Goal: Task Accomplishment & Management: Manage account settings

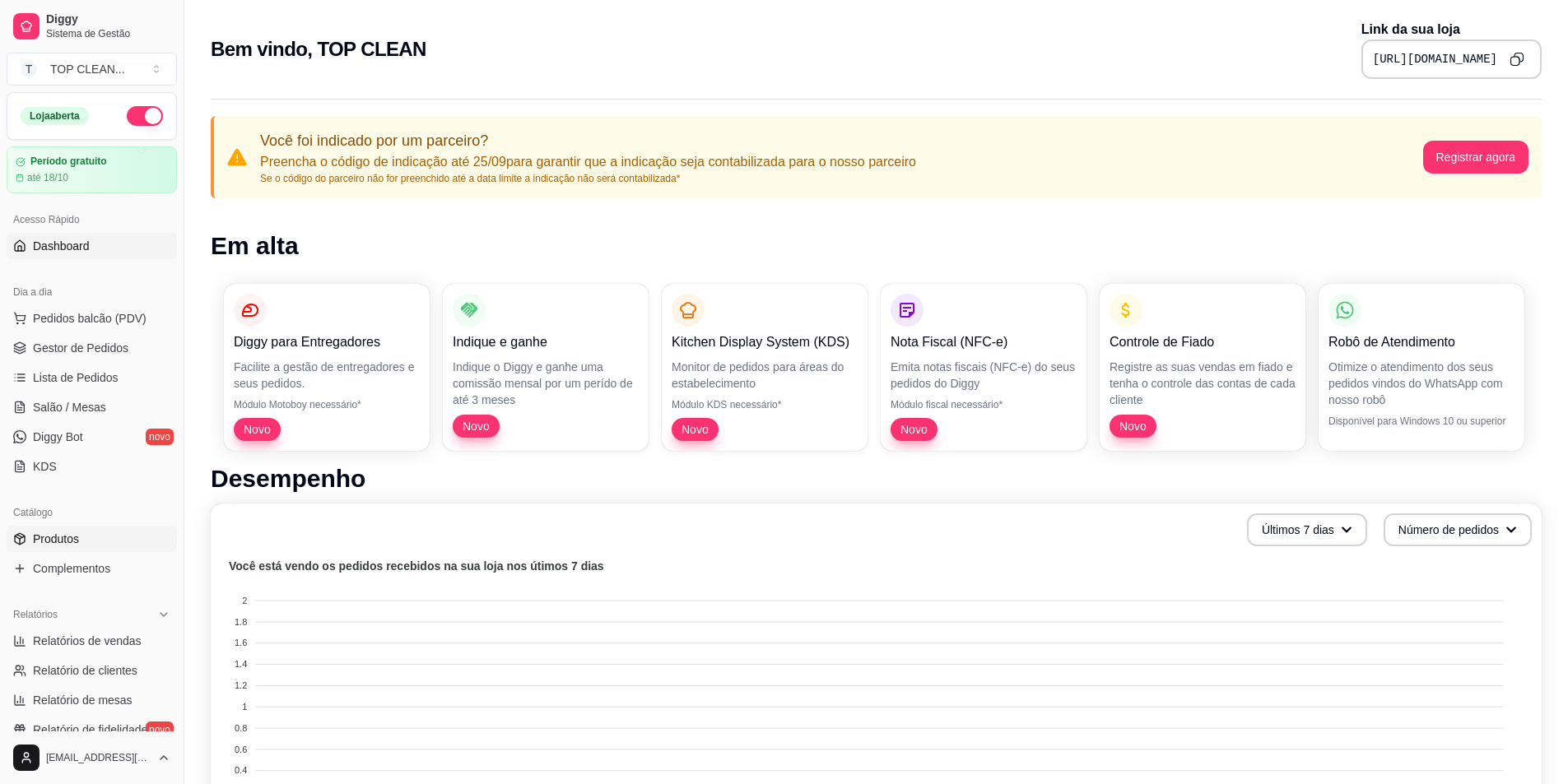
click at [58, 540] on span "Produtos" at bounding box center [56, 539] width 46 height 16
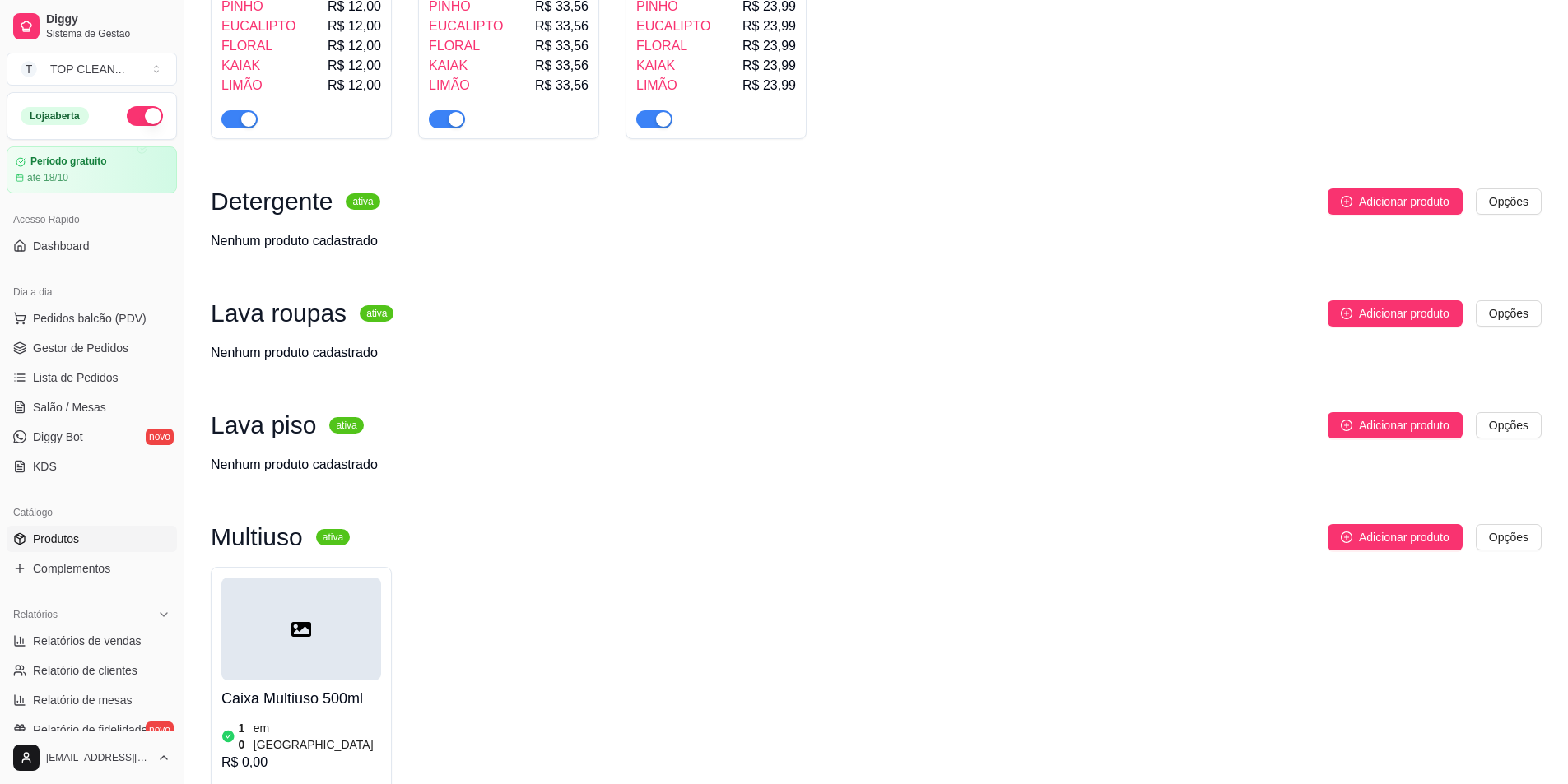
scroll to position [1316, 0]
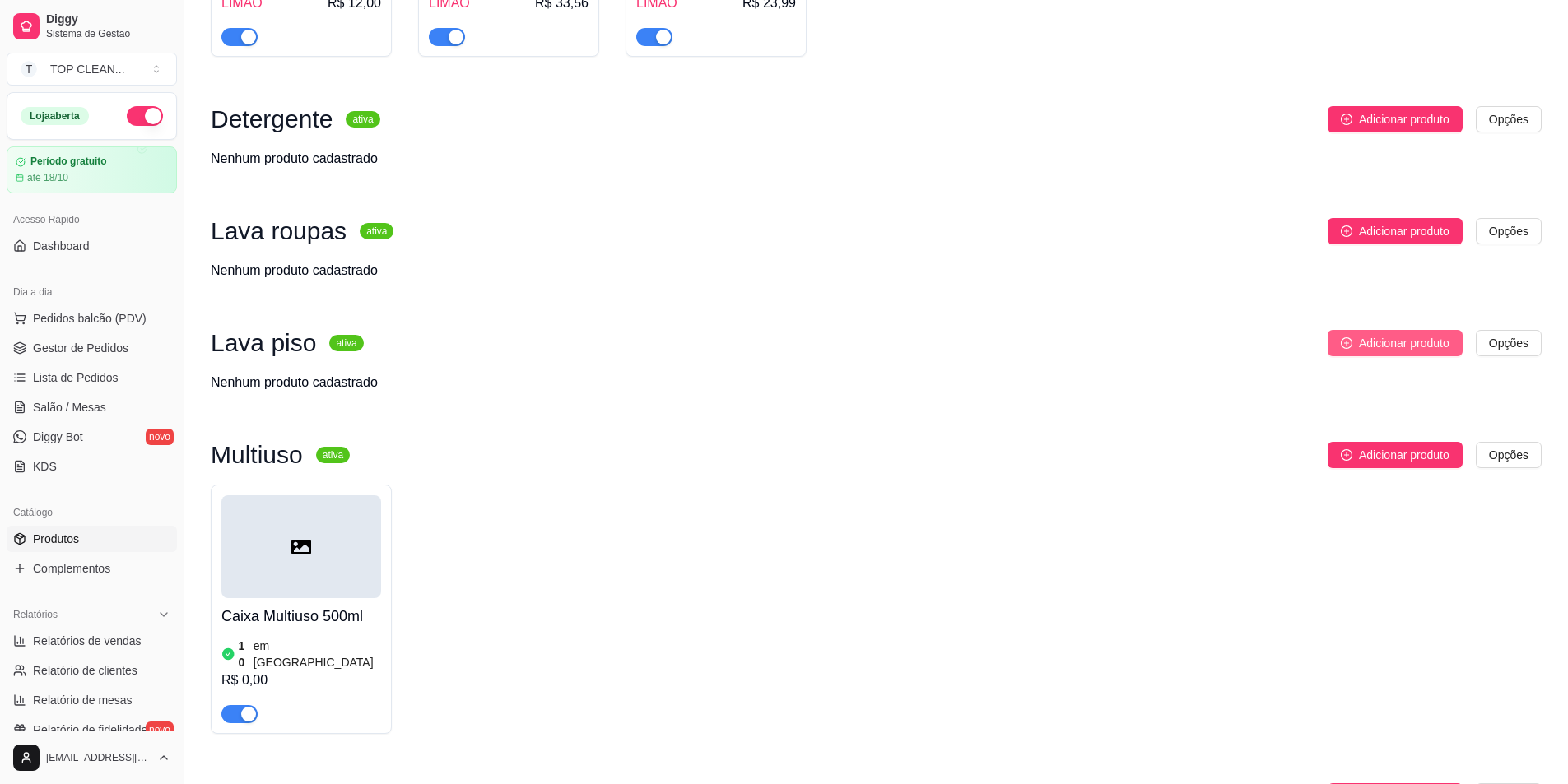
click at [1398, 334] on span "Adicionar produto" at bounding box center [1403, 343] width 91 height 18
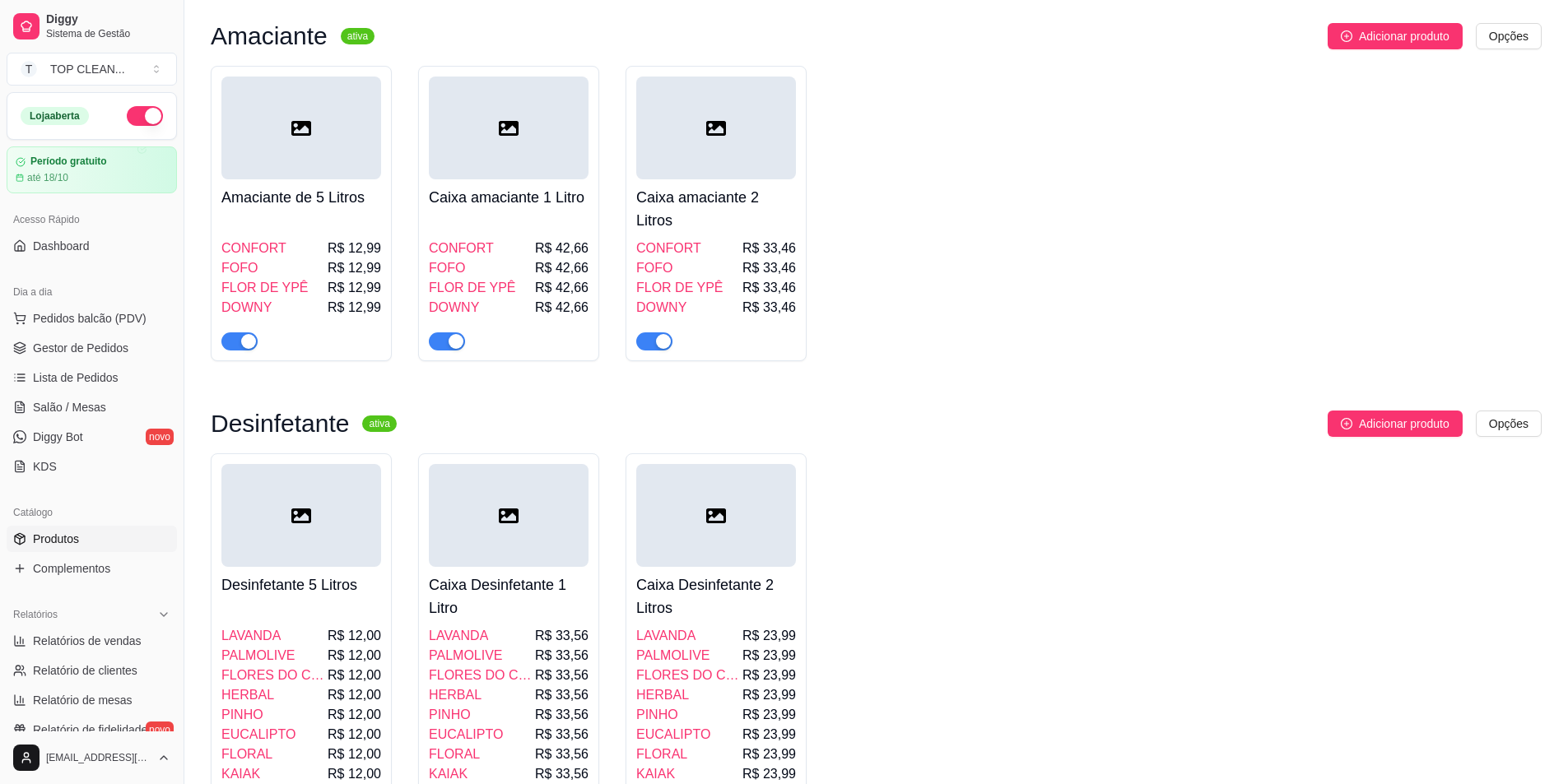
scroll to position [494, 0]
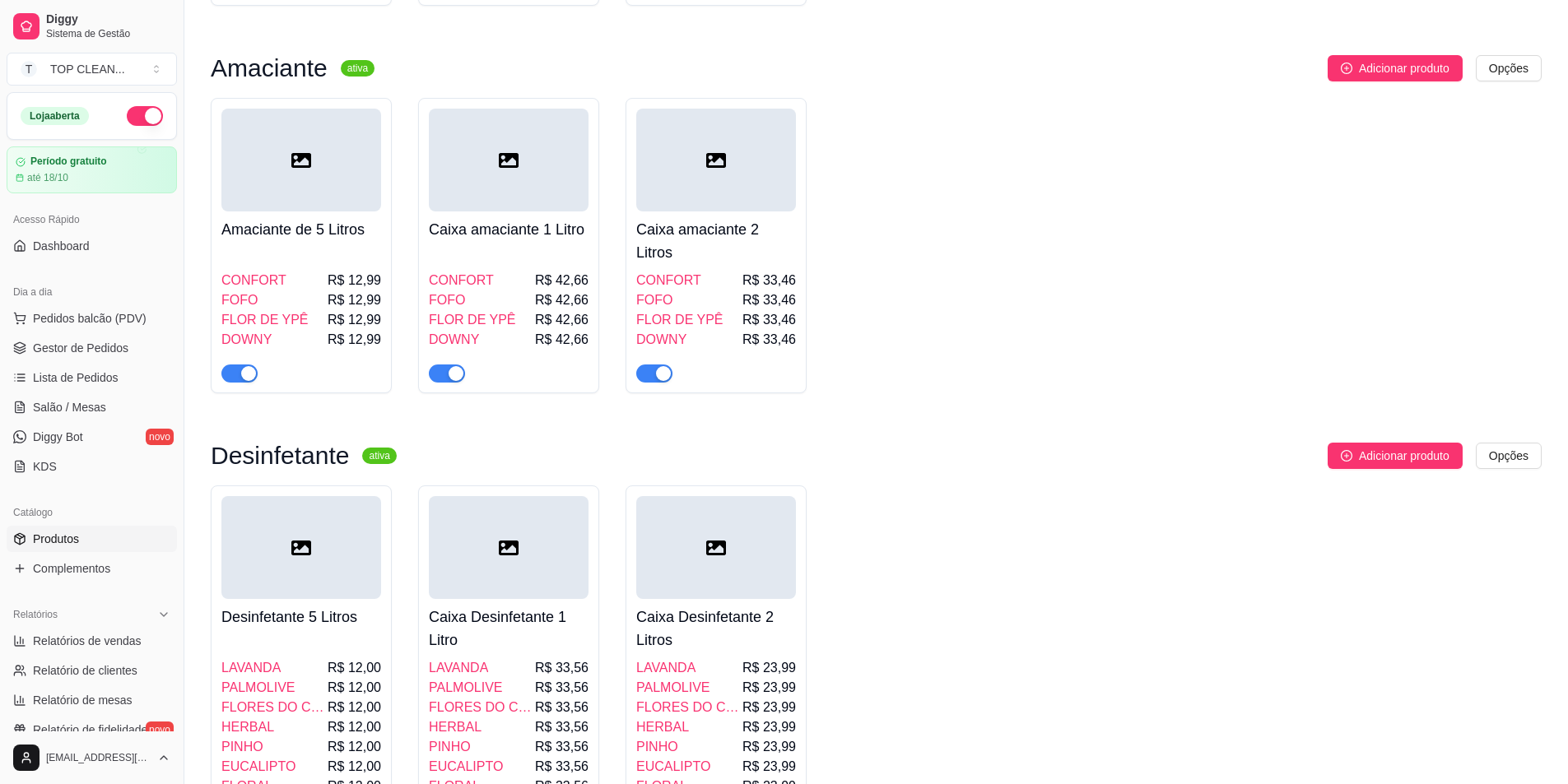
click at [363, 112] on div at bounding box center [301, 160] width 160 height 102
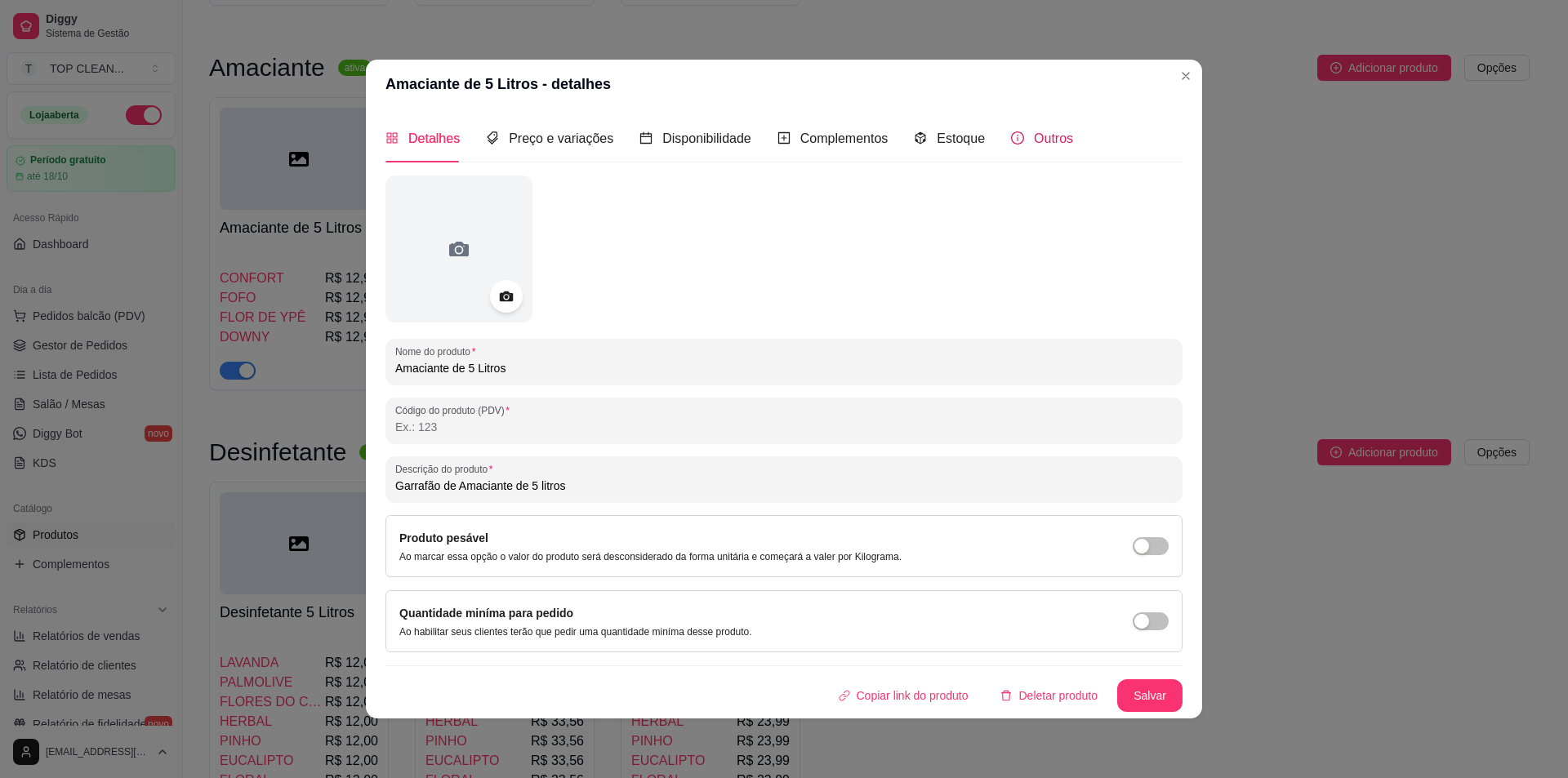
click at [1045, 136] on span "Outros" at bounding box center [1053, 138] width 39 height 14
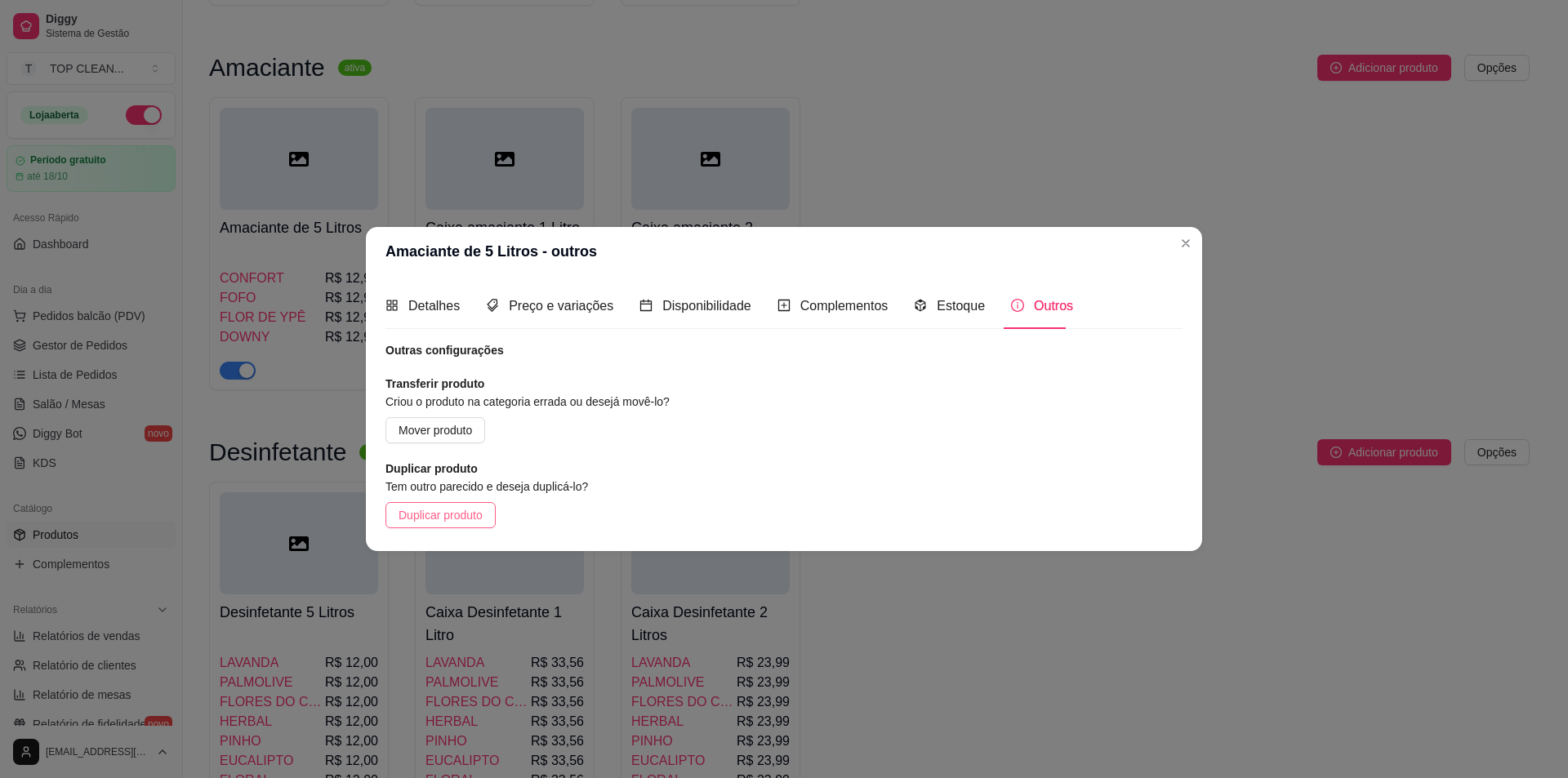
click at [451, 512] on span "Duplicar produto" at bounding box center [440, 516] width 84 height 18
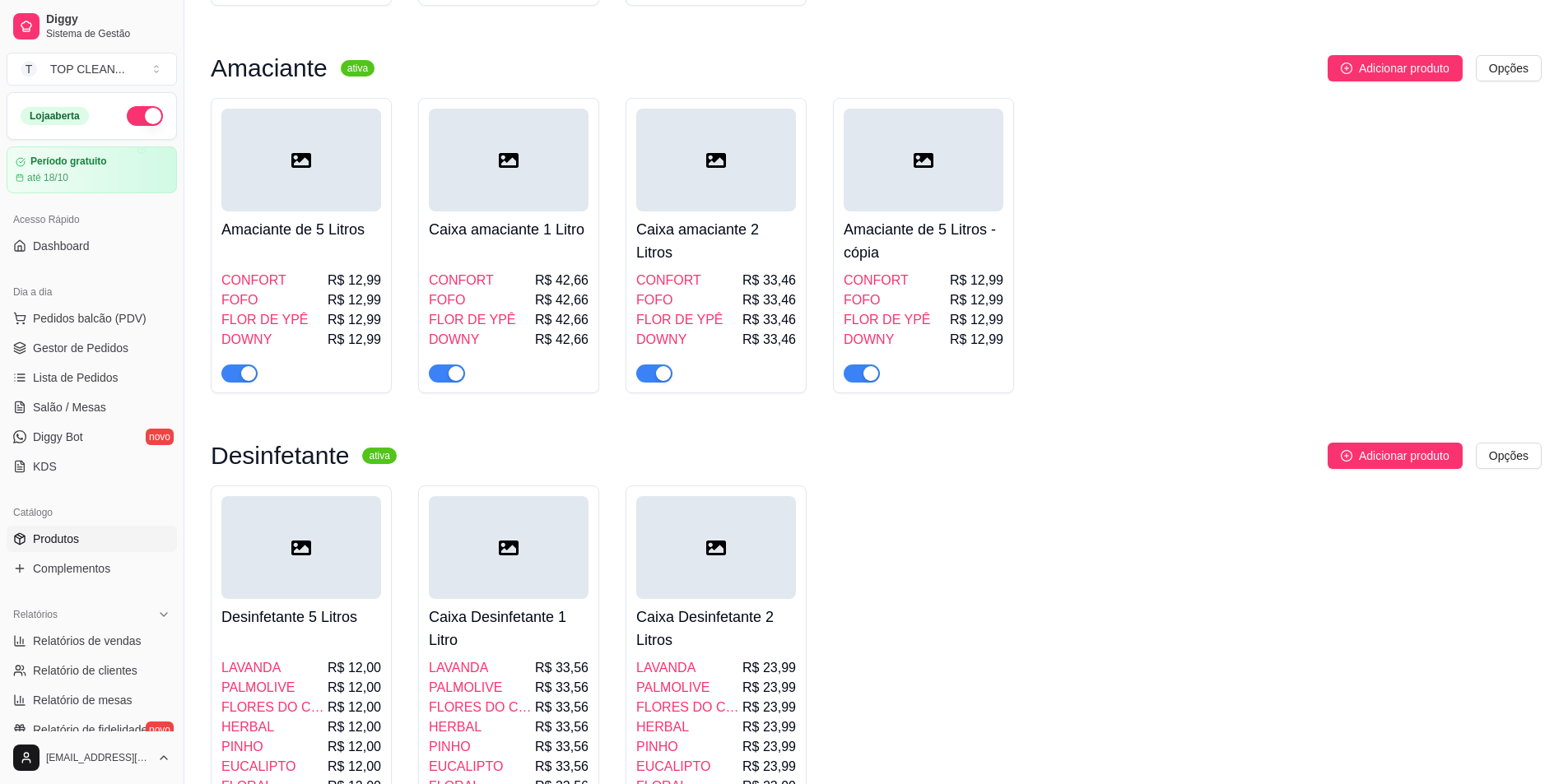
click at [975, 109] on div at bounding box center [923, 160] width 160 height 102
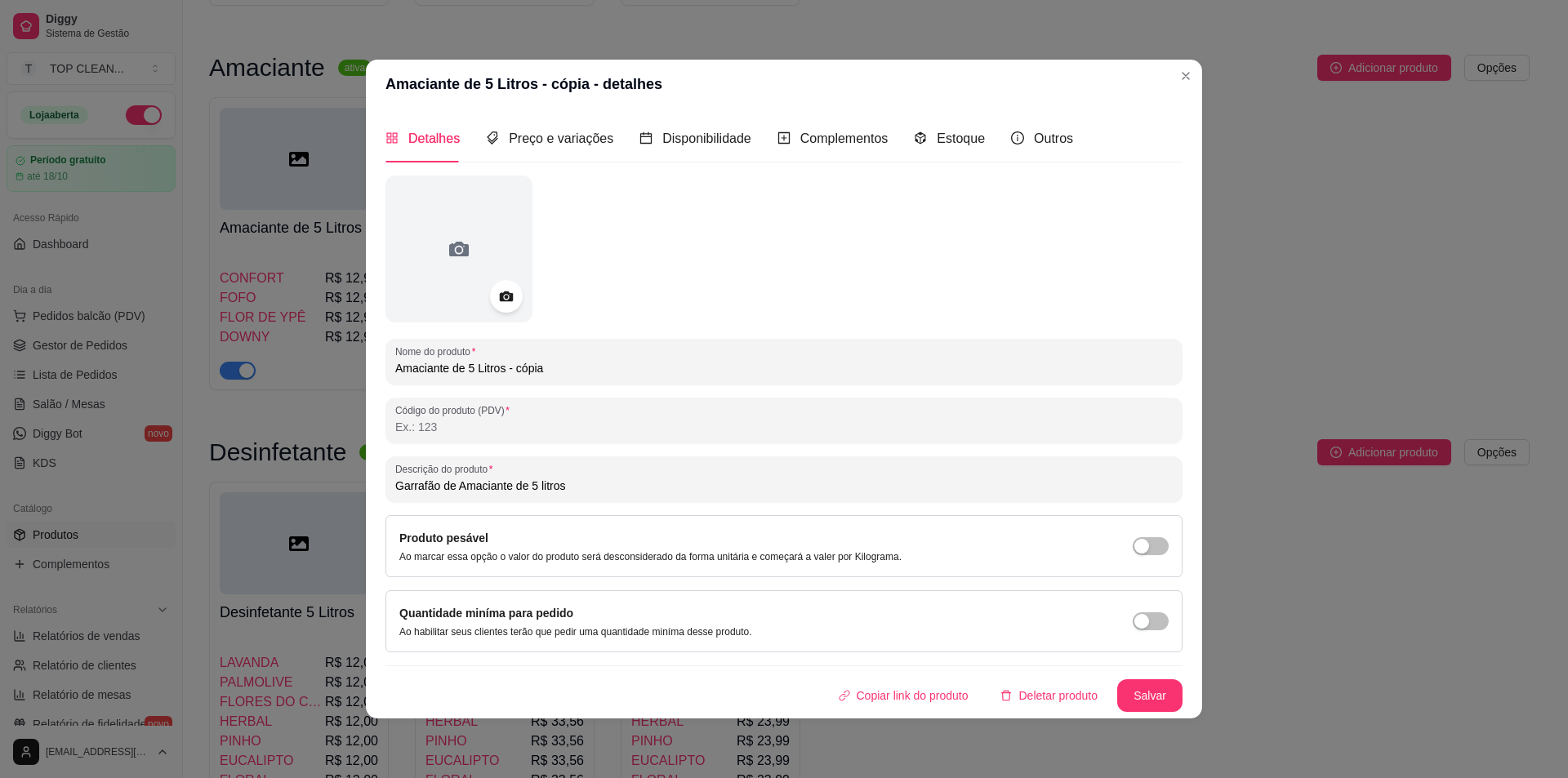
click at [1070, 135] on div "Detalhes Preço e variações Disponibilidade Complementos Estoque Outros" at bounding box center [784, 138] width 797 height 46
click at [1054, 138] on span "Outros" at bounding box center [1053, 138] width 39 height 14
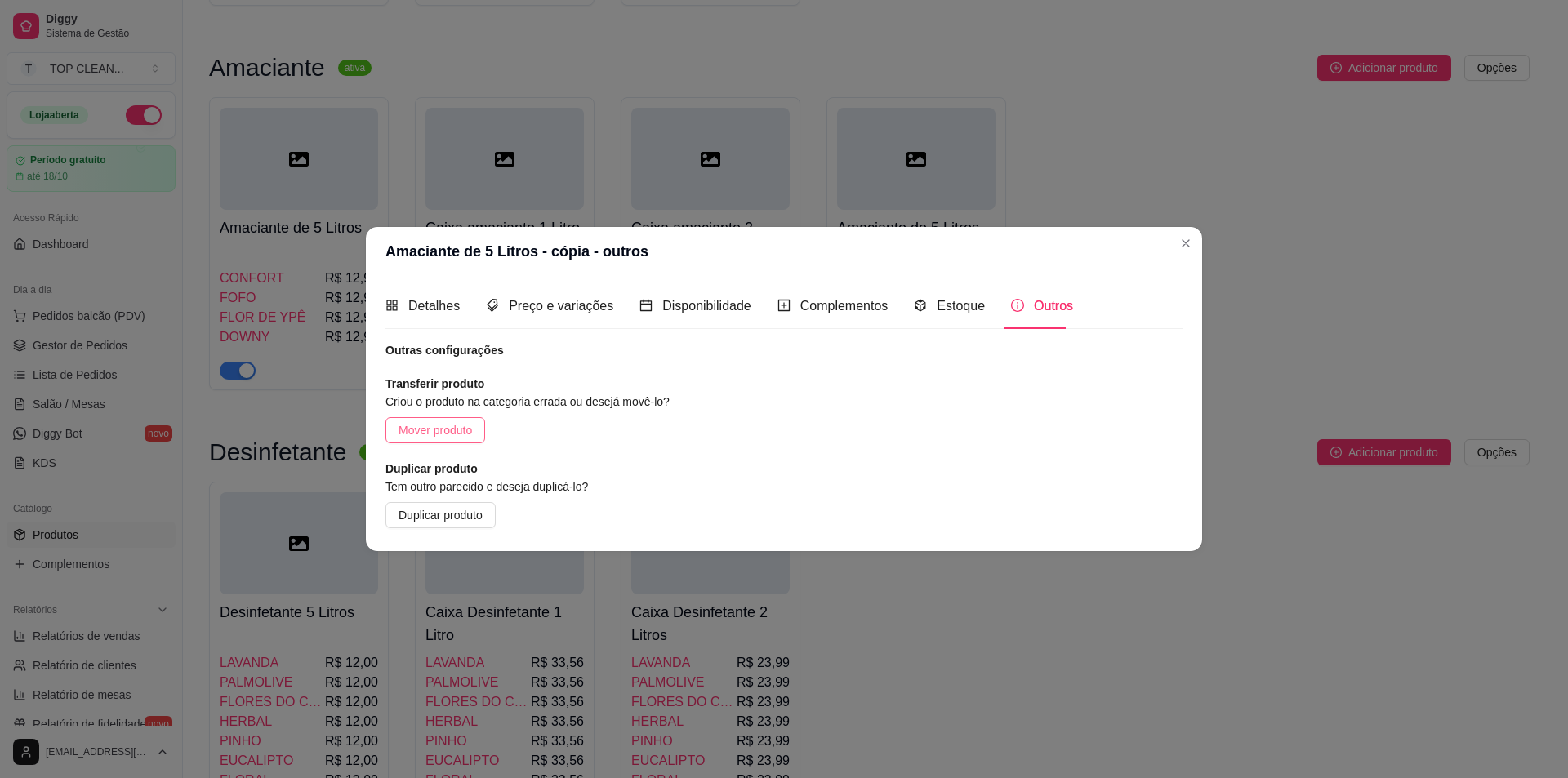
click at [443, 420] on button "Mover produto" at bounding box center [436, 430] width 100 height 26
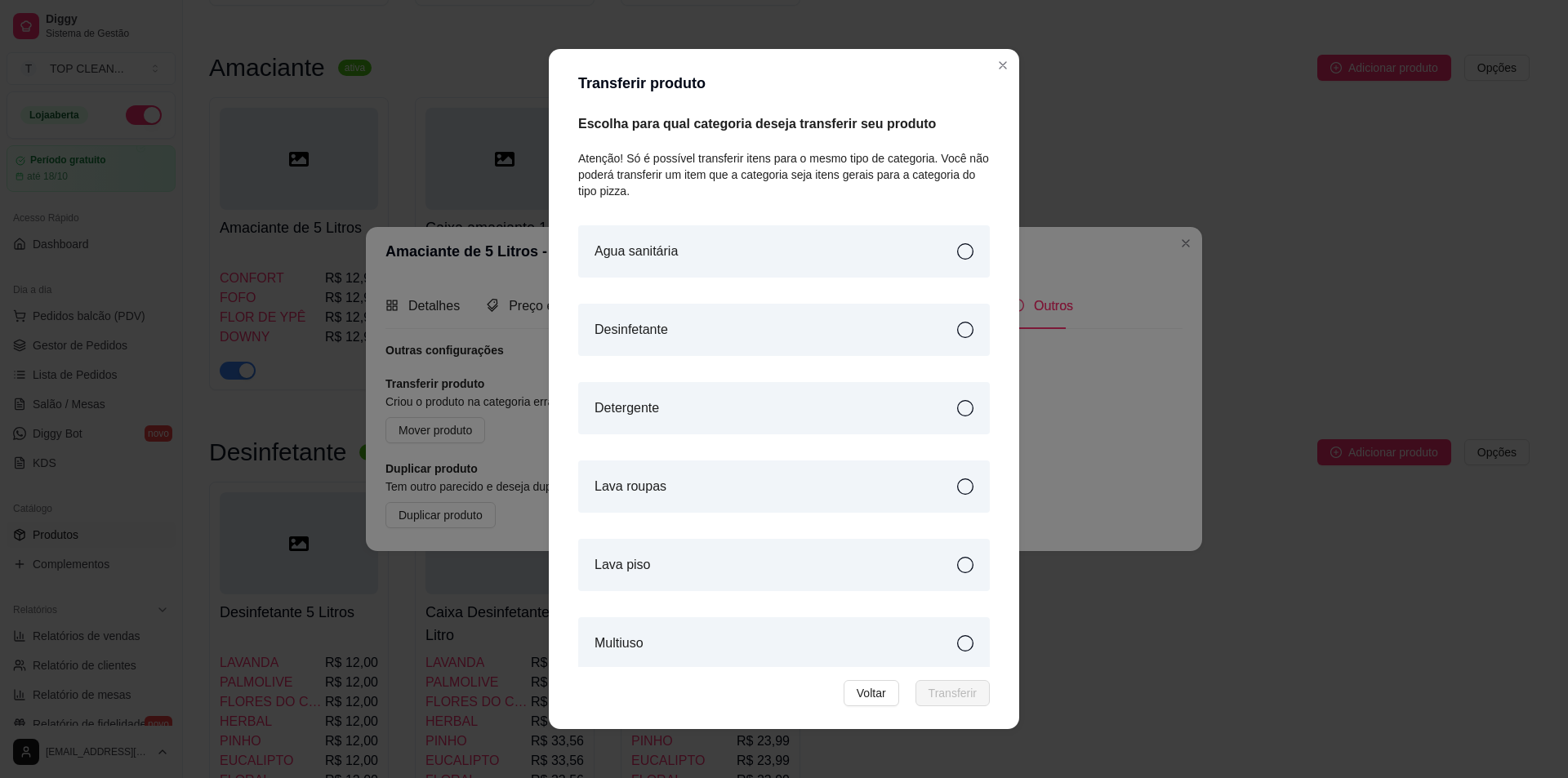
click at [679, 491] on div "Lava roupas" at bounding box center [784, 487] width 411 height 53
click at [959, 702] on span "Transferir" at bounding box center [952, 694] width 48 height 18
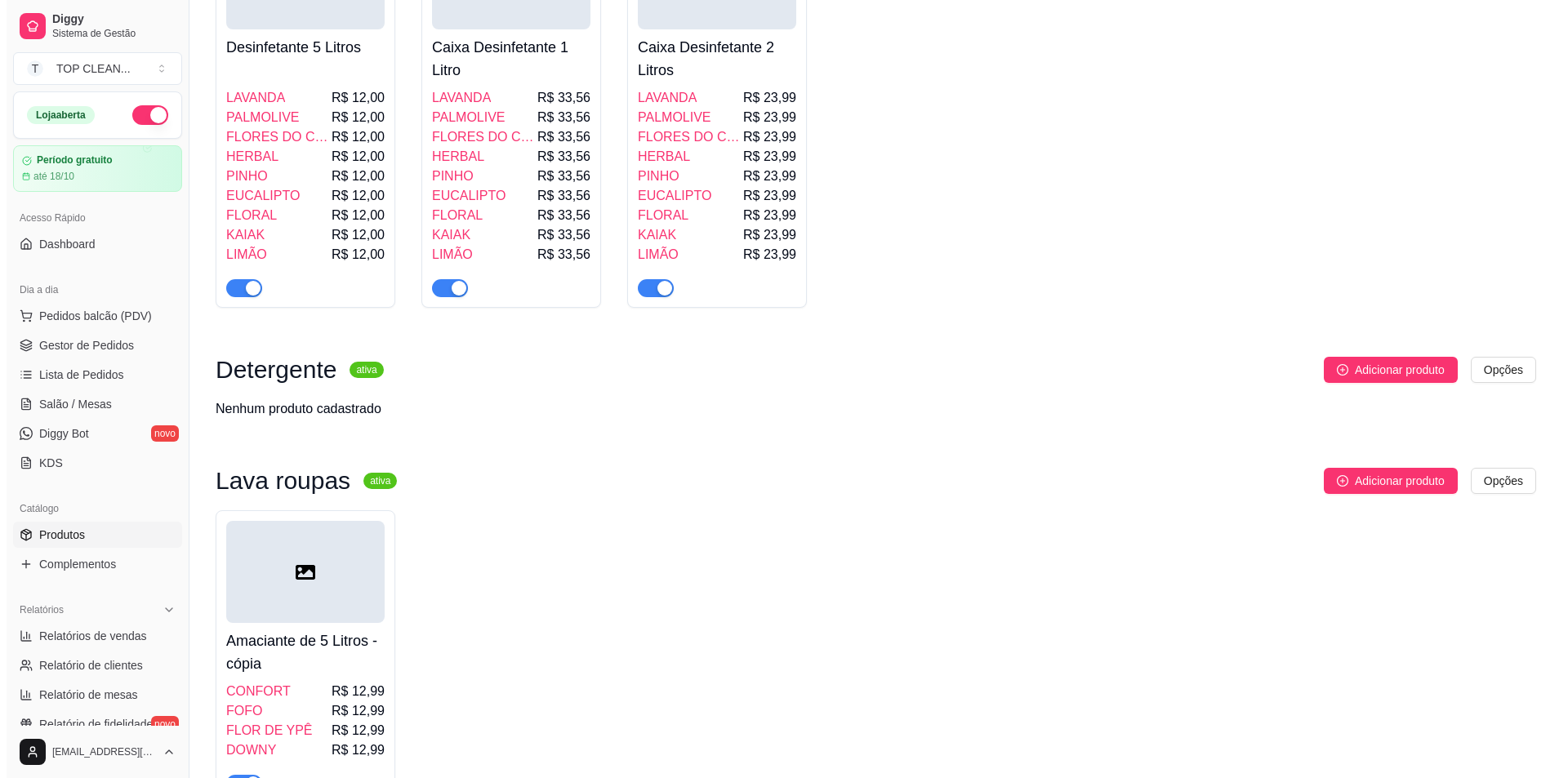
scroll to position [1306, 0]
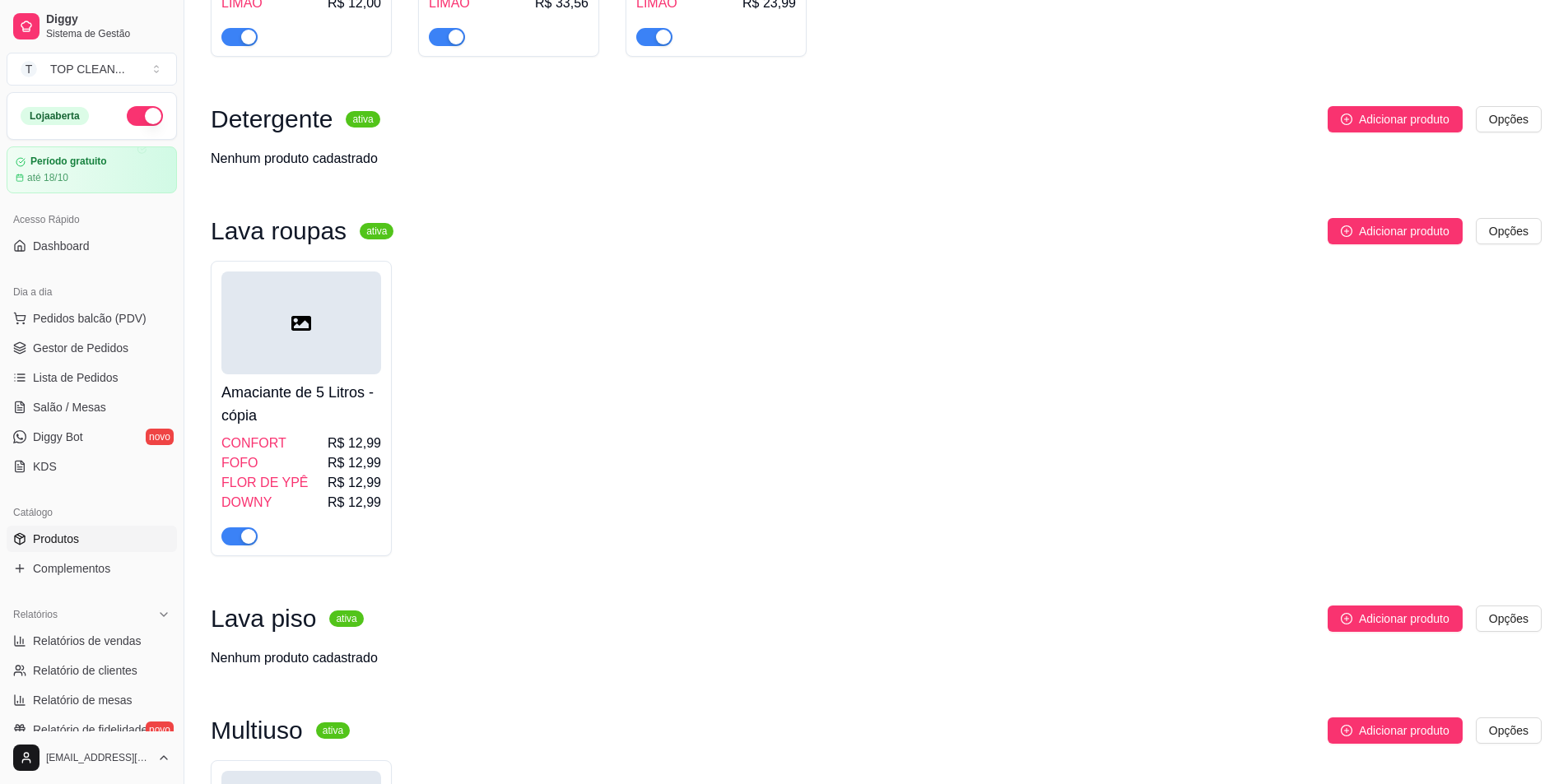
click at [304, 386] on h4 "Amaciante de 5 Litros - cópia" at bounding box center [301, 404] width 160 height 46
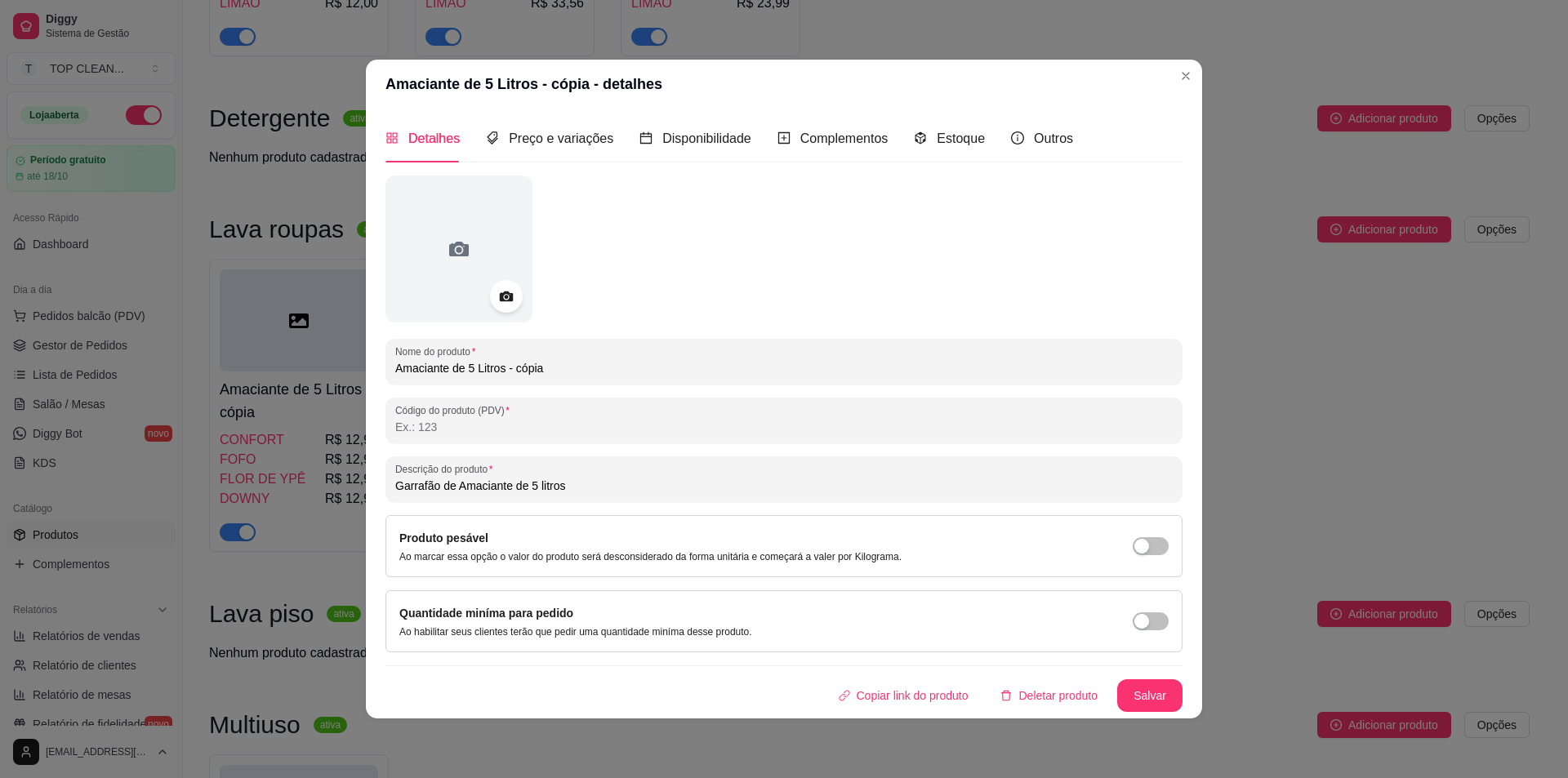
drag, startPoint x: 448, startPoint y: 369, endPoint x: 297, endPoint y: 364, distance: 151.1
click at [297, 364] on div "Amaciante de 5 Litros - cópia - detalhes Detalhes Preço e variações Disponibili…" at bounding box center [784, 389] width 1568 height 778
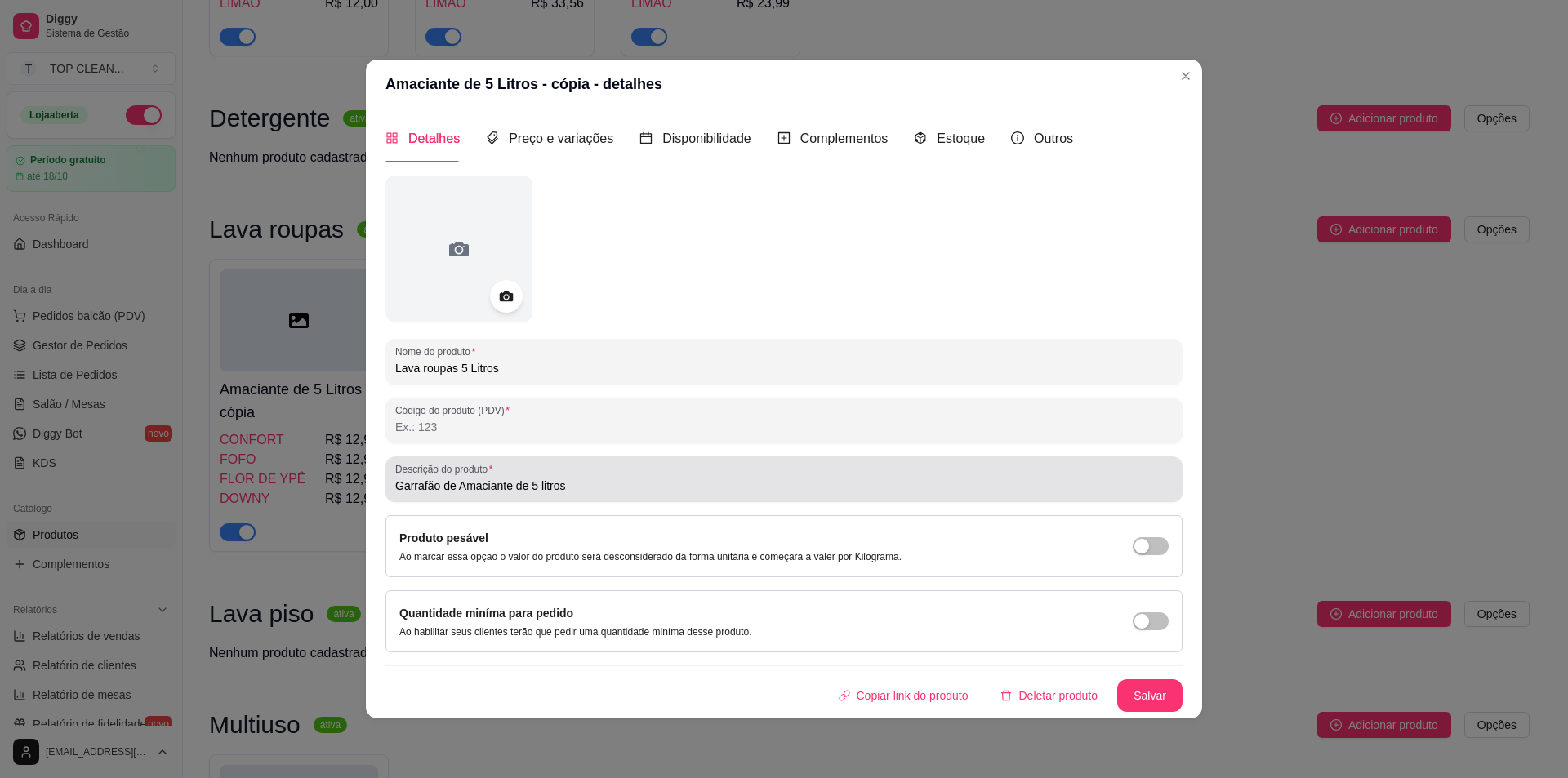
type input "Lava roupas 5 Litros"
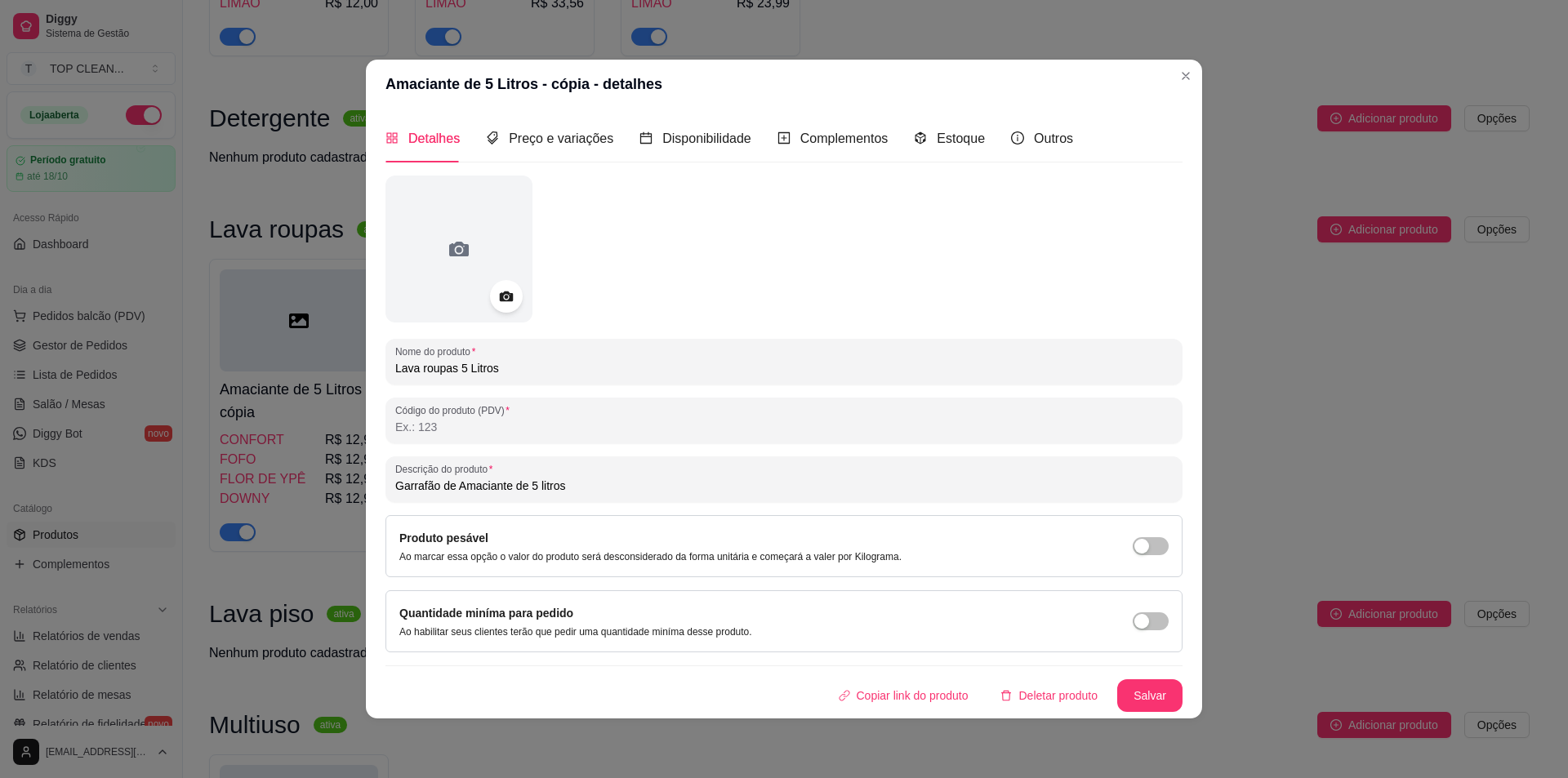
drag, startPoint x: 510, startPoint y: 487, endPoint x: 460, endPoint y: 484, distance: 50.1
click at [460, 484] on input "Garrafão de Amaciante de 5 litros" at bounding box center [784, 486] width 777 height 16
type input "Garrafão de Lava roupas de 5 litros"
click at [562, 144] on span "Preço e variações" at bounding box center [560, 138] width 104 height 14
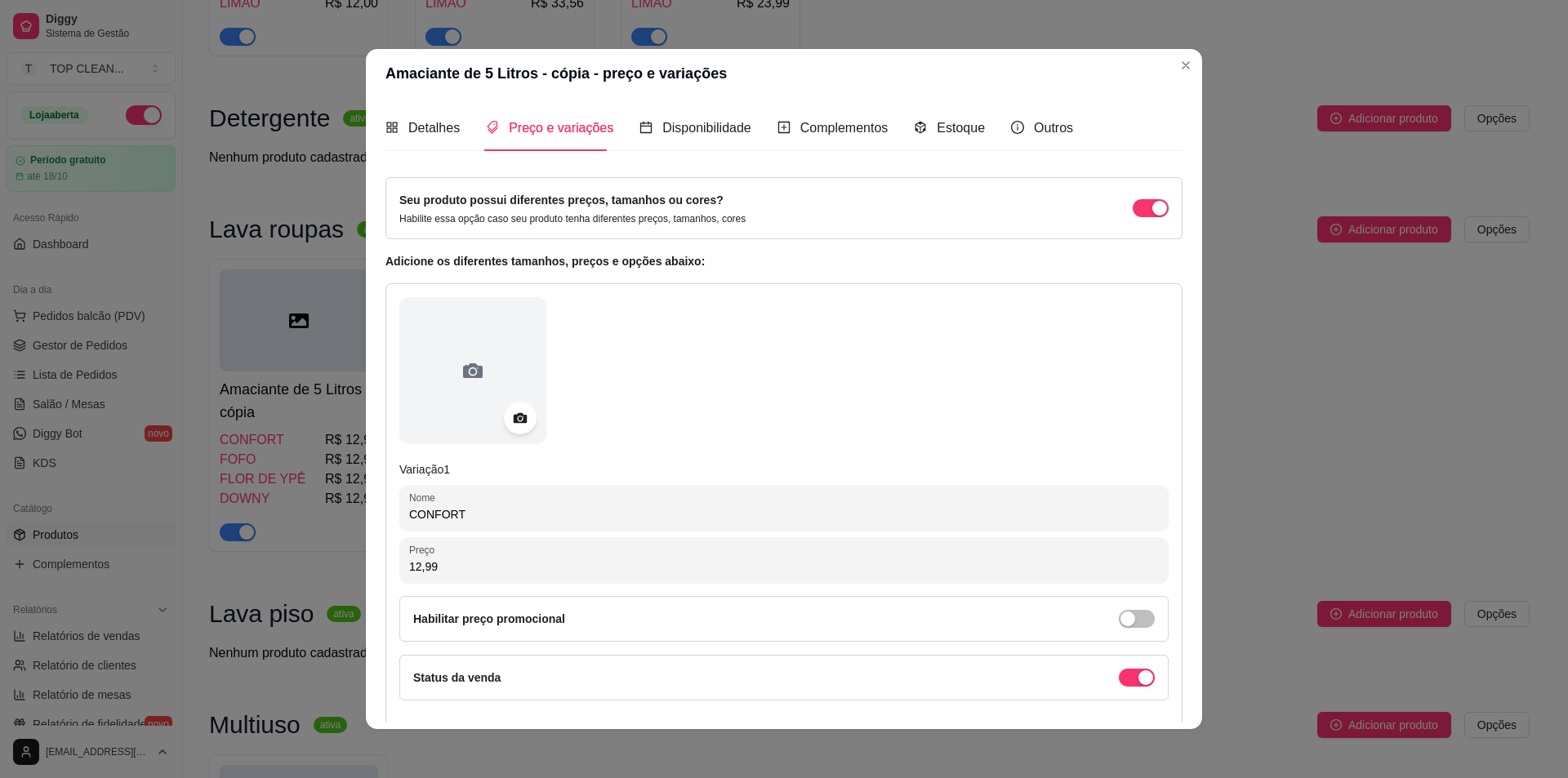
drag, startPoint x: 484, startPoint y: 513, endPoint x: 302, endPoint y: 503, distance: 182.3
click at [302, 503] on div "Amaciante de 5 Litros - cópia - preço e variações Detalhes Preço e variações Di…" at bounding box center [784, 389] width 1568 height 778
type input "t"
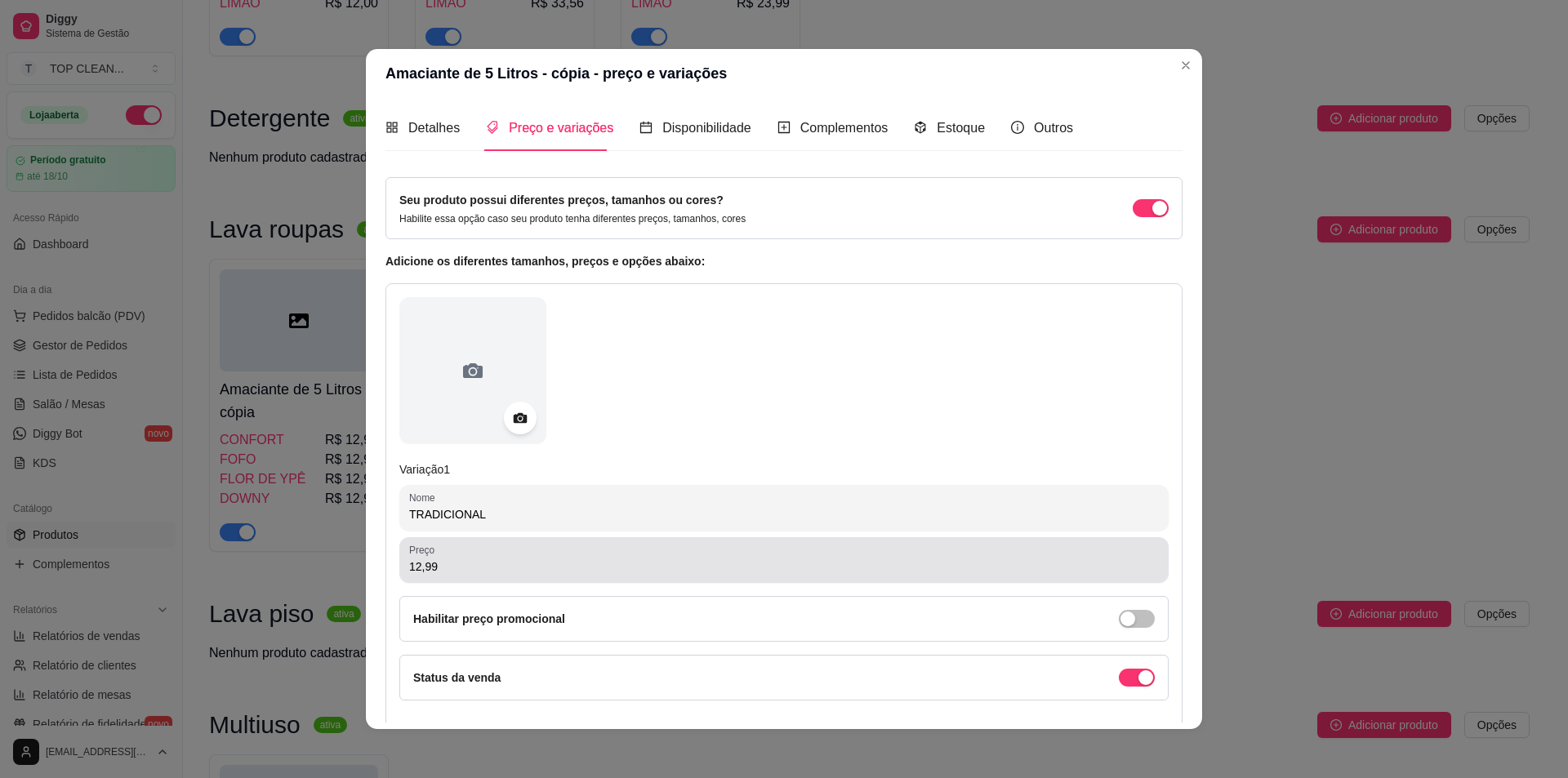
type input "TRADICIONAL"
drag, startPoint x: 402, startPoint y: 570, endPoint x: 578, endPoint y: 559, distance: 176.3
click at [574, 559] on div "Preço 12,99" at bounding box center [784, 560] width 769 height 45
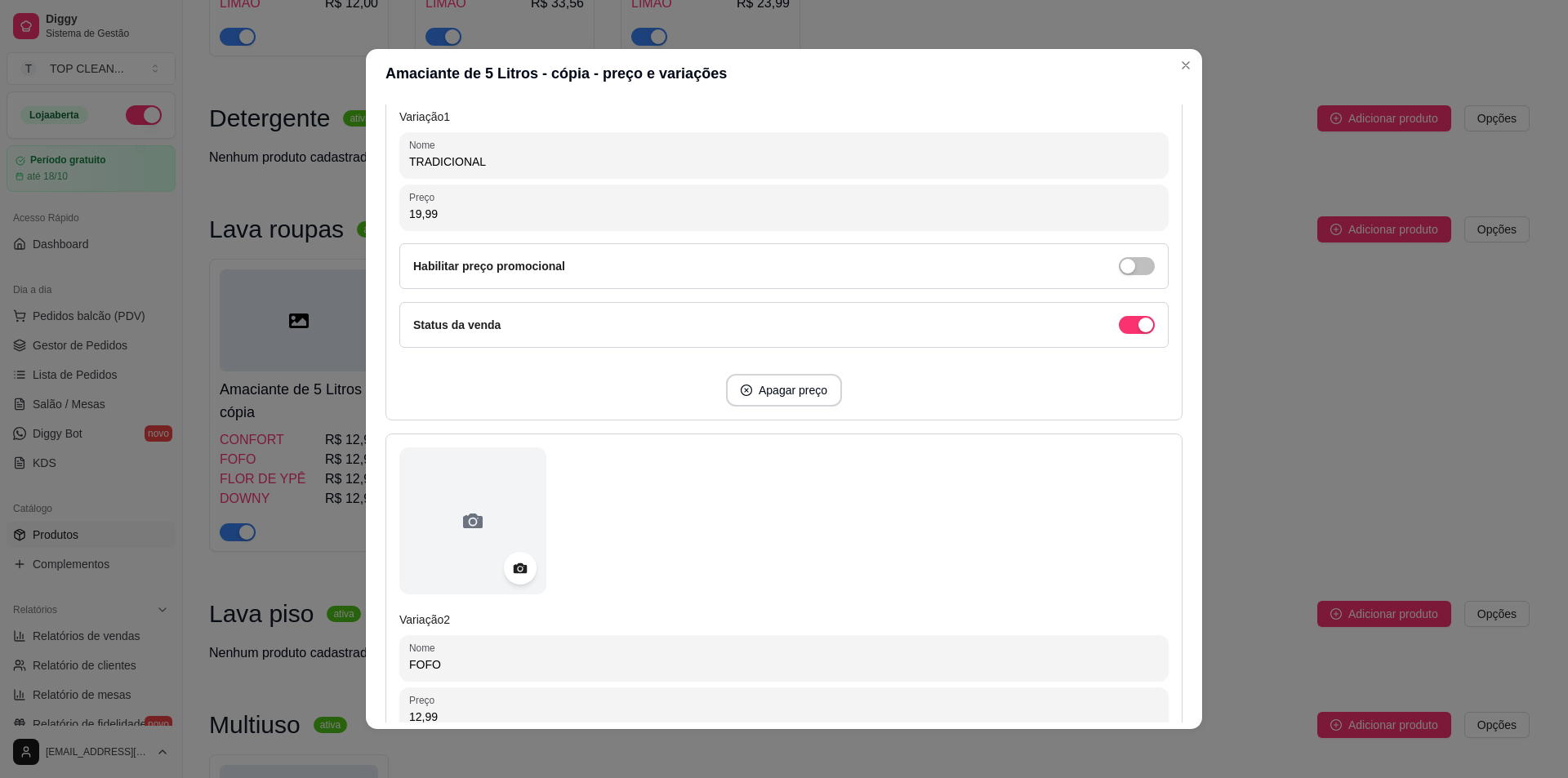
scroll to position [409, 0]
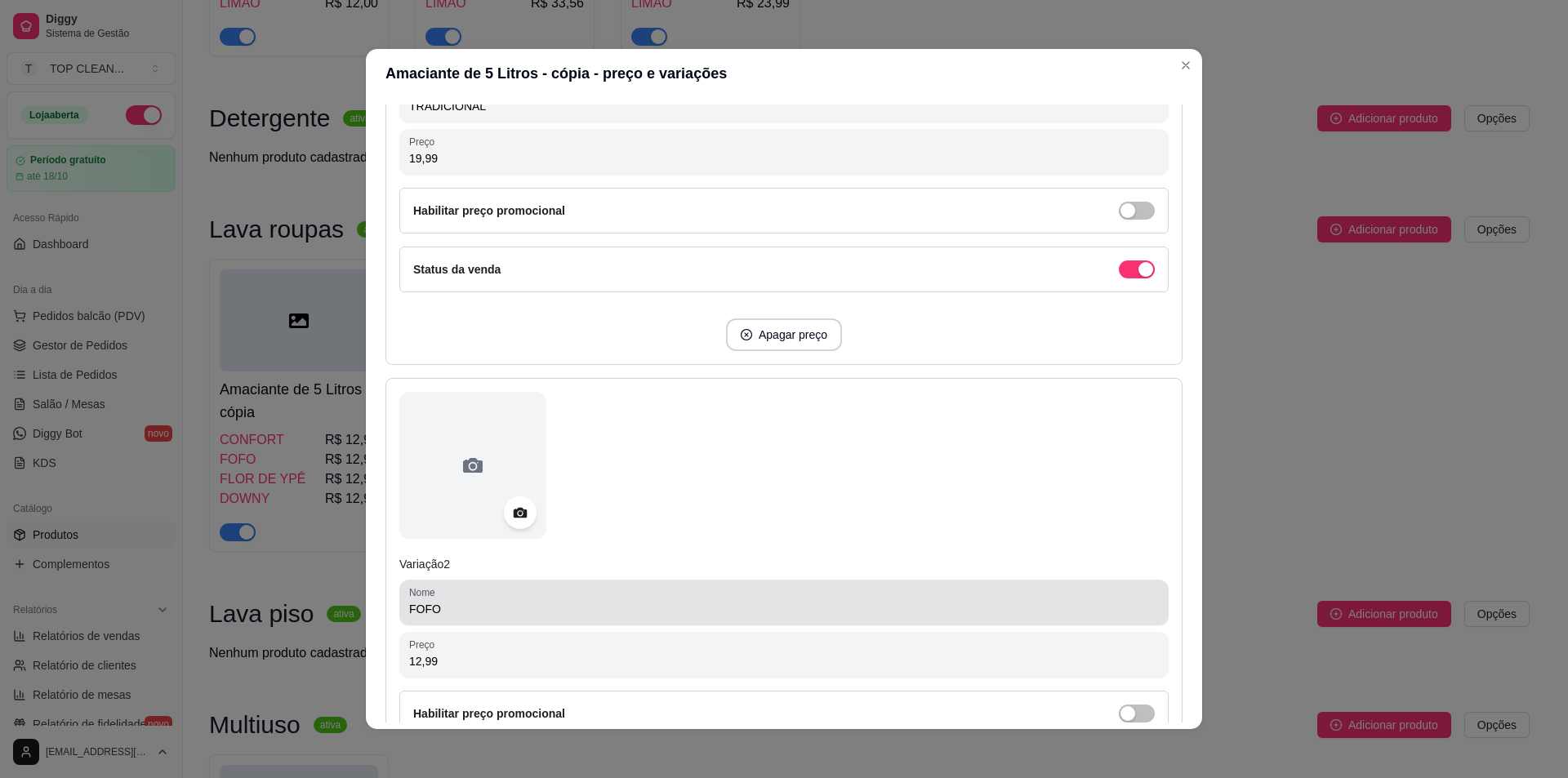
type input "19,99"
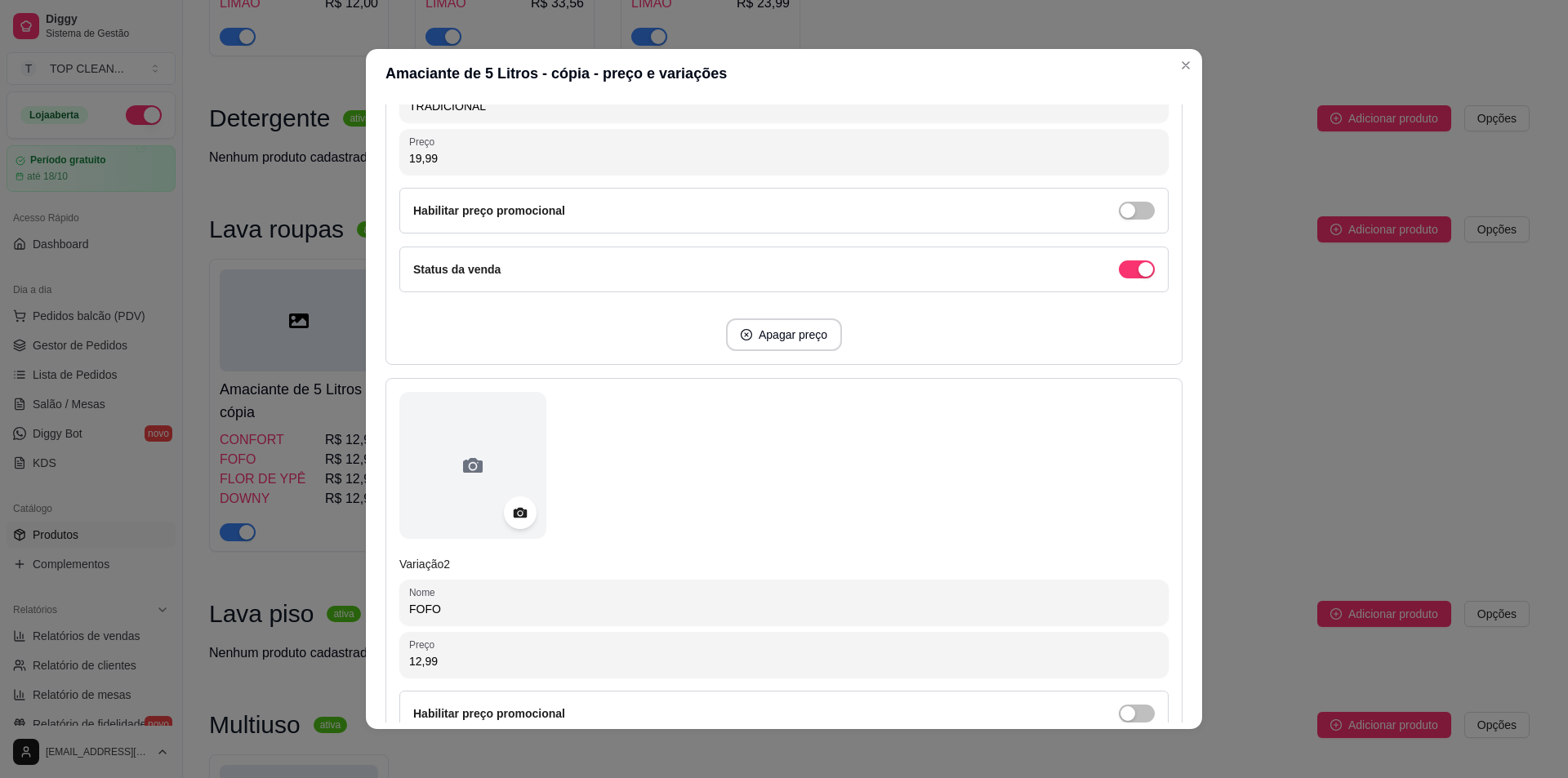
drag, startPoint x: 448, startPoint y: 611, endPoint x: 346, endPoint y: 603, distance: 102.3
click at [346, 603] on div "Amaciante de 5 Litros - cópia - preço e variações Detalhes Preço e variações Di…" at bounding box center [784, 389] width 1568 height 778
type input "C"
type input "SENSAÇÕES"
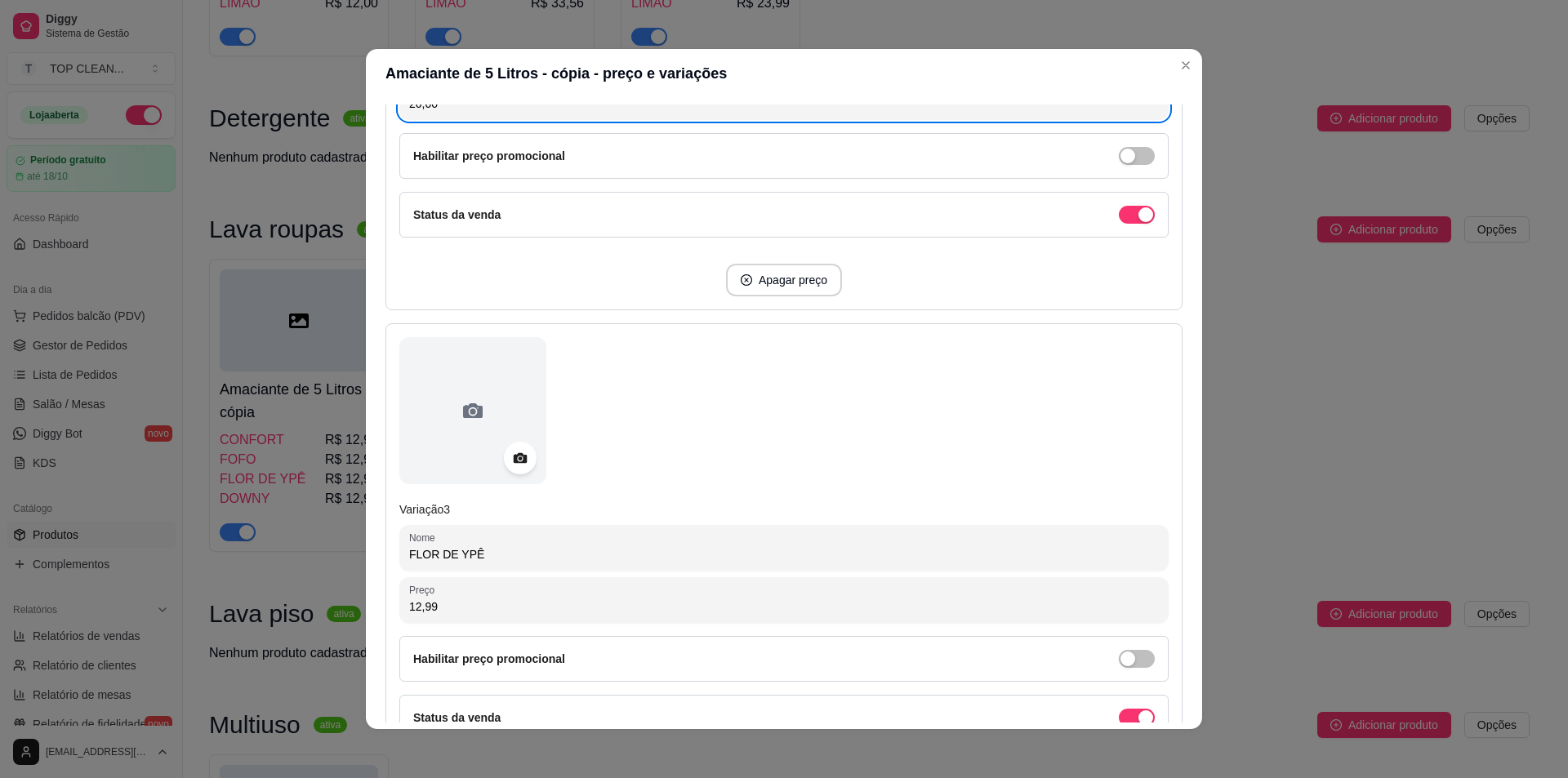
scroll to position [1062, 0]
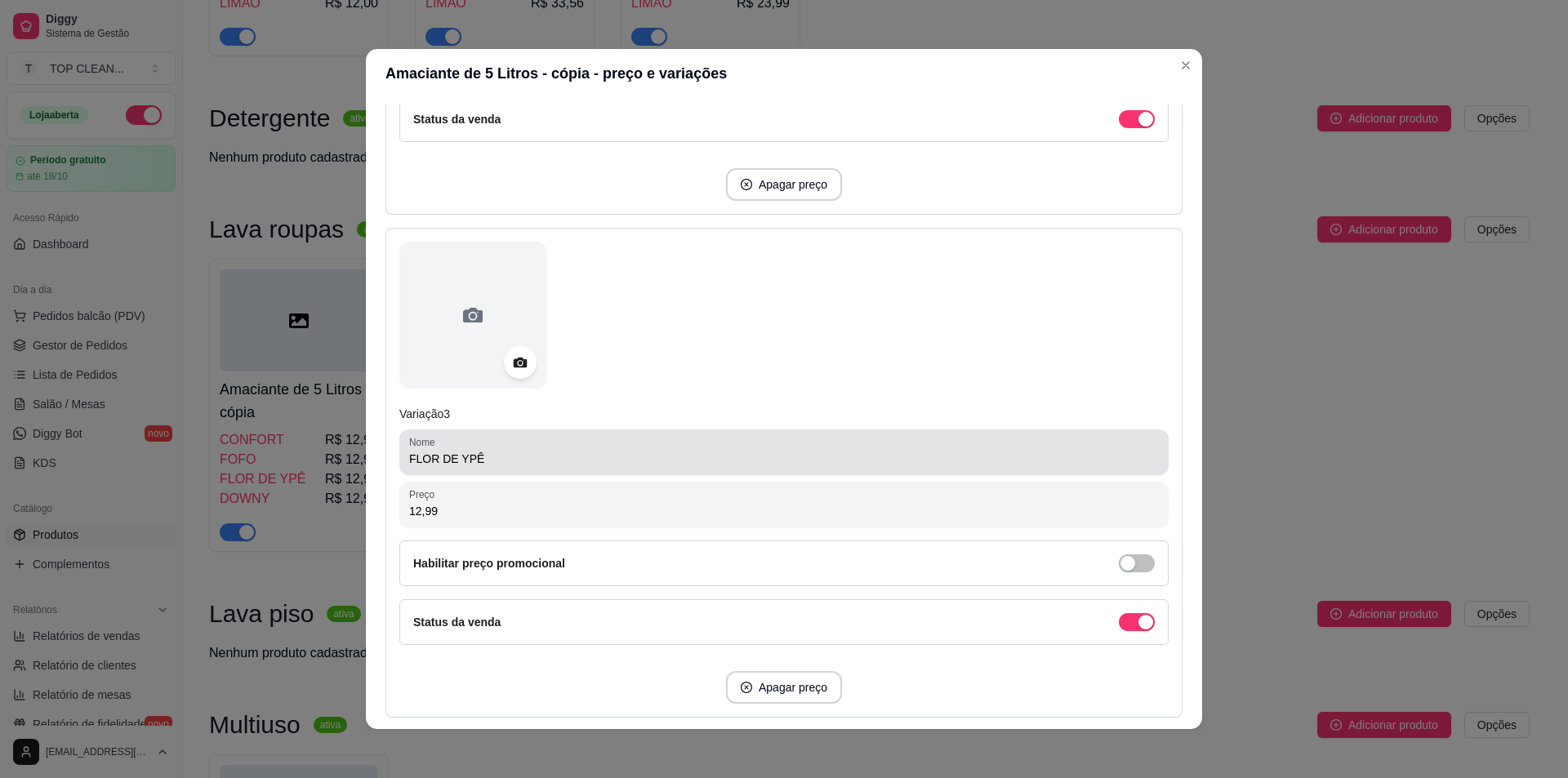
type input "20,00"
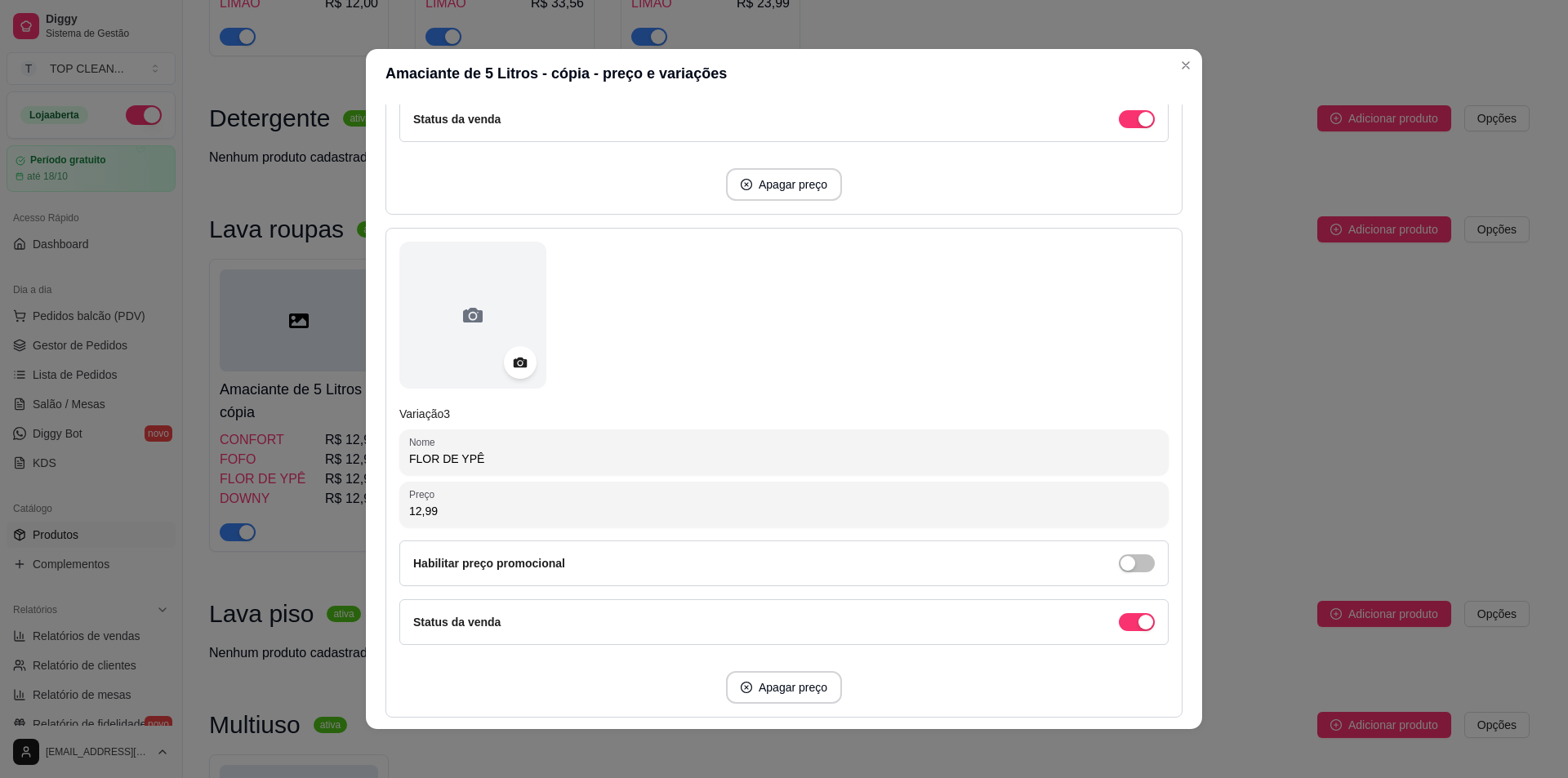
drag, startPoint x: 492, startPoint y: 457, endPoint x: 101, endPoint y: 482, distance: 391.8
click at [102, 483] on div "Amaciante de 5 Litros - cópia - preço e variações Detalhes Preço e variações Di…" at bounding box center [784, 389] width 1568 height 778
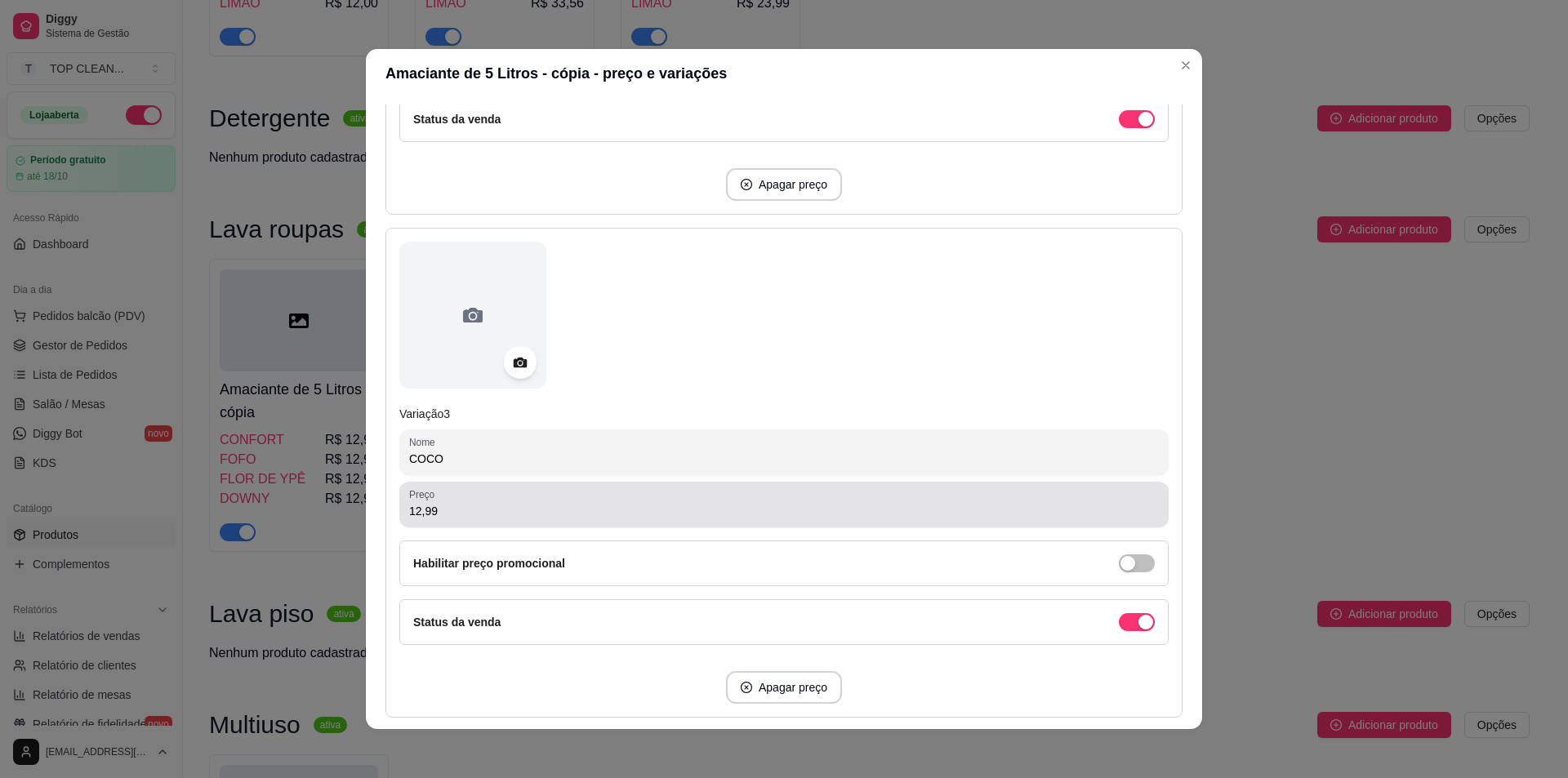
type input "COCO"
drag, startPoint x: 399, startPoint y: 514, endPoint x: 473, endPoint y: 516, distance: 74.0
click at [473, 516] on div "Preço 12,99" at bounding box center [784, 505] width 769 height 45
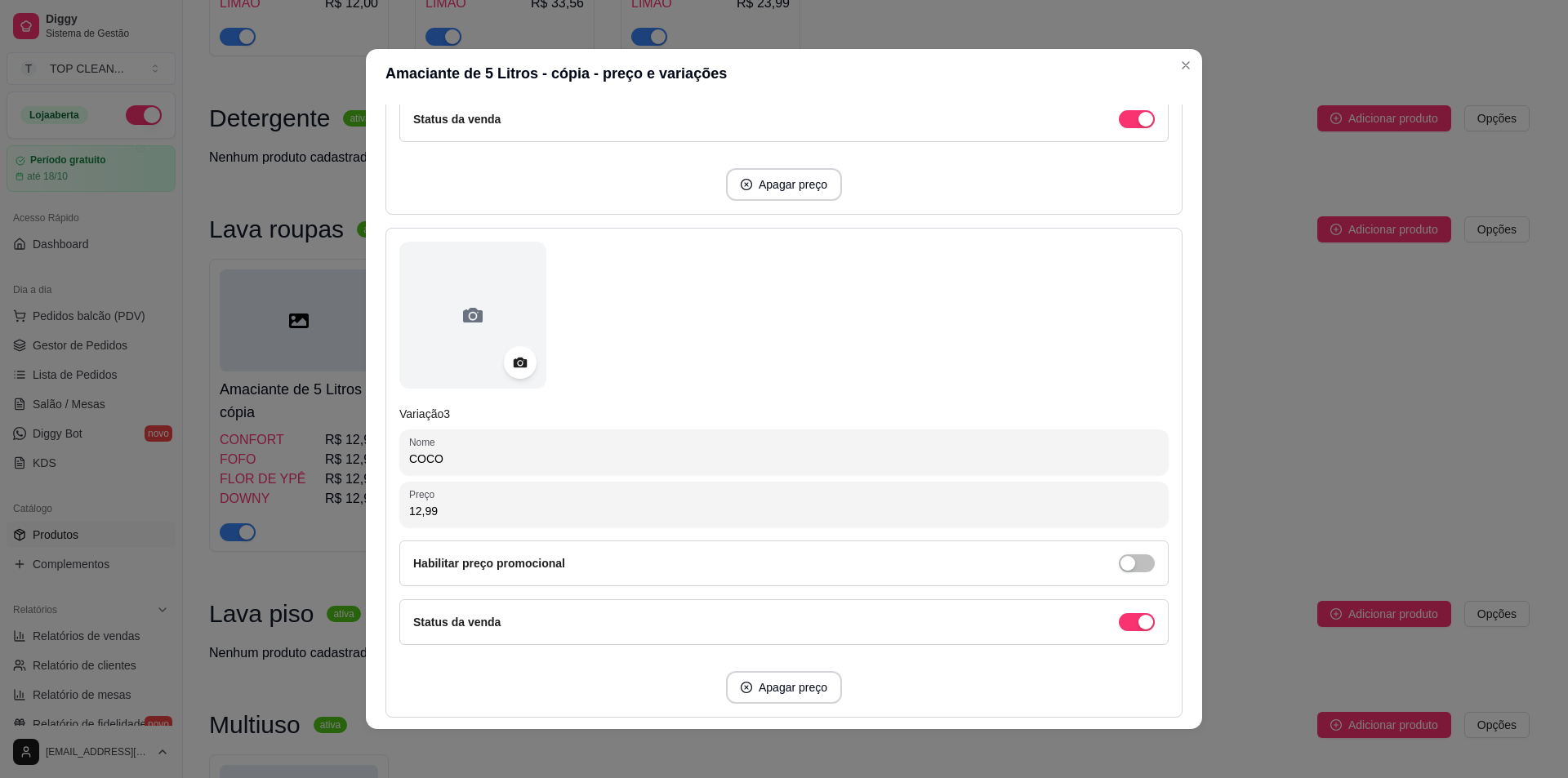
drag, startPoint x: 406, startPoint y: 512, endPoint x: 461, endPoint y: 512, distance: 55.0
click at [461, 512] on input "12,99" at bounding box center [784, 511] width 750 height 16
click at [470, 512] on input "12,99" at bounding box center [784, 511] width 750 height 16
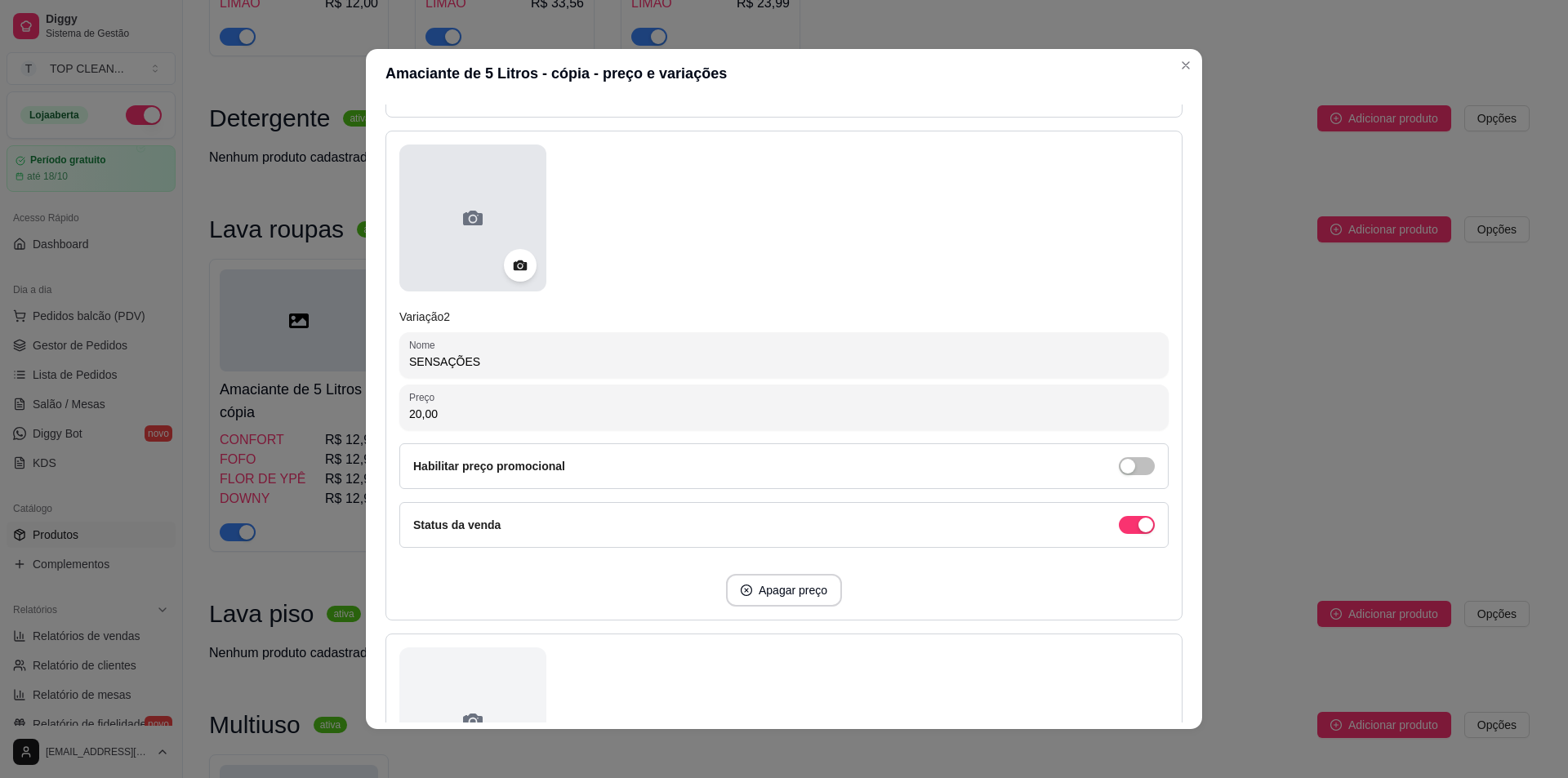
scroll to position [735, 0]
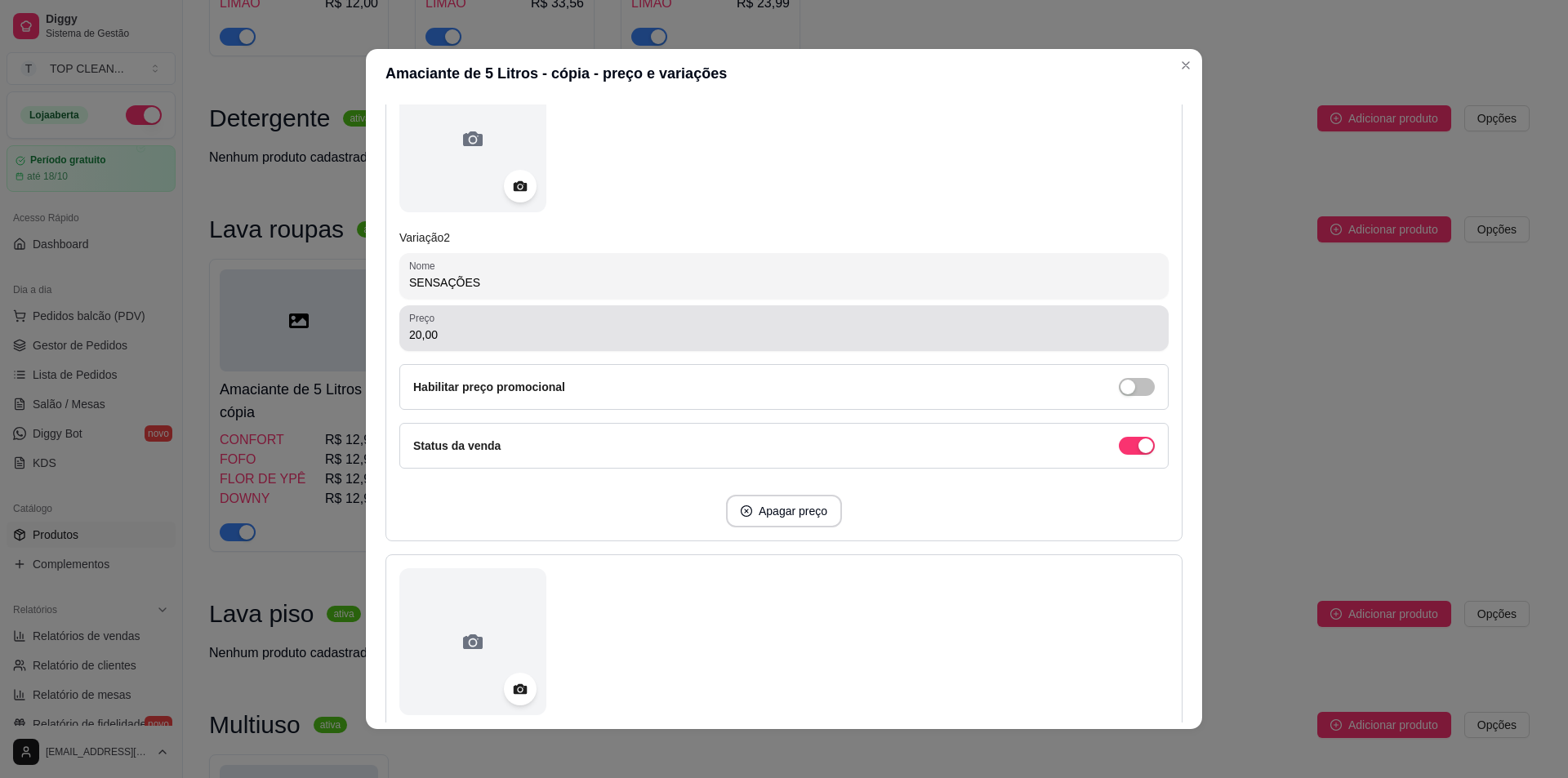
type input "20,00"
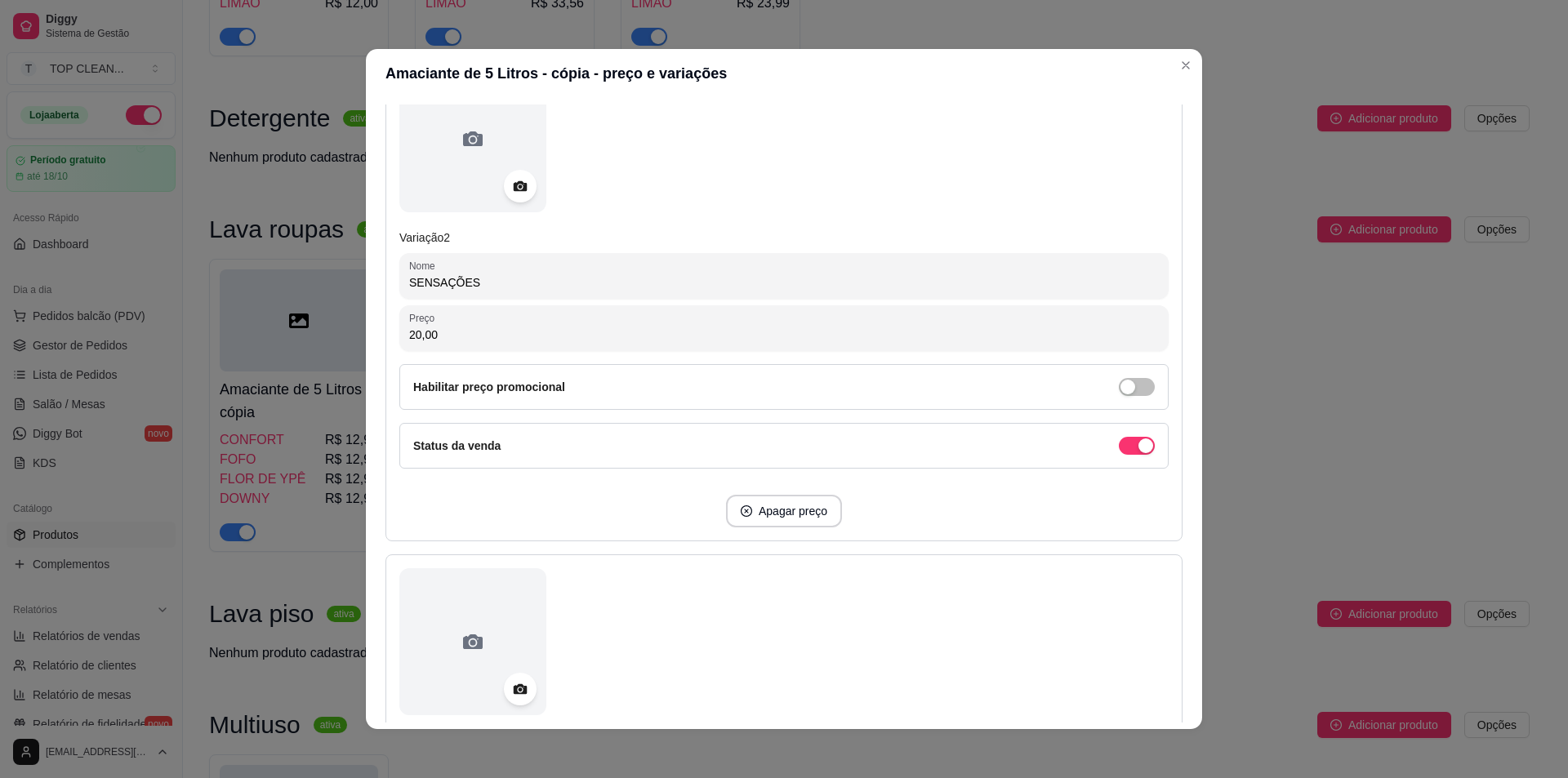
drag, startPoint x: 404, startPoint y: 335, endPoint x: 500, endPoint y: 327, distance: 96.3
click at [500, 327] on input "20,00" at bounding box center [784, 335] width 750 height 16
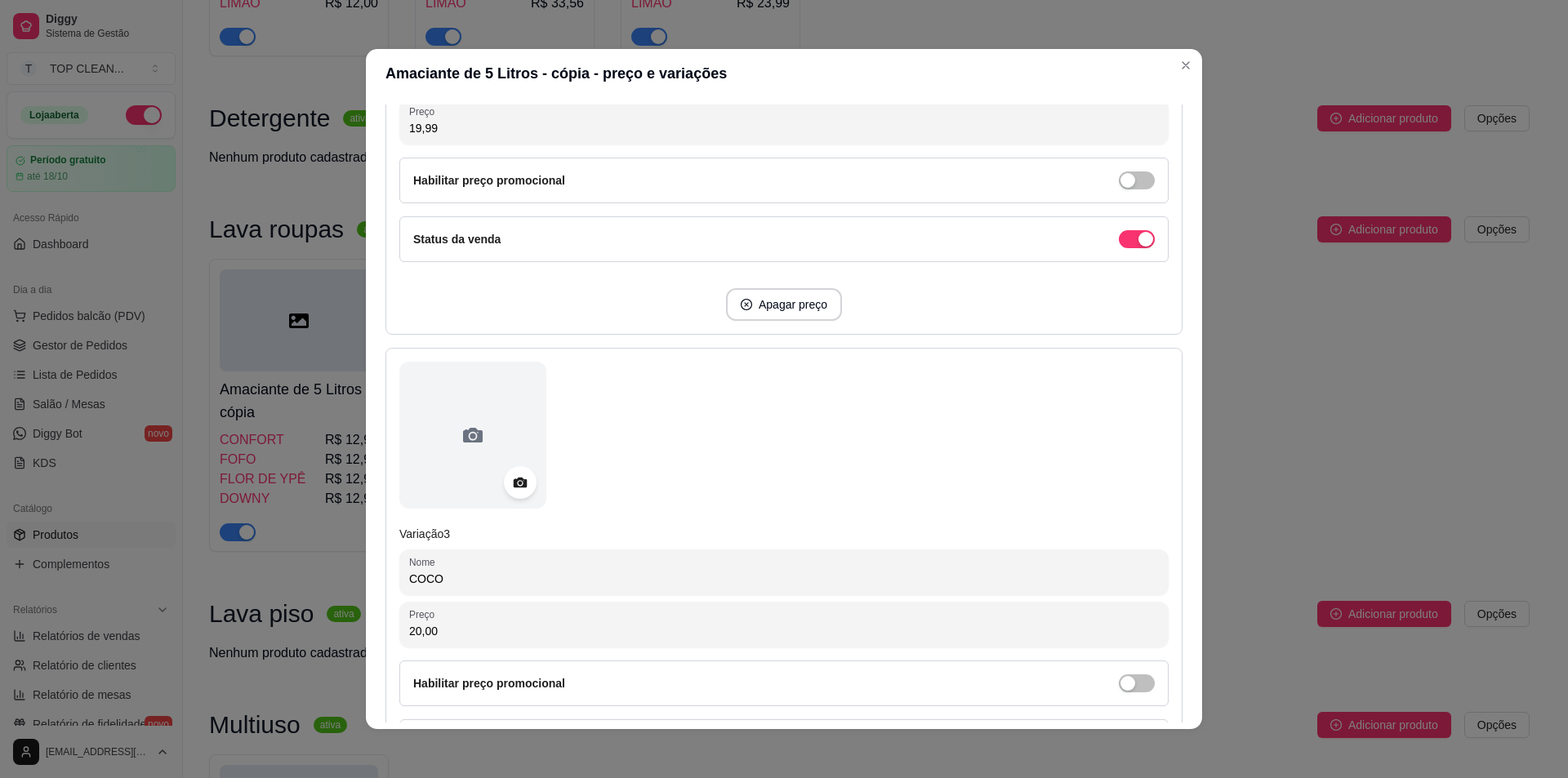
scroll to position [1225, 0]
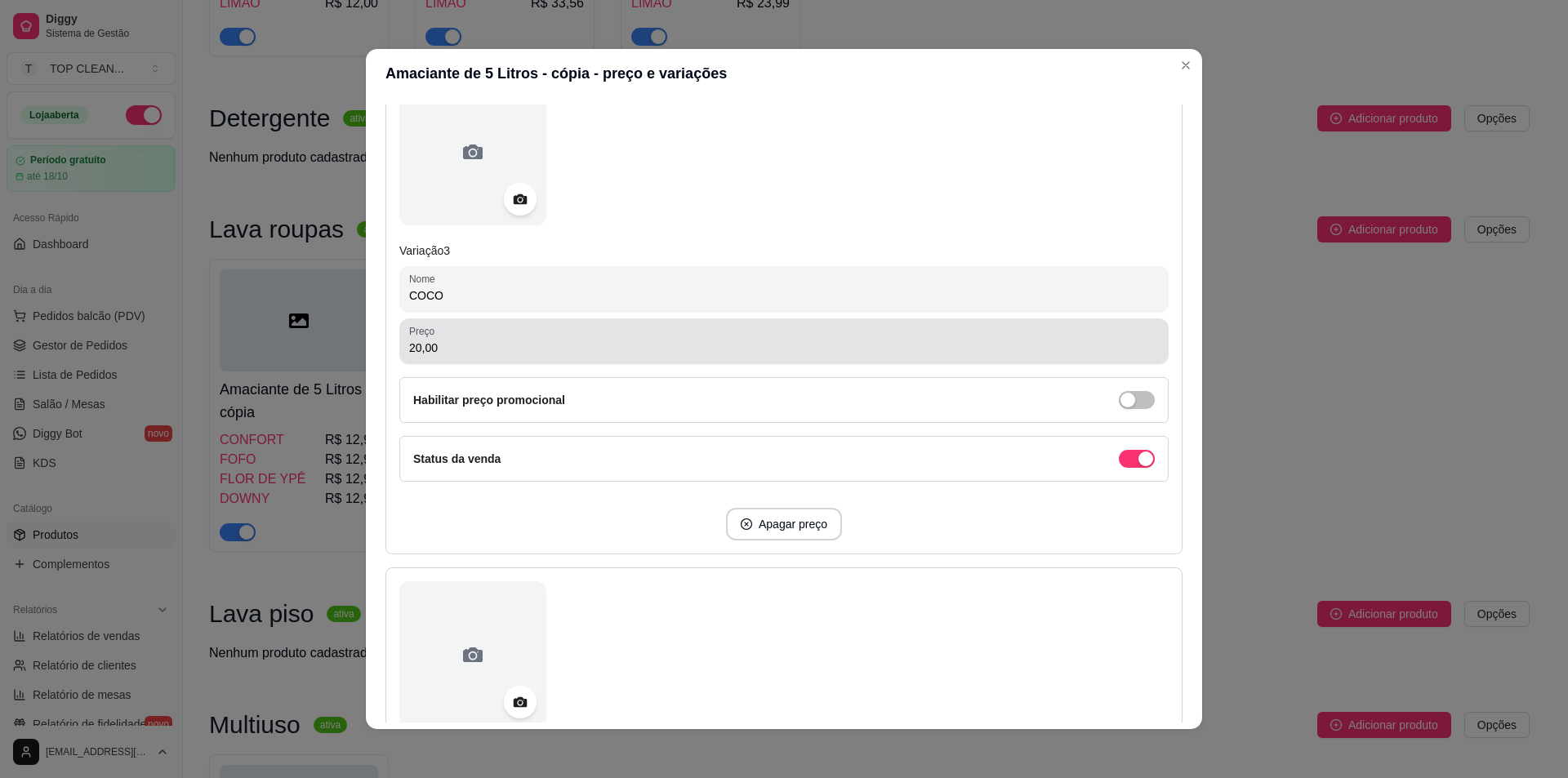
type input "19,99"
drag, startPoint x: 430, startPoint y: 349, endPoint x: 533, endPoint y: 363, distance: 103.9
click at [533, 363] on div "Preço 20,00" at bounding box center [784, 341] width 769 height 45
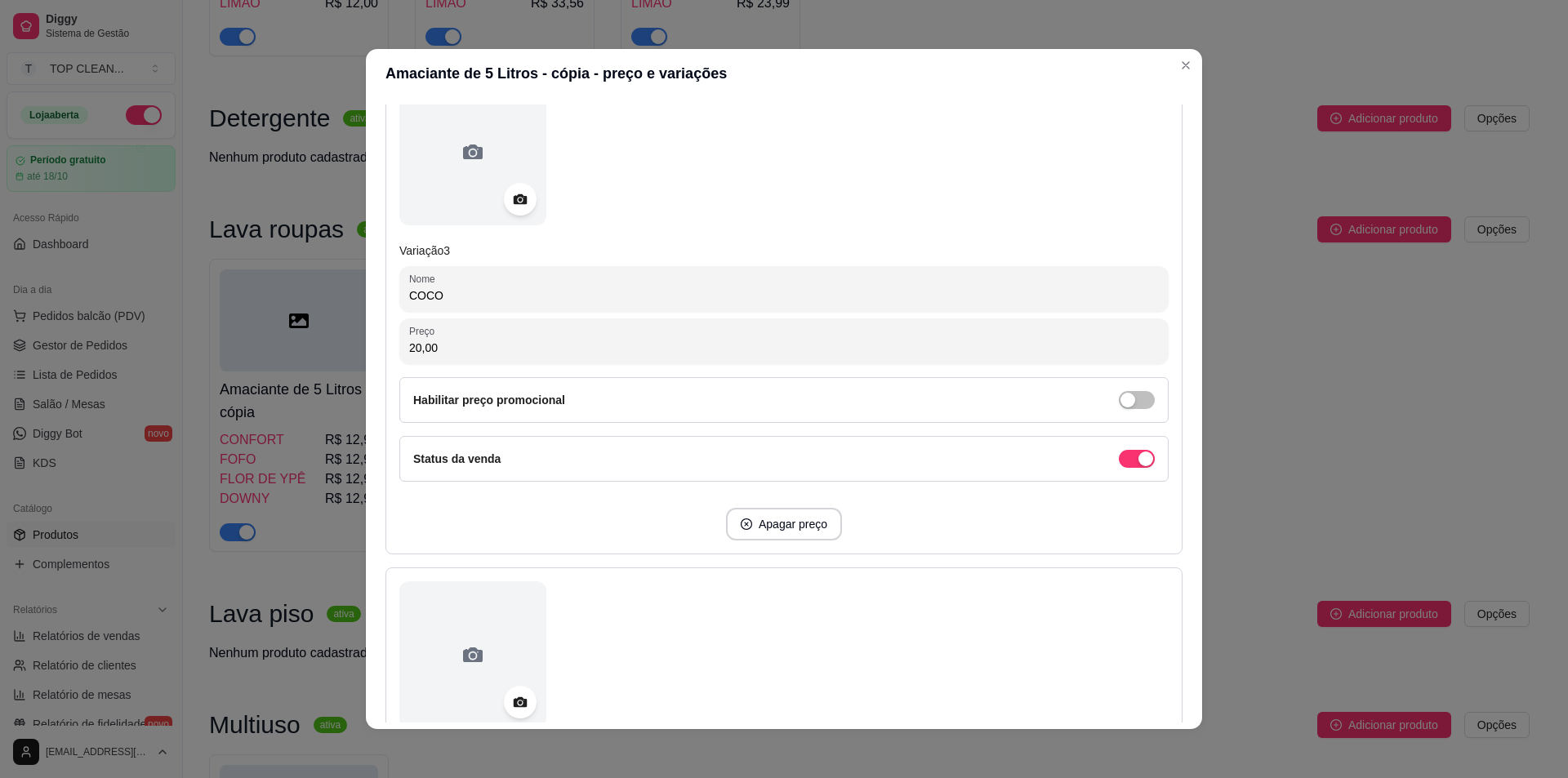
drag, startPoint x: 451, startPoint y: 347, endPoint x: 304, endPoint y: 334, distance: 147.6
click at [304, 334] on div "Amaciante de 5 Litros - cópia - preço e variações Detalhes Preço e variações Di…" at bounding box center [784, 389] width 1568 height 778
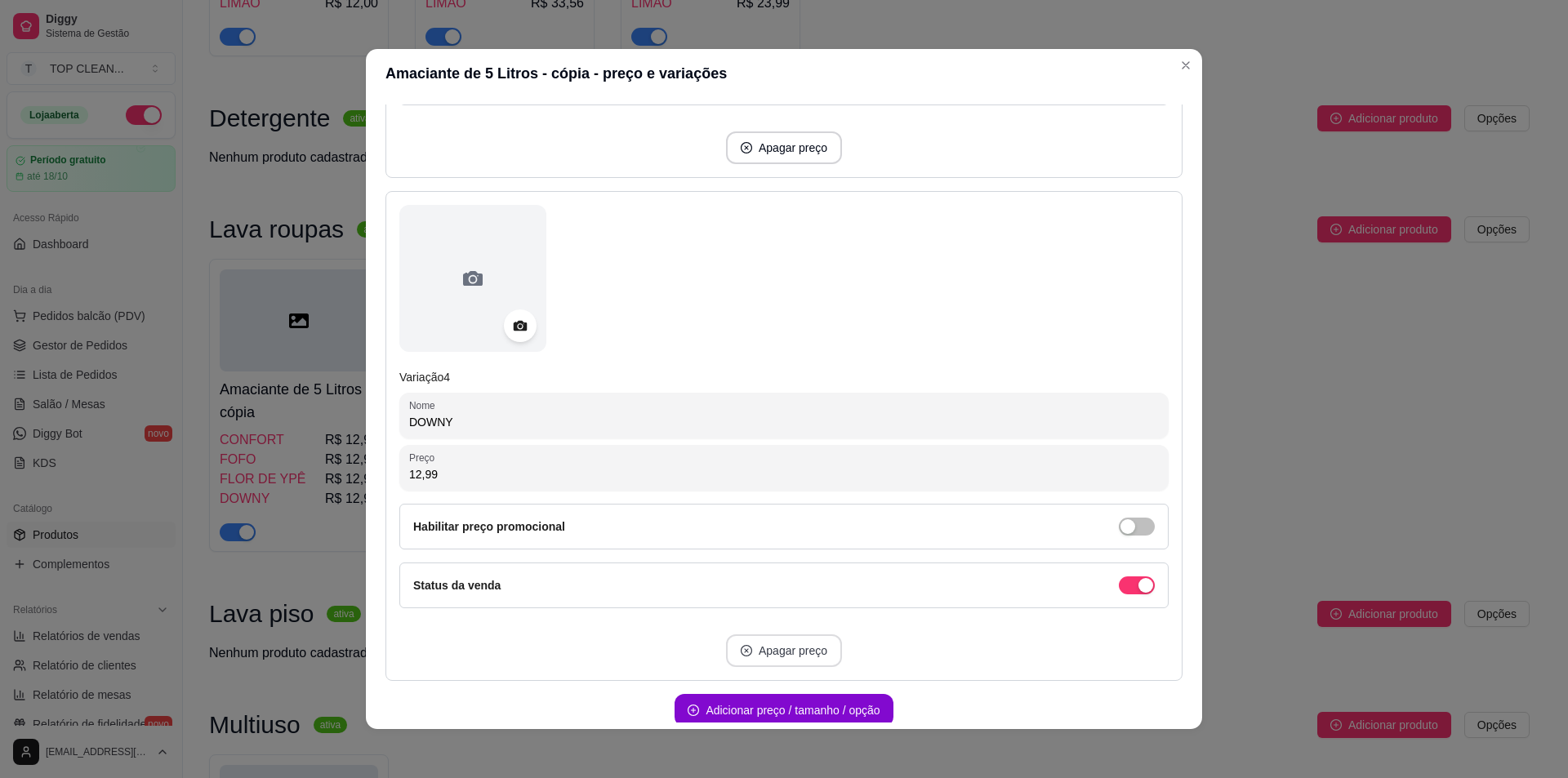
scroll to position [1679, 0]
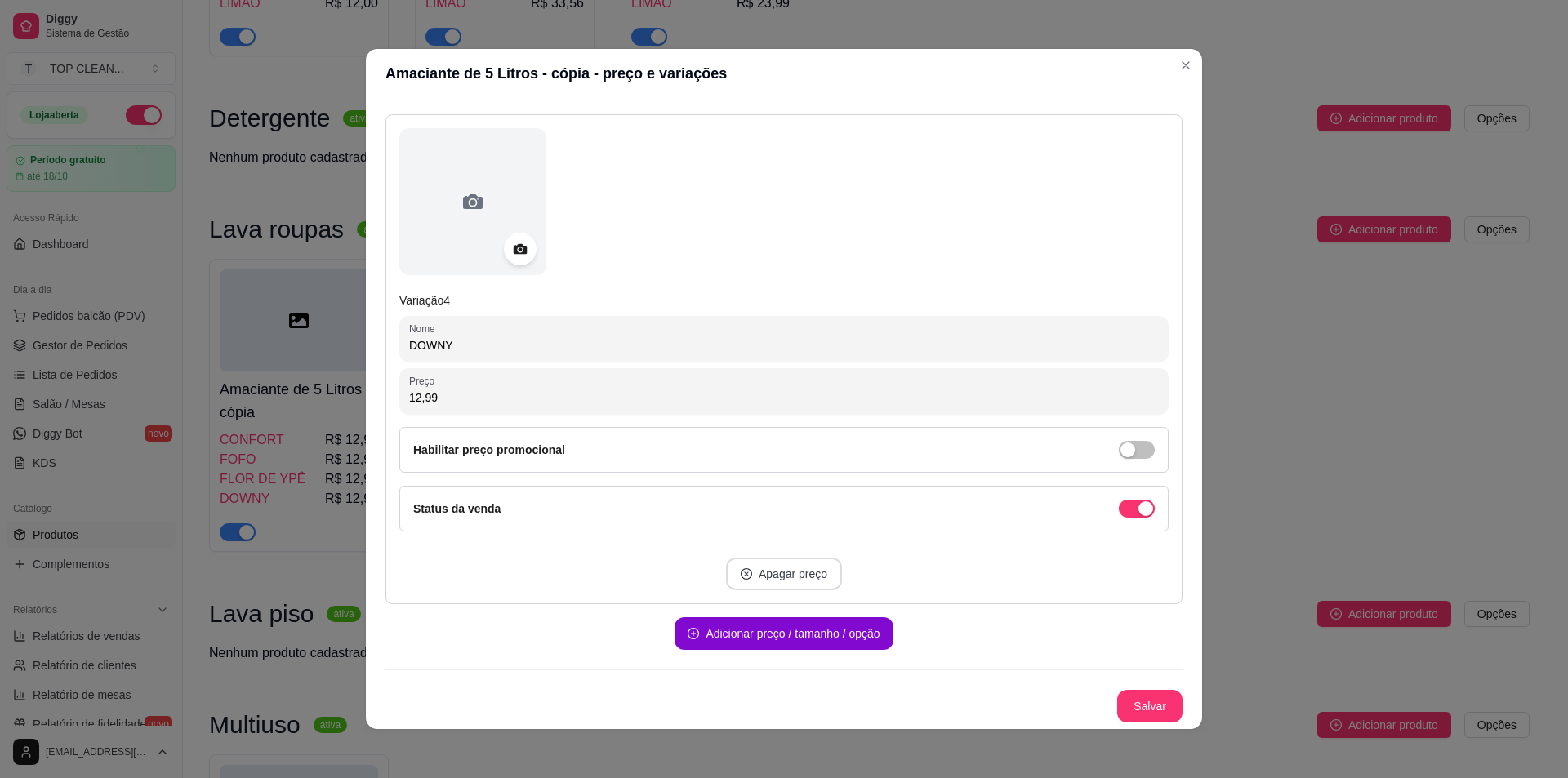
type input "19,99"
click at [1119, 705] on button "Salvar" at bounding box center [1150, 706] width 65 height 33
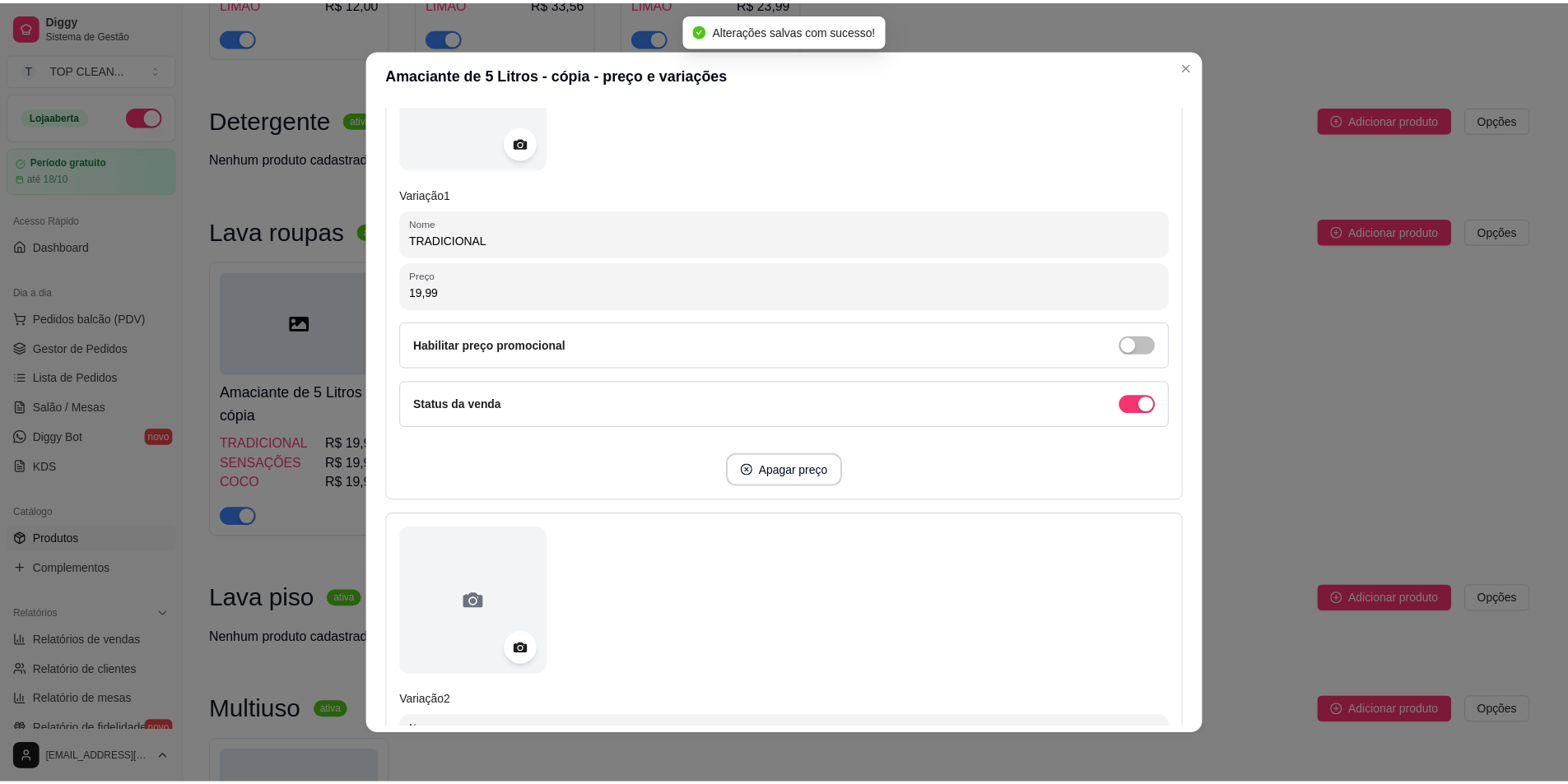
scroll to position [0, 0]
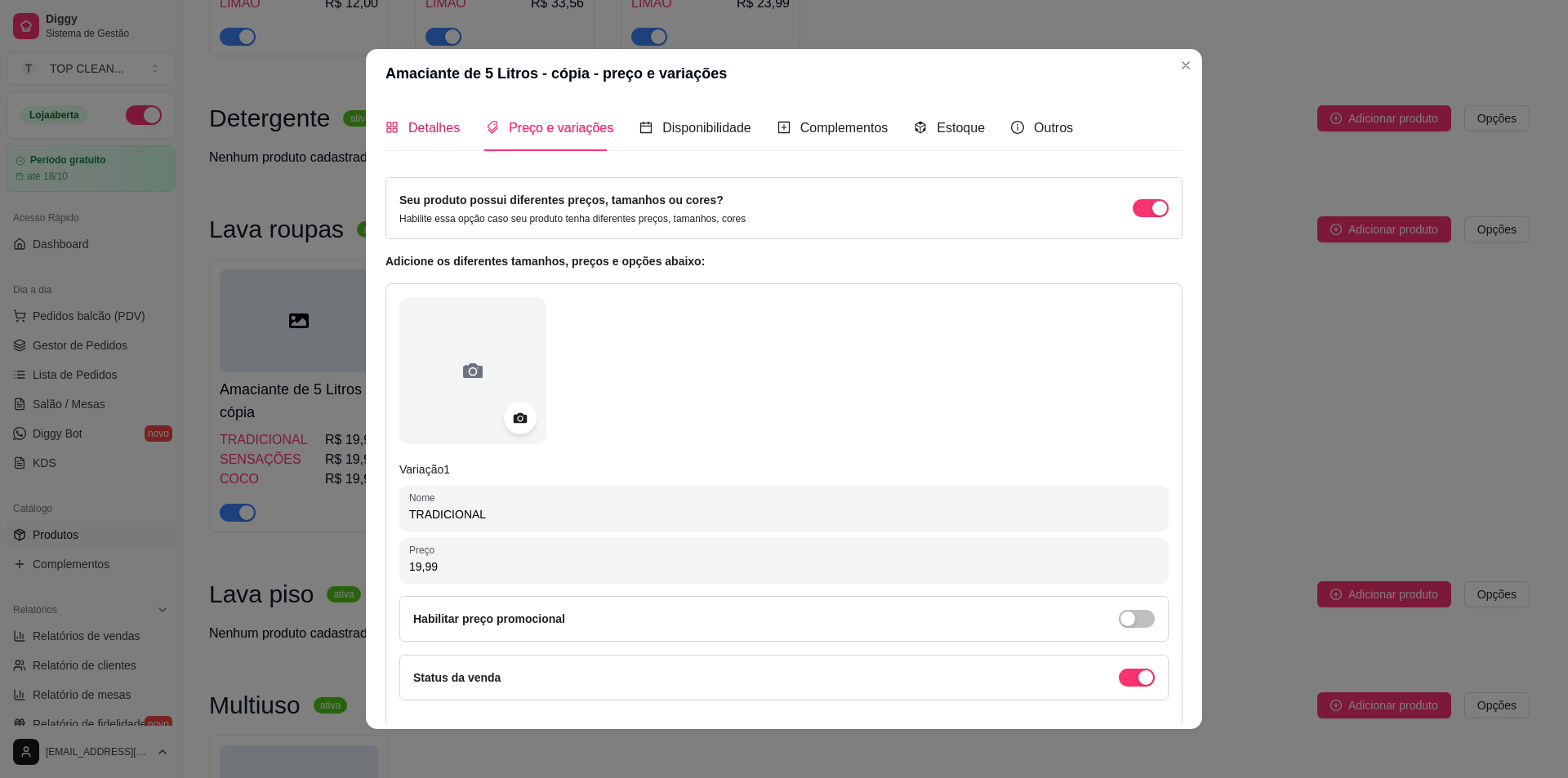
click at [409, 125] on span "Detalhes" at bounding box center [434, 127] width 52 height 14
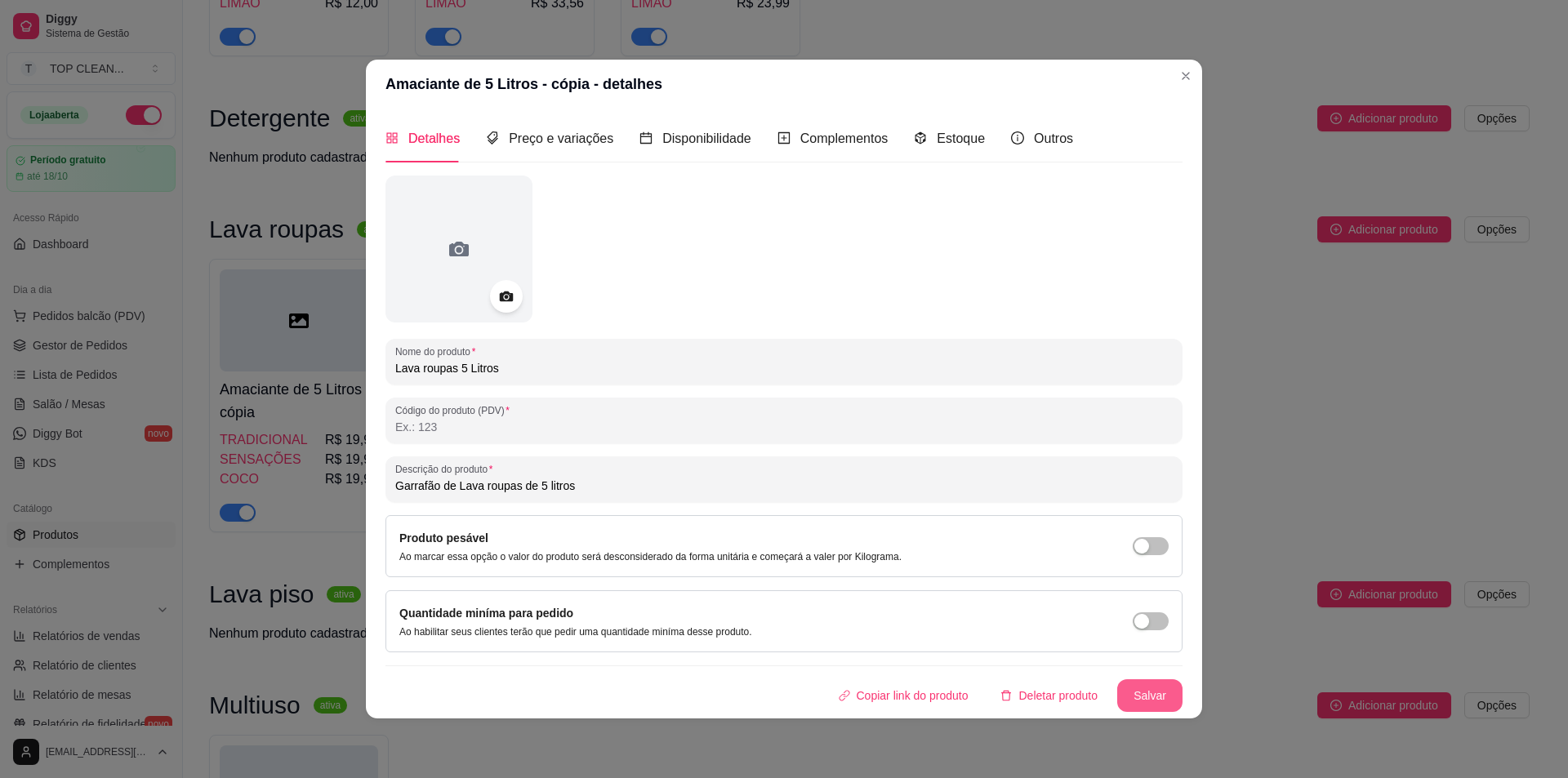
click at [1143, 699] on button "Salvar" at bounding box center [1150, 695] width 65 height 33
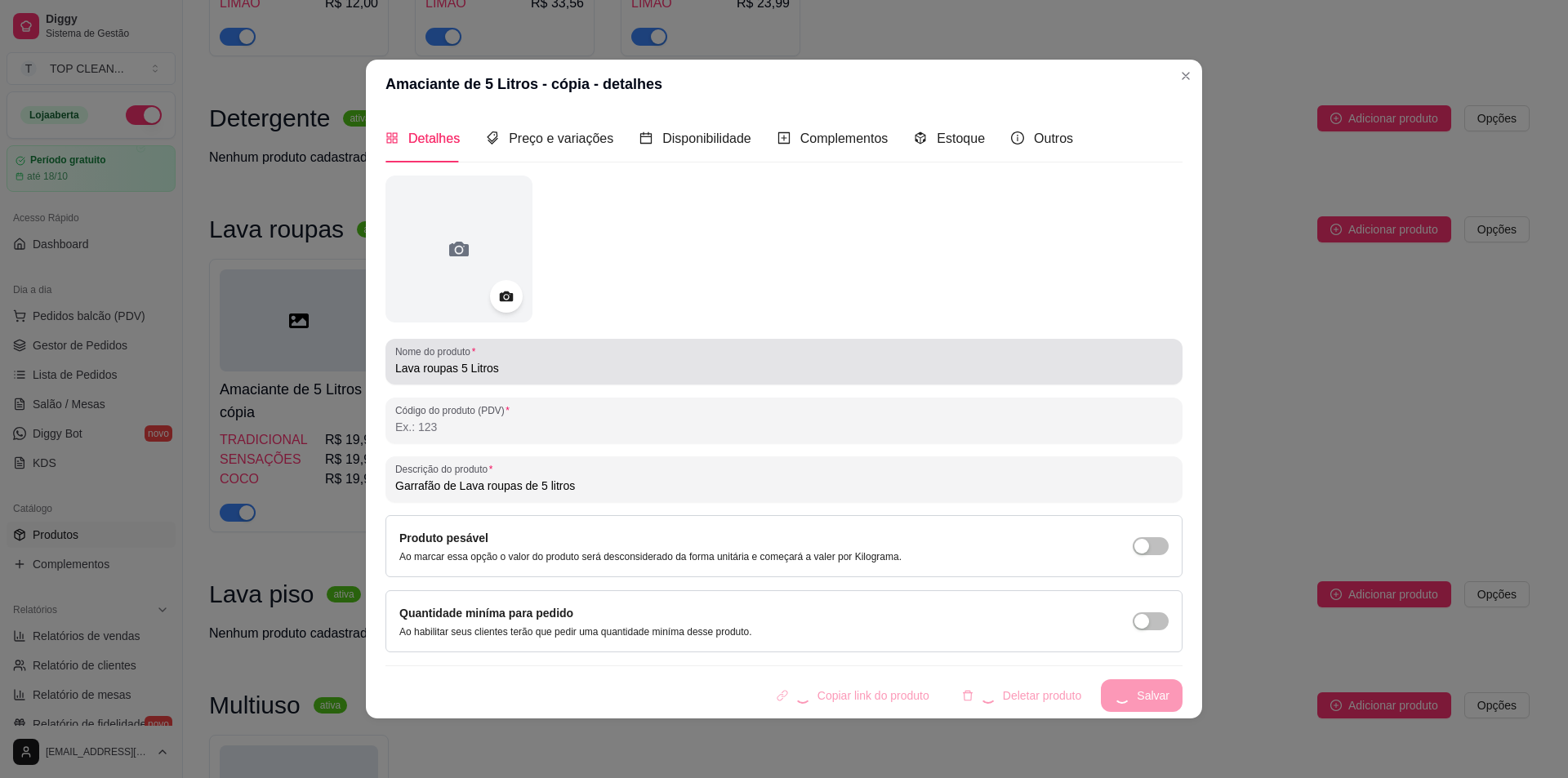
click at [517, 379] on div "Nome do produto Lava roupas 5 Litros" at bounding box center [784, 361] width 797 height 45
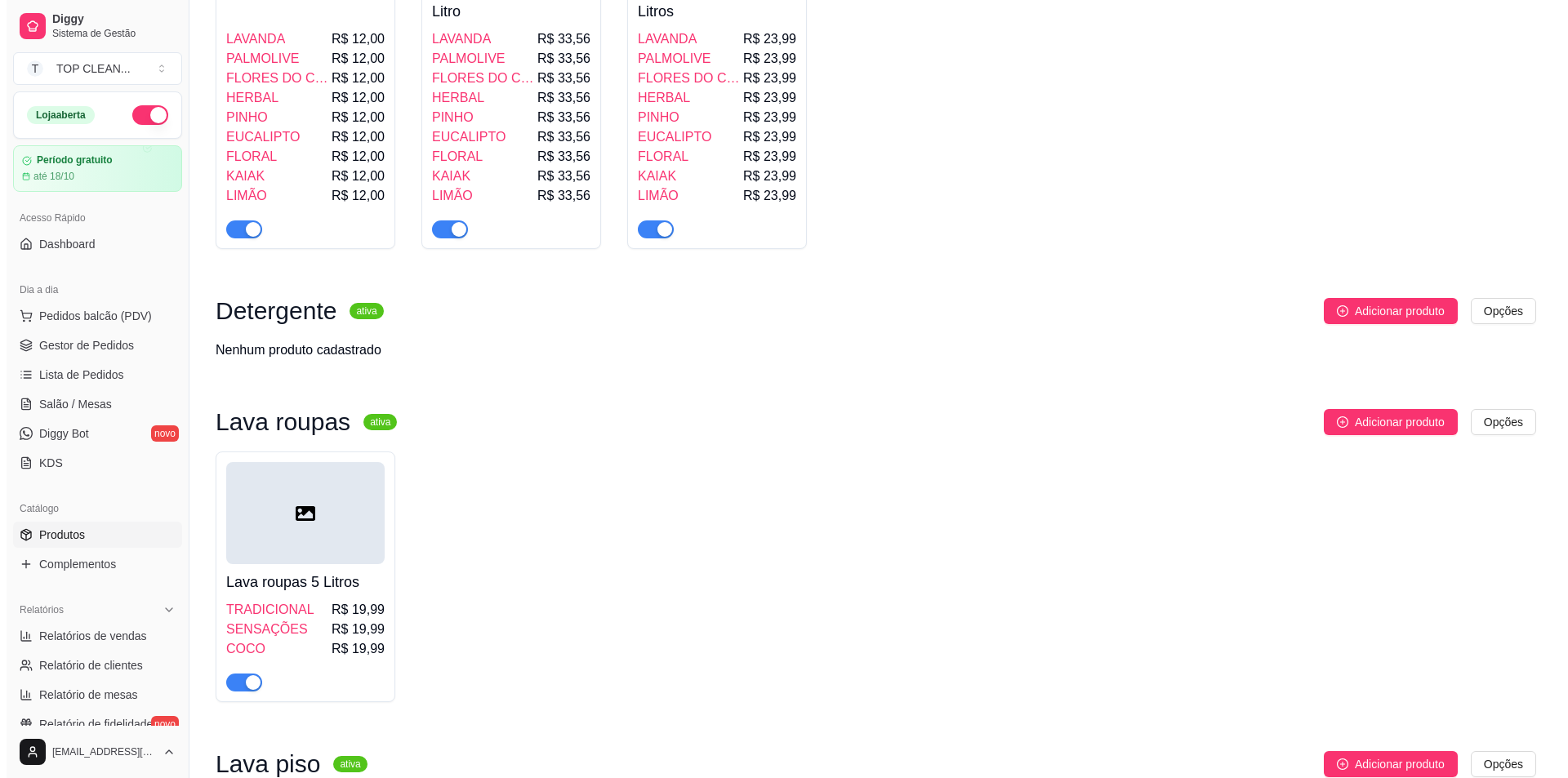
scroll to position [1388, 0]
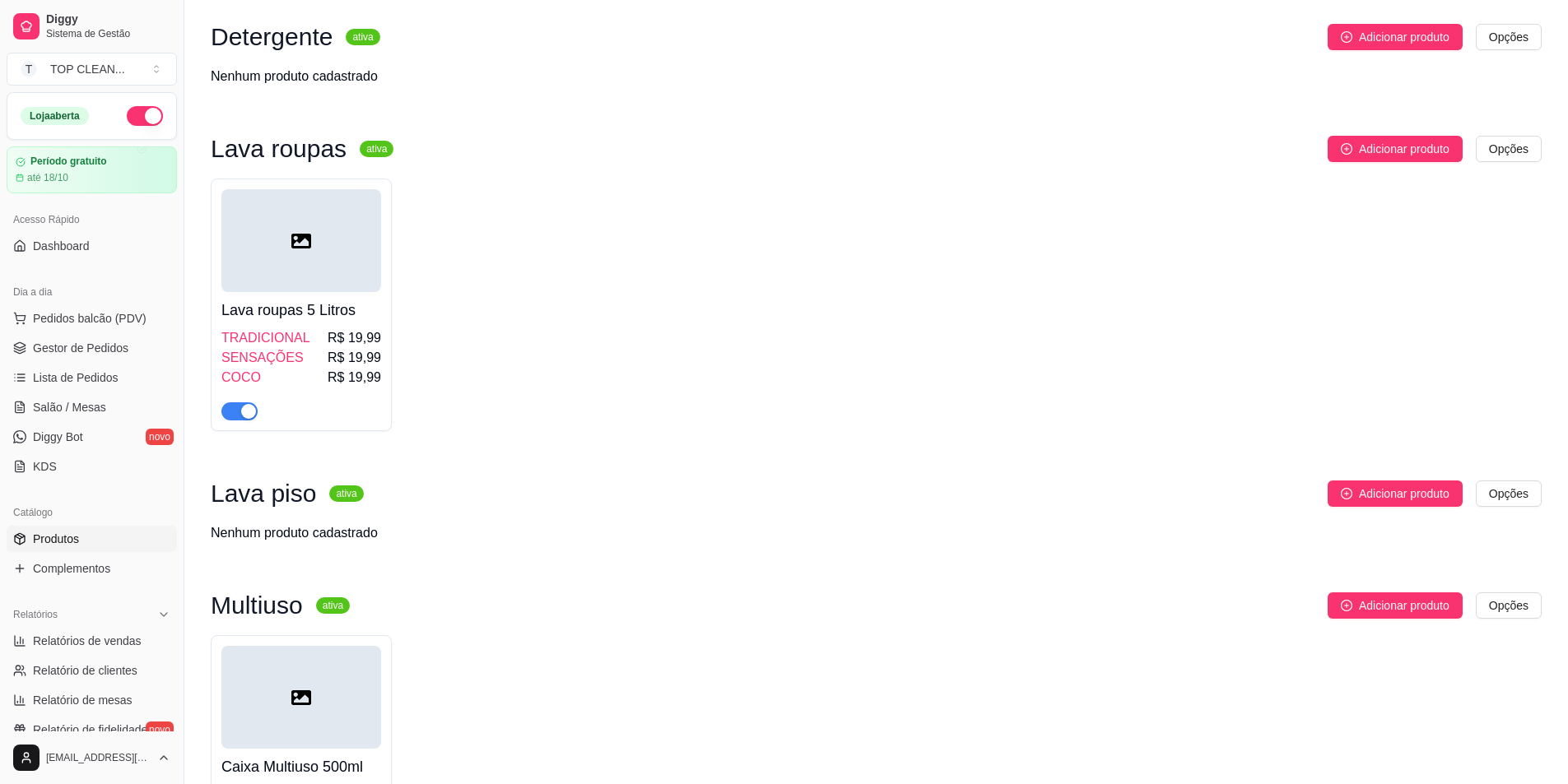
click at [311, 329] on div "TRADICIONAL R$ 19,99" at bounding box center [301, 338] width 160 height 20
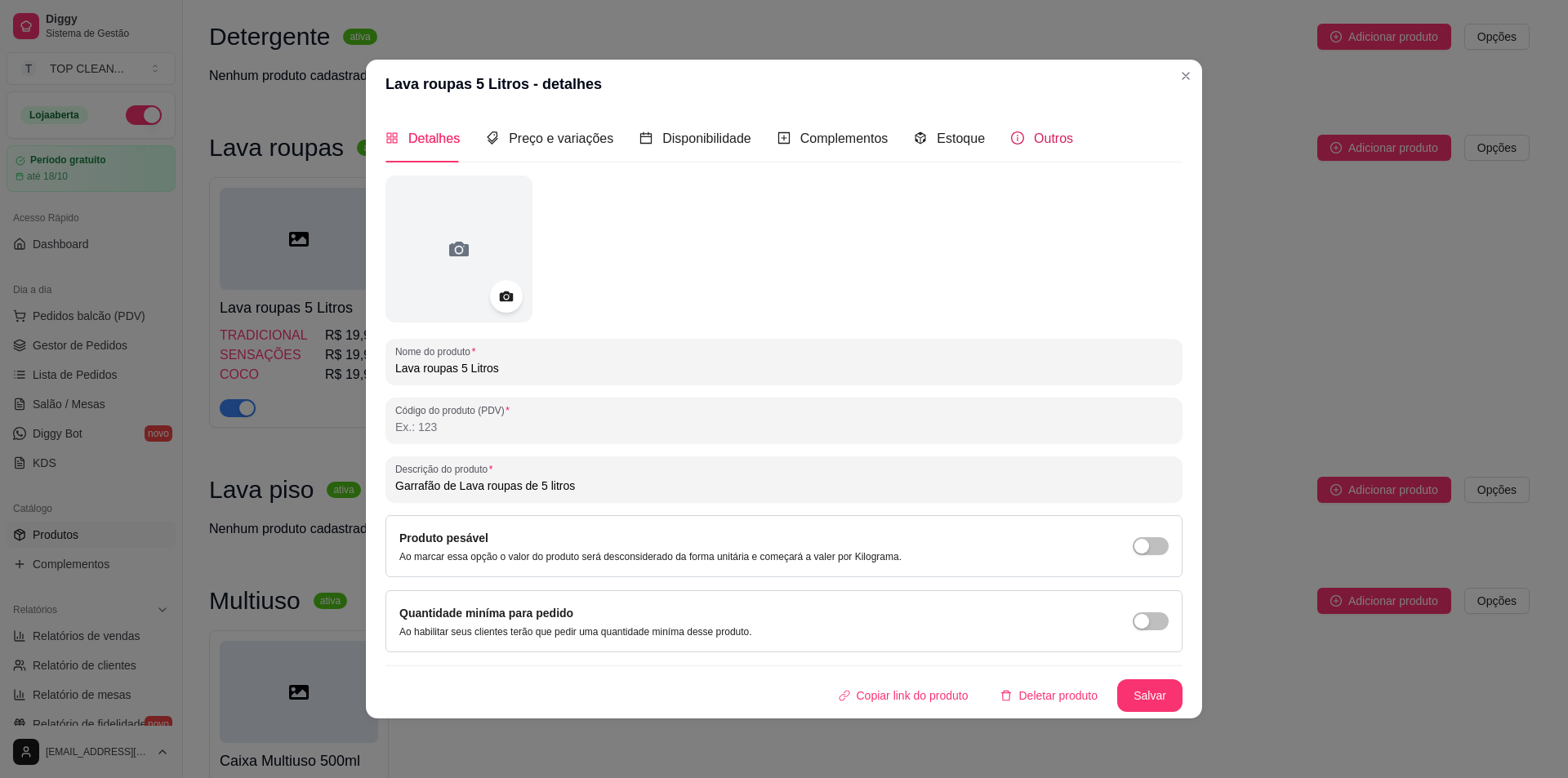
click at [1023, 143] on div "Outros" at bounding box center [1042, 138] width 62 height 20
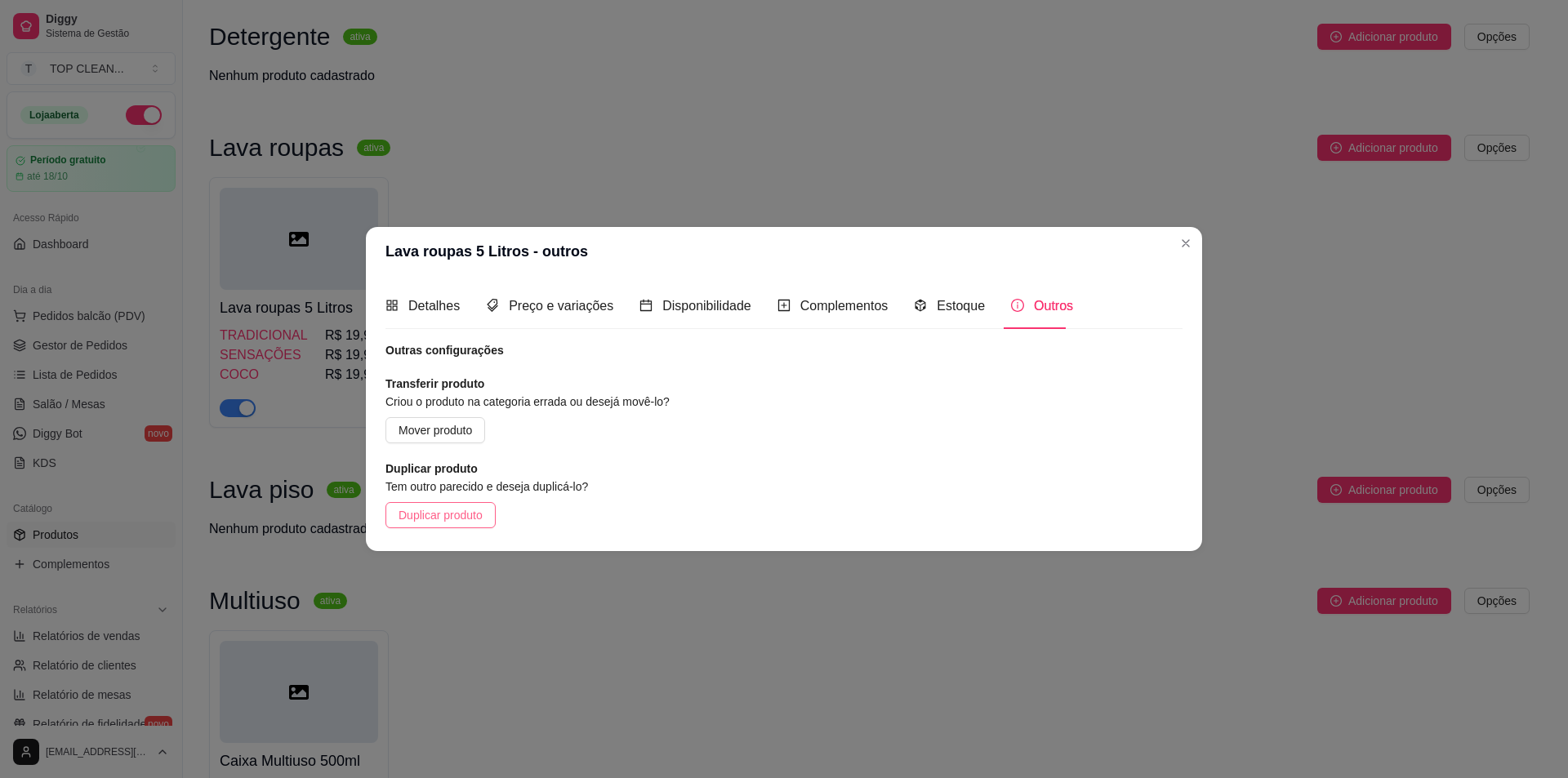
click at [439, 517] on span "Duplicar produto" at bounding box center [440, 516] width 84 height 18
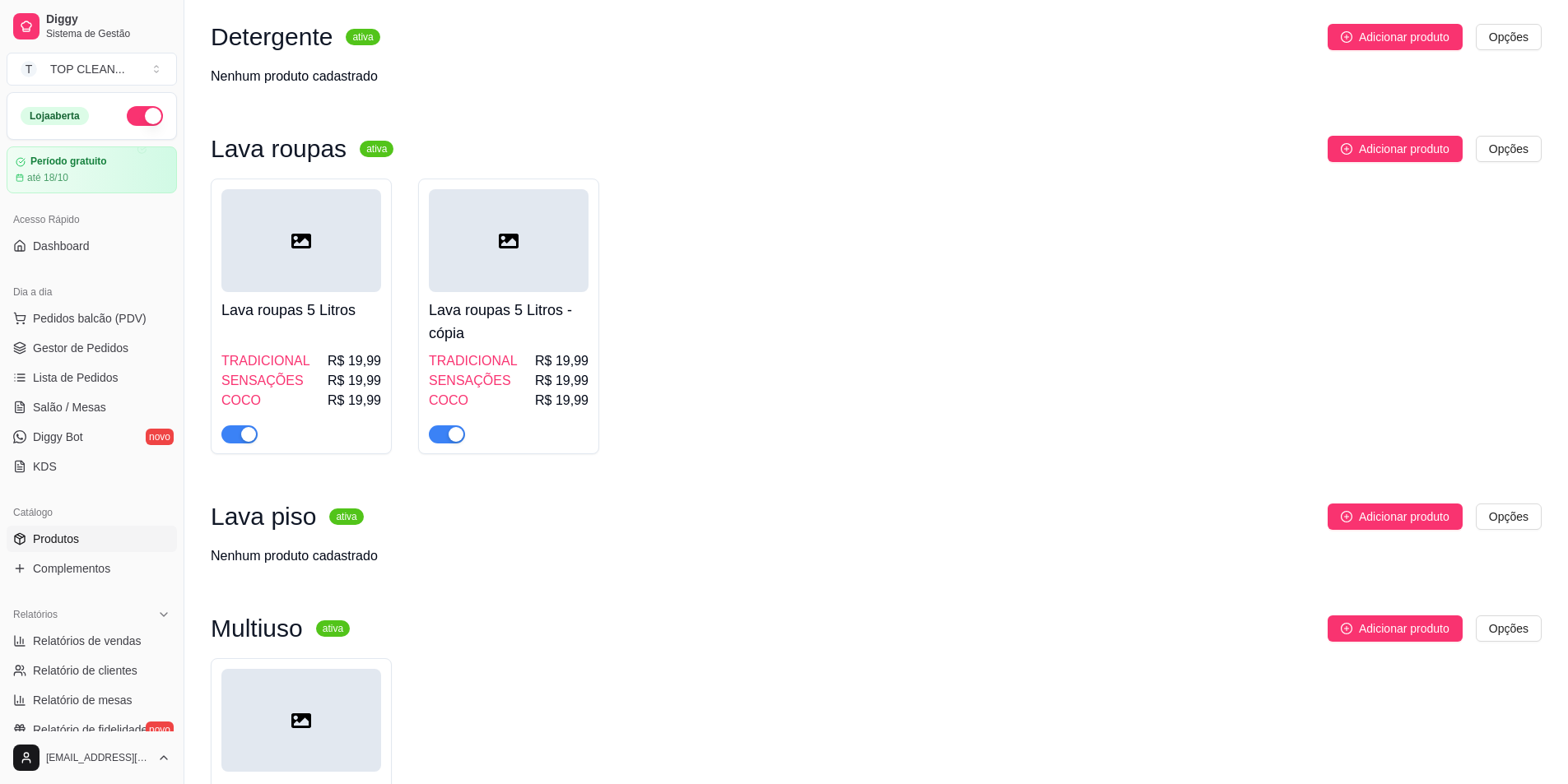
click at [532, 306] on h4 "Lava roupas 5 Litros - cópia" at bounding box center [509, 322] width 160 height 46
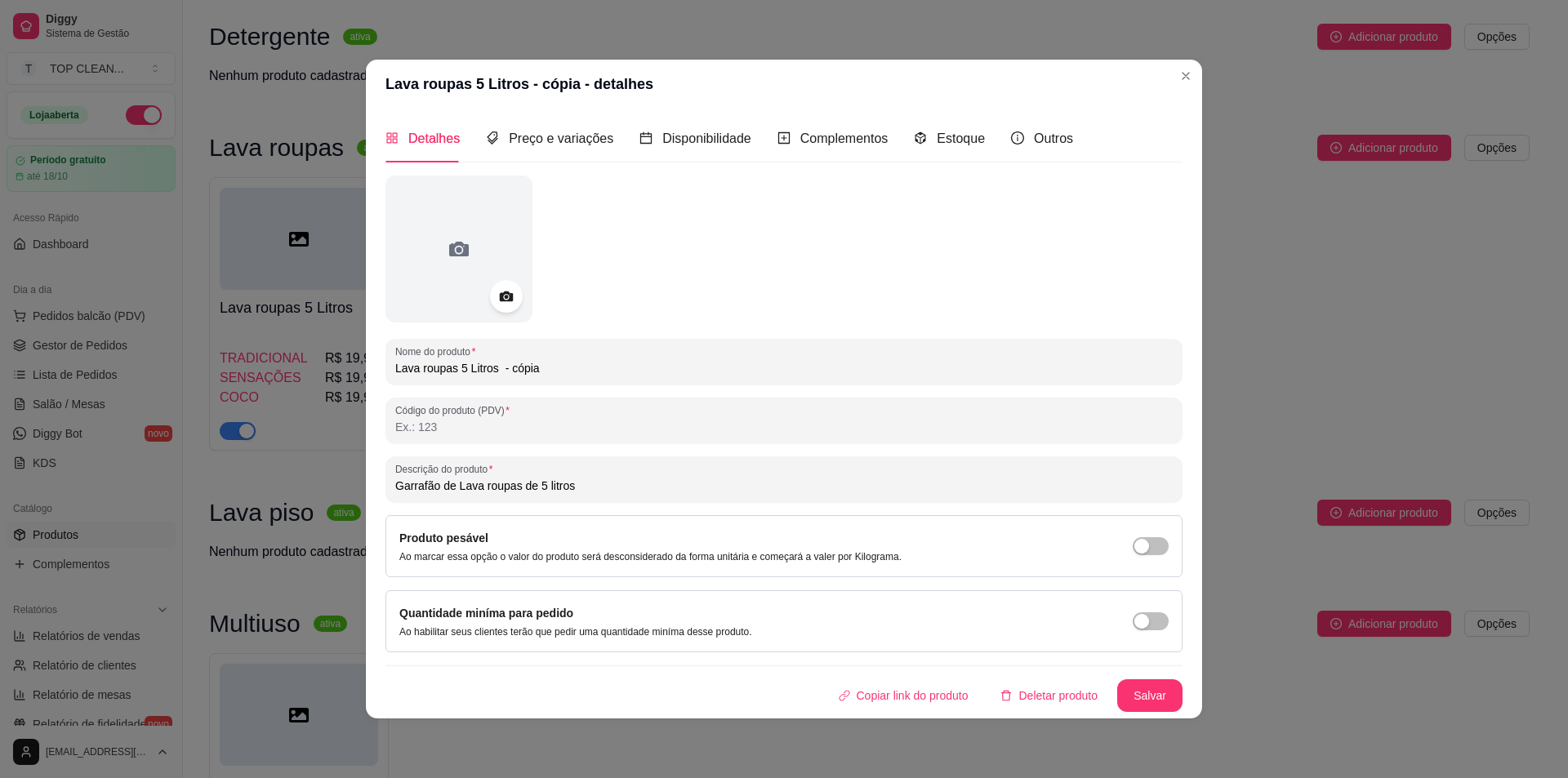
drag, startPoint x: 453, startPoint y: 370, endPoint x: 296, endPoint y: 371, distance: 157.0
click at [296, 371] on div "Lava roupas 5 Litros - cópia - detalhes Detalhes Preço e variações Disponibilid…" at bounding box center [784, 389] width 1568 height 778
drag, startPoint x: 523, startPoint y: 369, endPoint x: 489, endPoint y: 366, distance: 34.1
click at [489, 366] on input "Lava piso 5 Litros - cópia" at bounding box center [784, 369] width 777 height 16
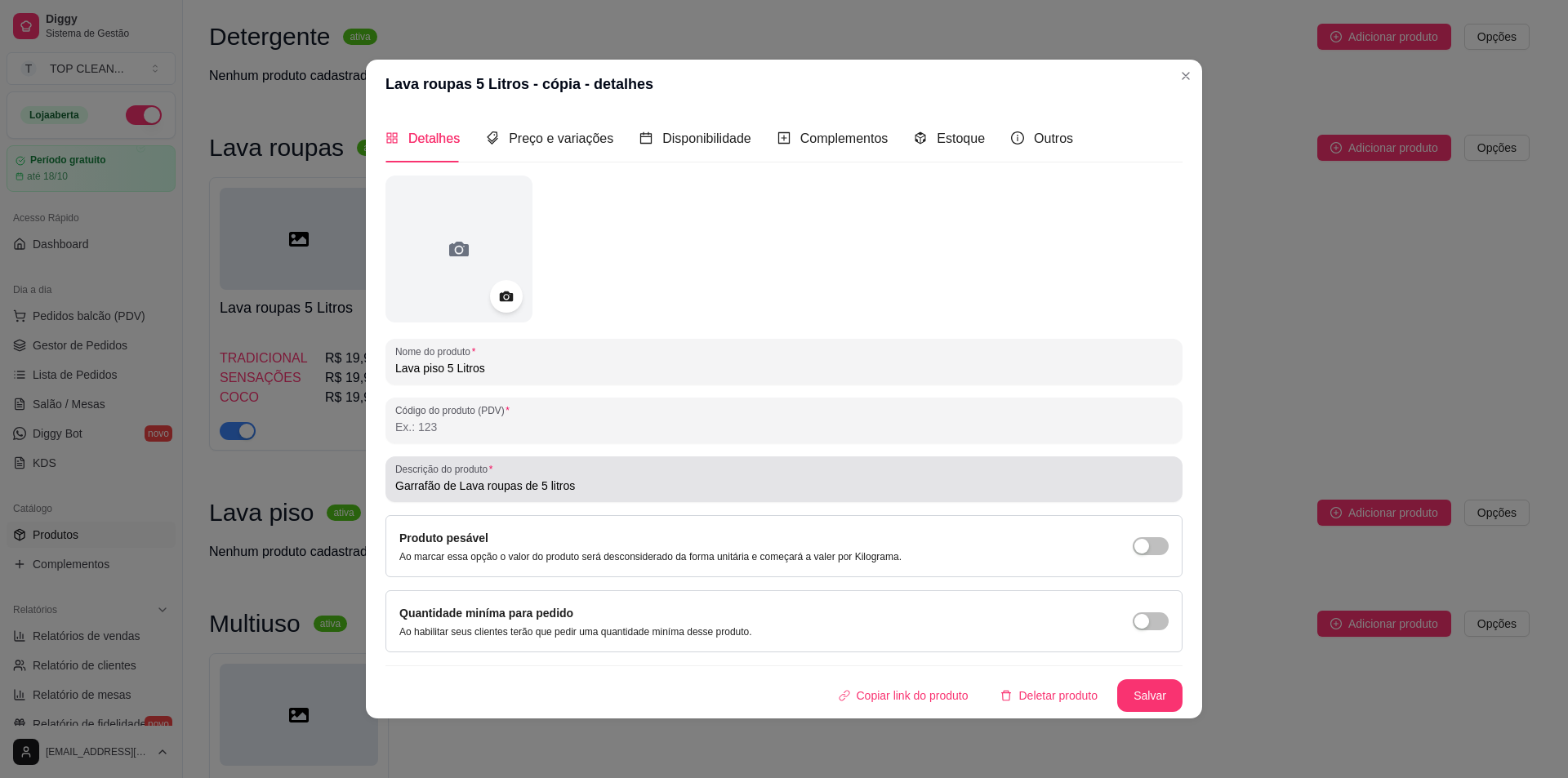
type input "Lava piso 5 Litros"
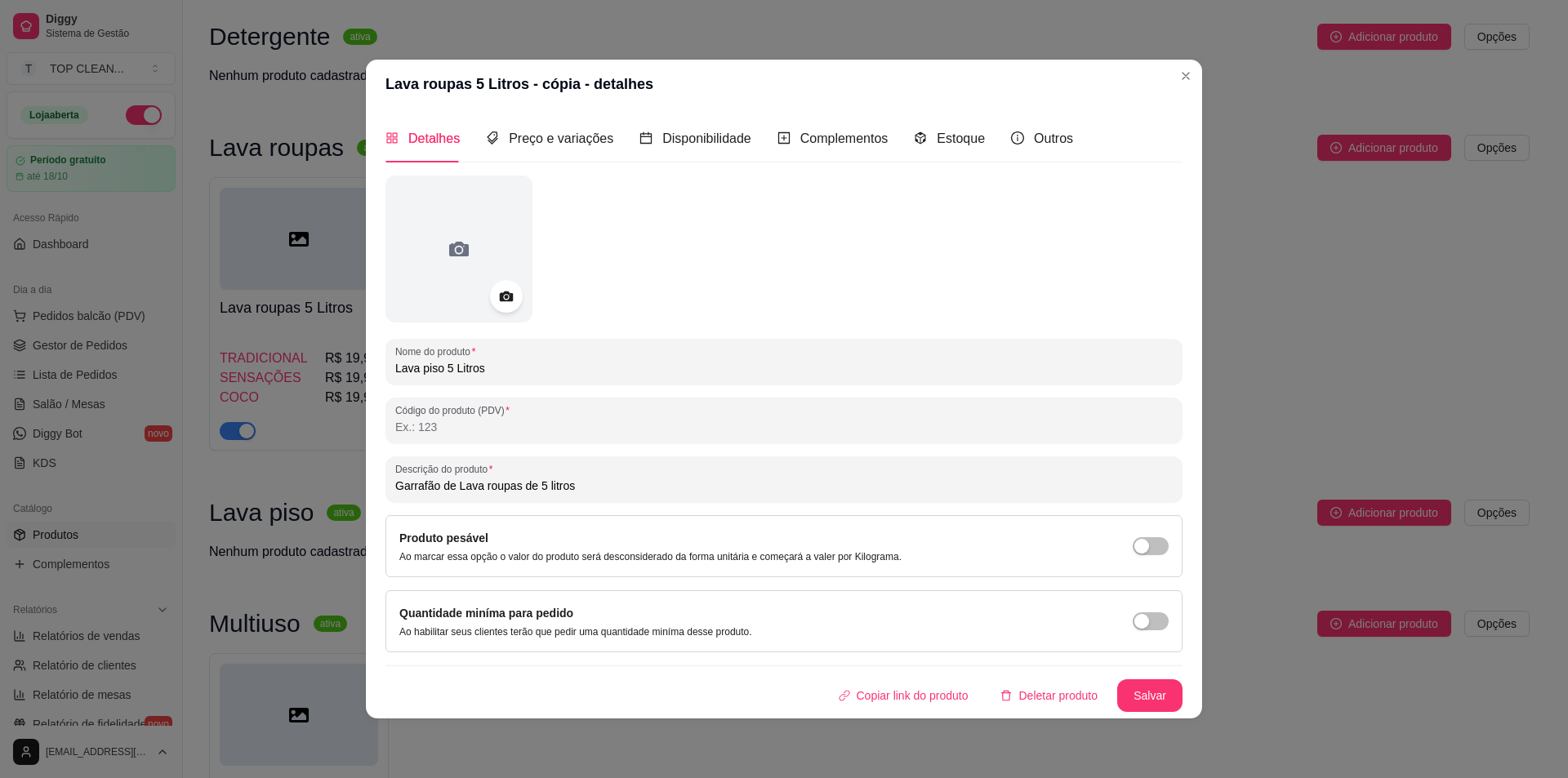
drag, startPoint x: 518, startPoint y: 486, endPoint x: 484, endPoint y: 487, distance: 34.0
click at [484, 487] on input "Garrafão de Lava roupas de 5 litros" at bounding box center [784, 486] width 777 height 16
type input "Garrafão de Lava piso de 5 litros"
click at [1148, 689] on button "Salvar" at bounding box center [1150, 695] width 65 height 33
click at [532, 143] on span "Preço e variações" at bounding box center [560, 138] width 104 height 14
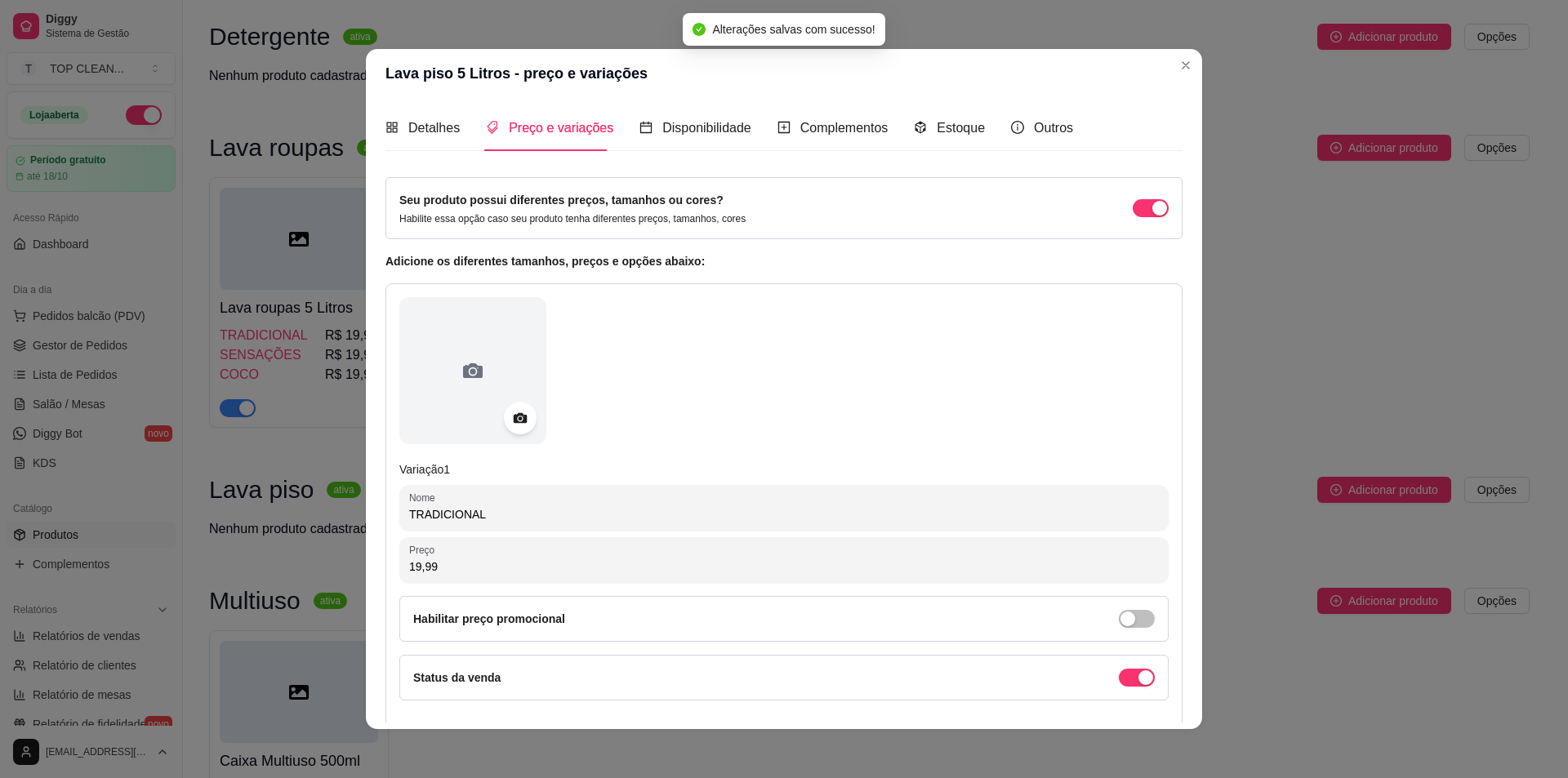
drag, startPoint x: 496, startPoint y: 507, endPoint x: 281, endPoint y: 500, distance: 215.1
click at [281, 500] on div "Lava piso 5 Litros - preço e variações Detalhes Preço e variações Disponibilida…" at bounding box center [784, 389] width 1568 height 778
type input "l"
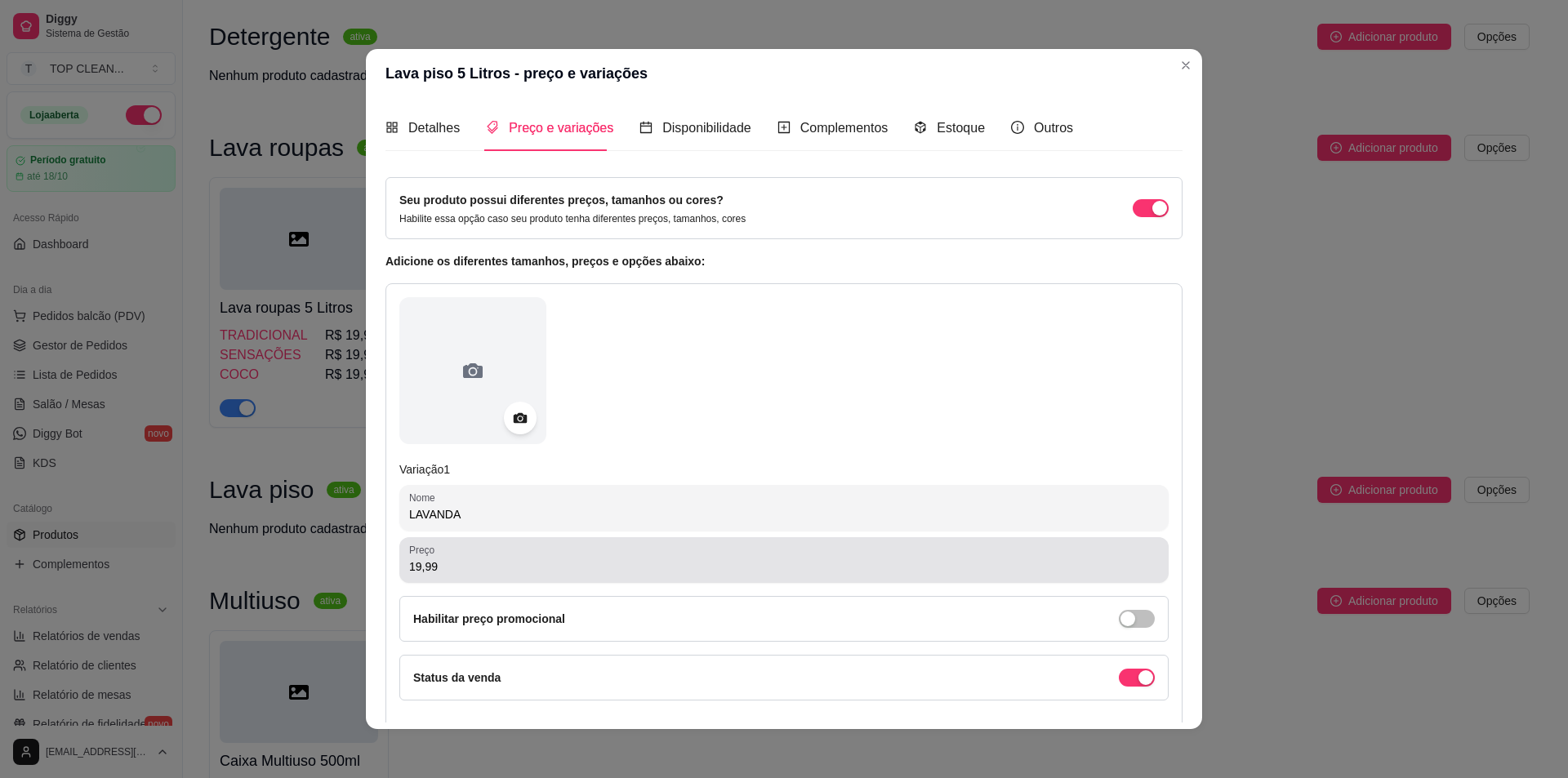
type input "LAVANDA"
drag, startPoint x: 401, startPoint y: 566, endPoint x: 577, endPoint y: 553, distance: 176.5
click at [577, 553] on div "Preço 19,99" at bounding box center [784, 560] width 769 height 45
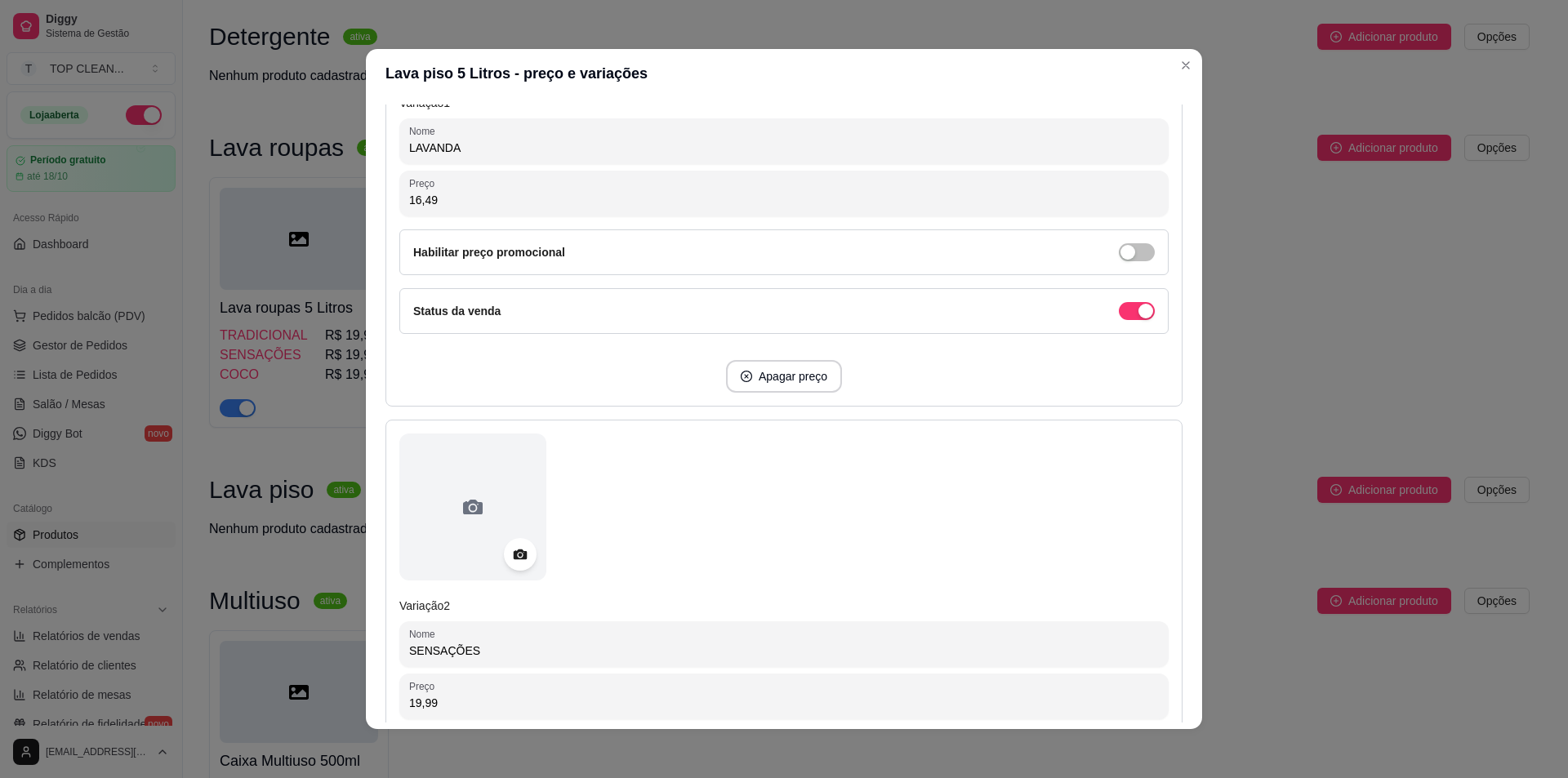
scroll to position [490, 0]
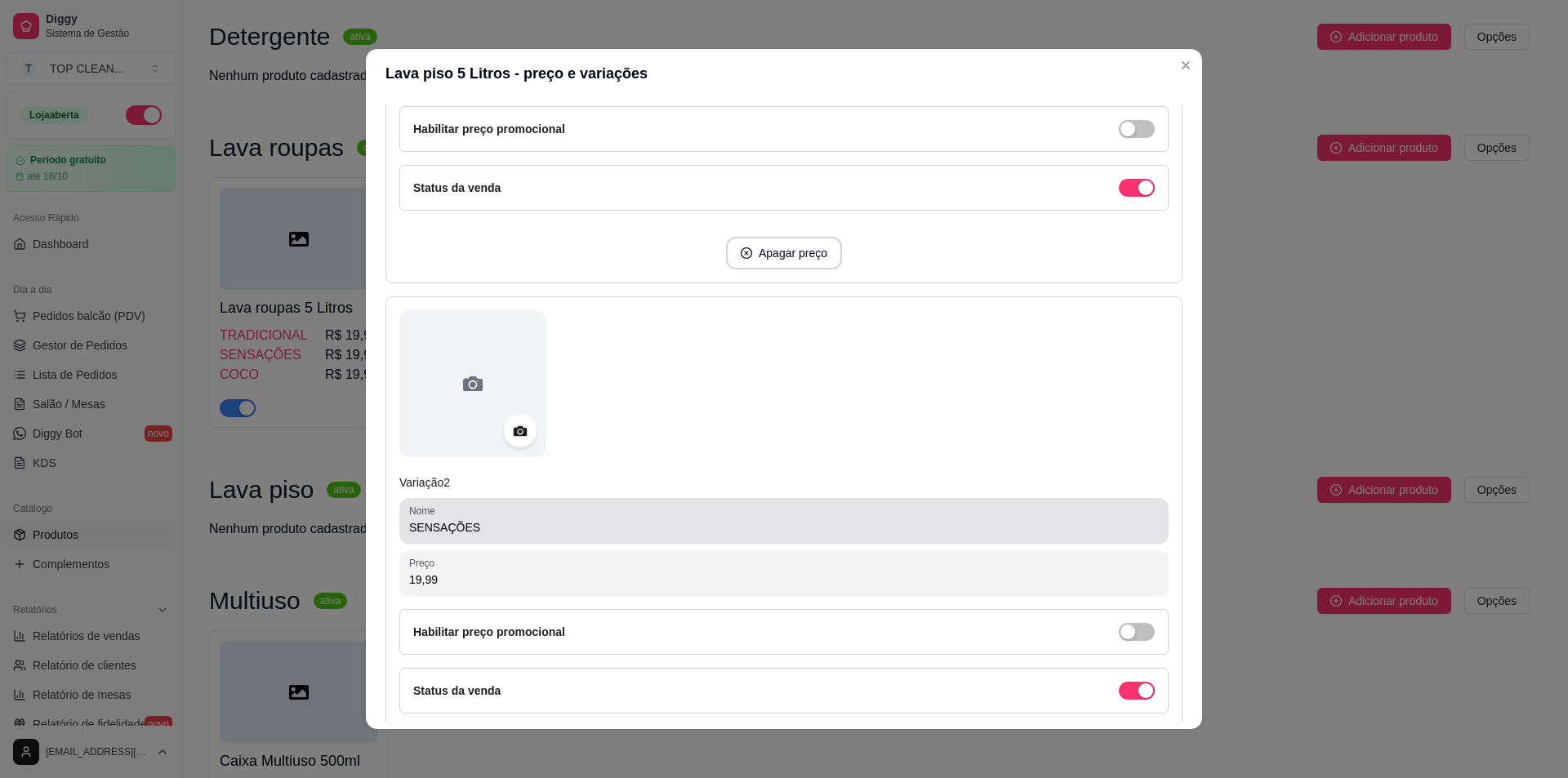
type input "16,49"
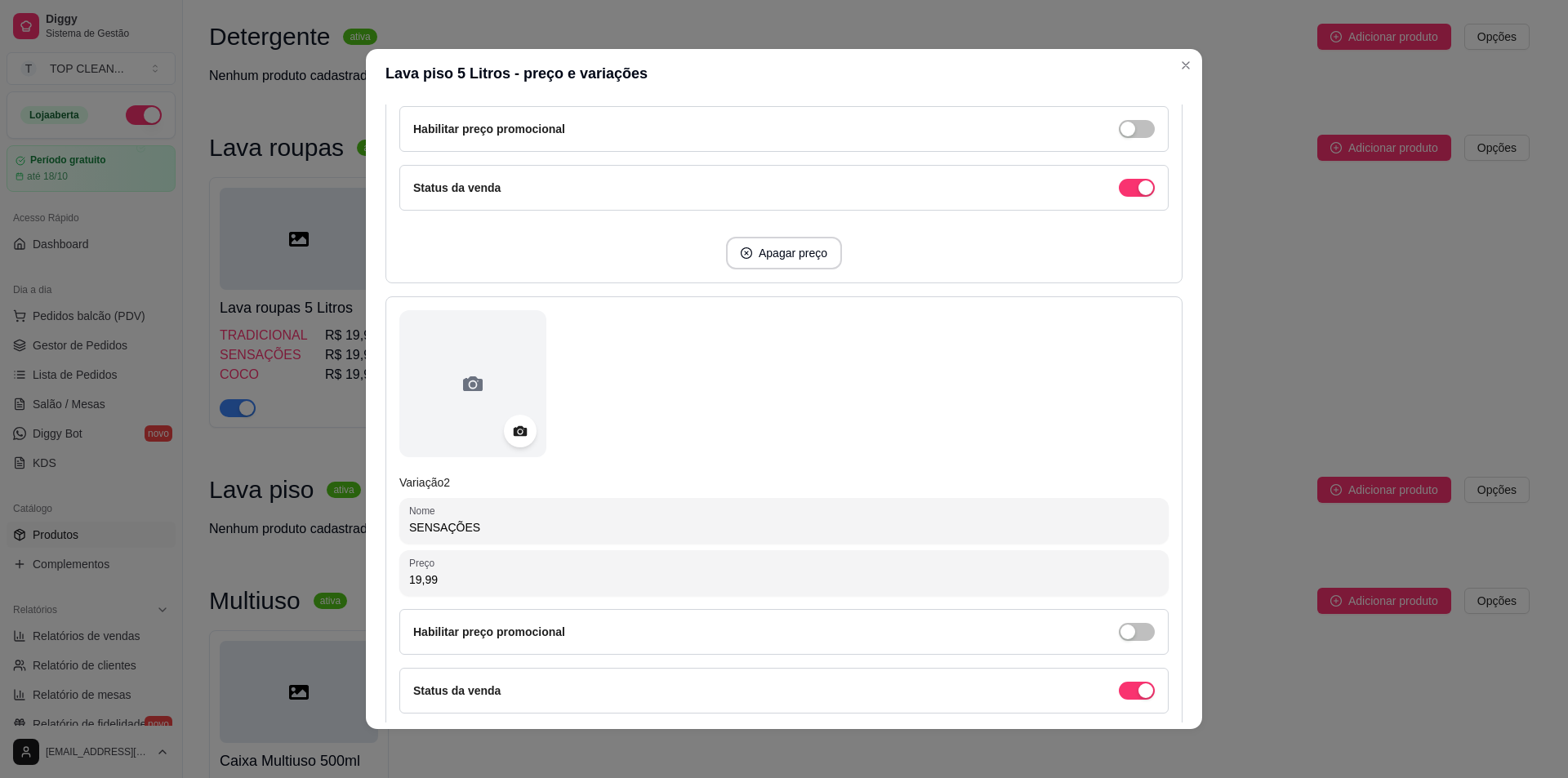
drag, startPoint x: 481, startPoint y: 531, endPoint x: 358, endPoint y: 517, distance: 123.8
click at [358, 517] on div "Lava piso 5 Litros - preço e variações Detalhes Preço e variações Disponibilida…" at bounding box center [784, 389] width 1568 height 778
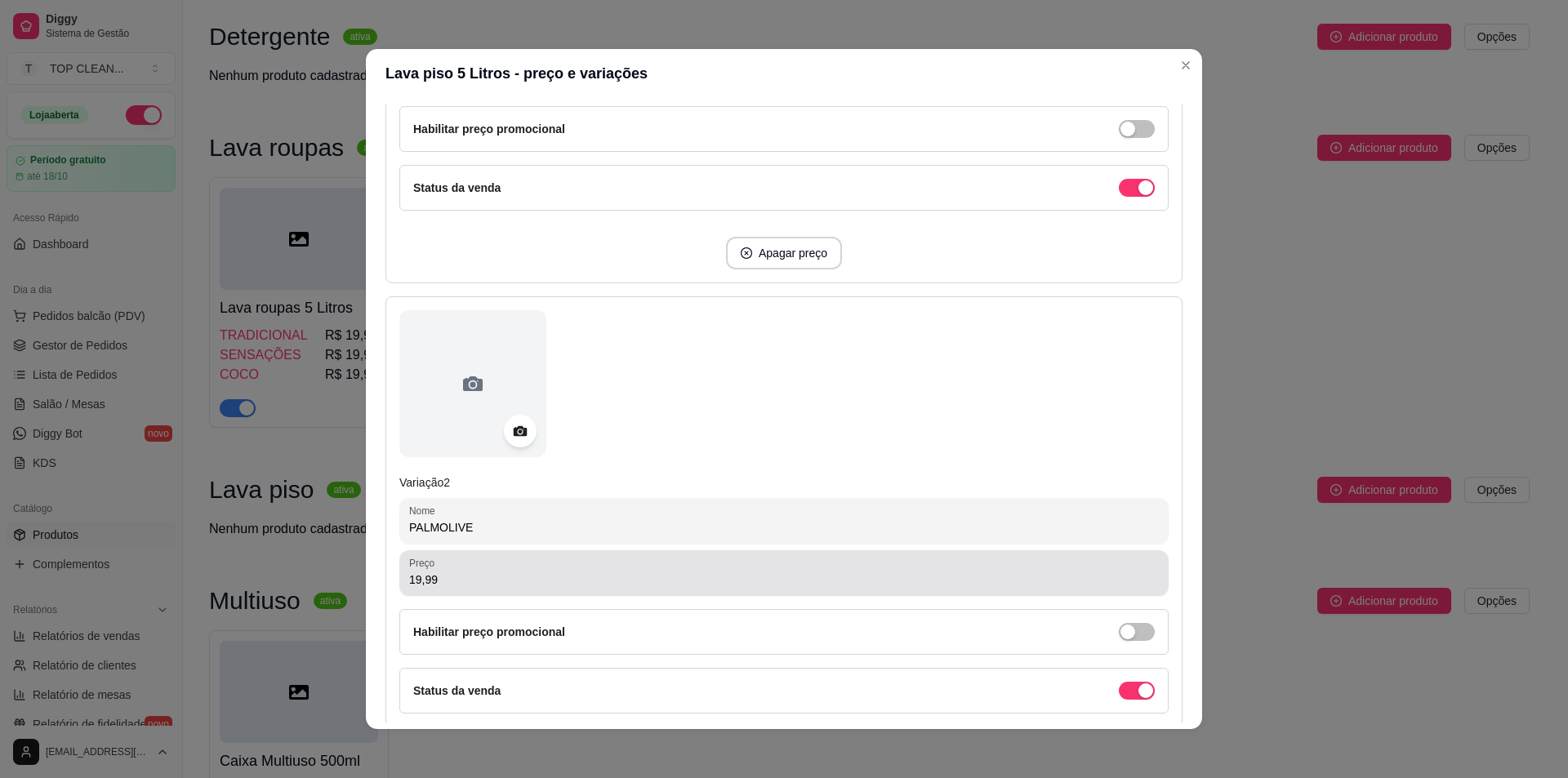
type input "PALMOLIVE"
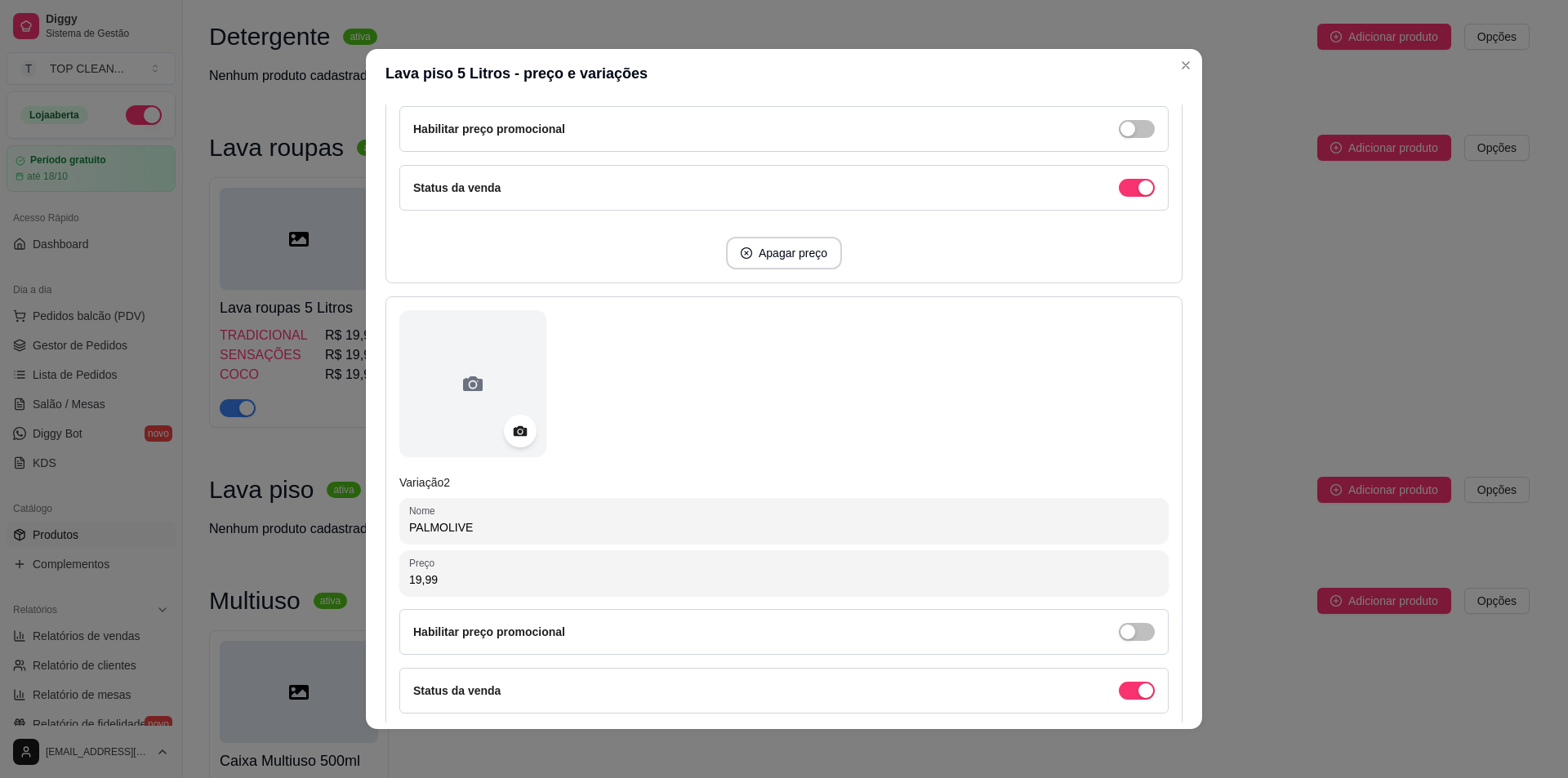
drag, startPoint x: 403, startPoint y: 579, endPoint x: 586, endPoint y: 580, distance: 183.0
click at [586, 580] on input "19,99" at bounding box center [784, 580] width 750 height 16
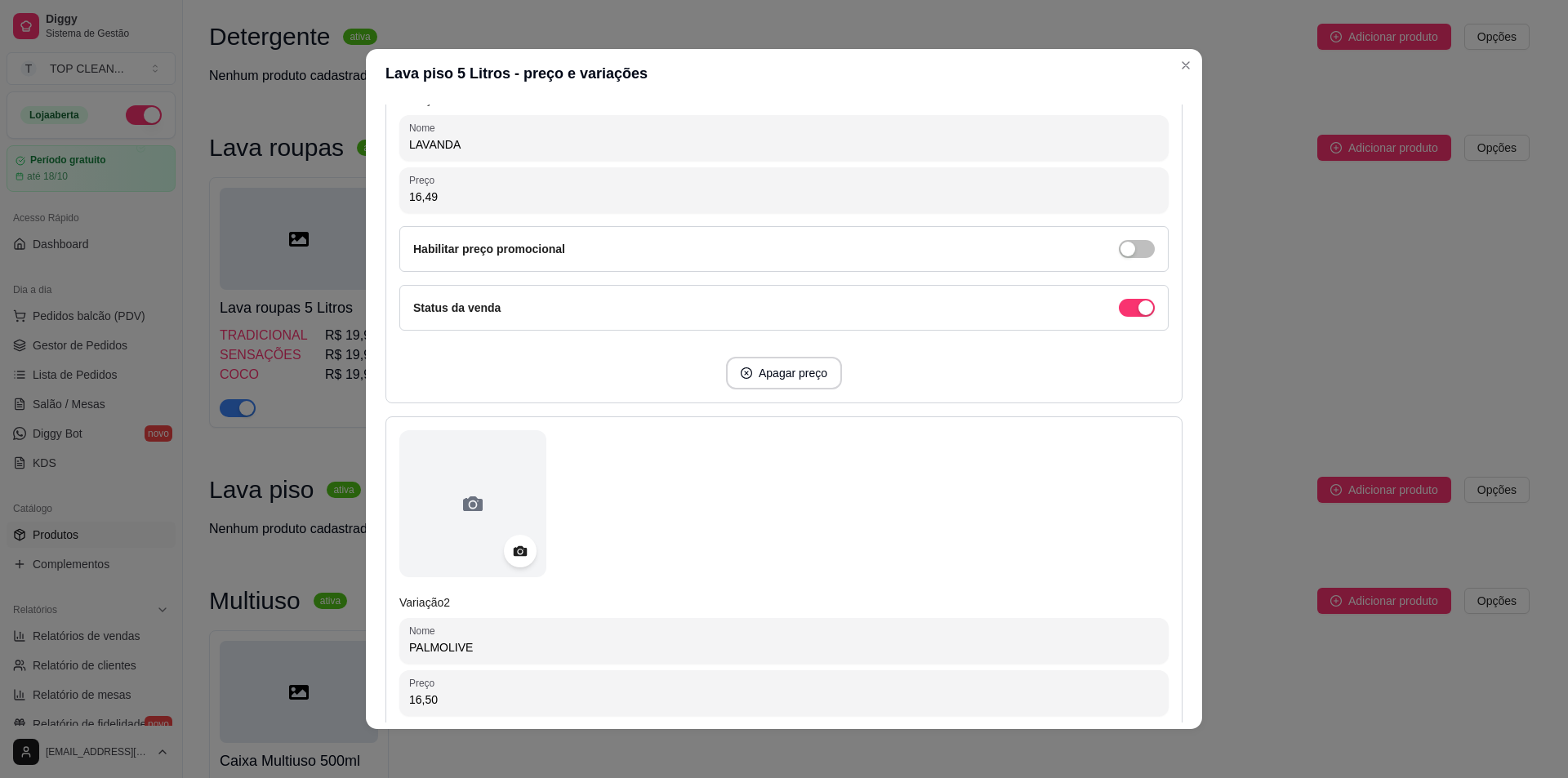
scroll to position [163, 0]
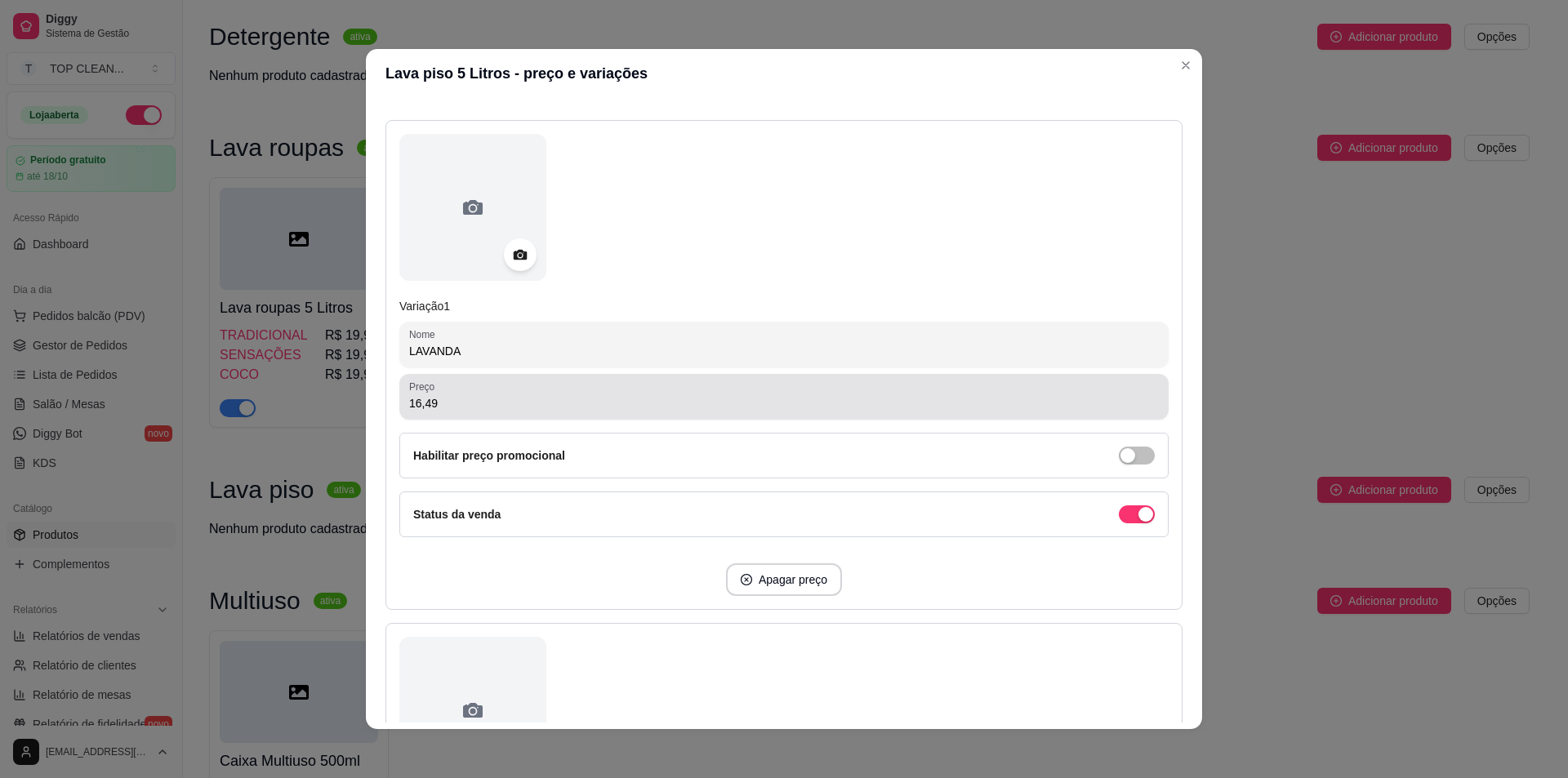
type input "16,50"
click at [439, 404] on input "16,49" at bounding box center [784, 403] width 750 height 16
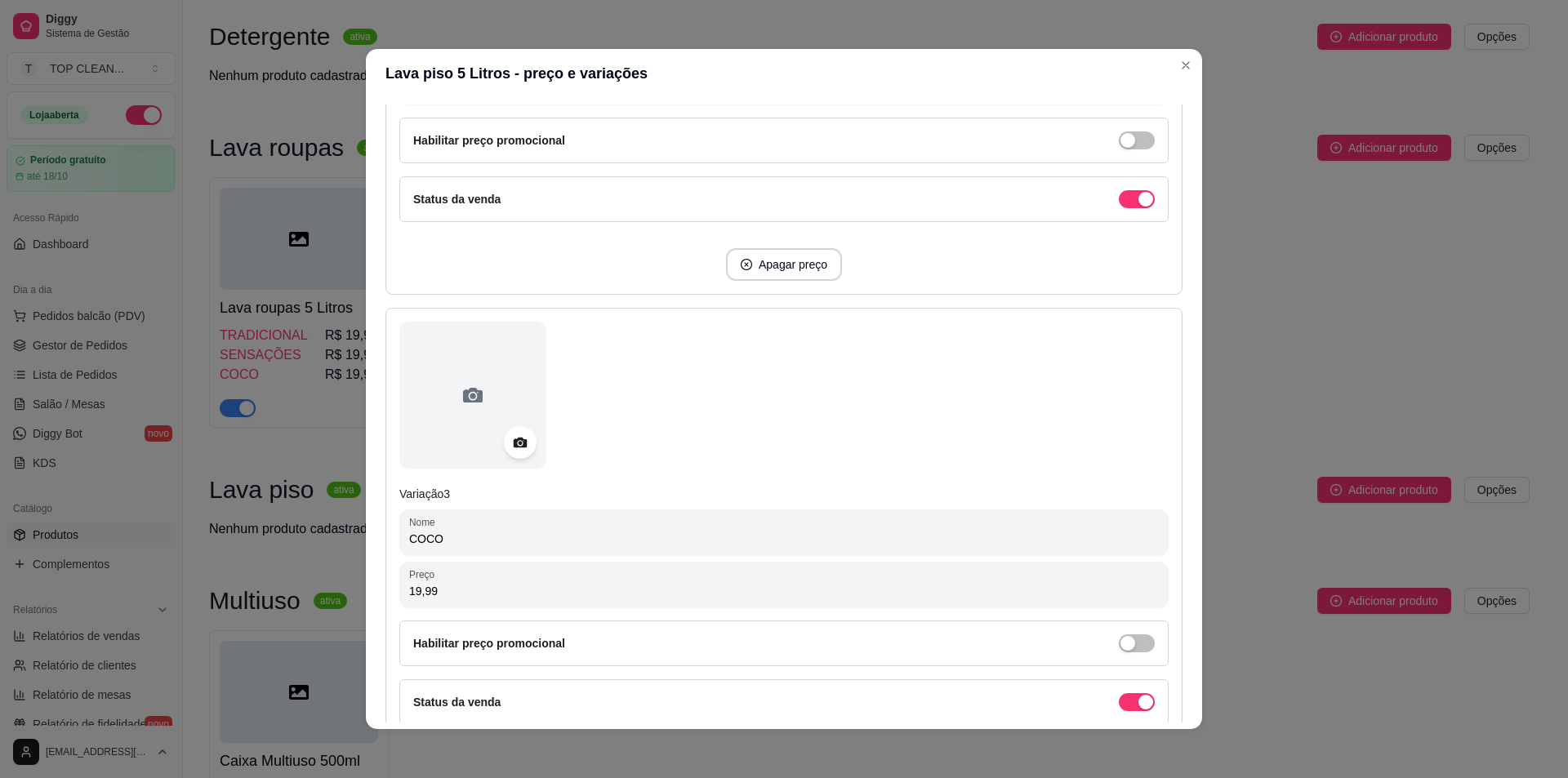
scroll to position [1143, 0]
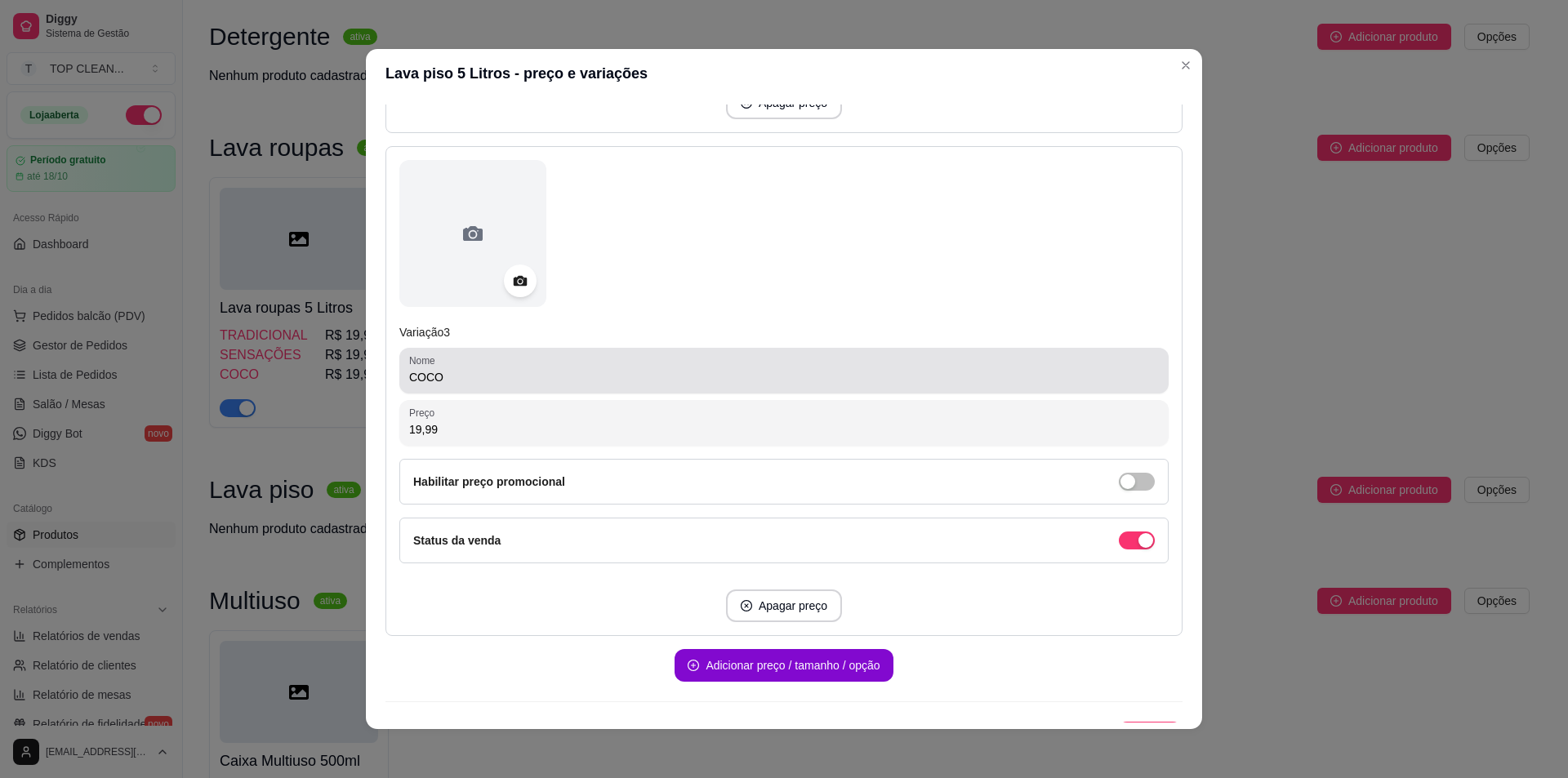
type input "16,50"
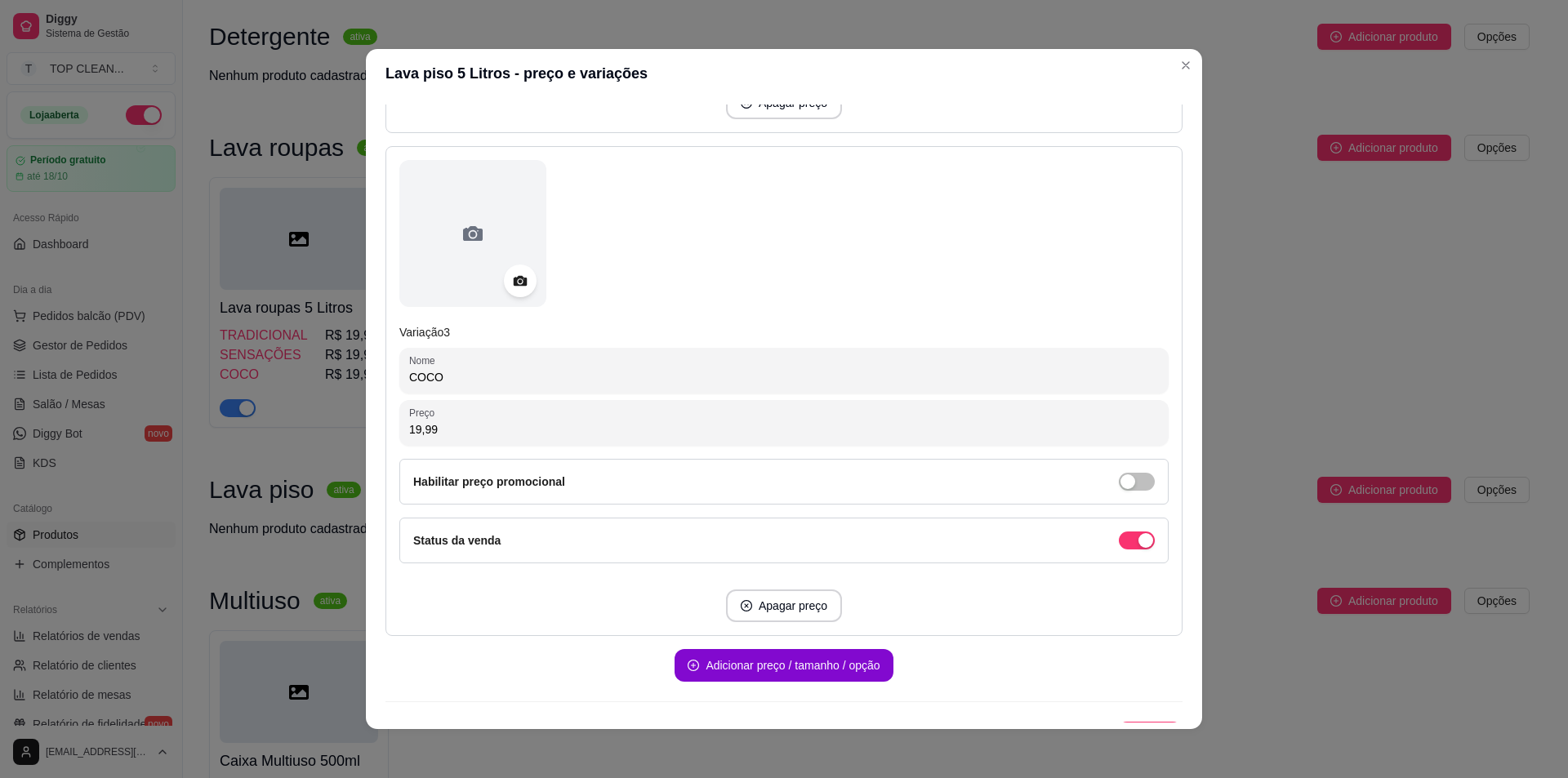
drag, startPoint x: 453, startPoint y: 375, endPoint x: 358, endPoint y: 368, distance: 95.3
click at [358, 368] on div "Lava piso 5 Litros - preço e variações Detalhes Preço e variações Disponibilida…" at bounding box center [784, 389] width 1568 height 778
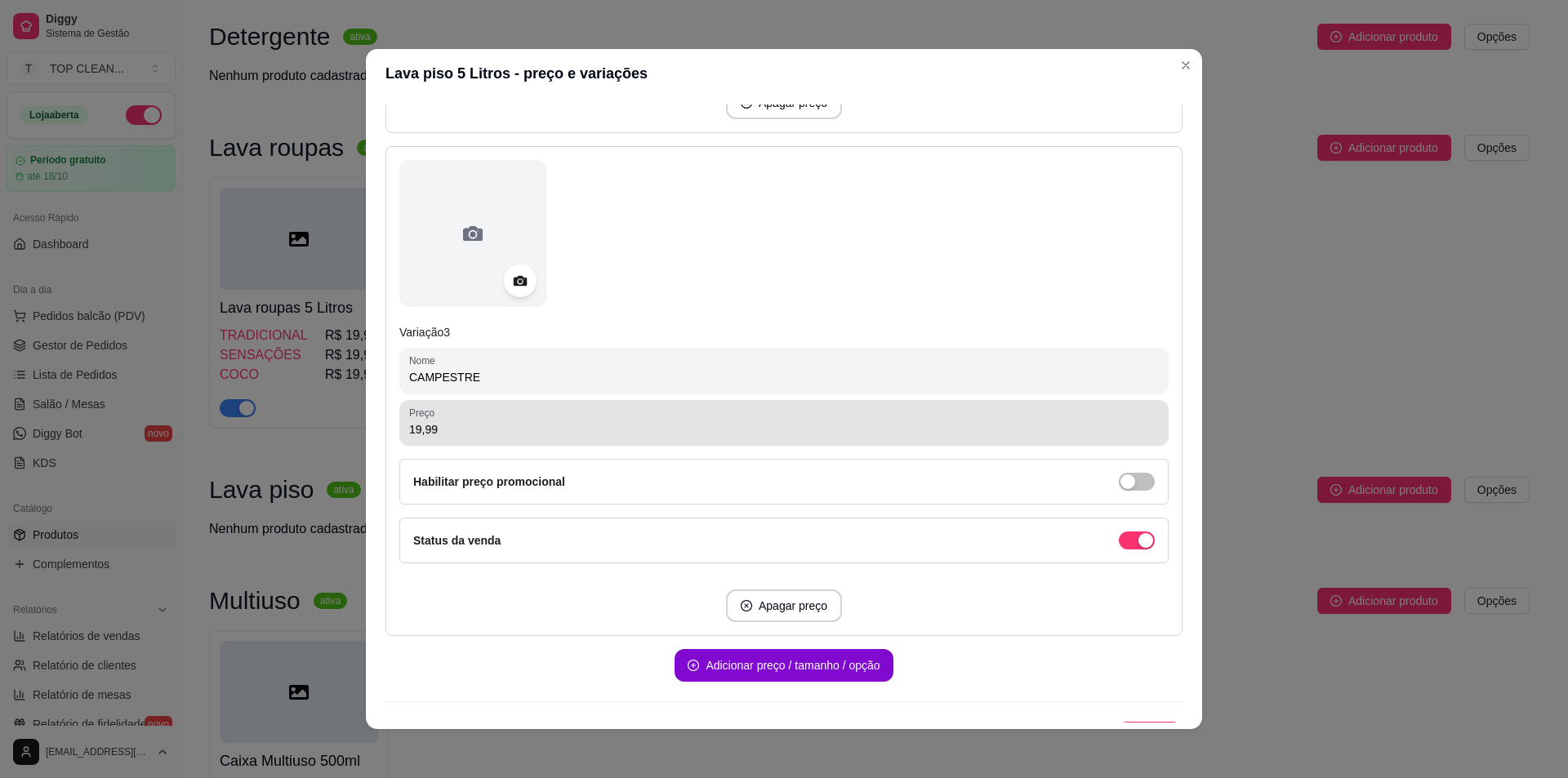
type input "CAMPESTRE"
drag, startPoint x: 400, startPoint y: 428, endPoint x: 518, endPoint y: 438, distance: 118.4
click at [517, 438] on div "Preço 19,99" at bounding box center [784, 423] width 769 height 45
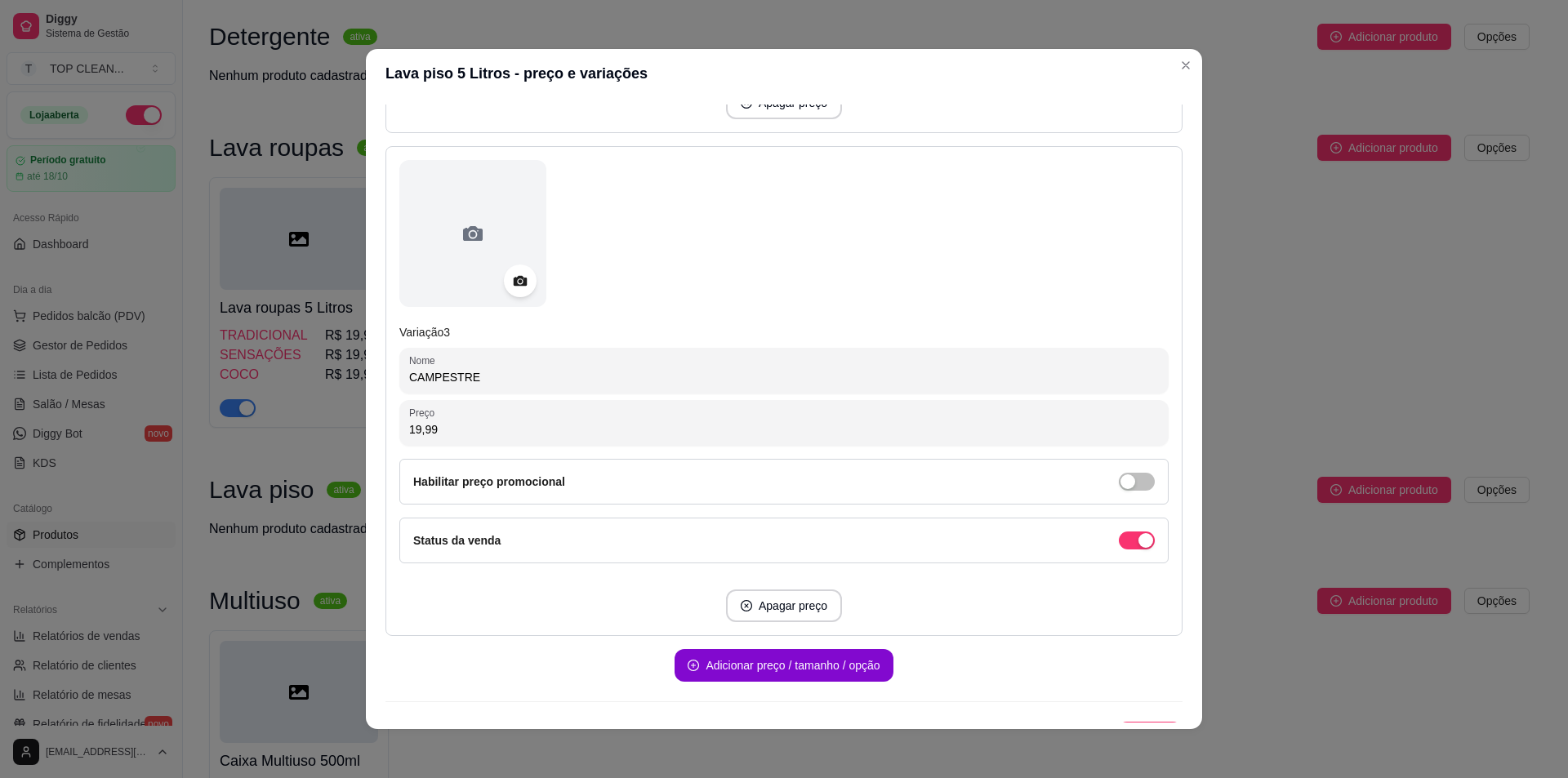
drag, startPoint x: 458, startPoint y: 431, endPoint x: 339, endPoint y: 428, distance: 119.0
click at [339, 428] on div "Lava piso 5 Litros - preço e variações Detalhes Preço e variações Disponibilida…" at bounding box center [784, 389] width 1568 height 778
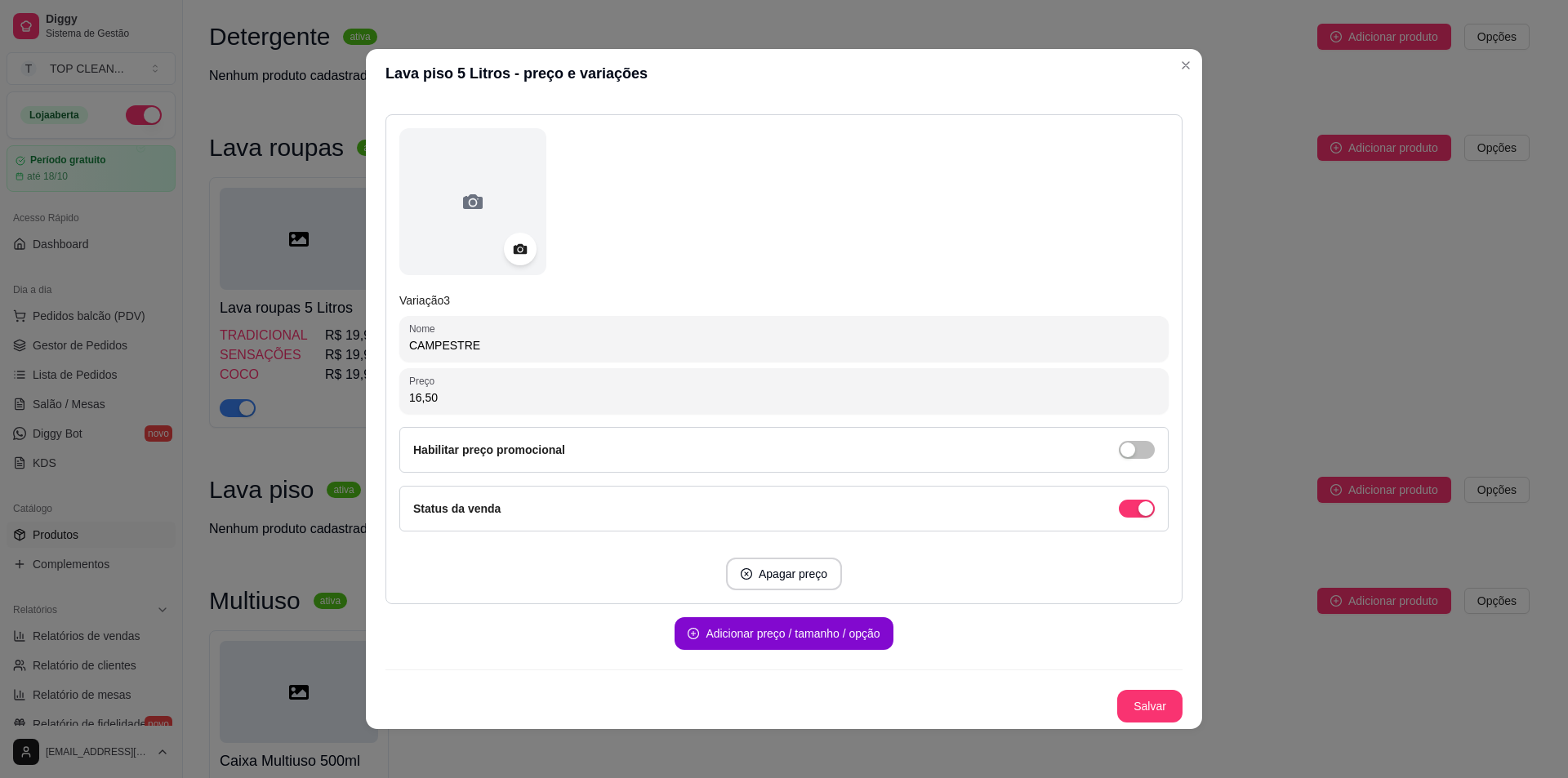
scroll to position [4, 0]
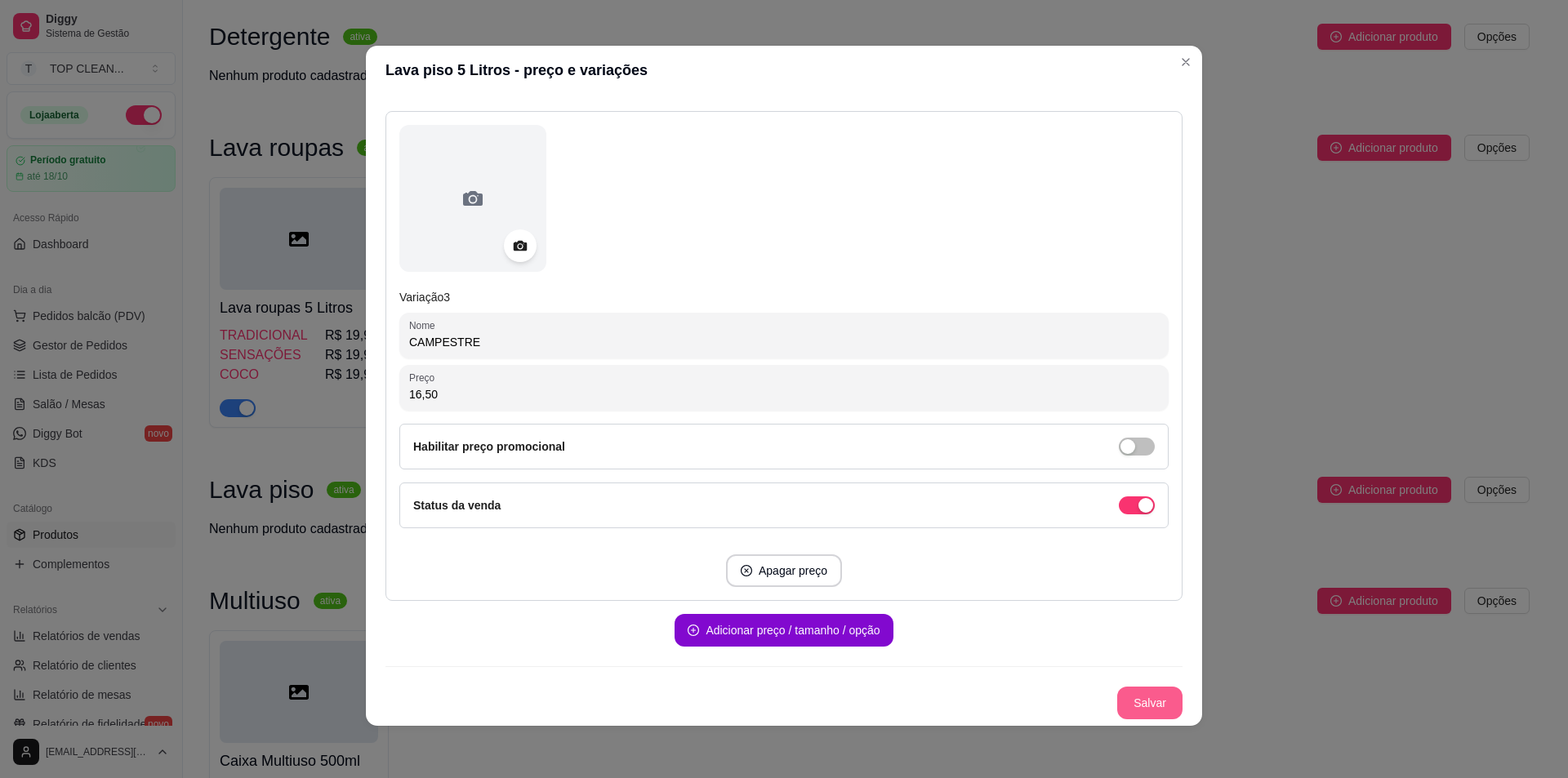
type input "16,50"
click at [1132, 694] on button "Salvar" at bounding box center [1150, 704] width 65 height 33
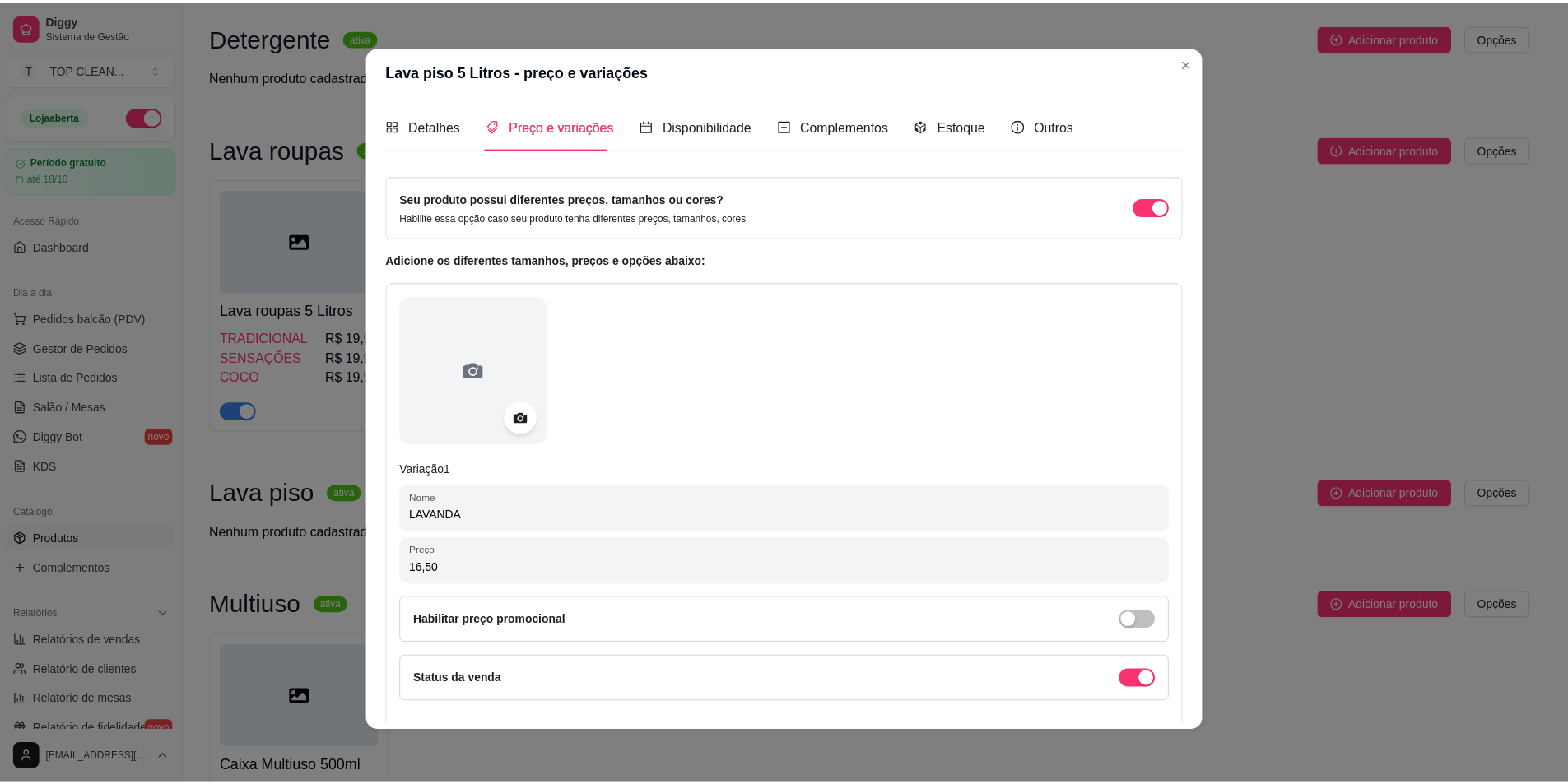
scroll to position [0, 0]
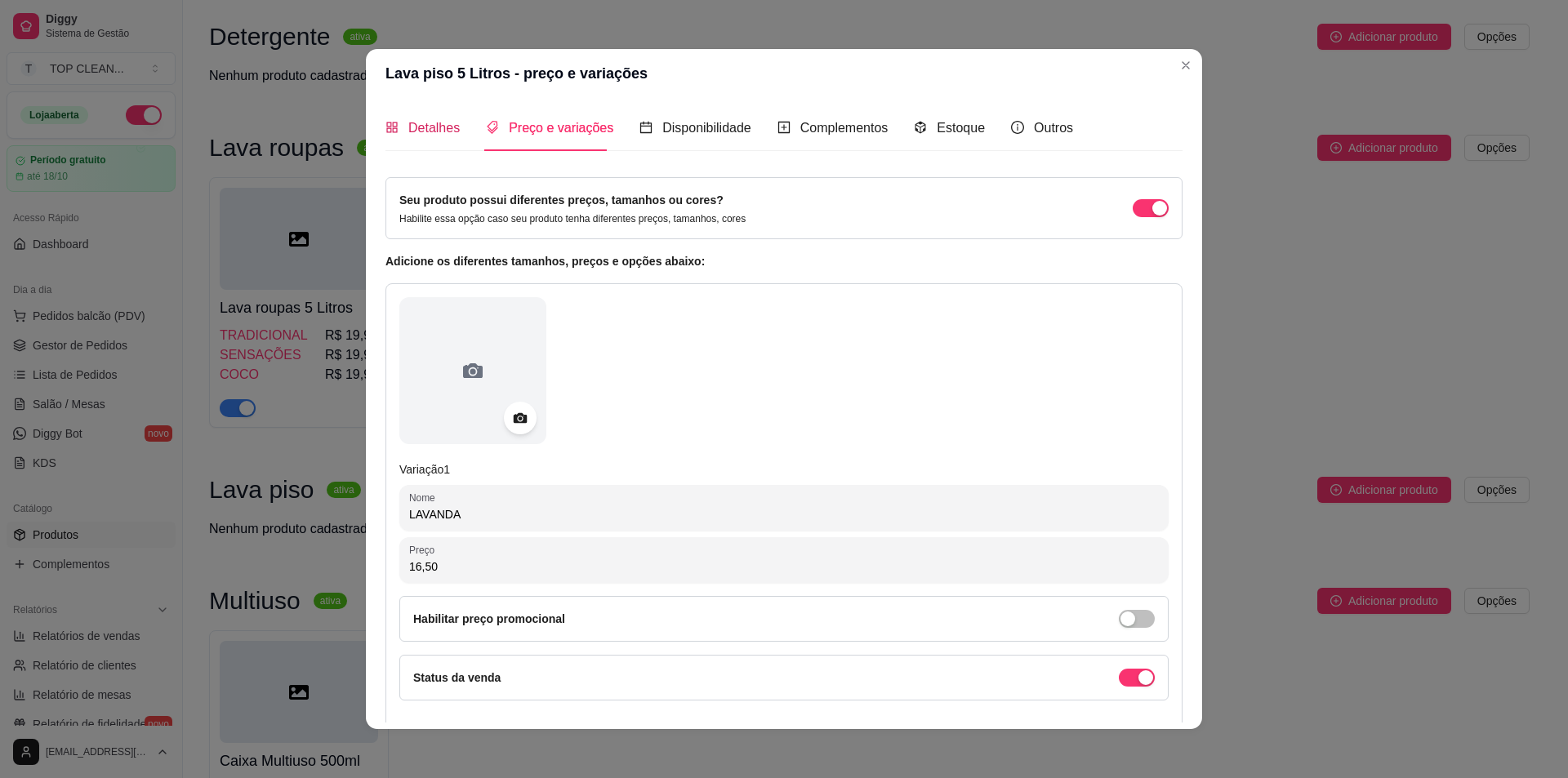
click at [431, 123] on span "Detalhes" at bounding box center [434, 127] width 52 height 14
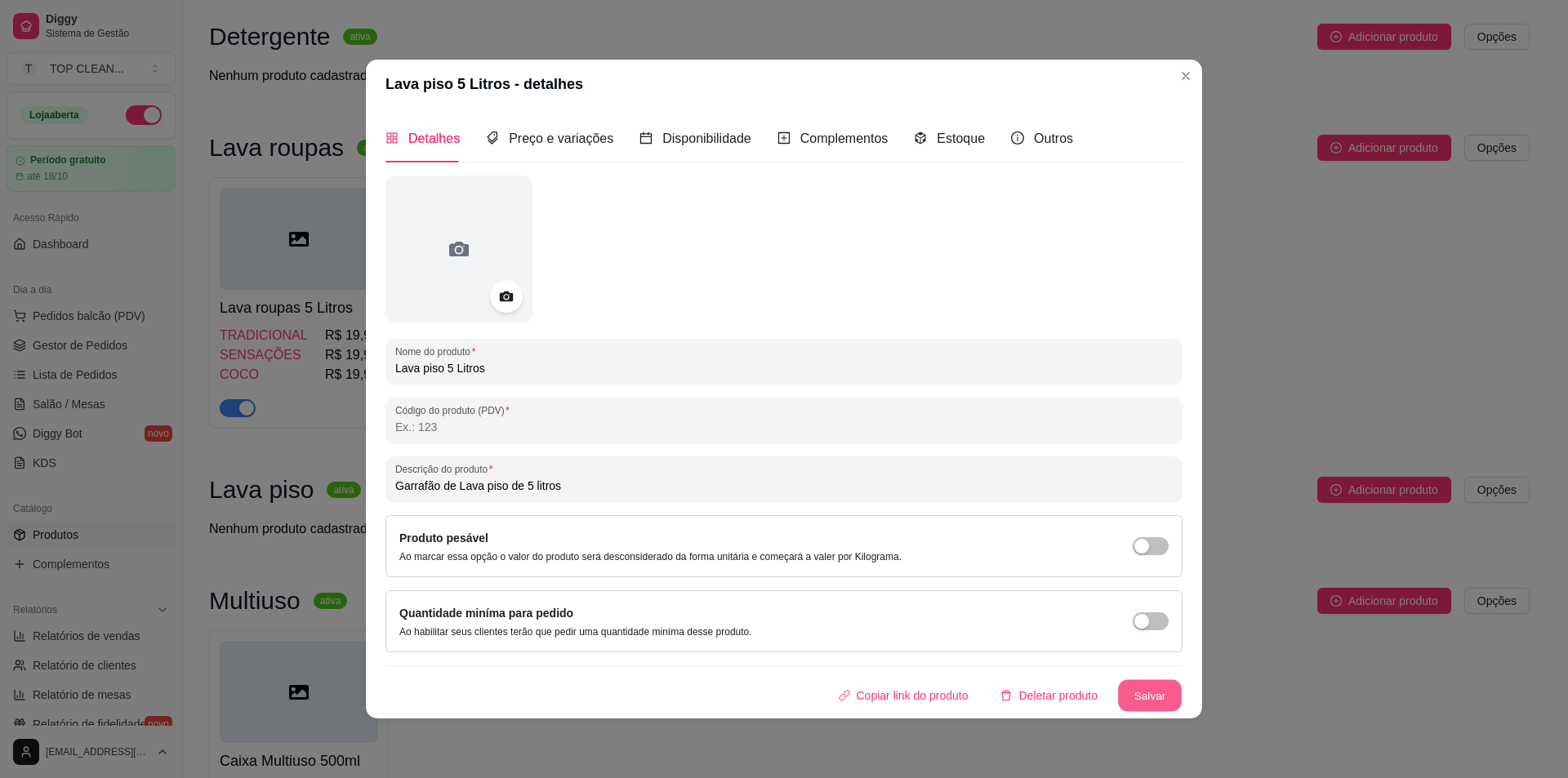
click at [1173, 693] on button "Salvar" at bounding box center [1150, 694] width 64 height 32
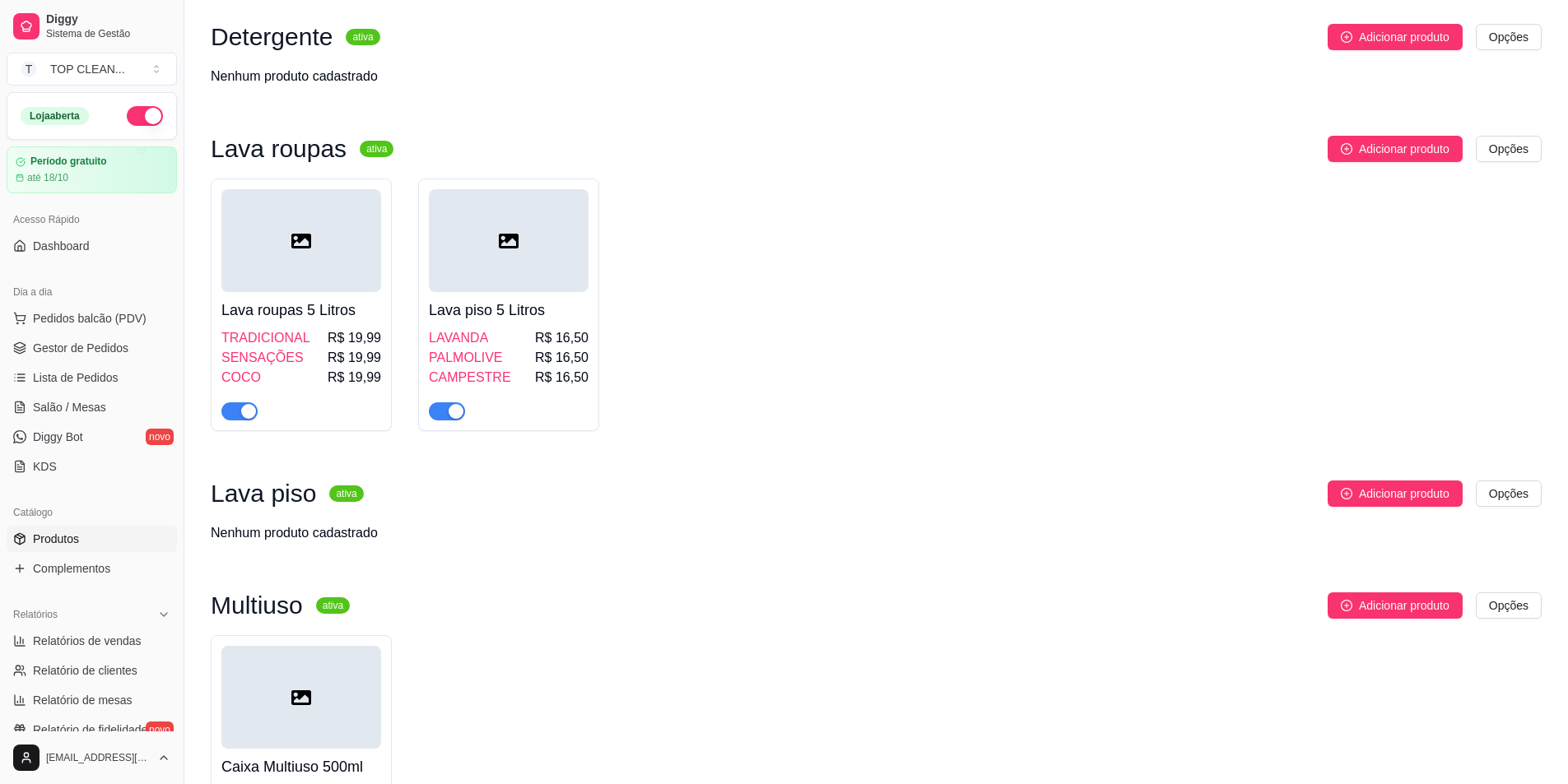
click at [538, 270] on div at bounding box center [509, 241] width 160 height 102
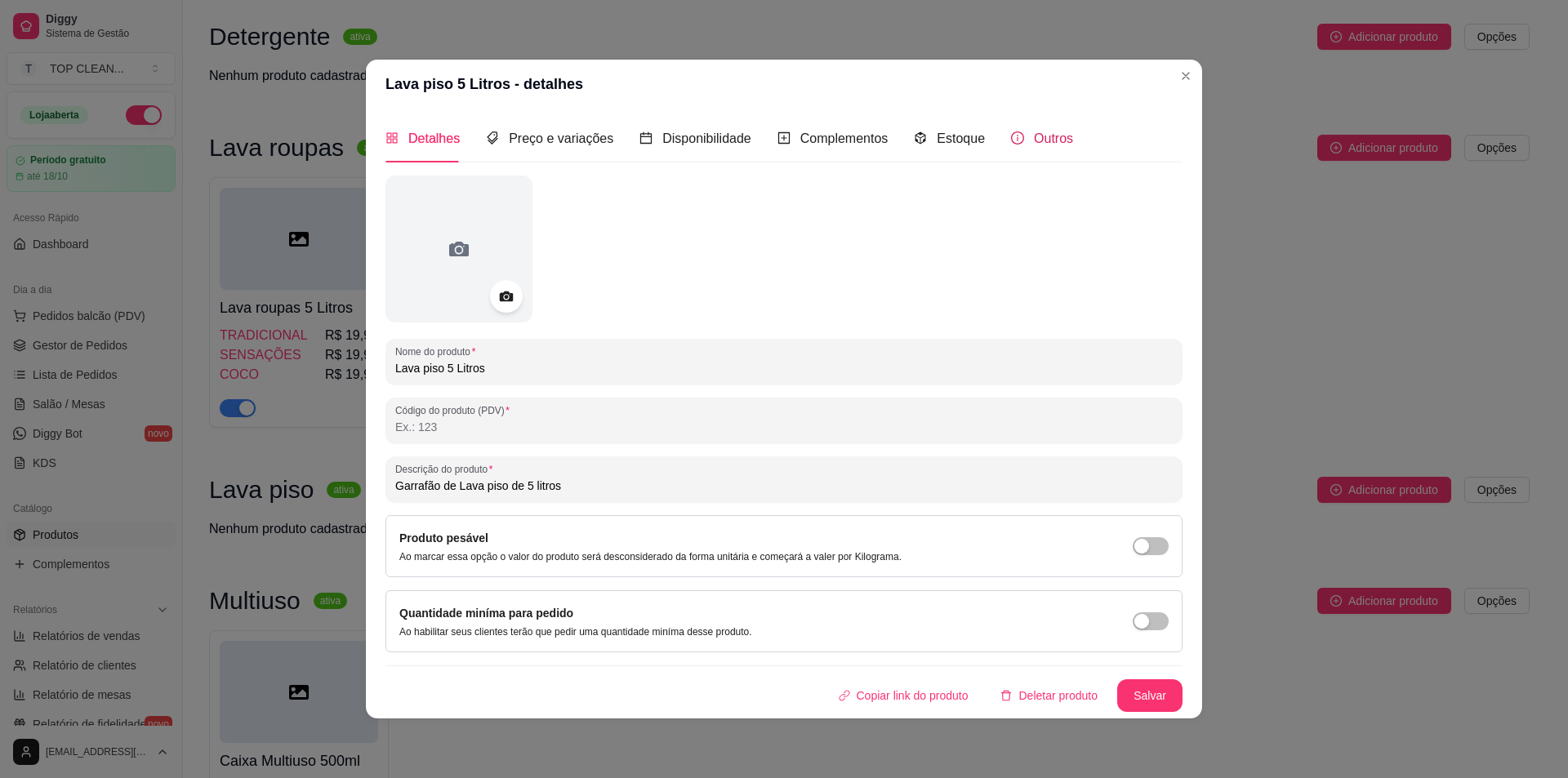
click at [1045, 141] on span "Outros" at bounding box center [1053, 138] width 39 height 14
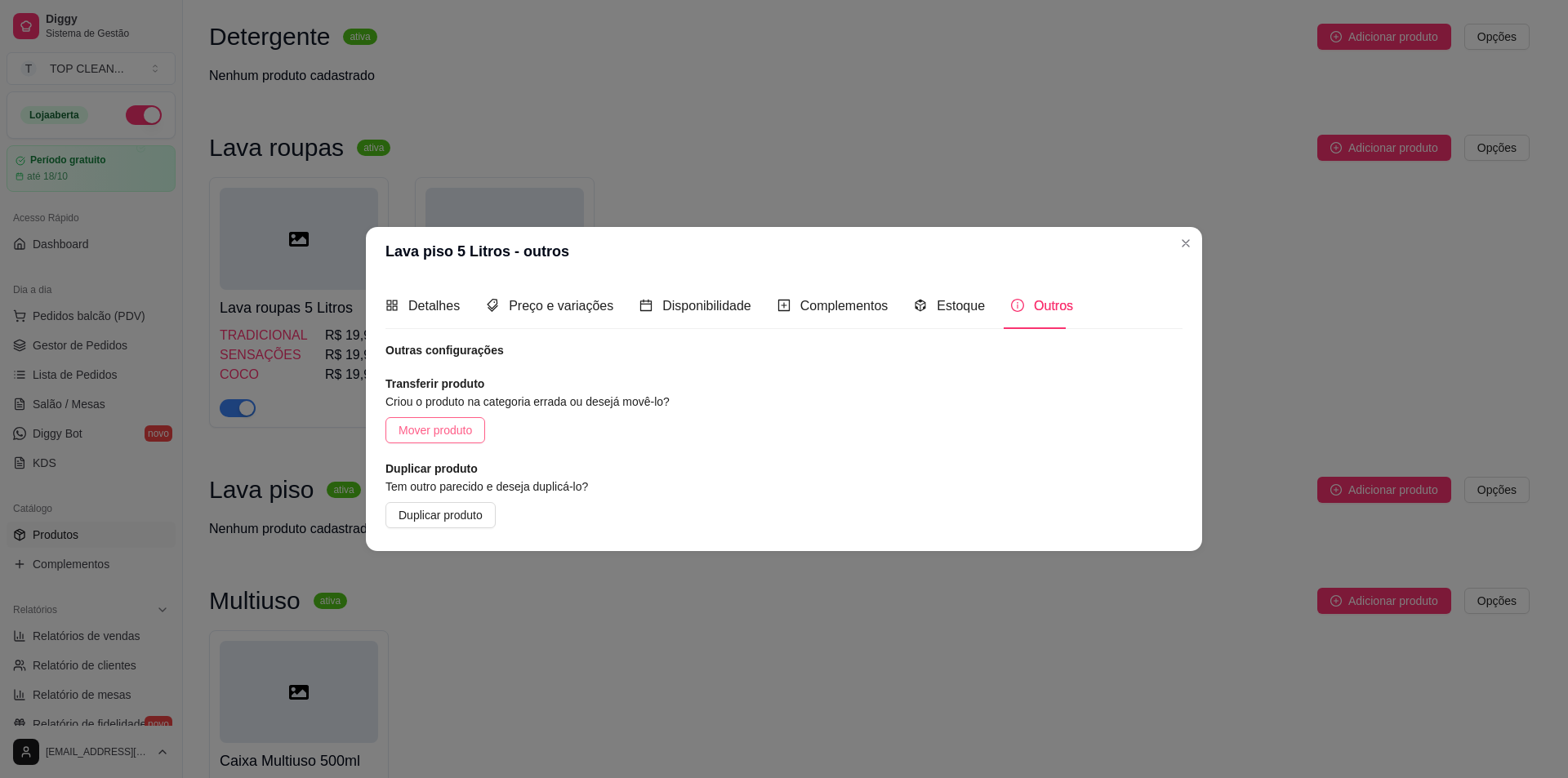
click at [430, 428] on span "Mover produto" at bounding box center [435, 430] width 74 height 18
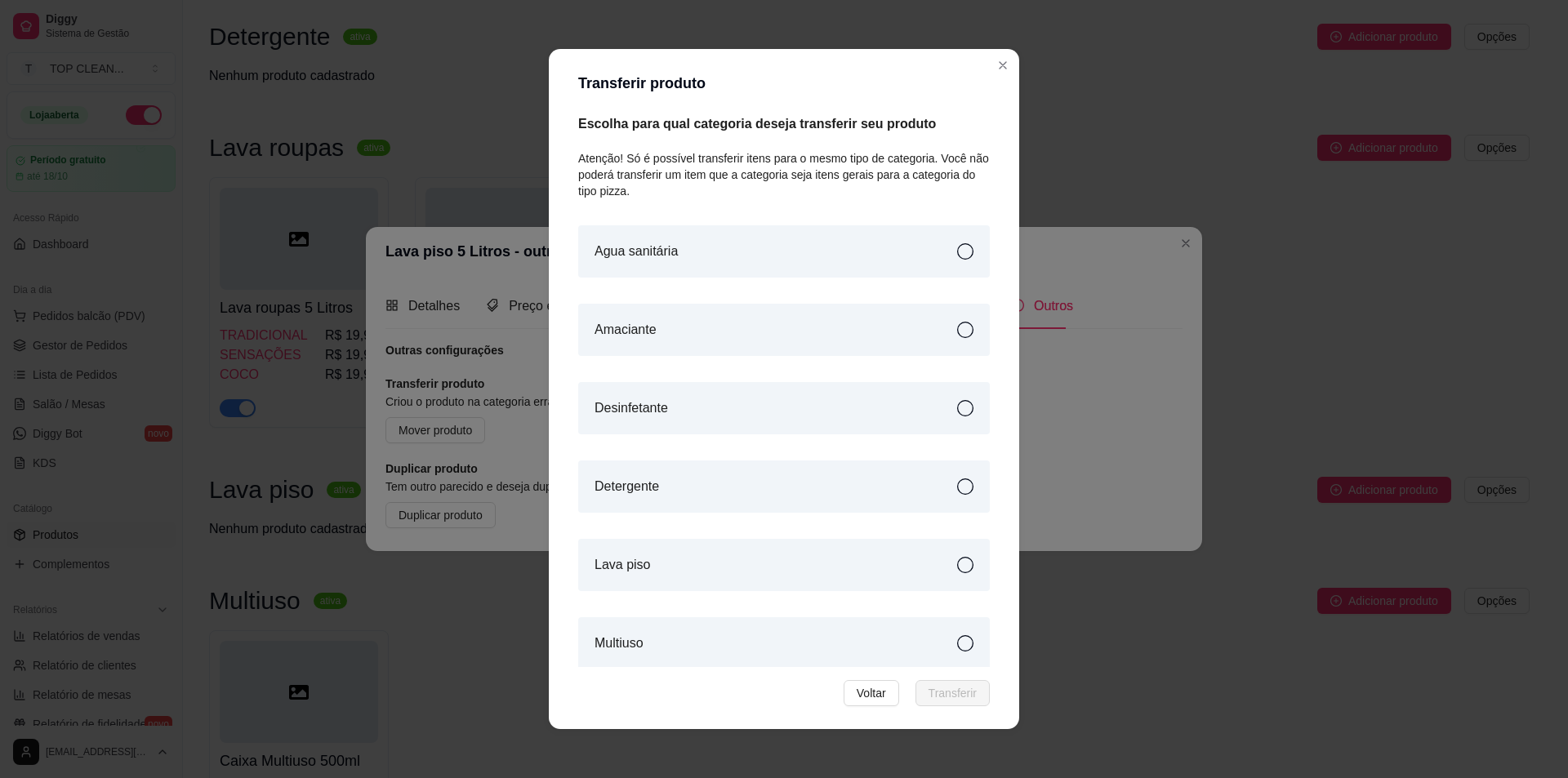
click at [777, 566] on div "Lava piso" at bounding box center [784, 566] width 411 height 53
click at [948, 691] on span "Transferir" at bounding box center [952, 694] width 48 height 18
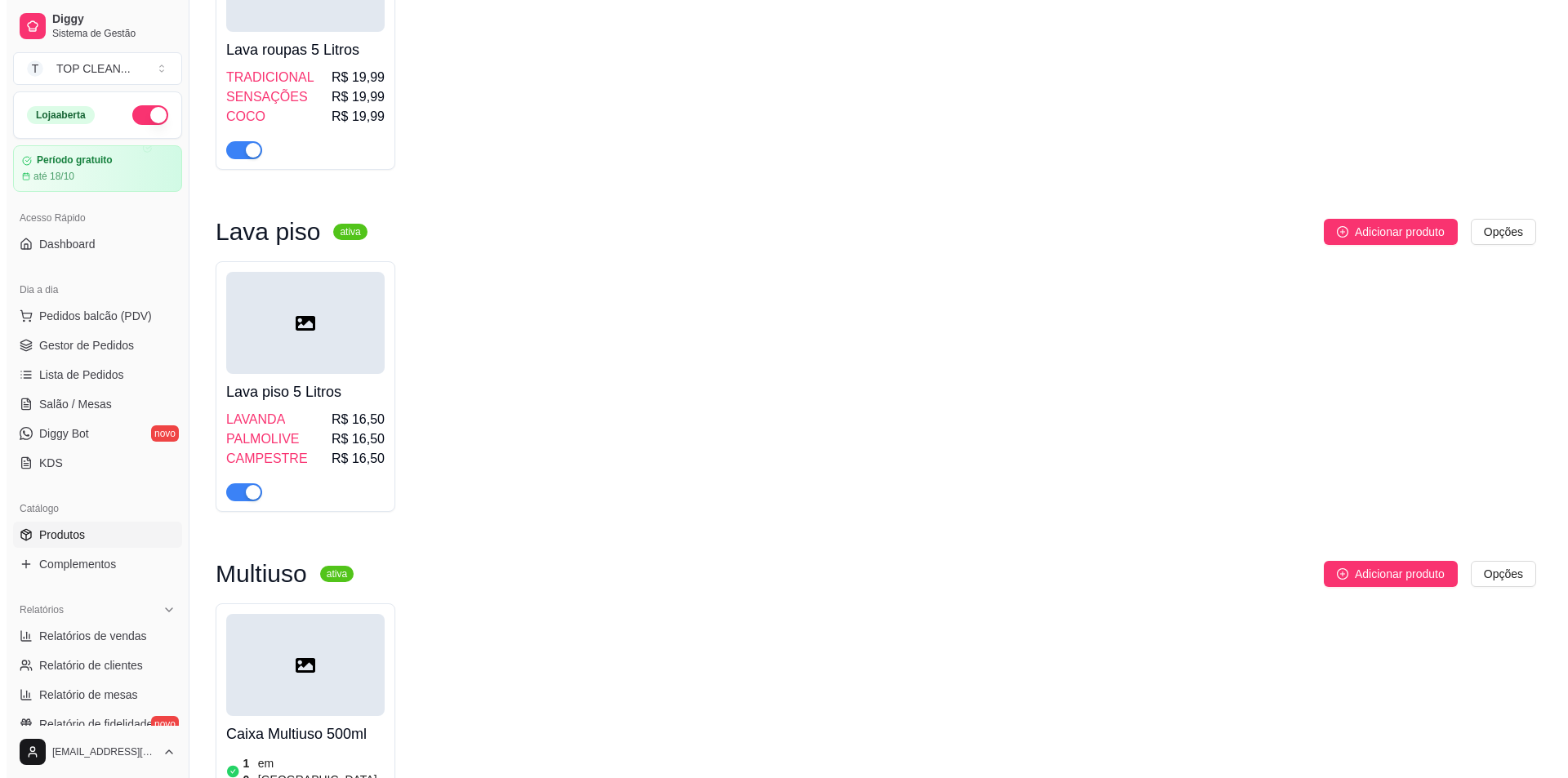
scroll to position [1715, 0]
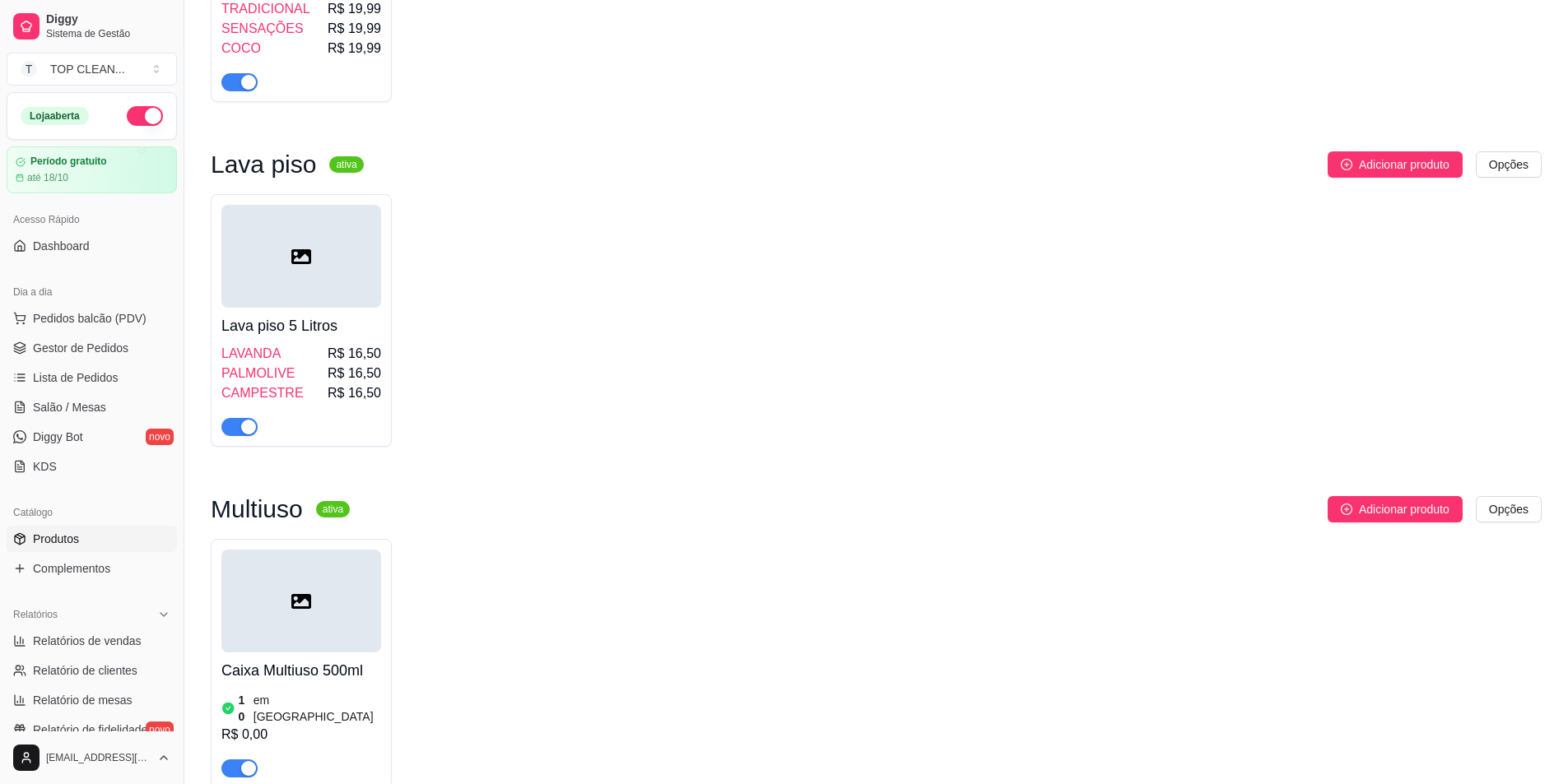
click at [332, 291] on div at bounding box center [301, 256] width 160 height 102
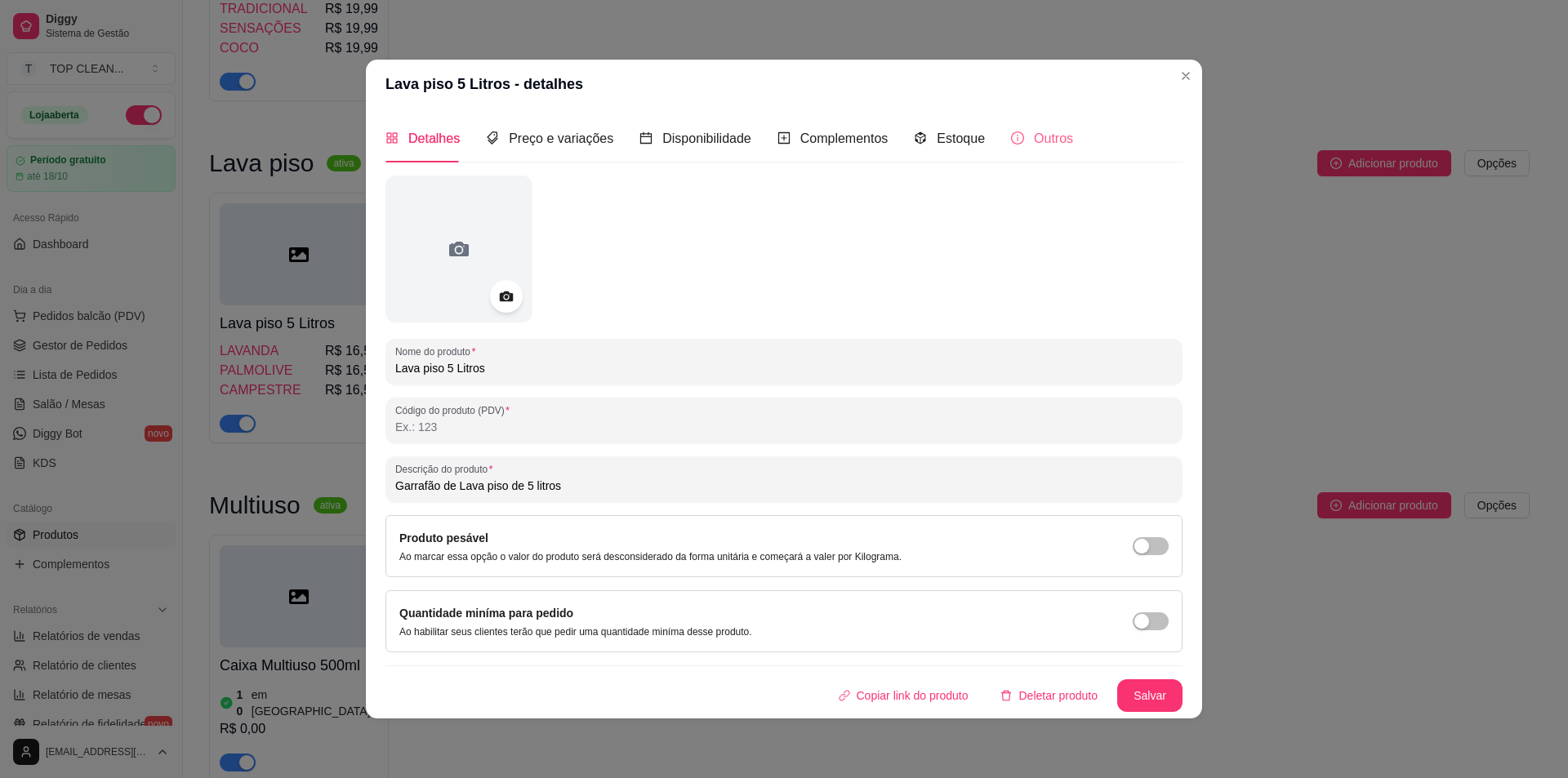
click at [1046, 126] on div "Outros" at bounding box center [1042, 138] width 62 height 46
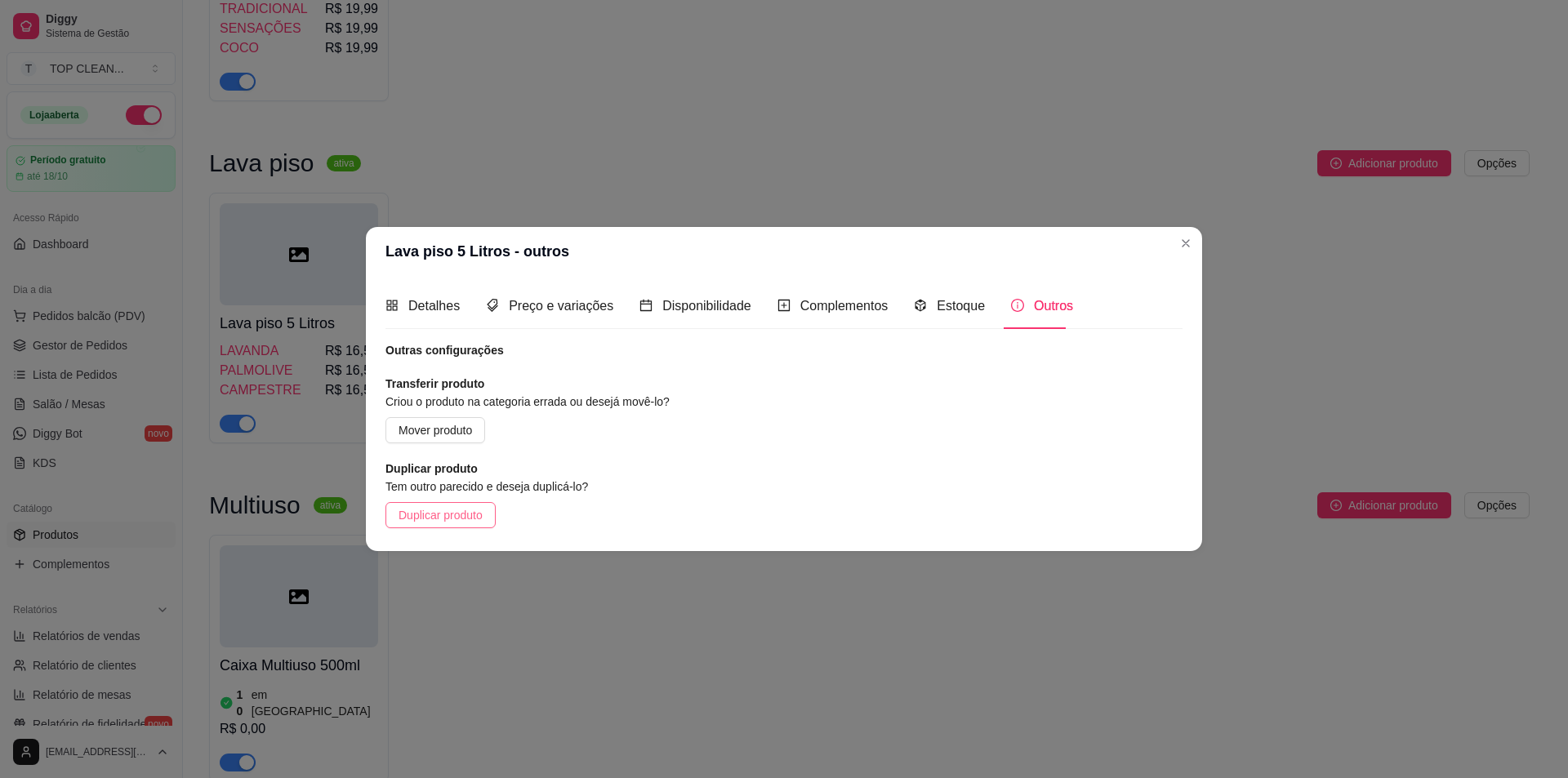
click at [439, 509] on span "Duplicar produto" at bounding box center [440, 516] width 84 height 18
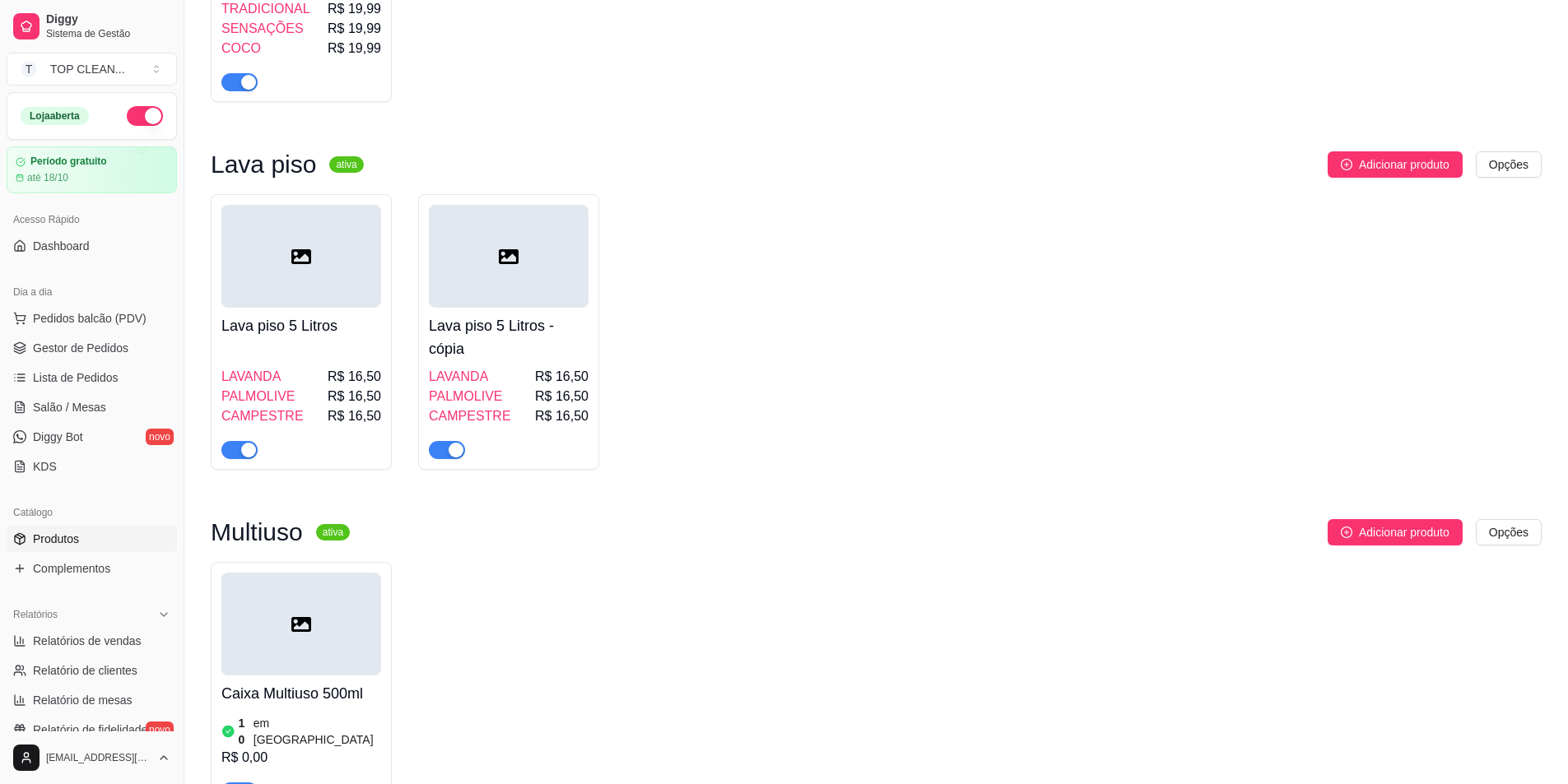
click at [515, 320] on h4 "Lava piso 5 Litros - cópia" at bounding box center [509, 338] width 160 height 46
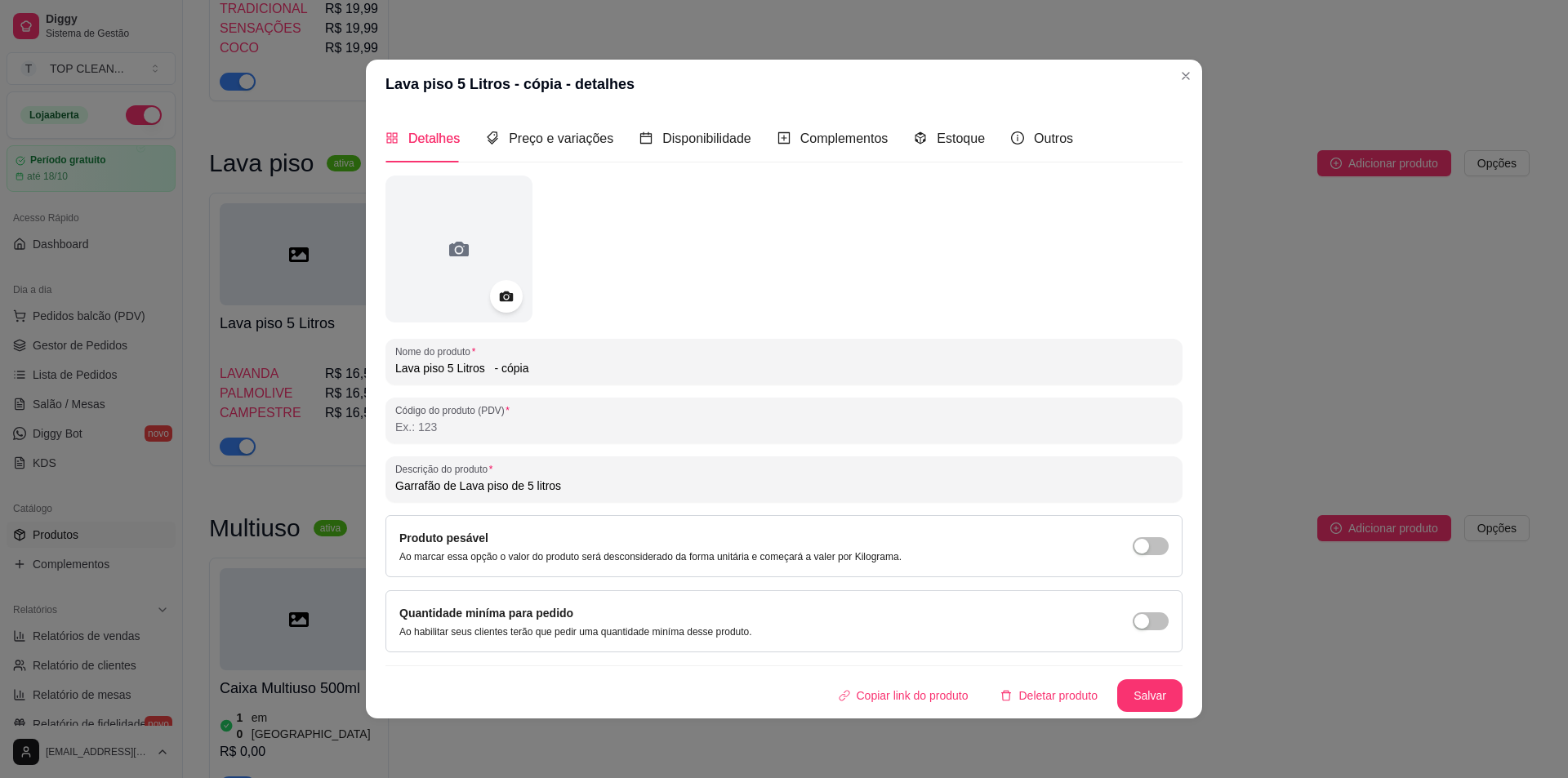
drag, startPoint x: 440, startPoint y: 373, endPoint x: 293, endPoint y: 379, distance: 147.1
click at [293, 379] on div "Lava piso 5 Litros - cópia - detalhes Detalhes Preço e variações Disponibilidad…" at bounding box center [784, 389] width 1568 height 778
drag, startPoint x: 552, startPoint y: 373, endPoint x: 498, endPoint y: 370, distance: 54.1
click at [498, 370] on input "Detergente 5 Litros - cópia" at bounding box center [784, 369] width 777 height 16
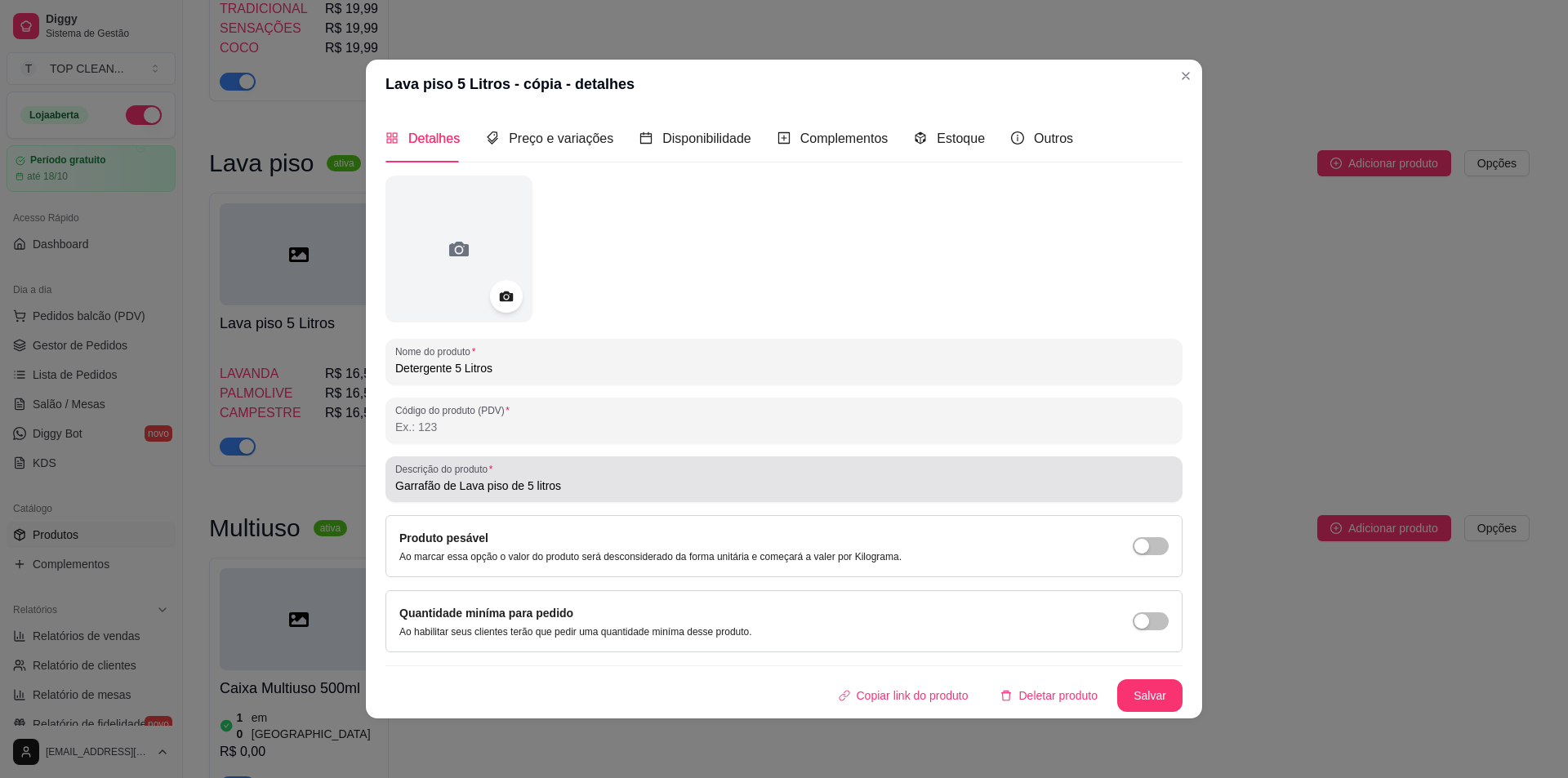
type input "Detergente 5 Litros"
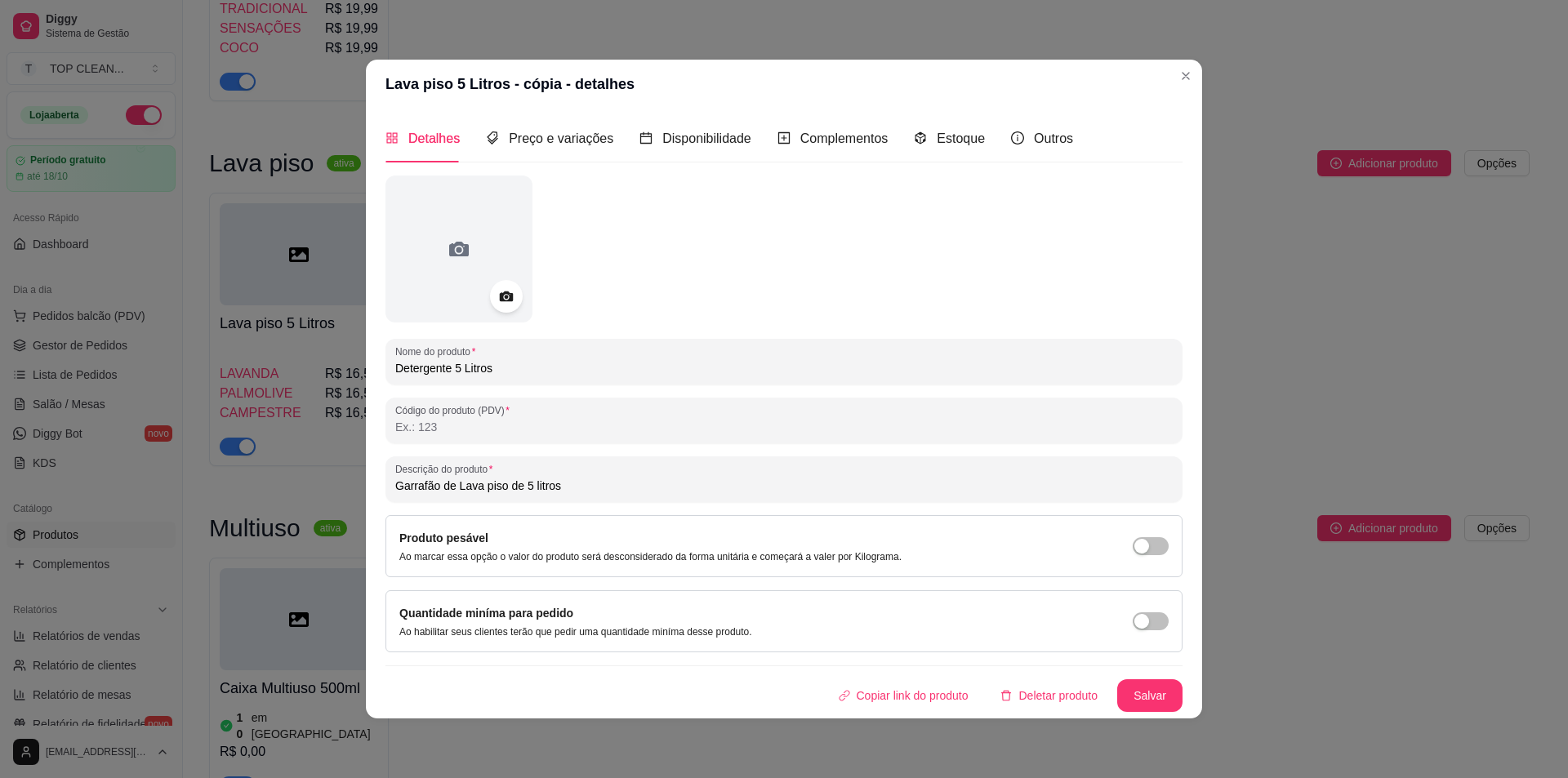
drag, startPoint x: 502, startPoint y: 487, endPoint x: 459, endPoint y: 487, distance: 43.0
click at [459, 487] on input "Garrafão de Lava piso de 5 litros" at bounding box center [784, 486] width 777 height 16
type input "Garrafão de Detergente de 5 litros"
click at [1155, 688] on button "Salvar" at bounding box center [1150, 694] width 64 height 32
click at [541, 134] on span "Preço e variações" at bounding box center [560, 138] width 104 height 14
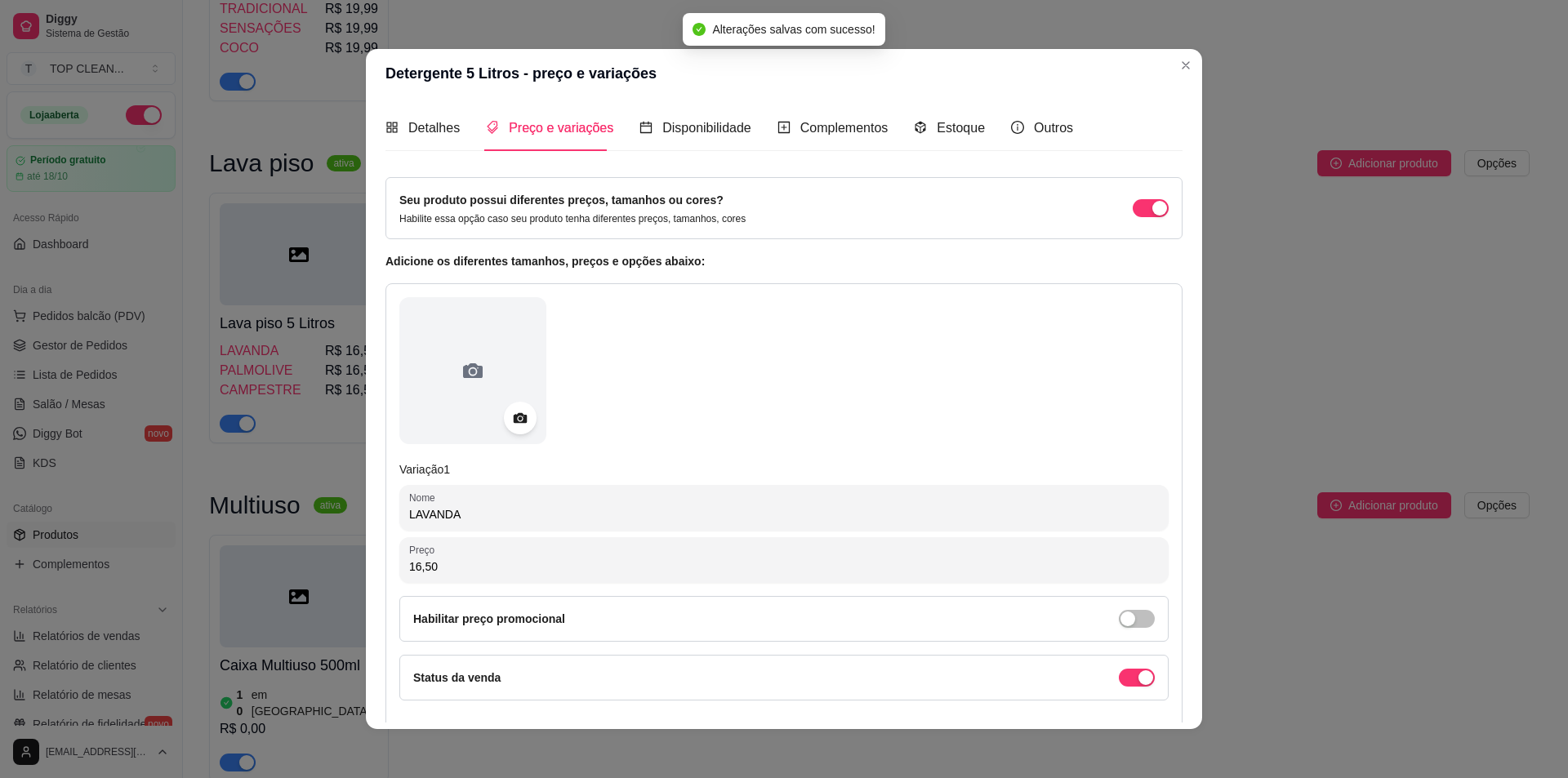
drag, startPoint x: 405, startPoint y: 508, endPoint x: 374, endPoint y: 508, distance: 31.0
click at [374, 508] on div "Detalhes Preço e variações Disponibilidade Complementos Estoque Outros Nome do …" at bounding box center [784, 413] width 836 height 631
type input "n"
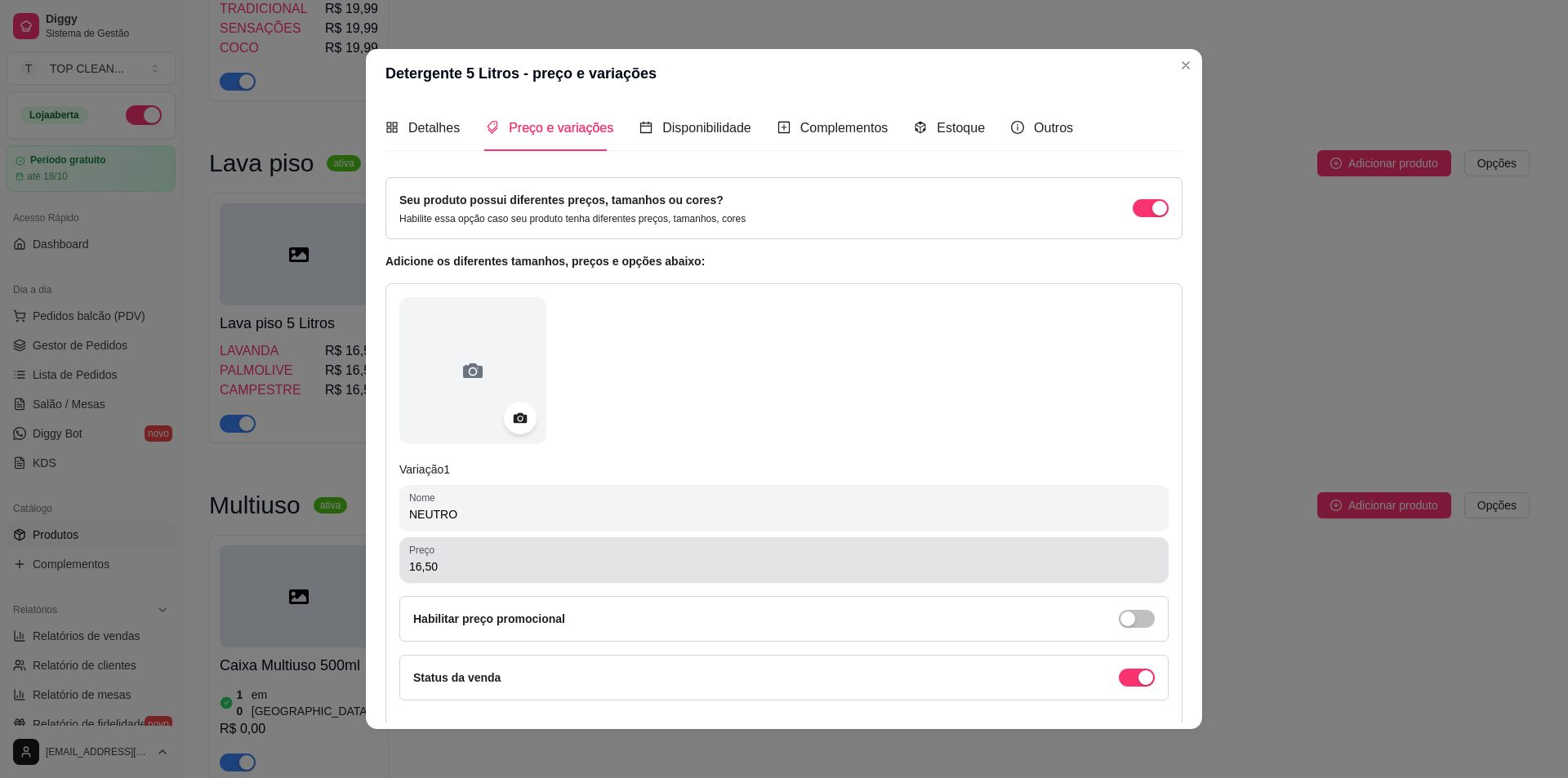
type input "NEUTRO"
click at [421, 569] on input "16,50" at bounding box center [784, 566] width 750 height 16
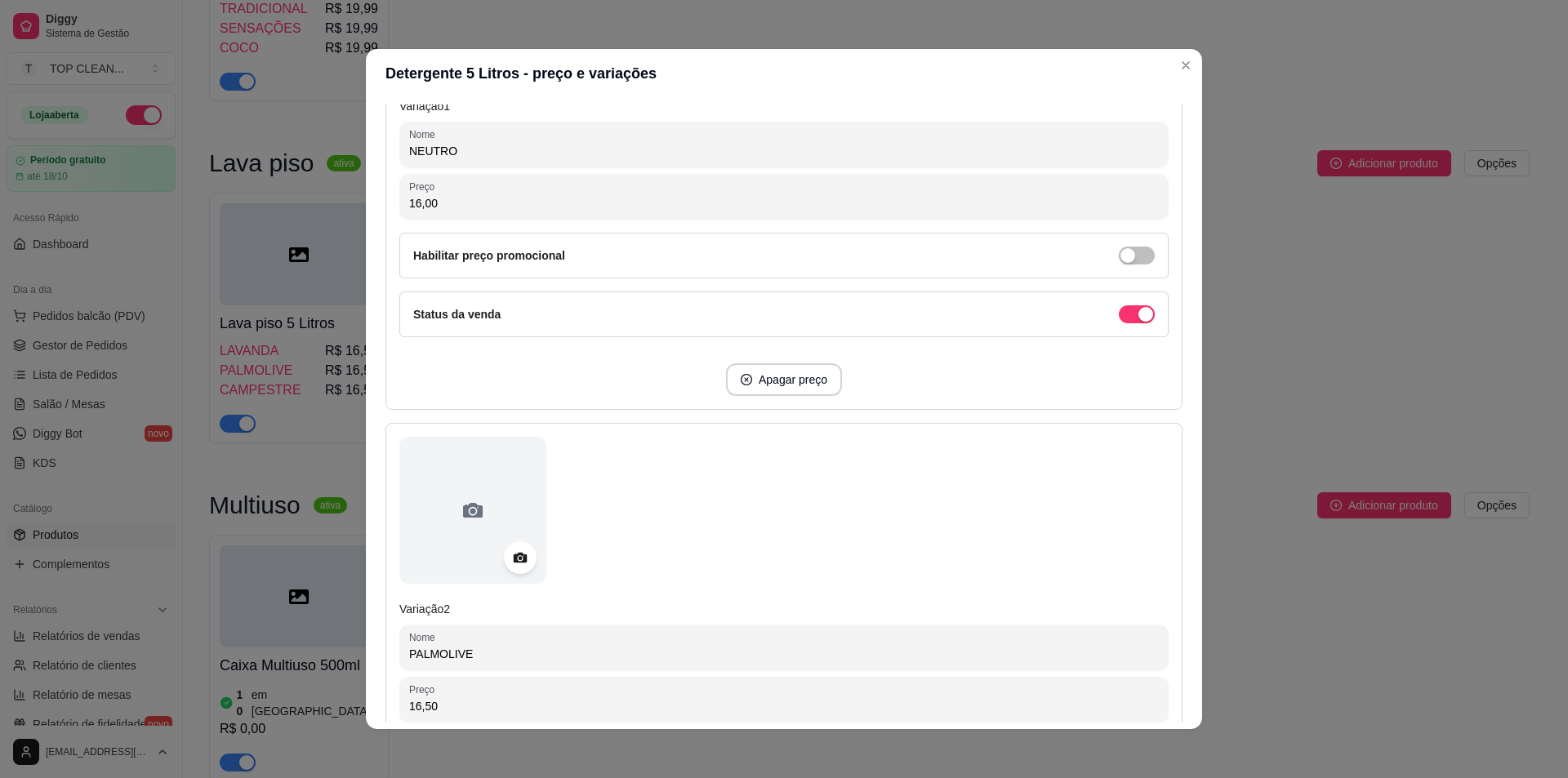
scroll to position [572, 0]
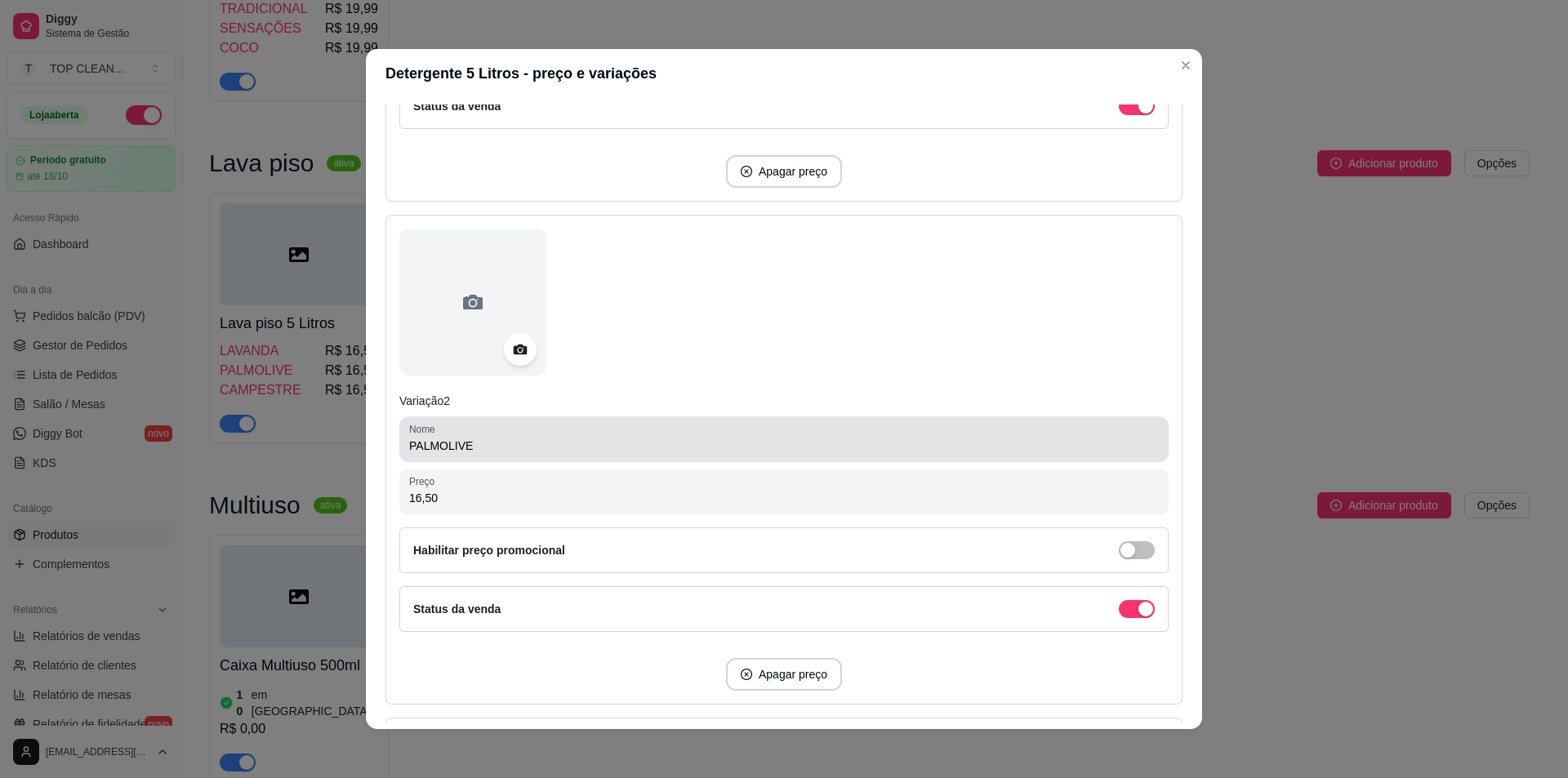
type input "16,00"
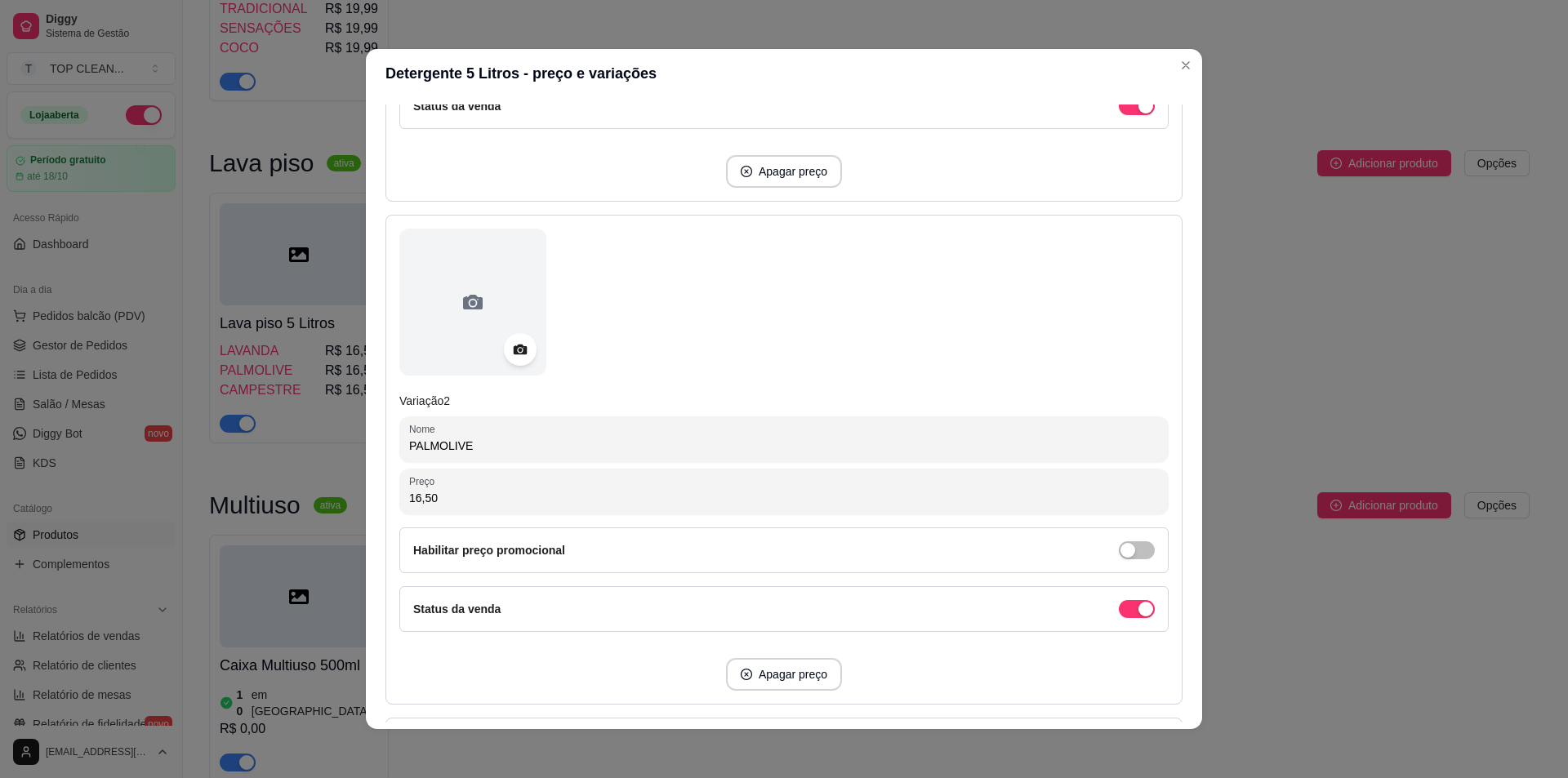
drag, startPoint x: 321, startPoint y: 421, endPoint x: 311, endPoint y: 419, distance: 10.2
click at [311, 419] on div "Detergente 5 Litros - preço e variações Detalhes Preço e variações Disponibilid…" at bounding box center [784, 389] width 1568 height 778
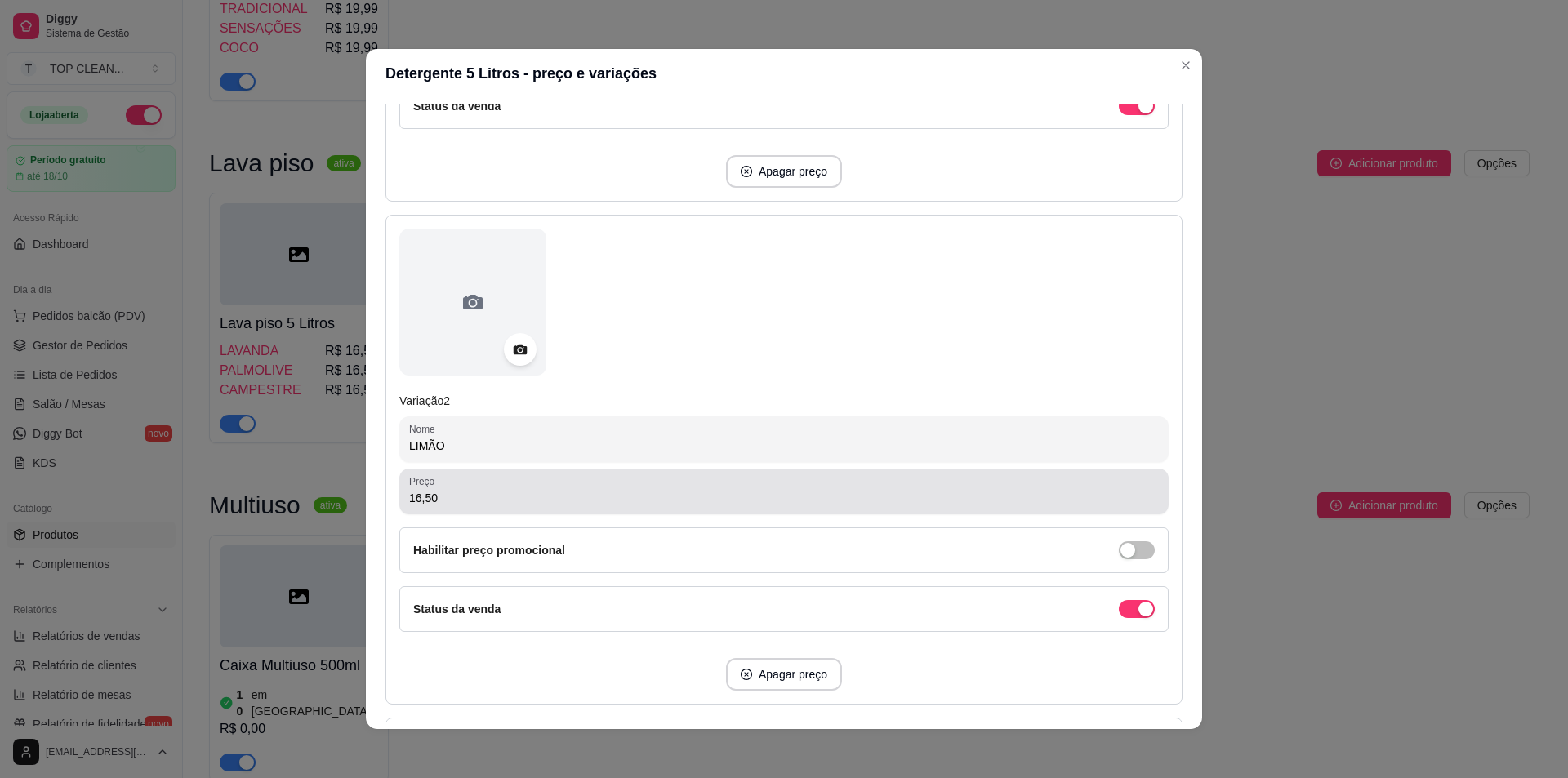
type input "LIMÃO"
click at [423, 498] on input "16,50" at bounding box center [784, 498] width 750 height 16
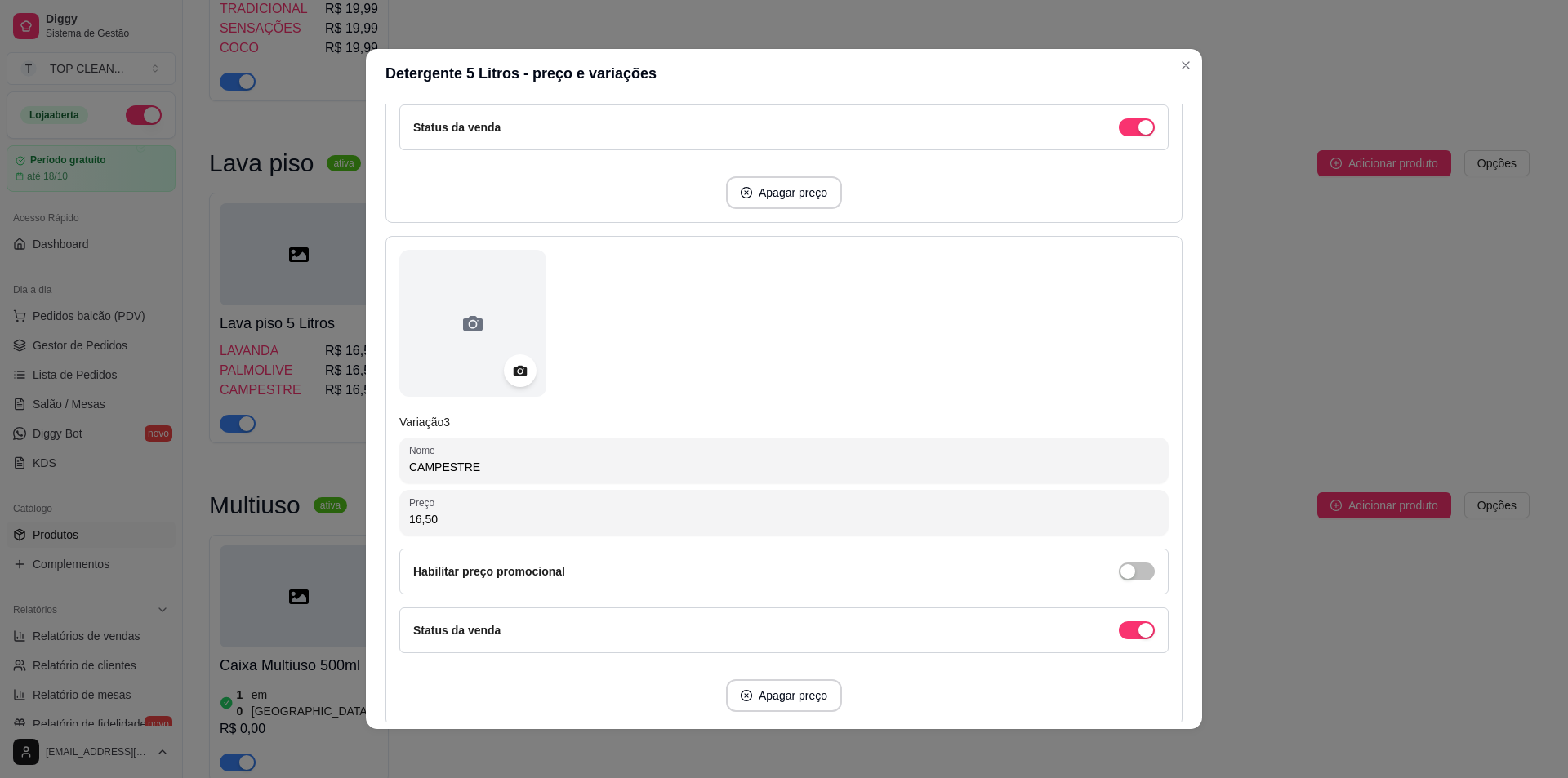
scroll to position [1143, 0]
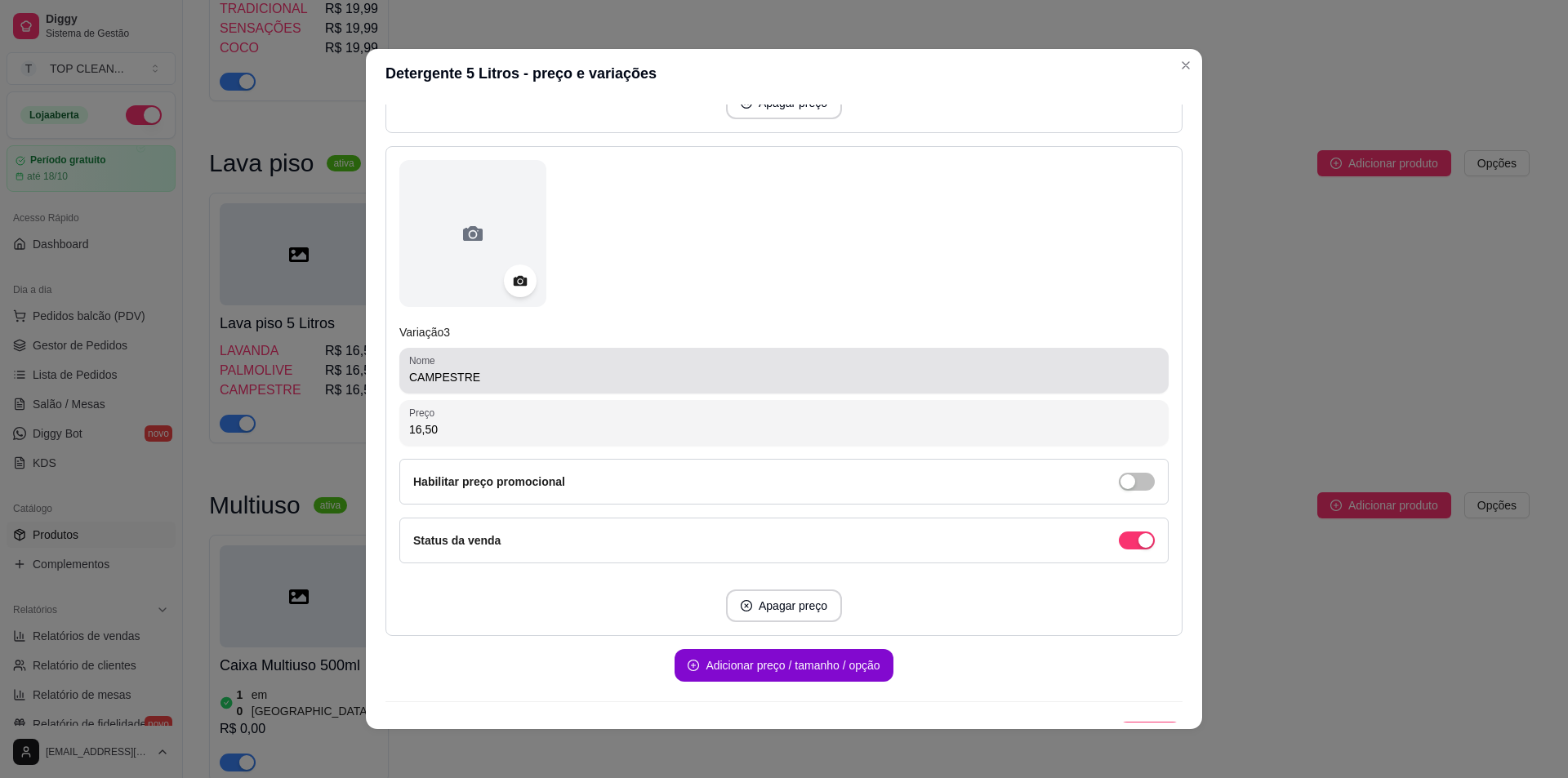
type input "16,00"
click at [338, 350] on div "Detergente 5 Litros - preço e variações Detalhes Preço e variações Disponibilid…" at bounding box center [784, 389] width 1568 height 778
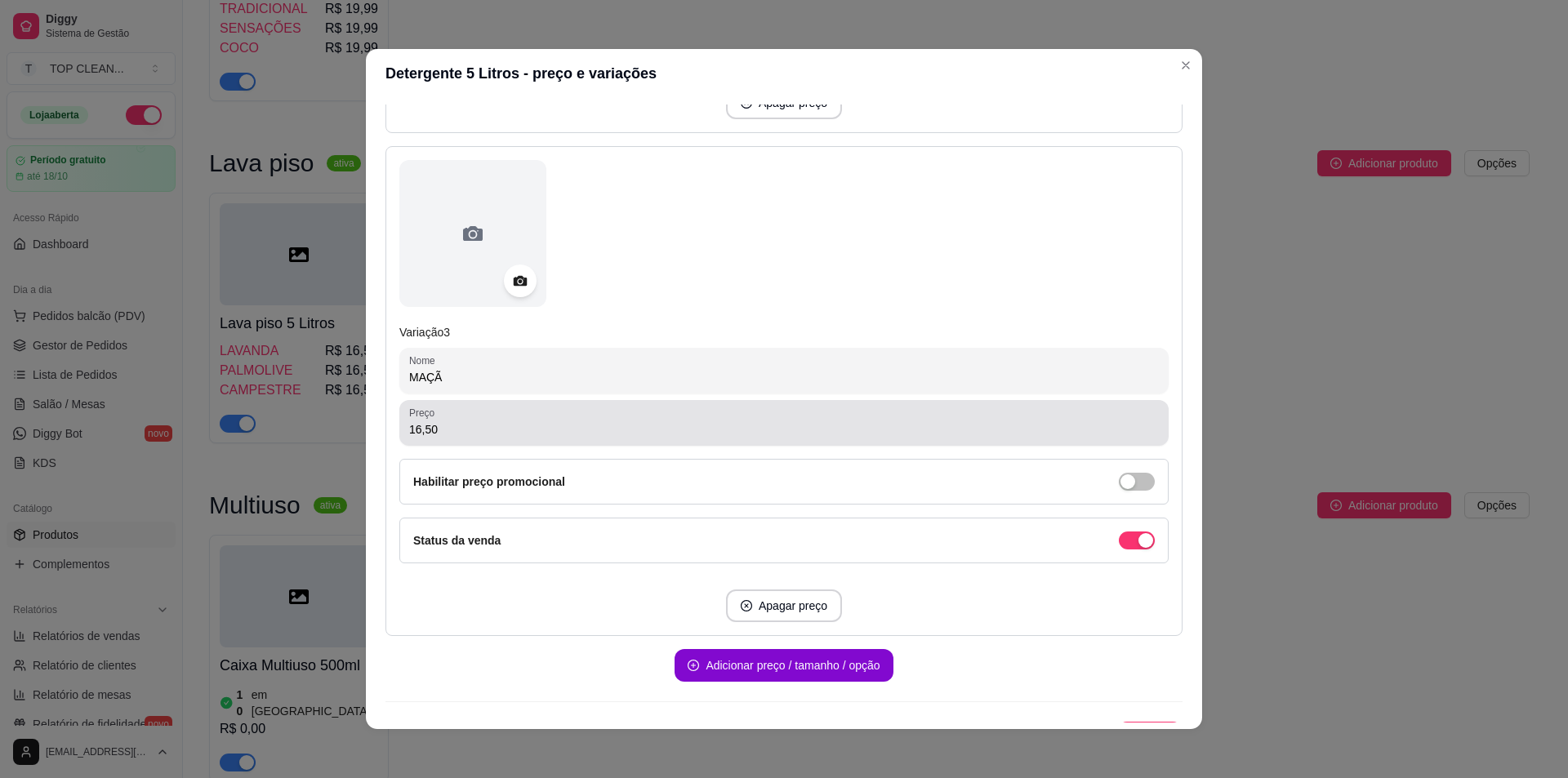
type input "MAÇÃ"
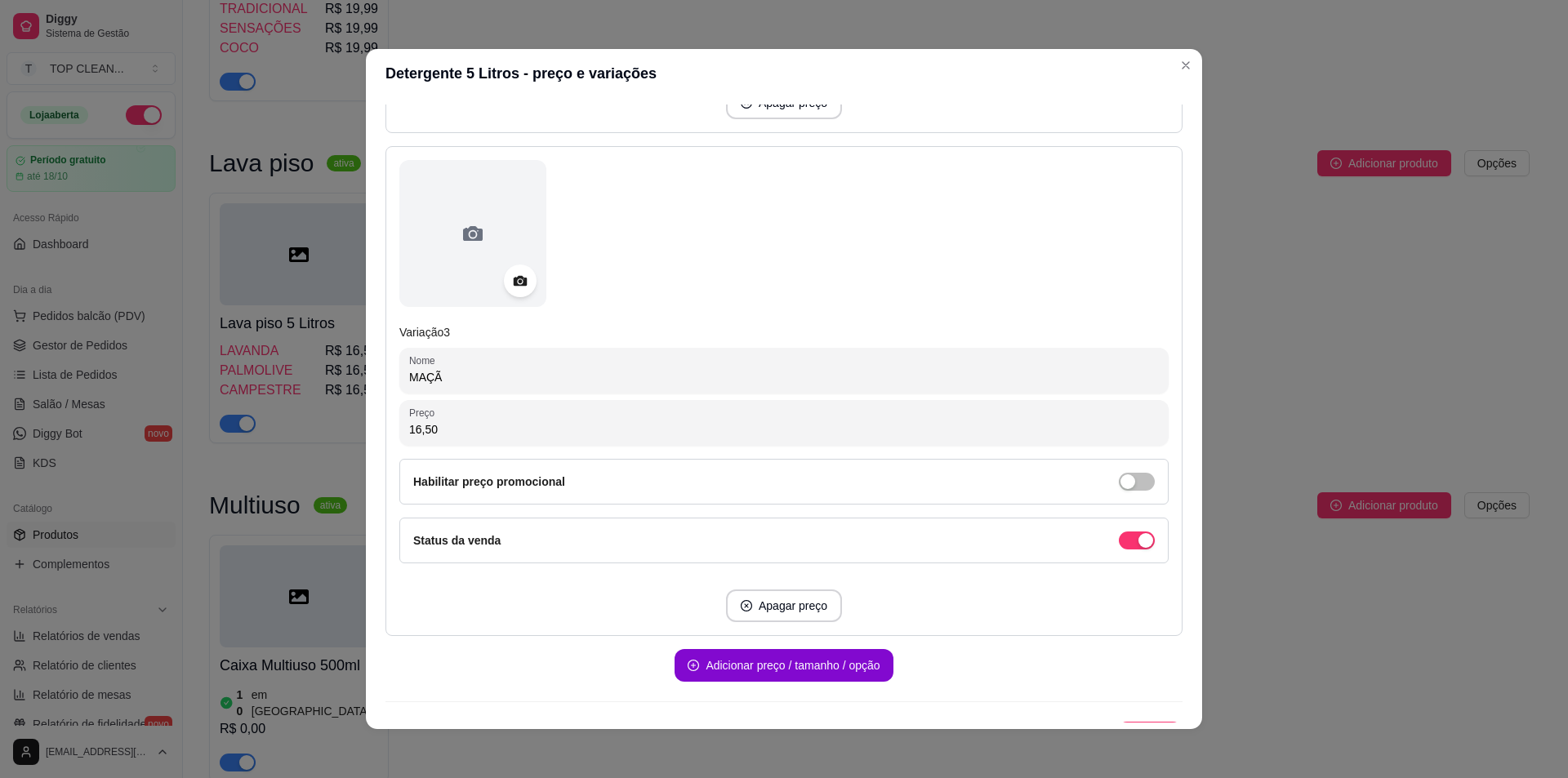
click at [423, 429] on input "16,50" at bounding box center [784, 429] width 750 height 16
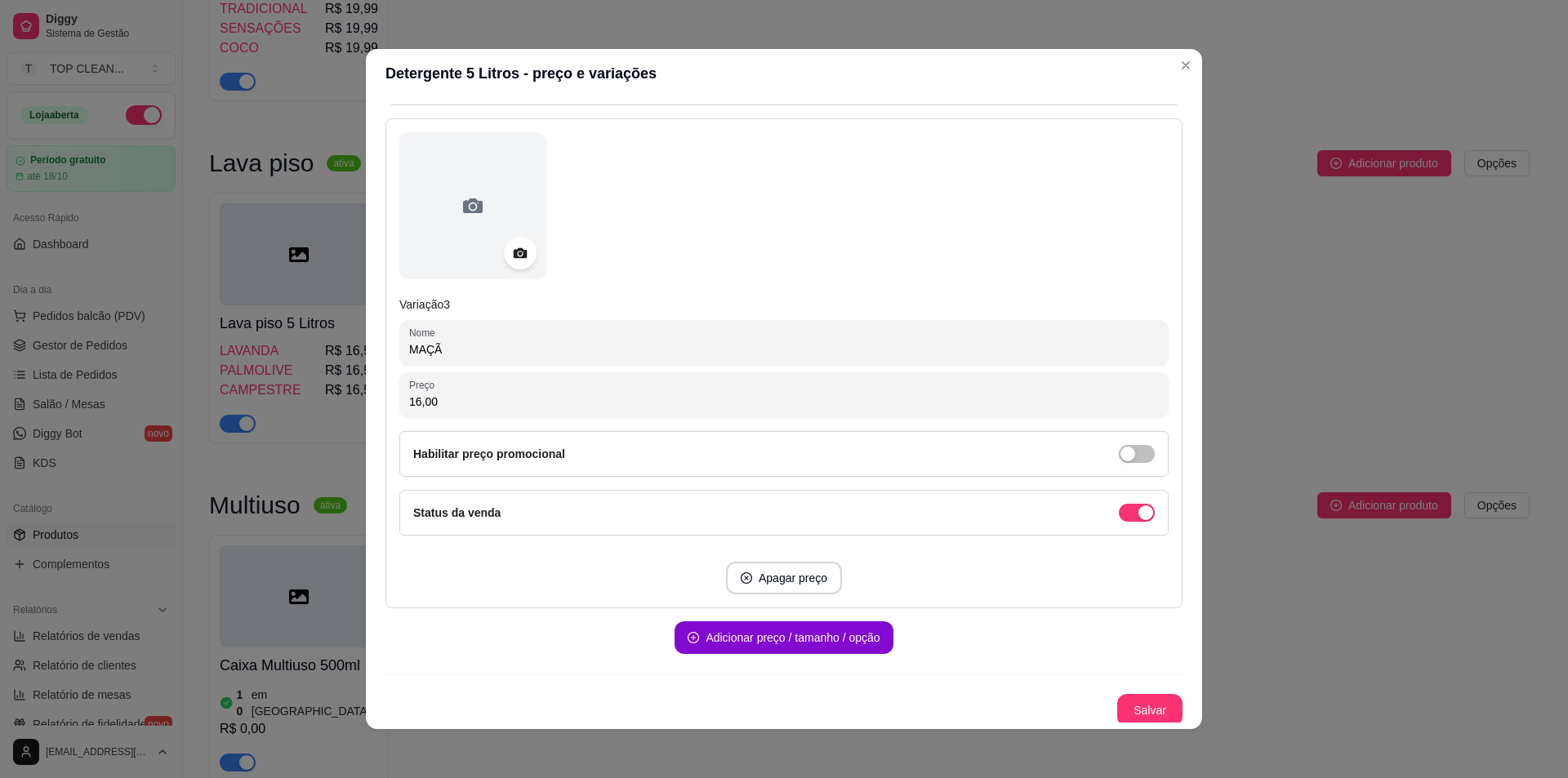
scroll to position [1176, 0]
type input "16,00"
click at [729, 631] on button "Adicionar preço / tamanho / opção" at bounding box center [784, 634] width 218 height 33
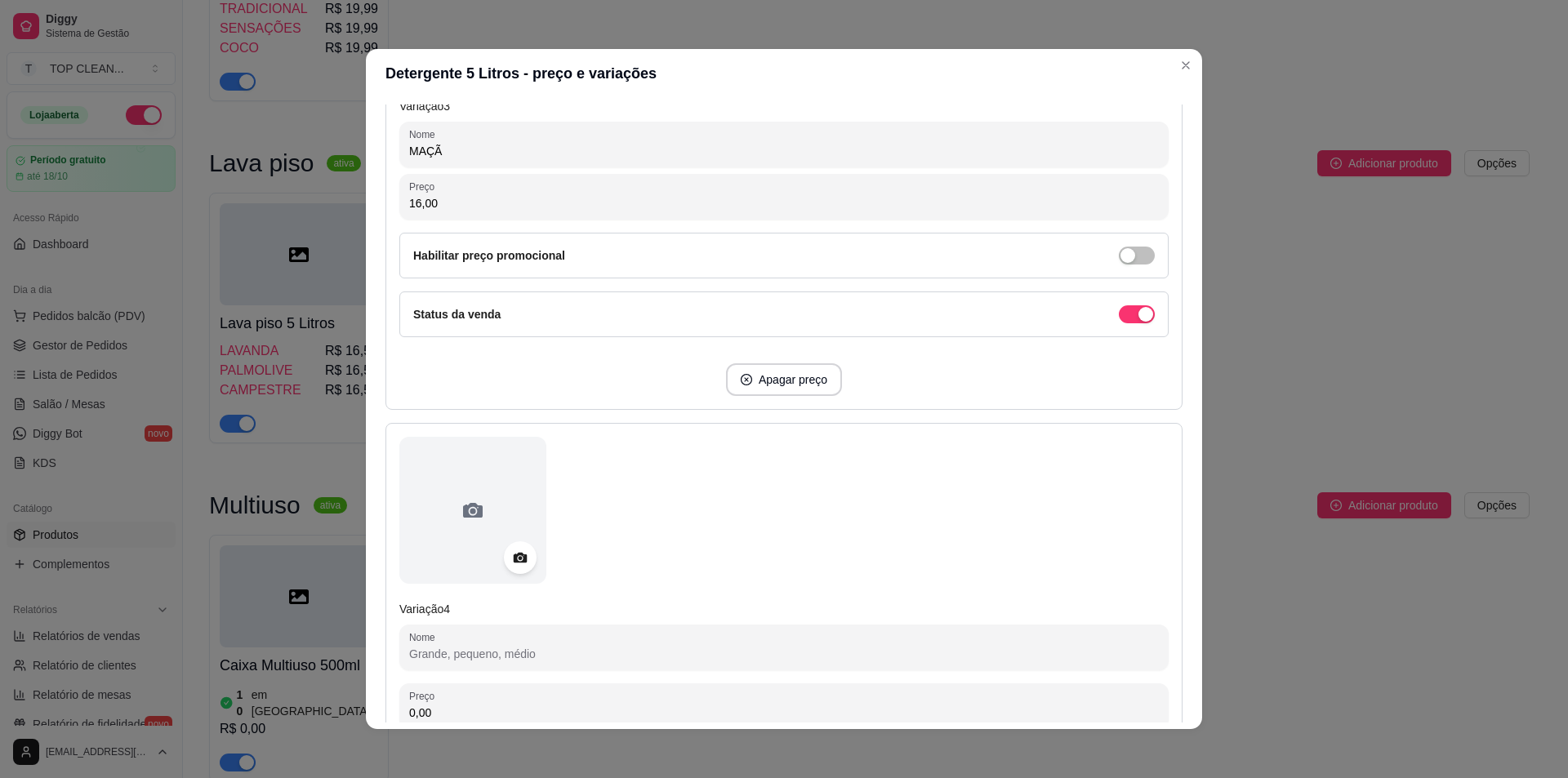
scroll to position [1502, 0]
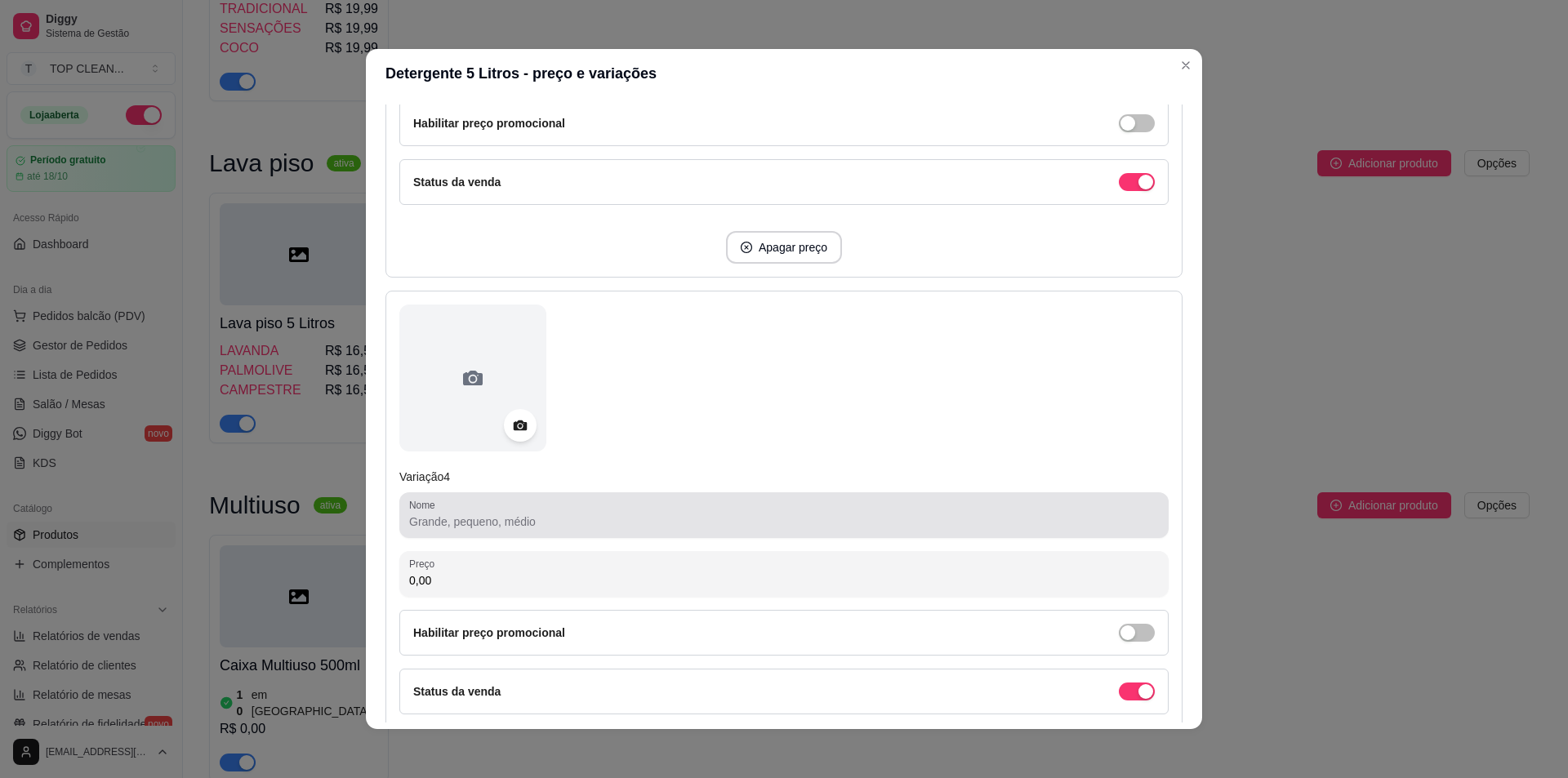
click at [470, 521] on input "Nome" at bounding box center [784, 522] width 750 height 16
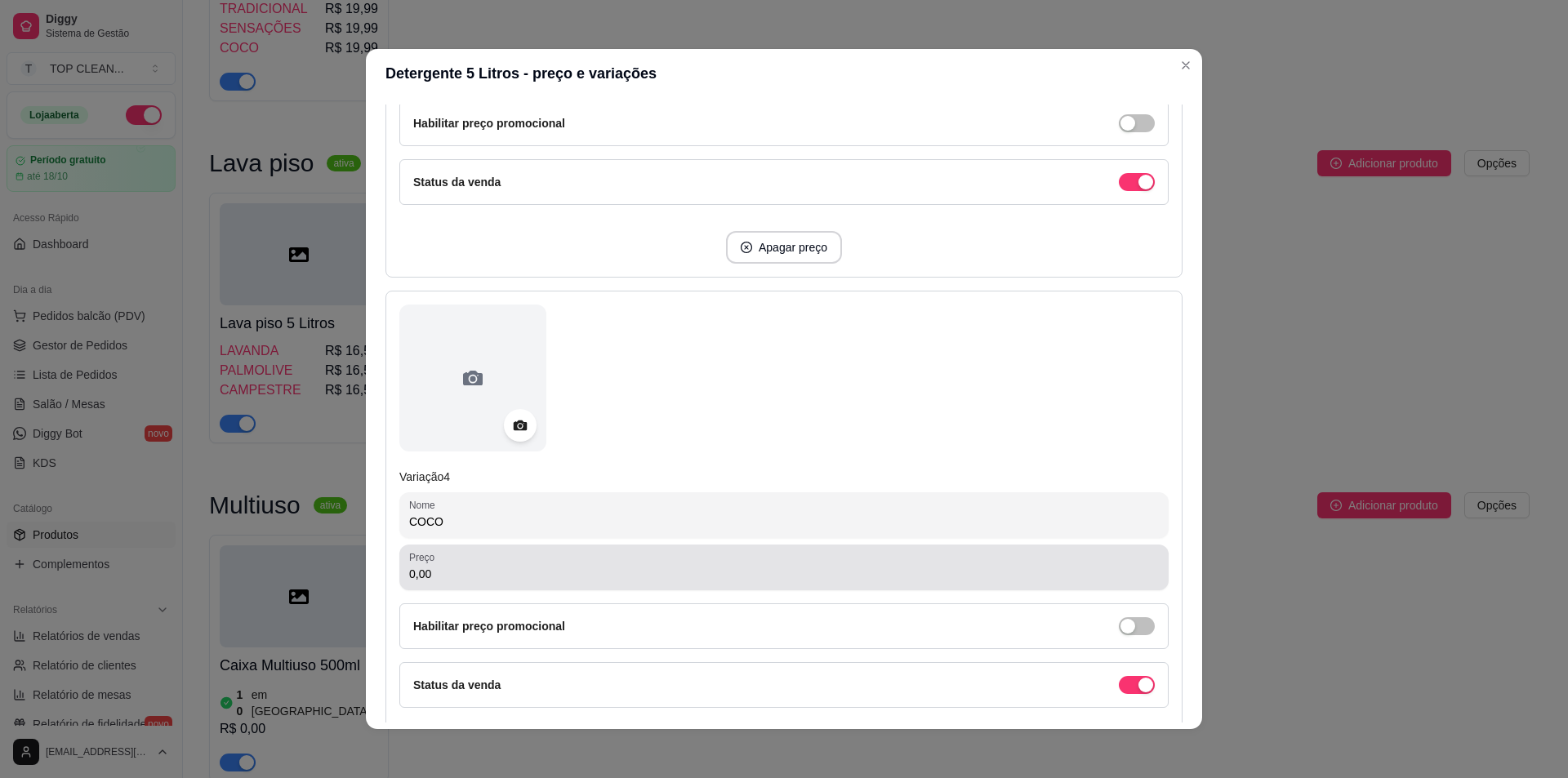
type input "COCO"
click at [409, 575] on input "0,00" at bounding box center [784, 574] width 750 height 16
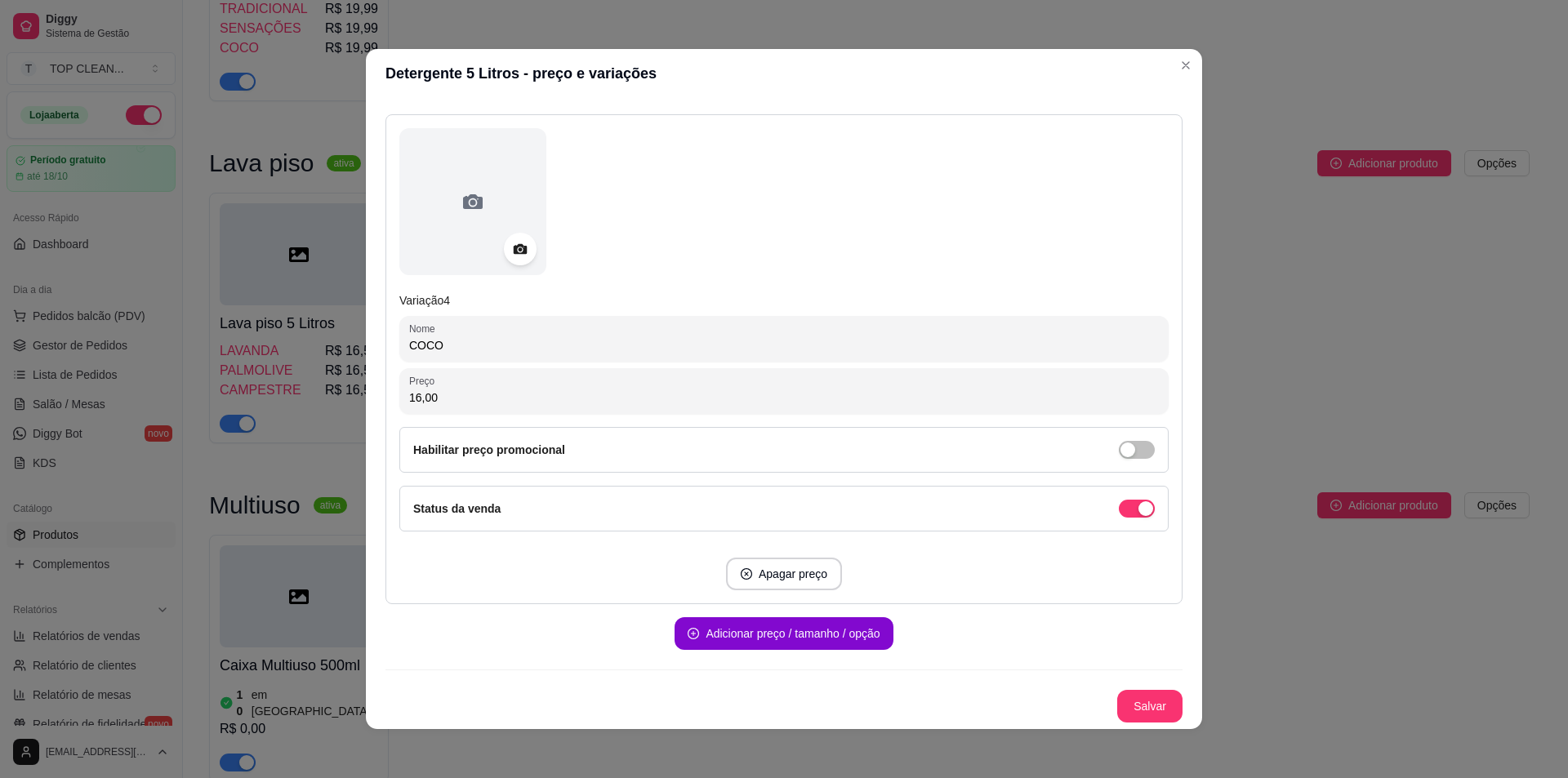
scroll to position [4, 0]
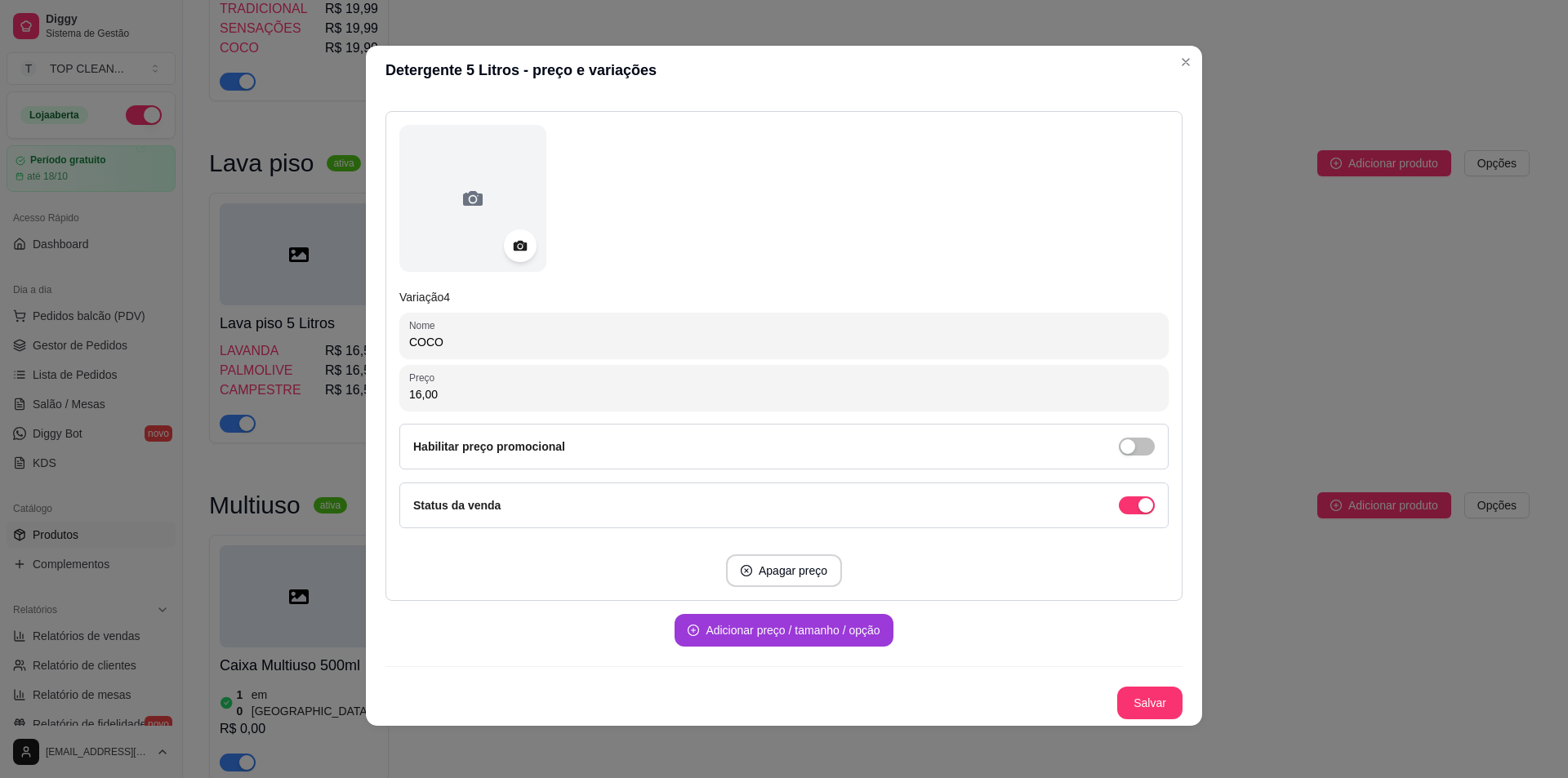
type input "16,00"
click at [752, 634] on button "Adicionar preço / tamanho / opção" at bounding box center [784, 631] width 218 height 33
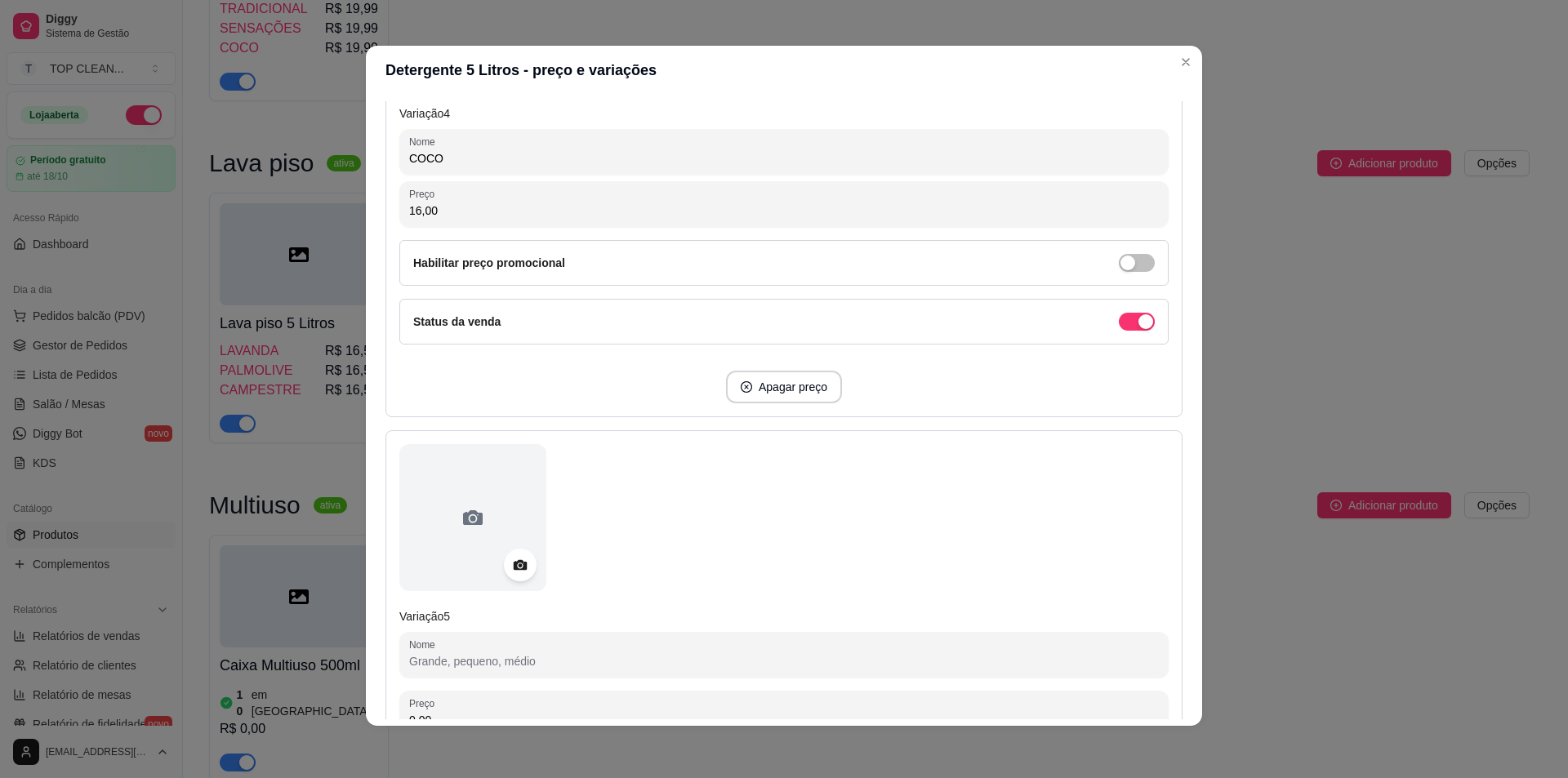
scroll to position [2087, 0]
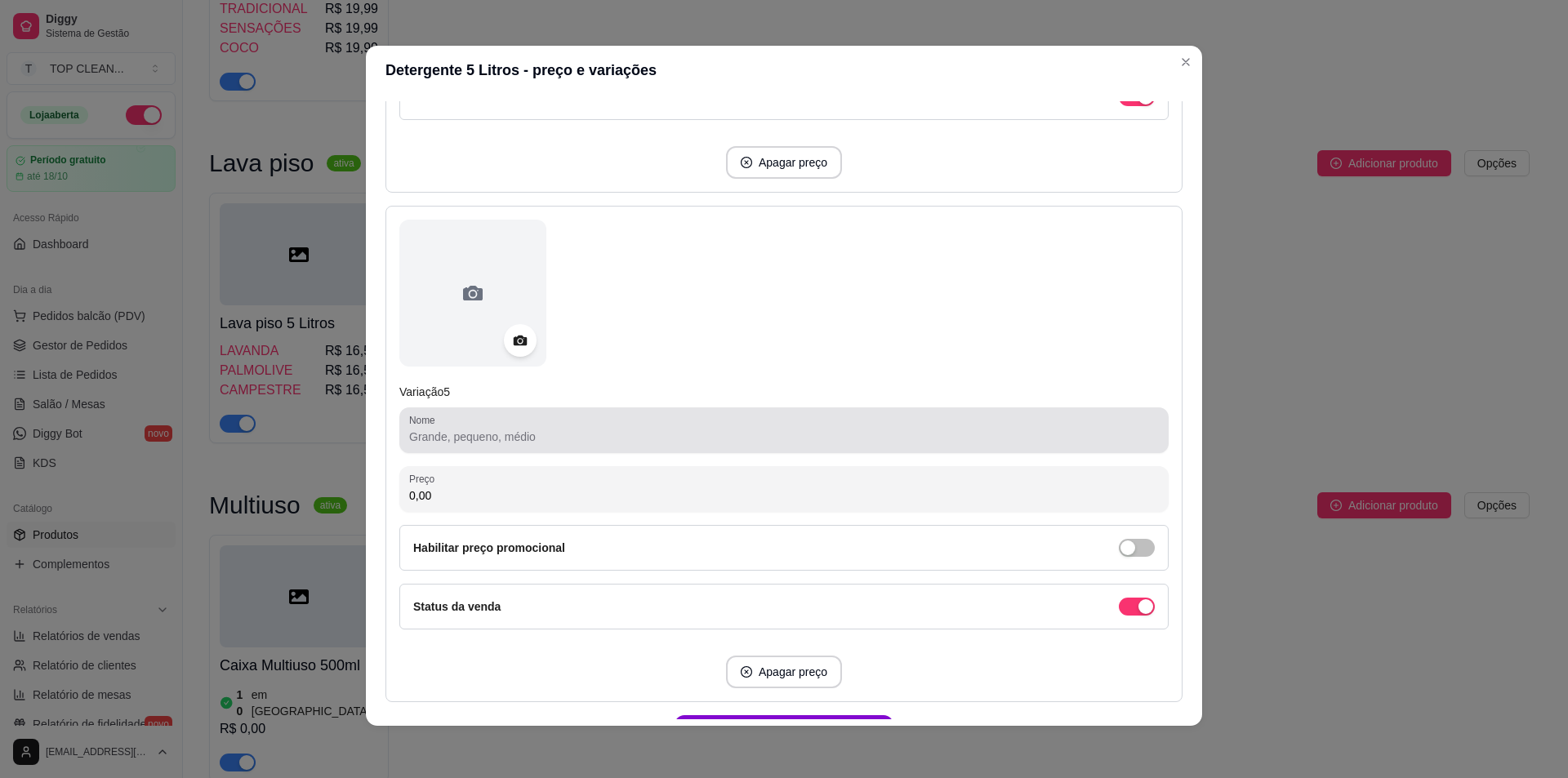
click at [449, 437] on input "Nome" at bounding box center [784, 437] width 750 height 16
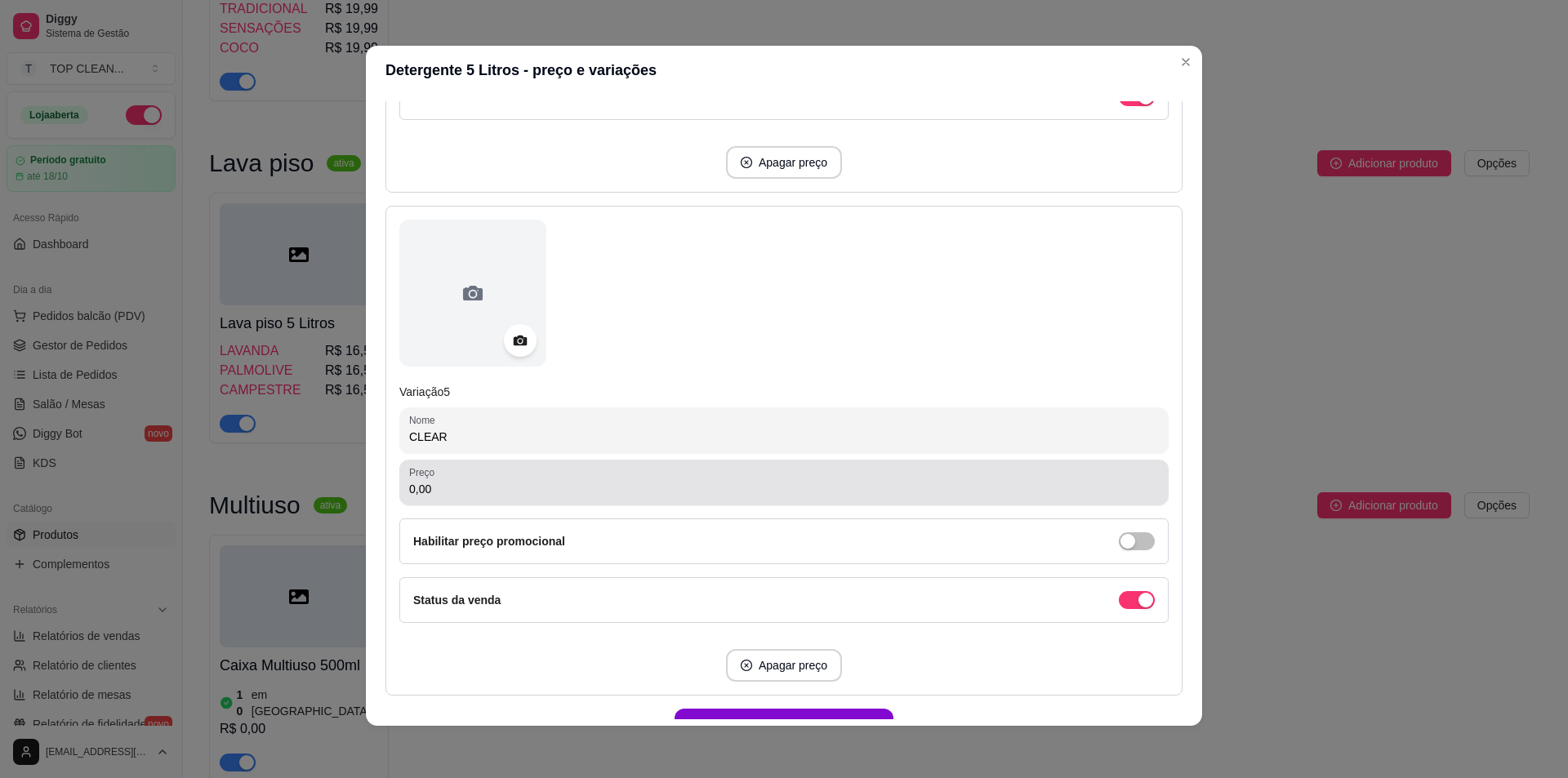
type input "CLEAR"
click at [438, 504] on div "Preço 0,00" at bounding box center [784, 482] width 769 height 45
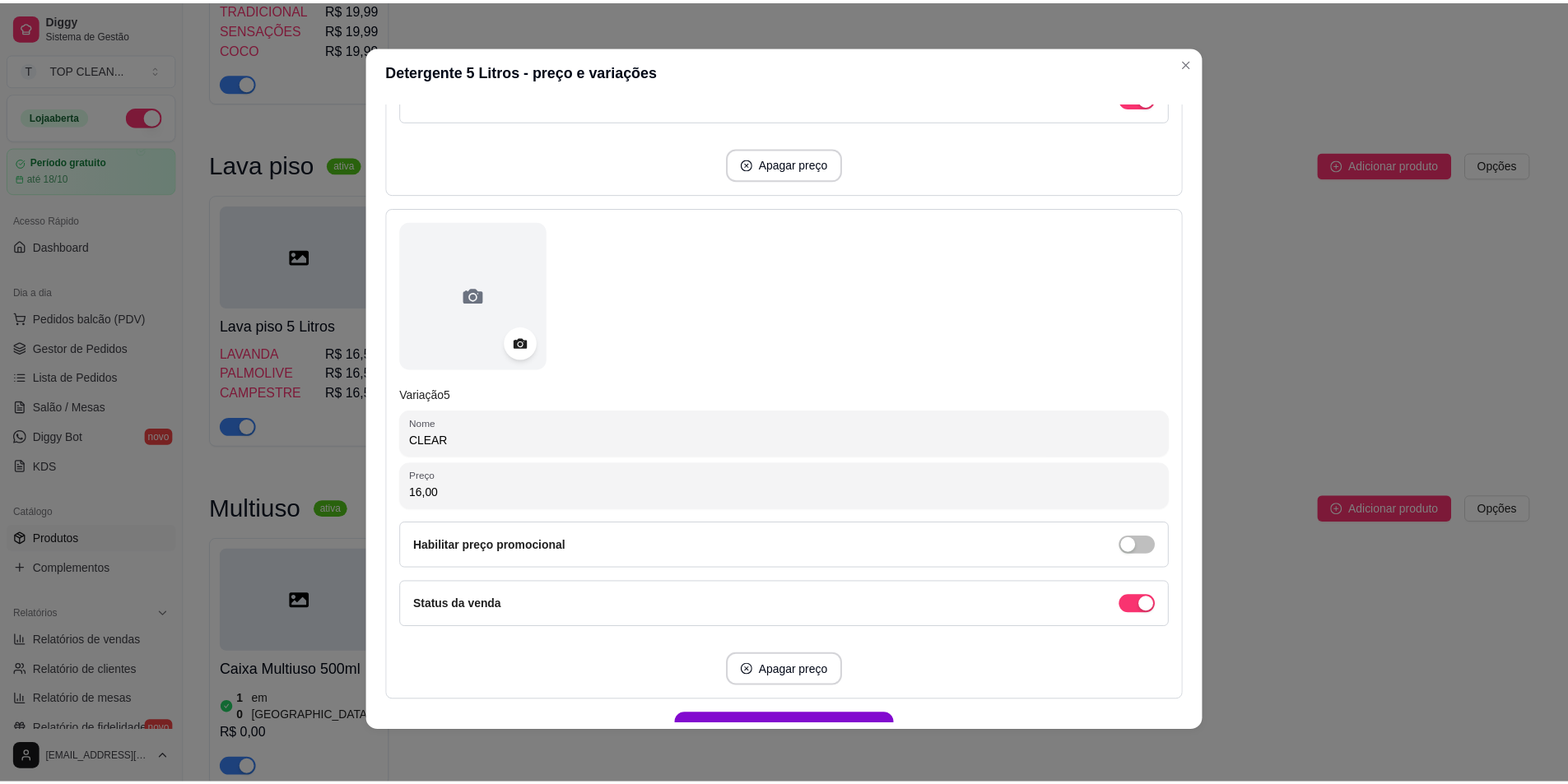
scroll to position [2198, 0]
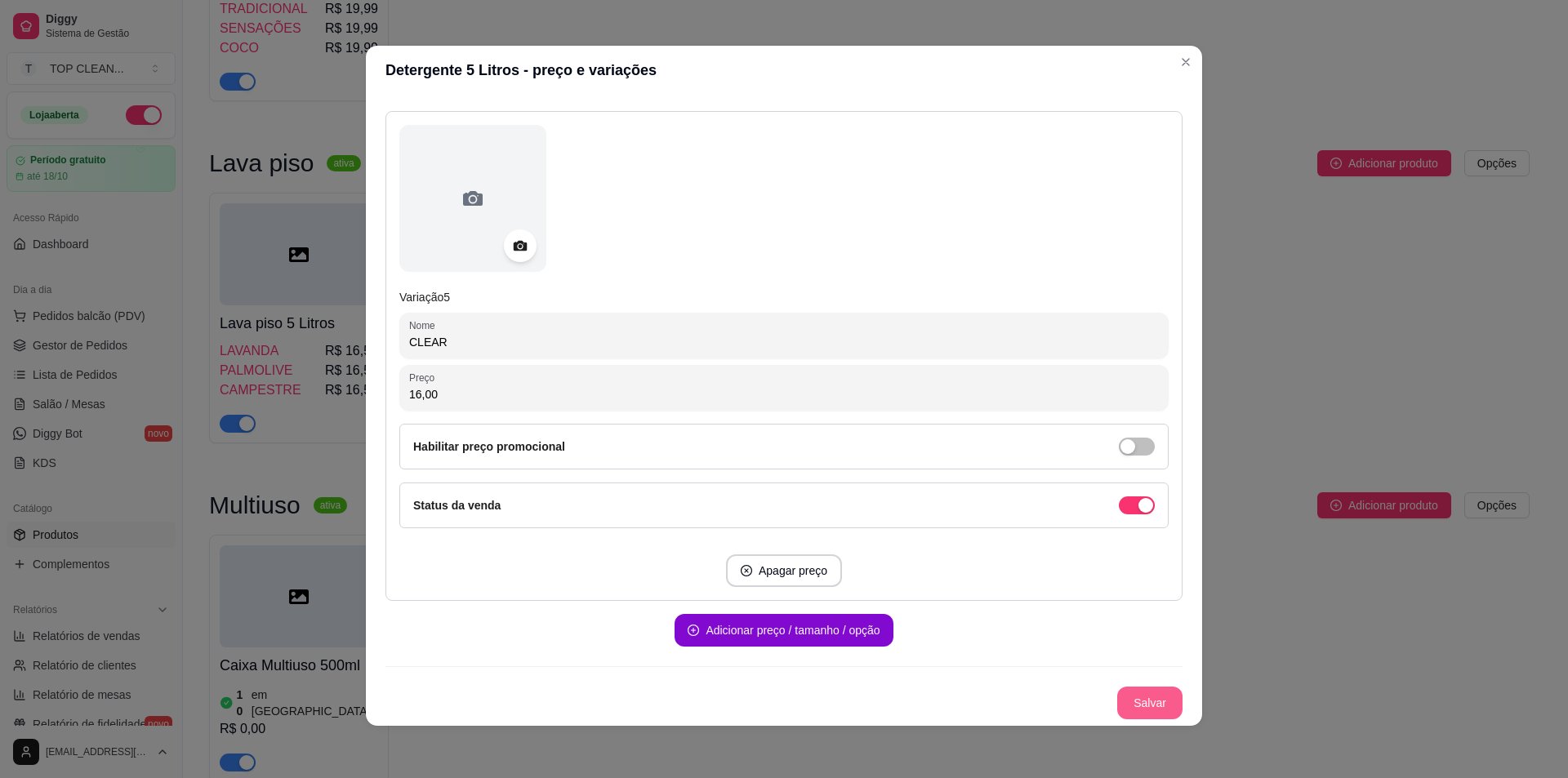
type input "16,00"
click at [1139, 695] on button "Salvar" at bounding box center [1150, 704] width 65 height 33
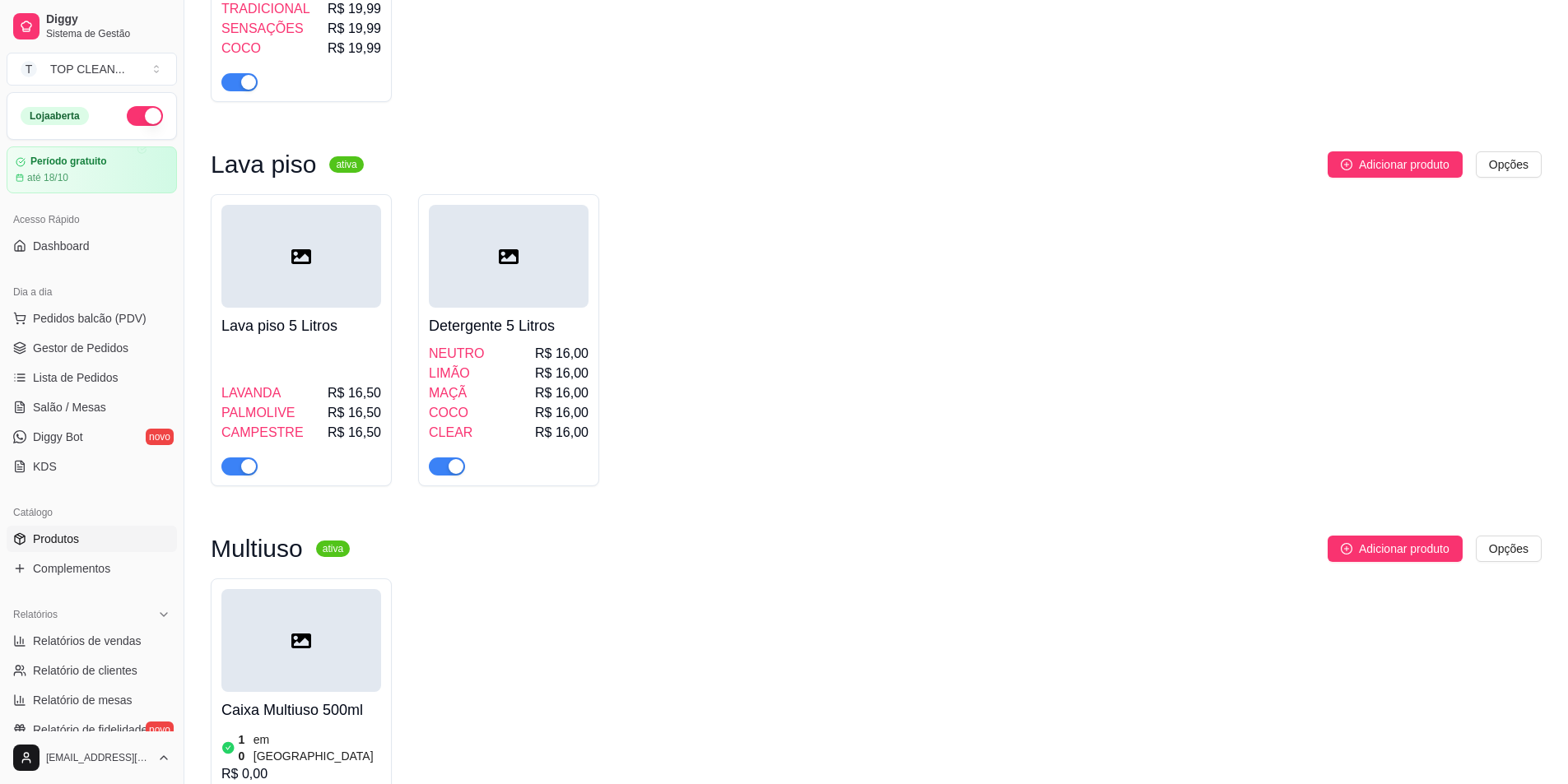
click at [517, 274] on div at bounding box center [509, 256] width 160 height 102
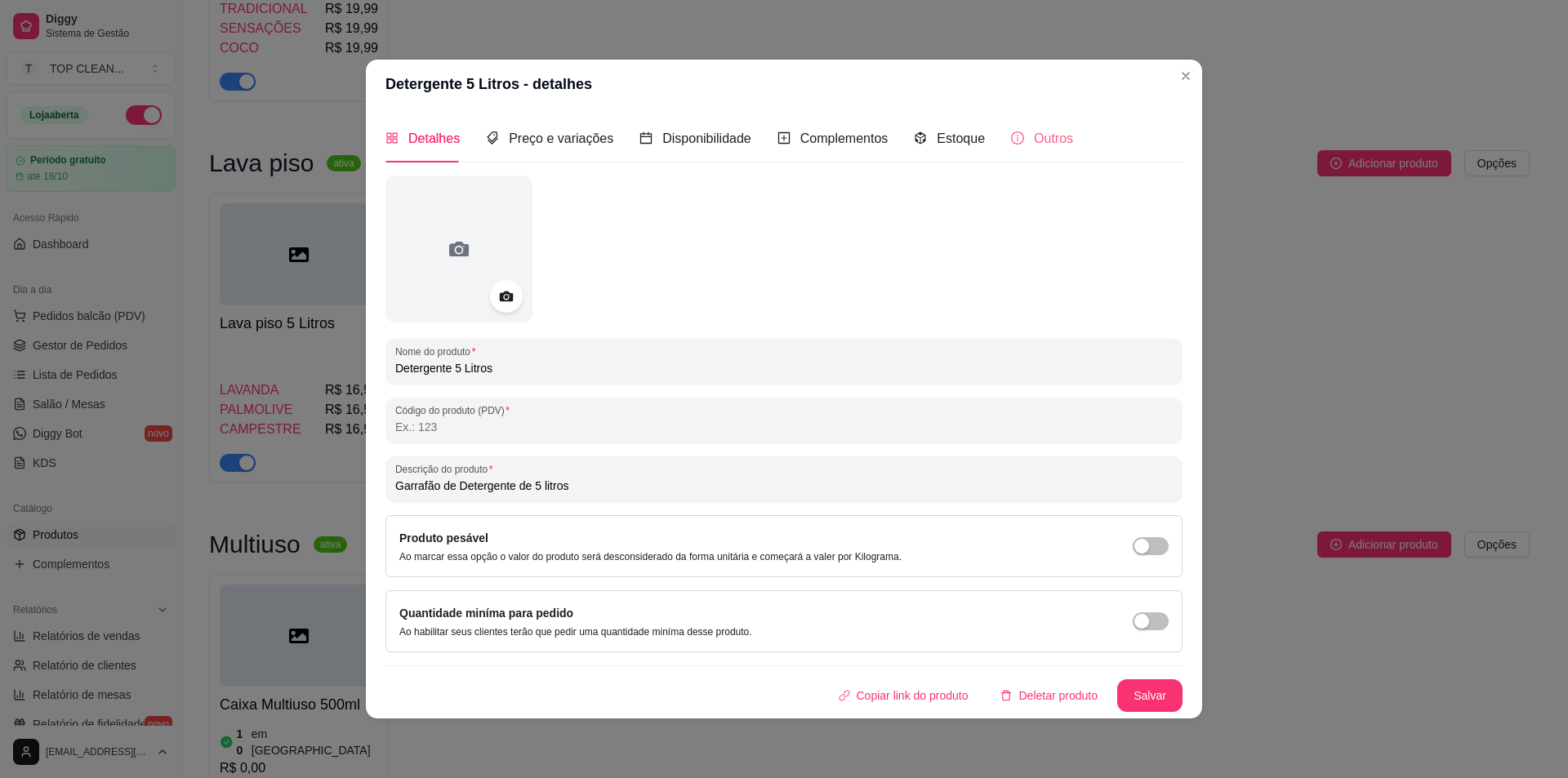
click at [1031, 127] on div "Outros" at bounding box center [1042, 138] width 62 height 46
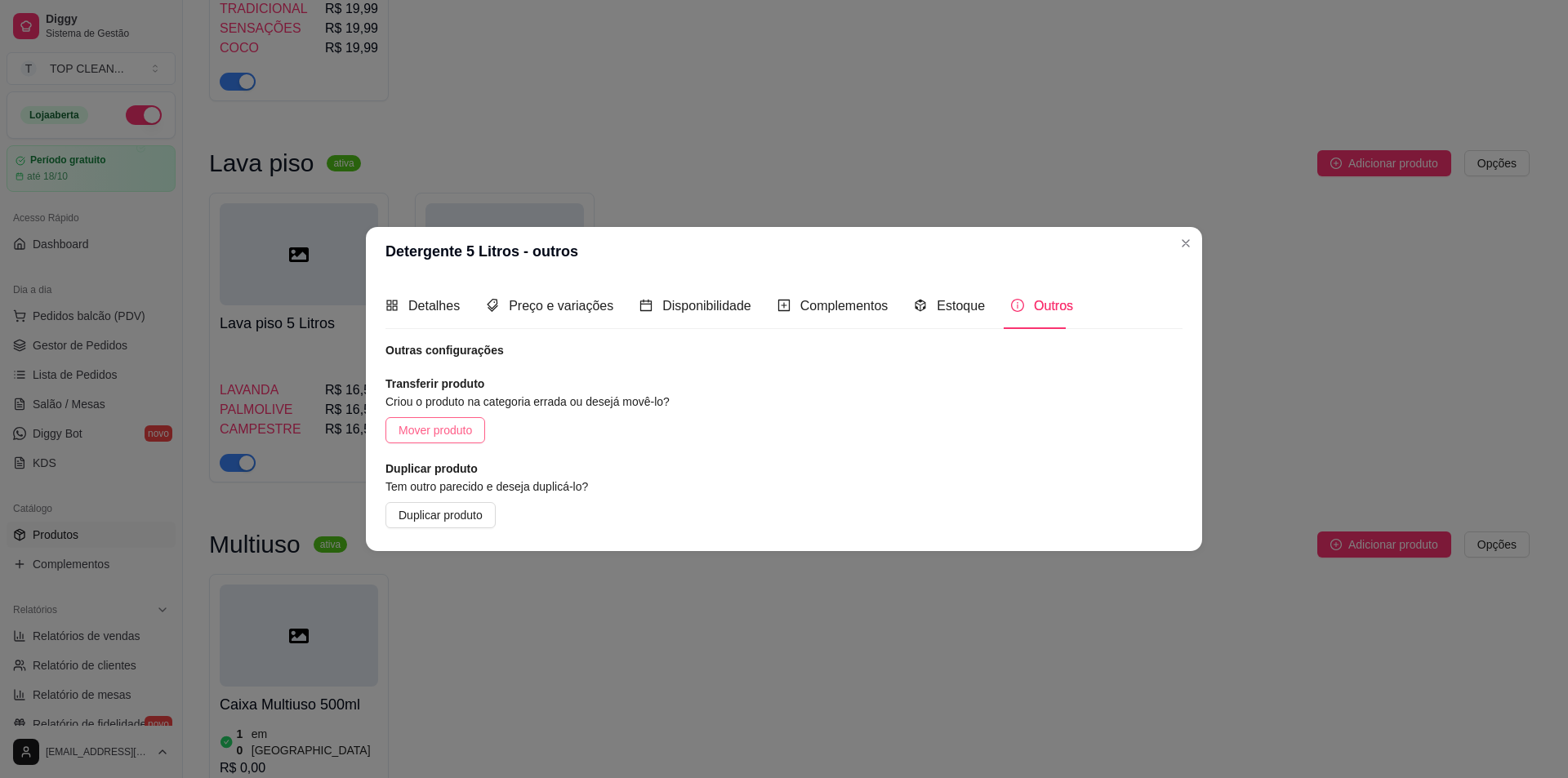
click at [425, 428] on span "Mover produto" at bounding box center [435, 430] width 74 height 18
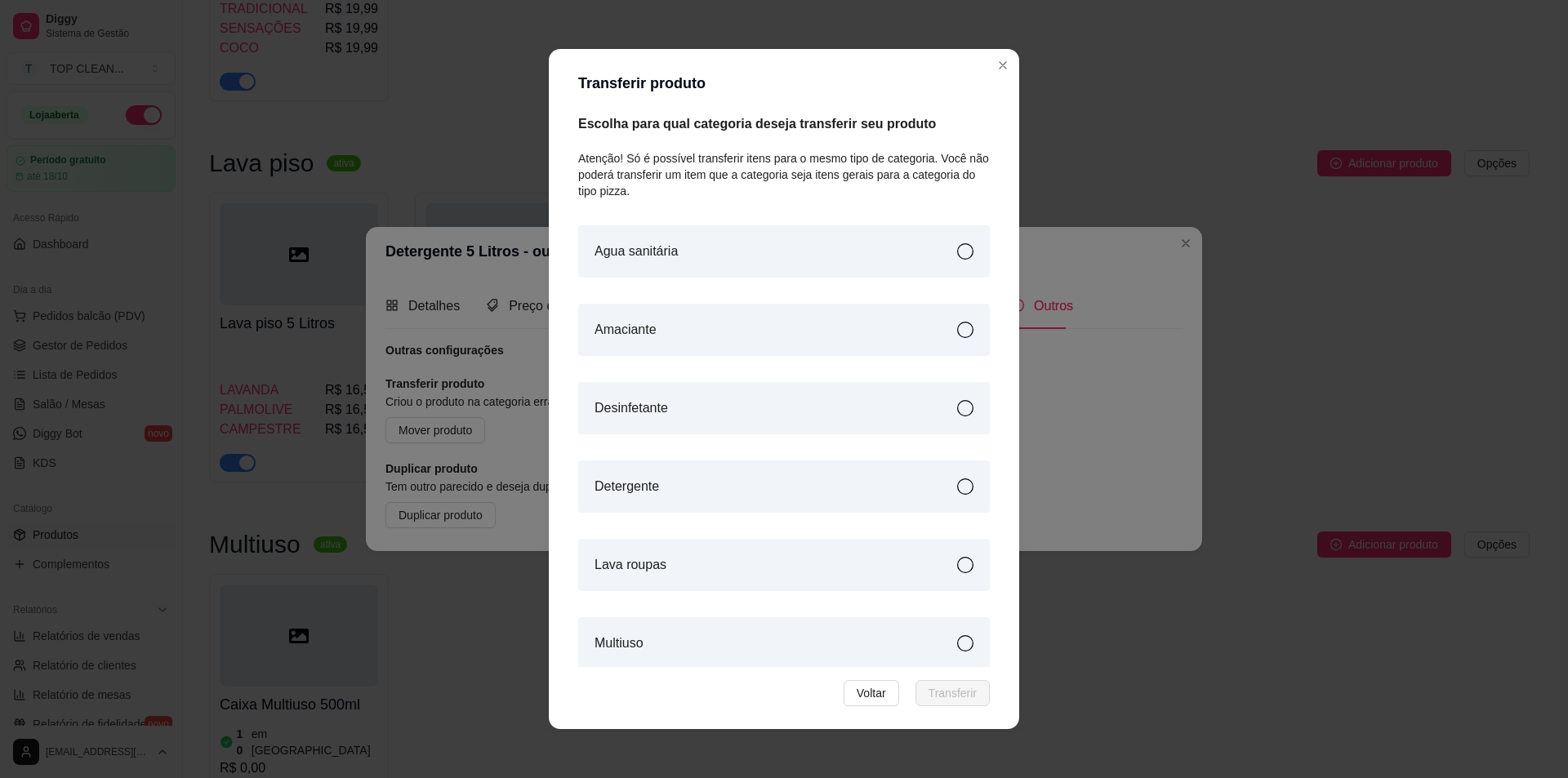
click at [655, 487] on div "Detergente" at bounding box center [784, 487] width 411 height 53
click at [950, 698] on span "Transferir" at bounding box center [952, 694] width 48 height 18
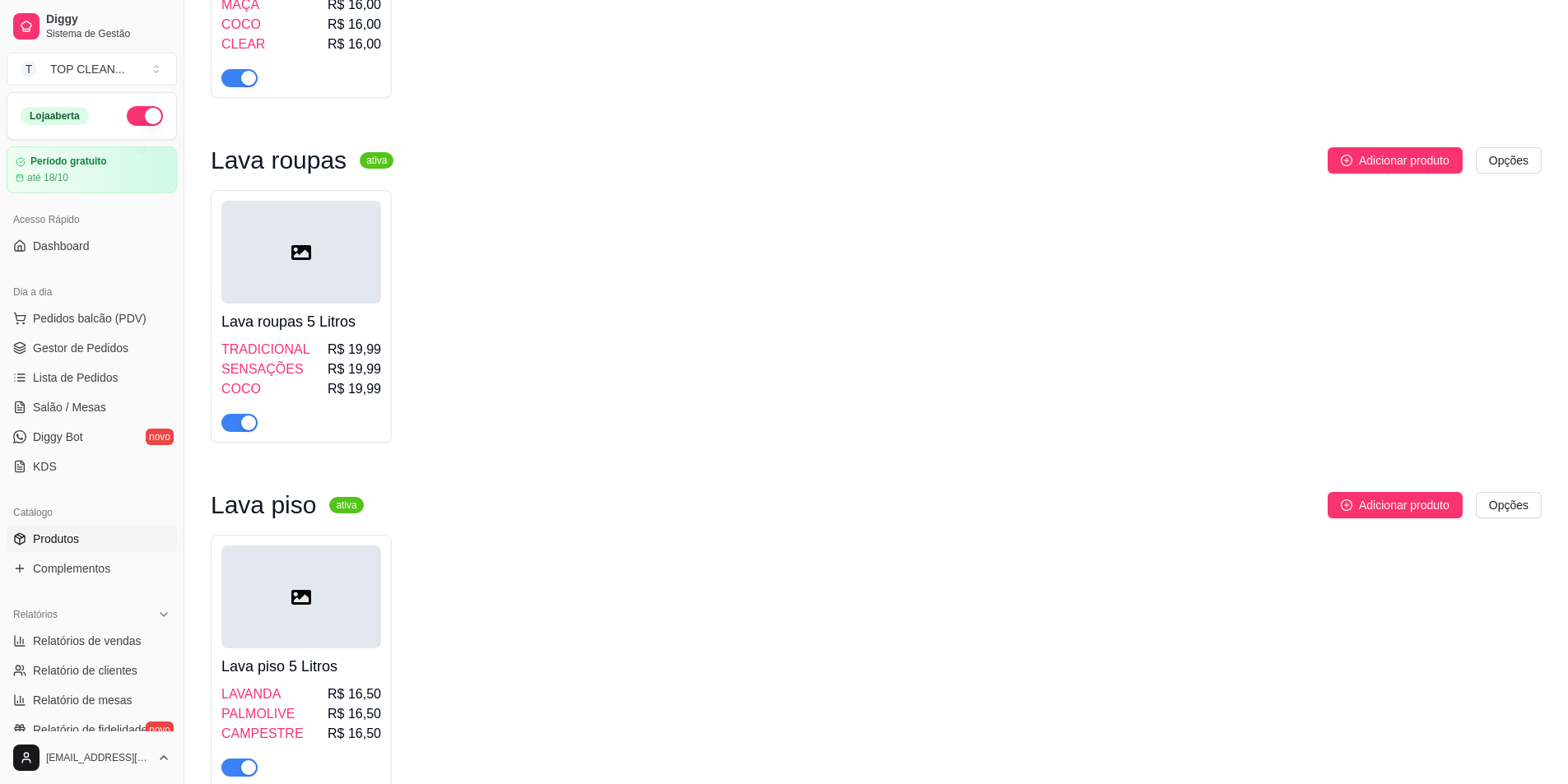
scroll to position [1646, 0]
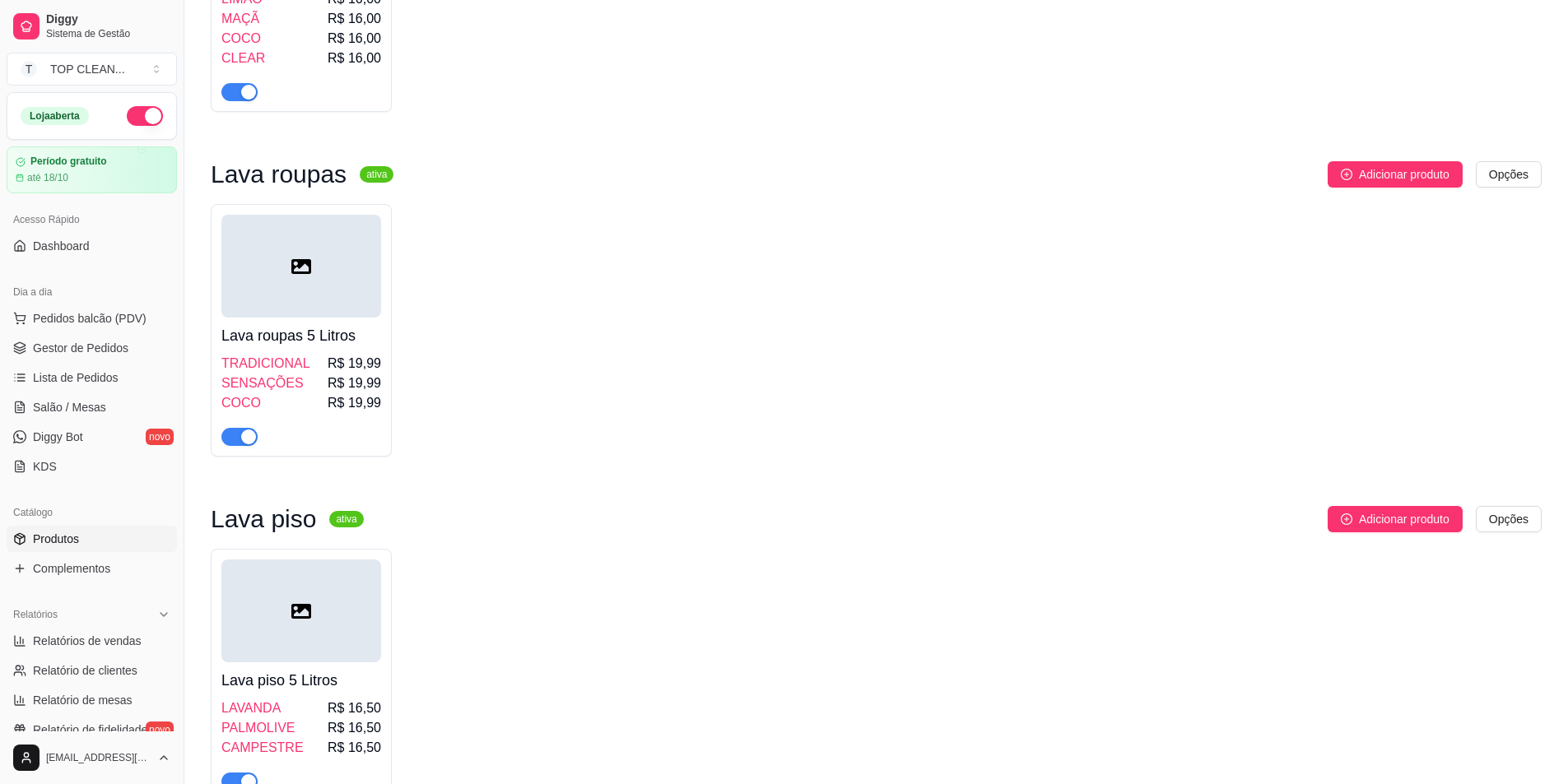
click at [308, 324] on h4 "Lava roupas 5 Litros" at bounding box center [301, 335] width 160 height 23
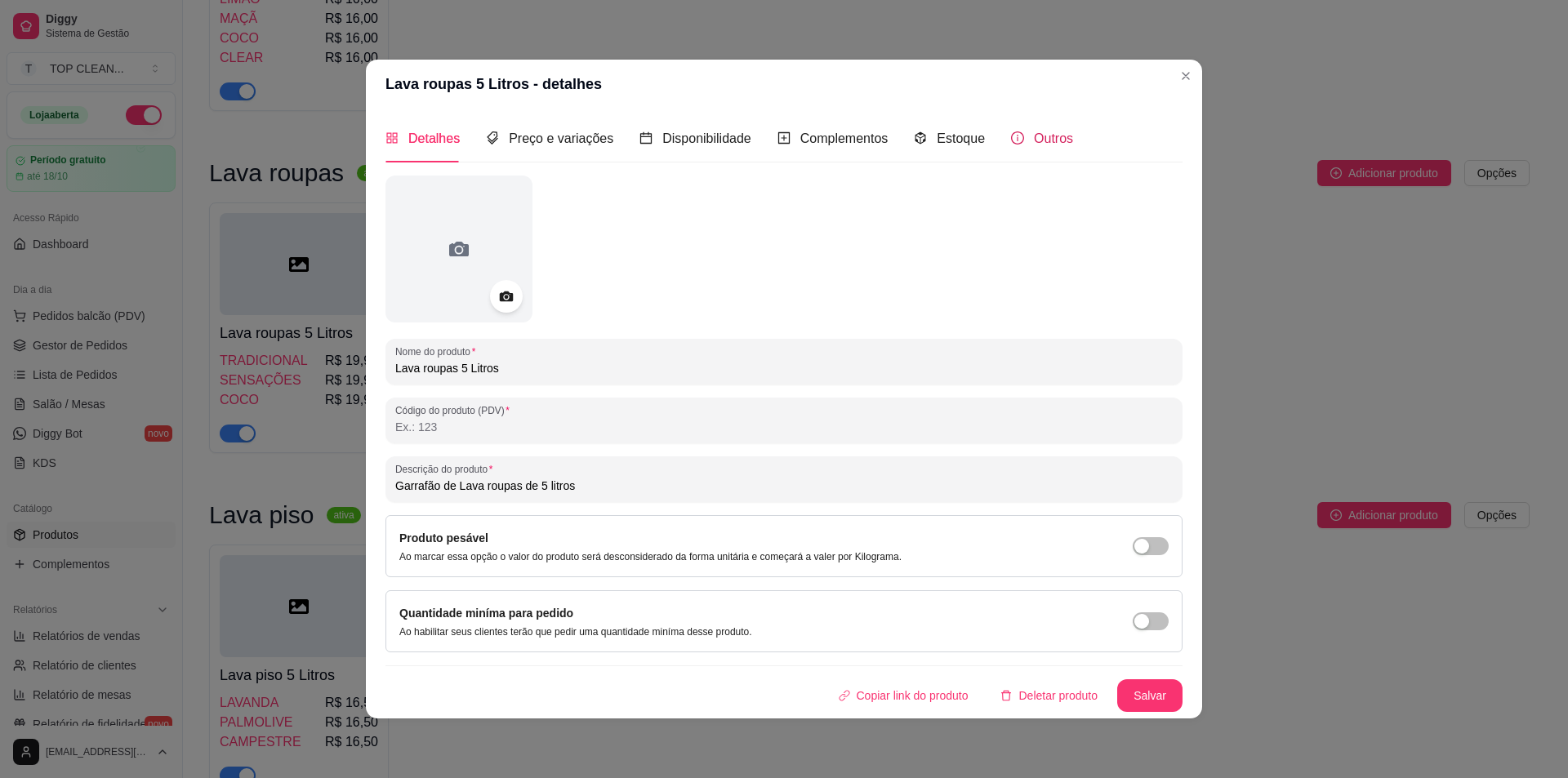
click at [1025, 145] on div "Outros" at bounding box center [1042, 138] width 62 height 20
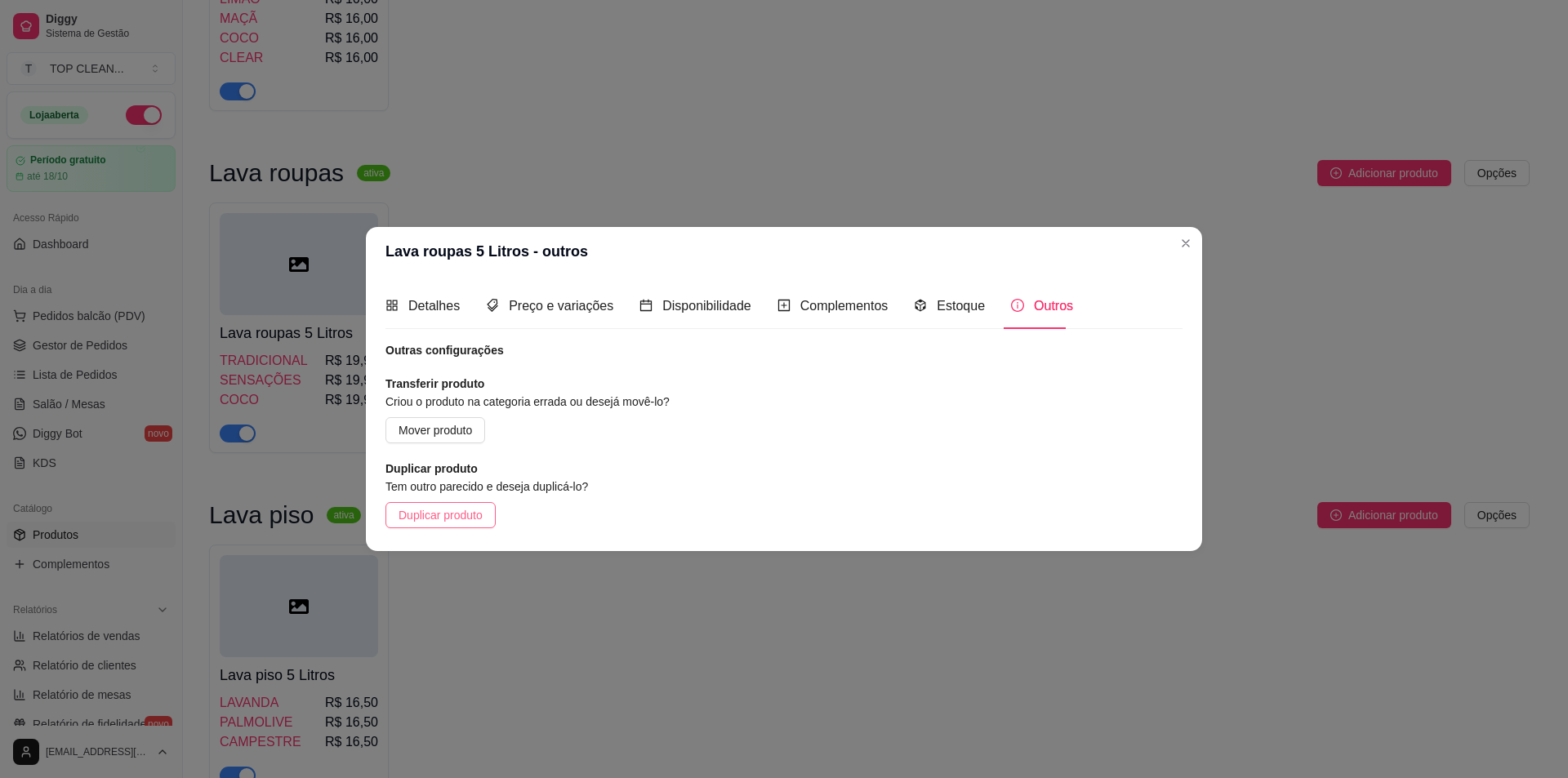
click at [451, 517] on span "Duplicar produto" at bounding box center [440, 516] width 84 height 18
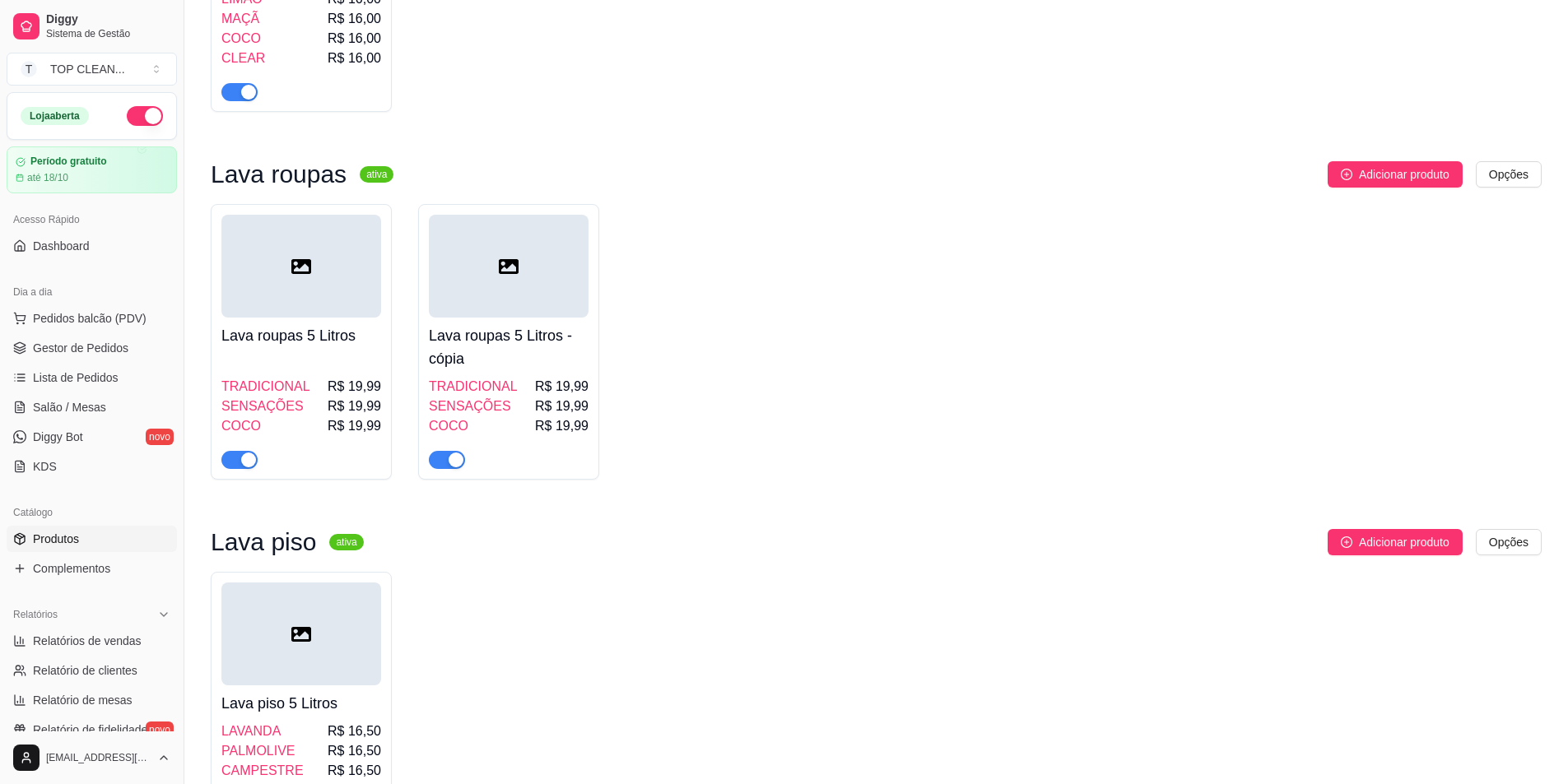
click at [510, 333] on h4 "Lava roupas 5 Litros - cópia" at bounding box center [509, 347] width 160 height 46
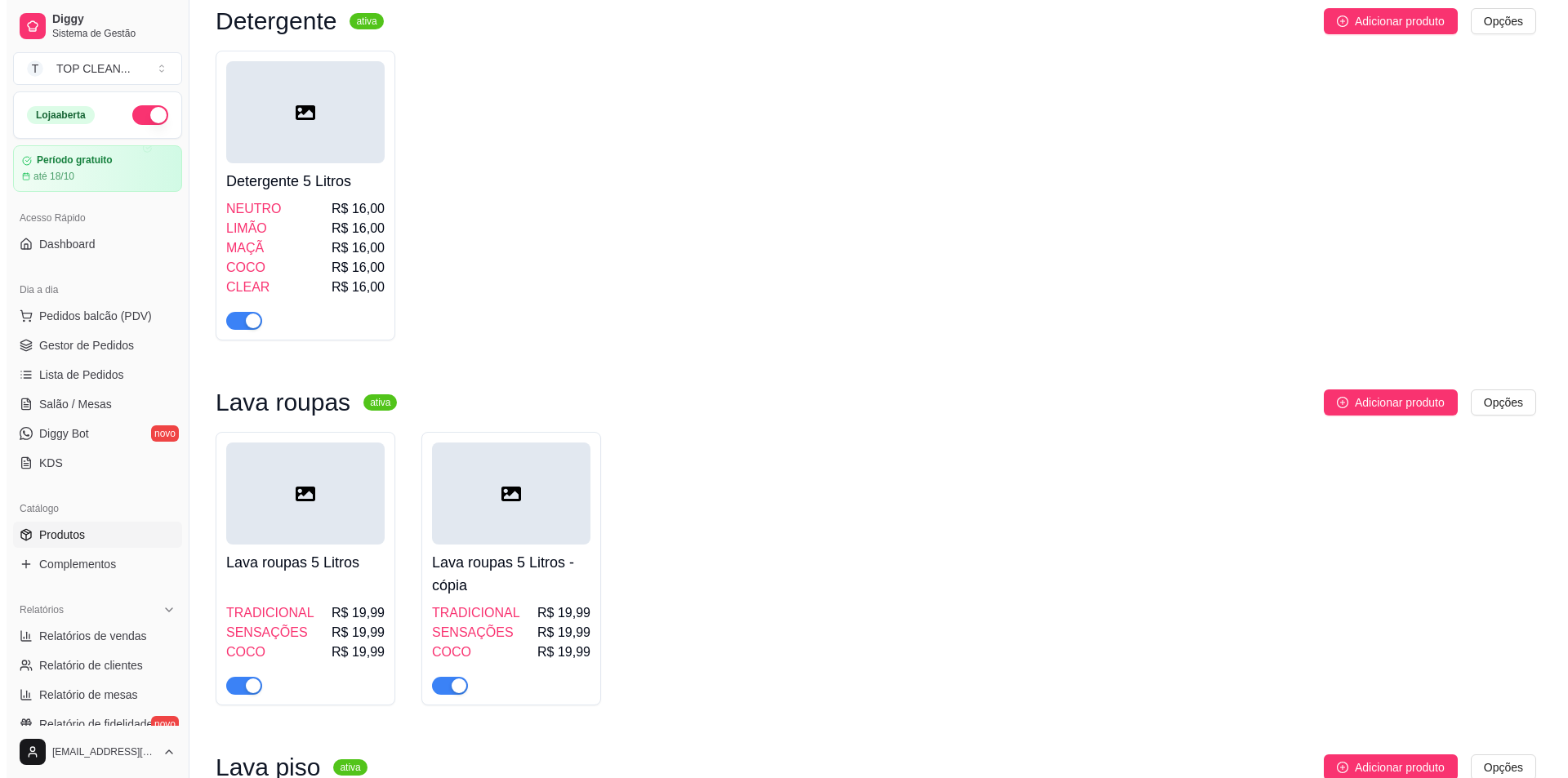
scroll to position [1551, 0]
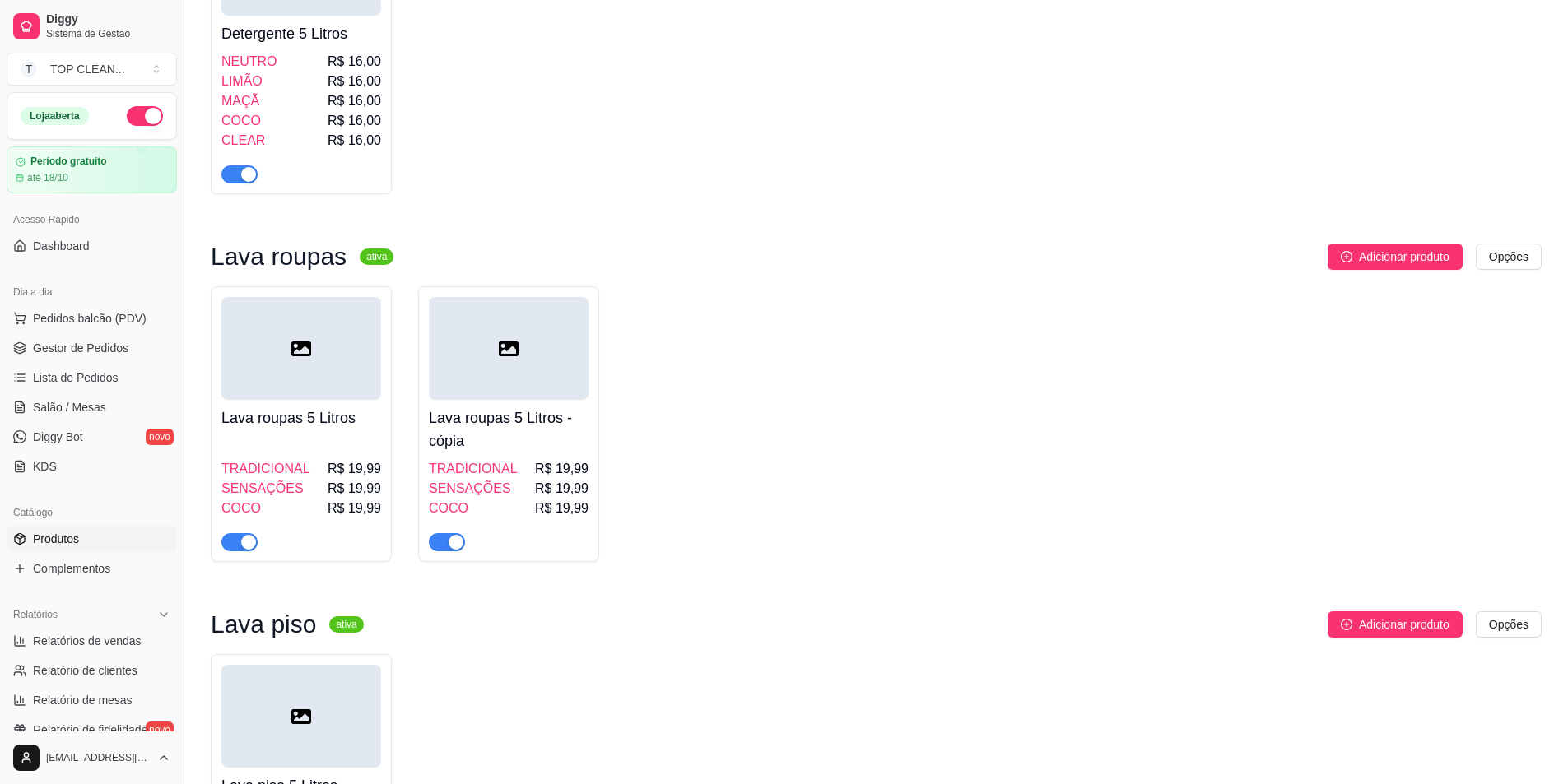
click at [512, 412] on h4 "Lava roupas 5 Litros - cópia" at bounding box center [509, 429] width 160 height 46
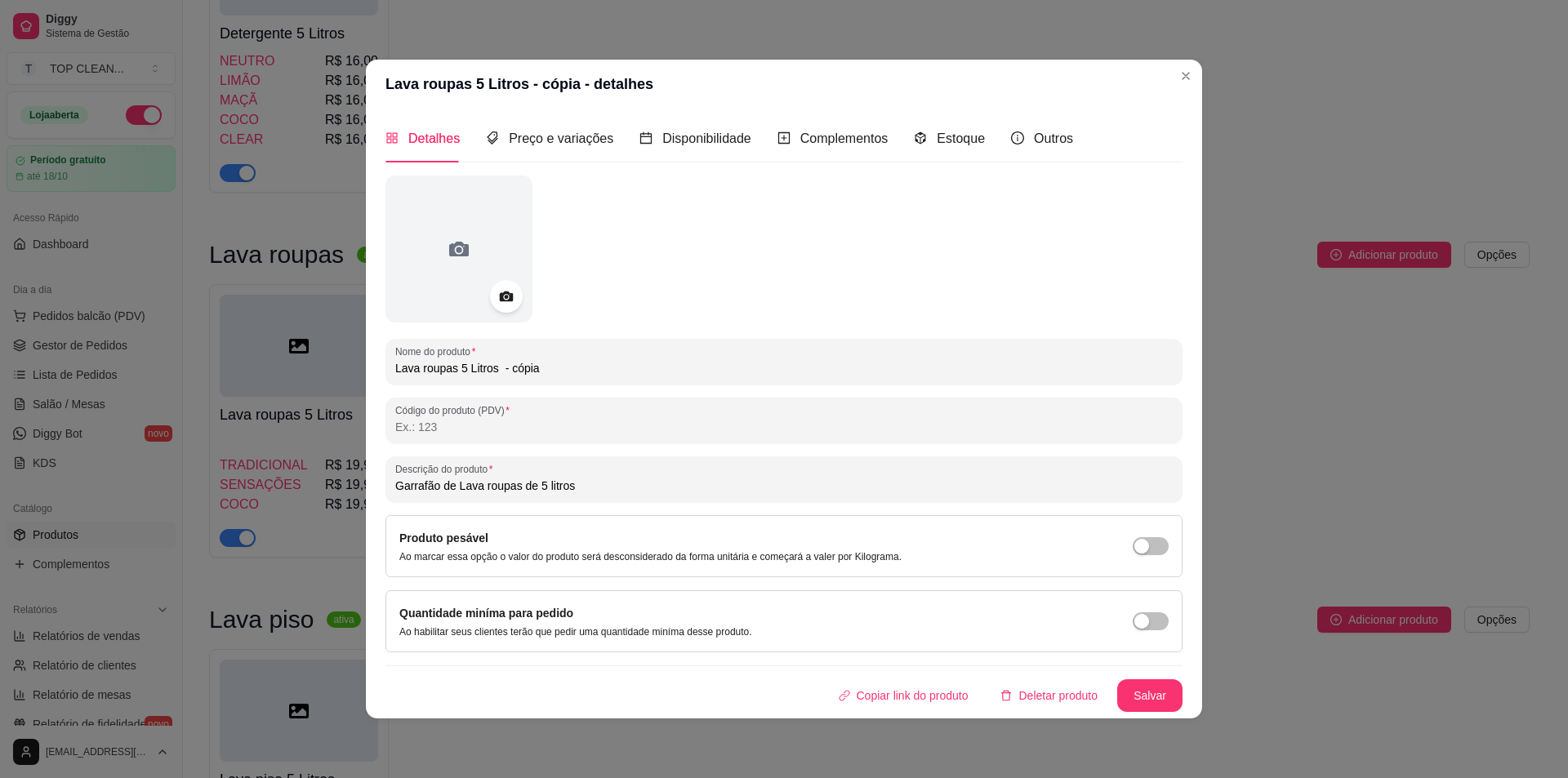
click at [464, 367] on input "Lava roupas 5 Litros - cópia" at bounding box center [784, 369] width 777 height 16
drag, startPoint x: 547, startPoint y: 366, endPoint x: 492, endPoint y: 369, distance: 55.1
click at [492, 370] on input "Lava roupas 1 Litros - cópia" at bounding box center [784, 369] width 777 height 16
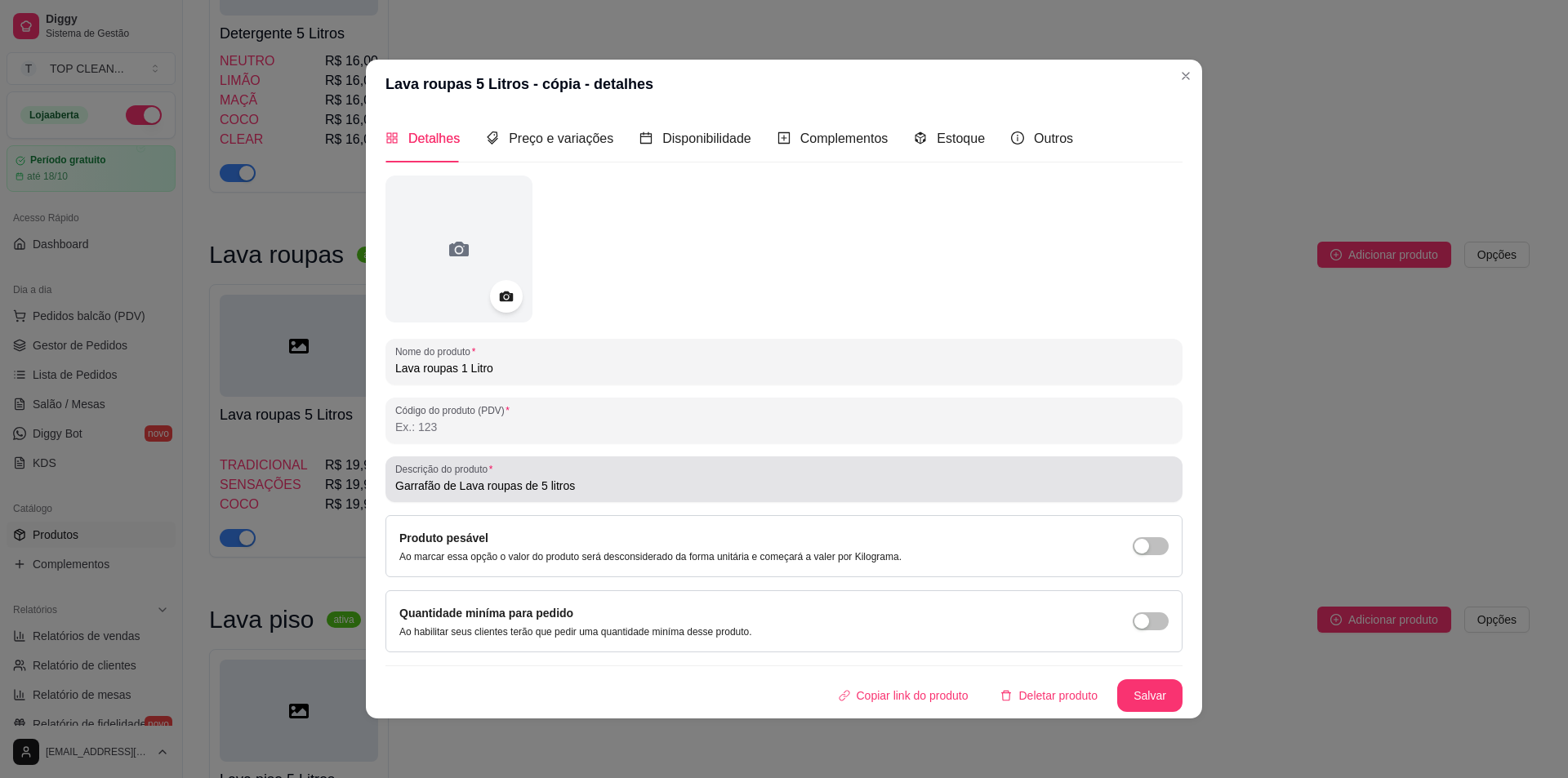
type input "Lava roupas 1 Litro"
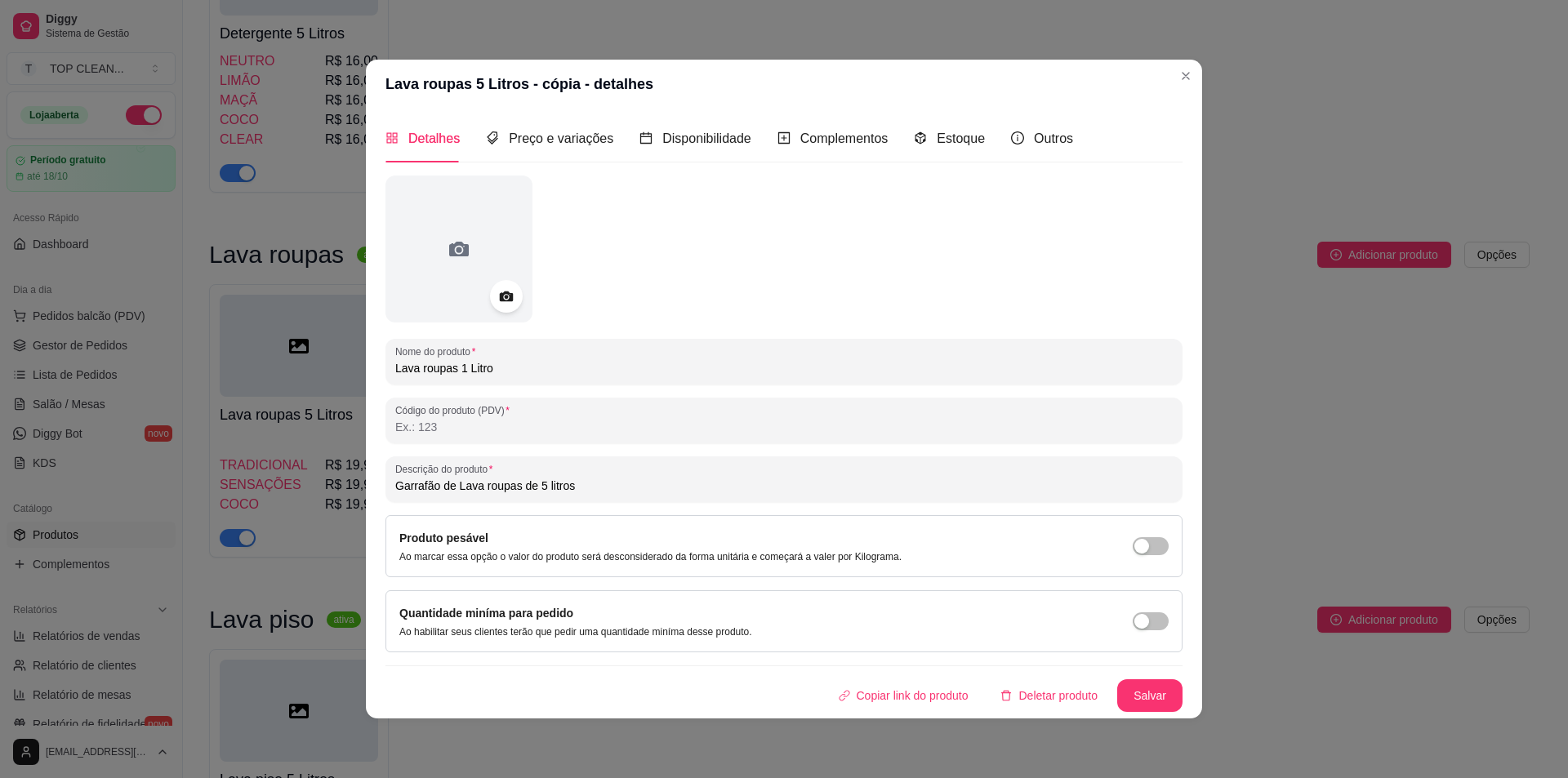
drag, startPoint x: 439, startPoint y: 484, endPoint x: 247, endPoint y: 479, distance: 192.1
click at [247, 479] on div "Lava roupas 5 Litros - cópia - detalhes Detalhes Preço e variações Disponibilid…" at bounding box center [784, 389] width 1568 height 778
click at [615, 486] on input "Caixa com 12 unidades de Lava roupas de 5 litros" at bounding box center [784, 486] width 777 height 16
type input "Caixa com 12 unidades de Lava roupas de 1 litro"
click at [1153, 701] on button "Salvar" at bounding box center [1150, 695] width 65 height 33
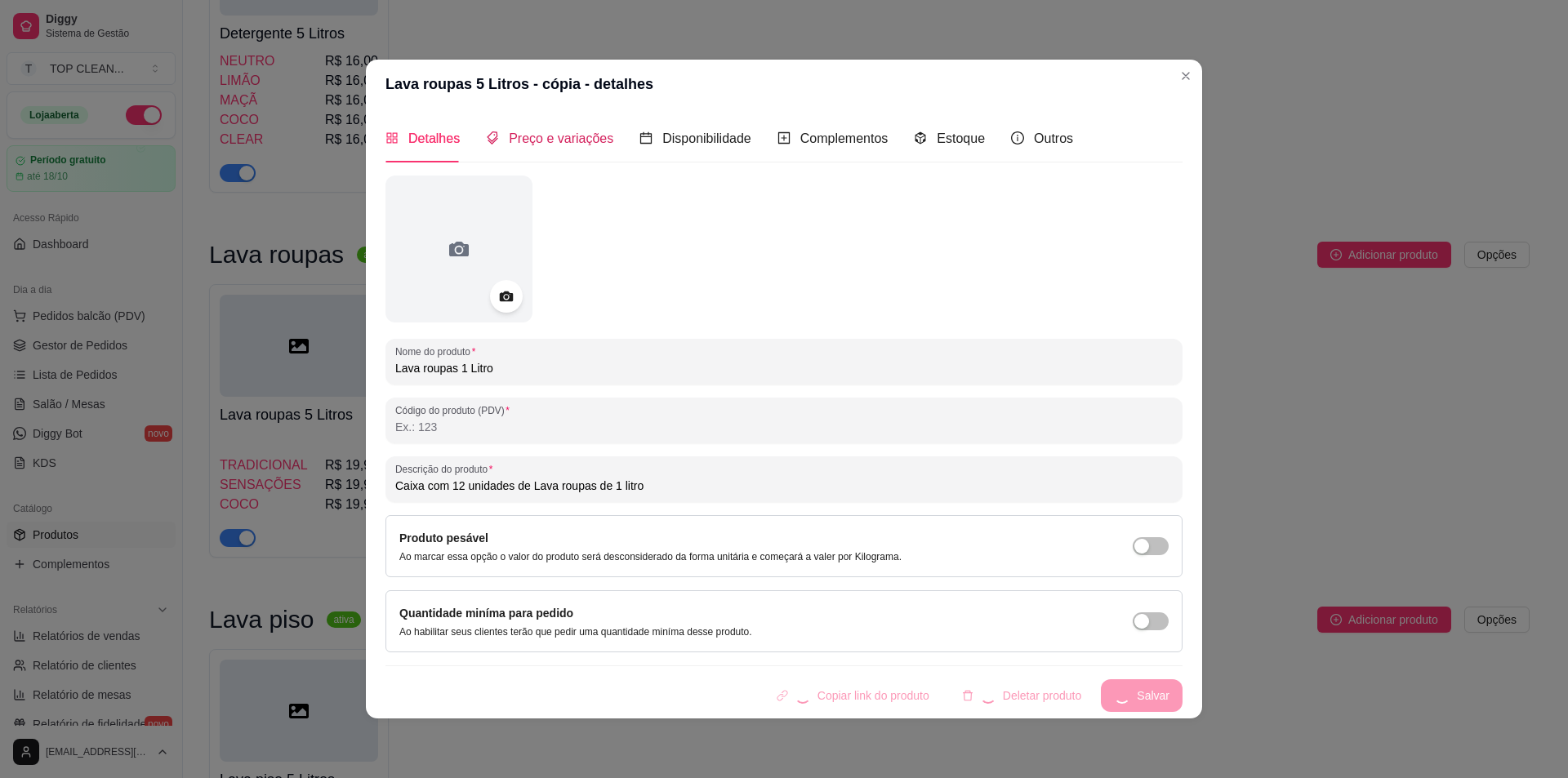
click at [531, 141] on span "Preço e variações" at bounding box center [560, 138] width 104 height 14
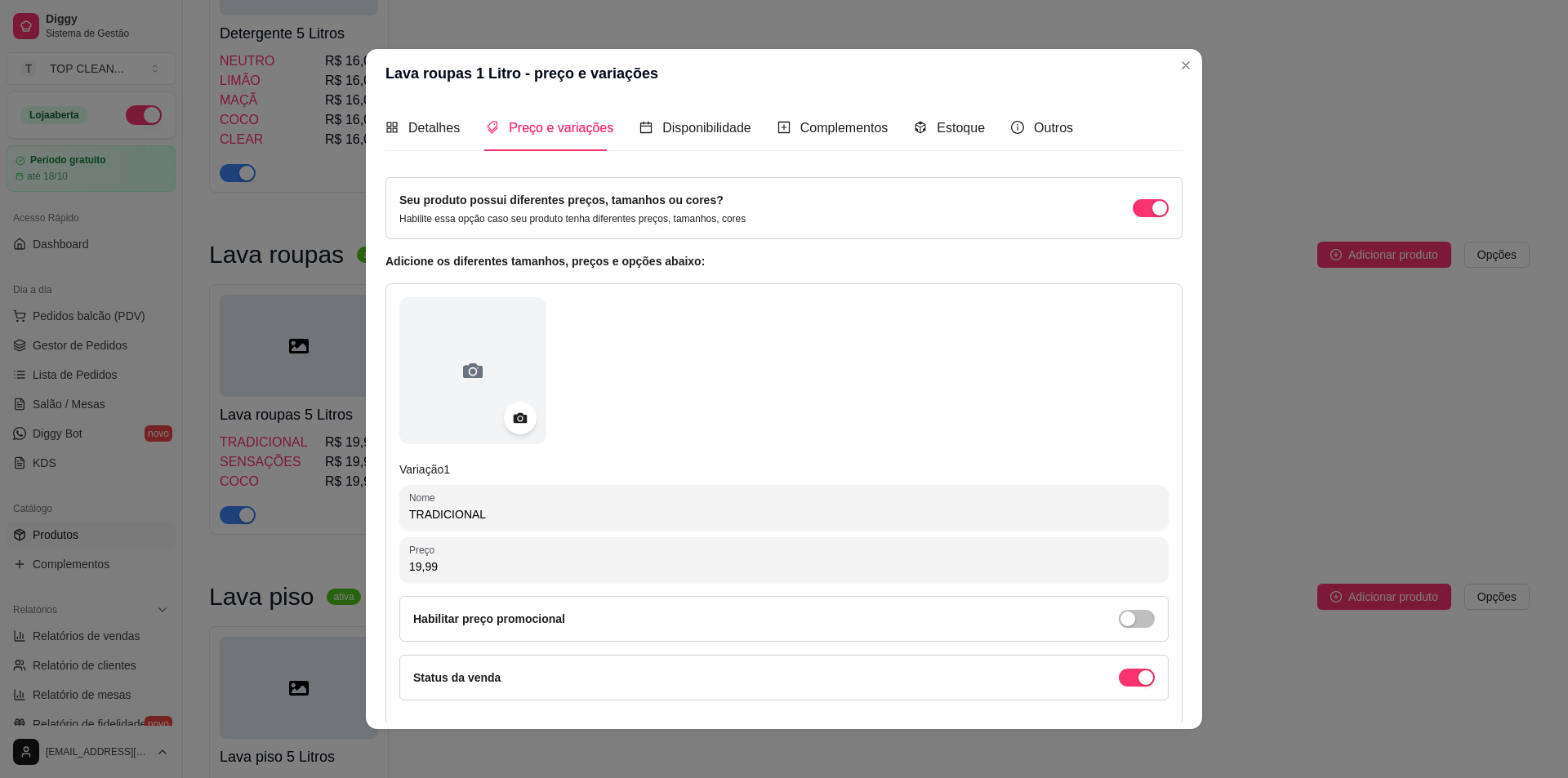
drag, startPoint x: 442, startPoint y: 570, endPoint x: 370, endPoint y: 562, distance: 72.4
click at [370, 562] on div "Detalhes Preço e variações Disponibilidade Complementos Estoque Outros Nome do …" at bounding box center [784, 413] width 836 height 631
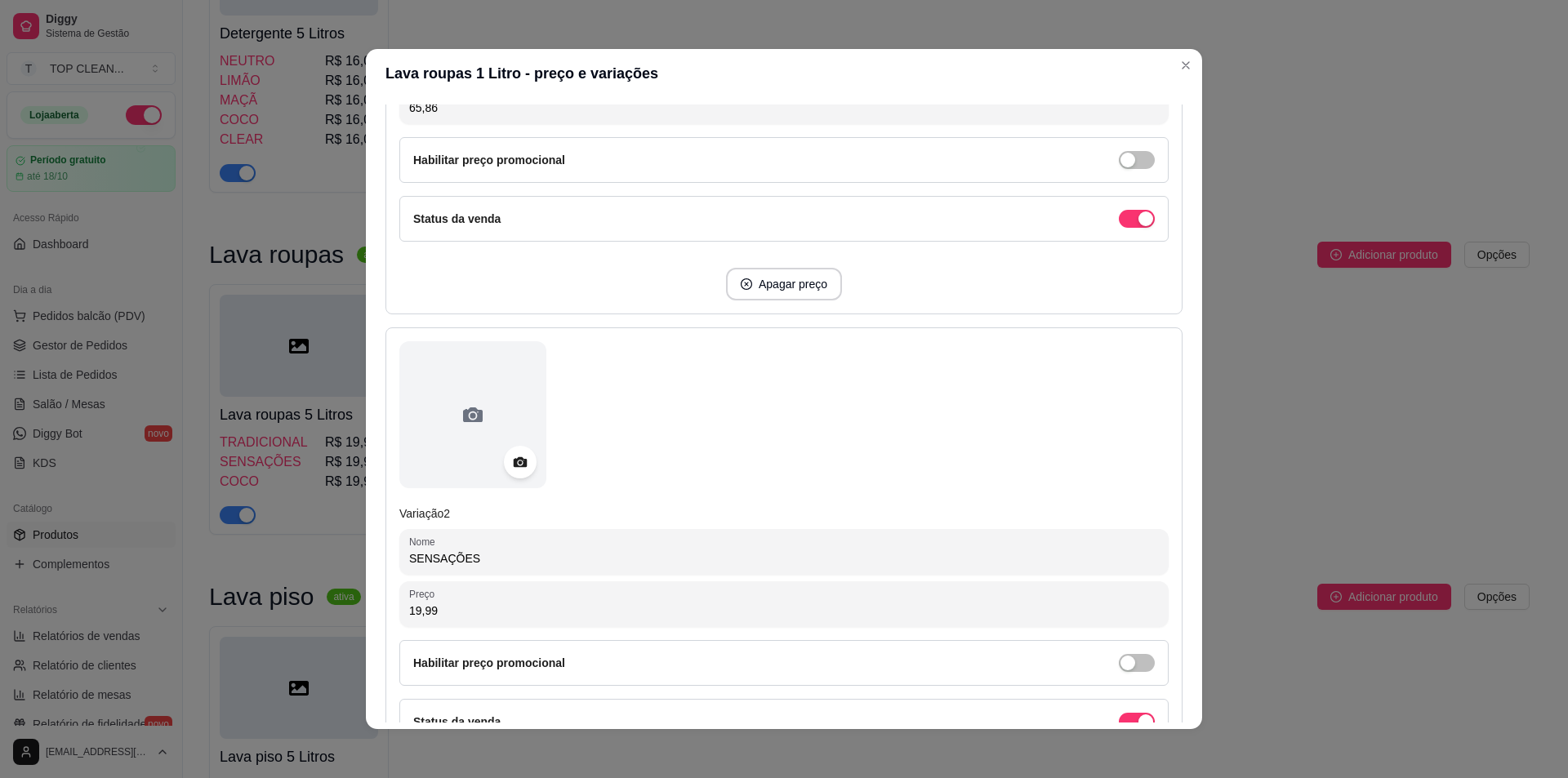
scroll to position [572, 0]
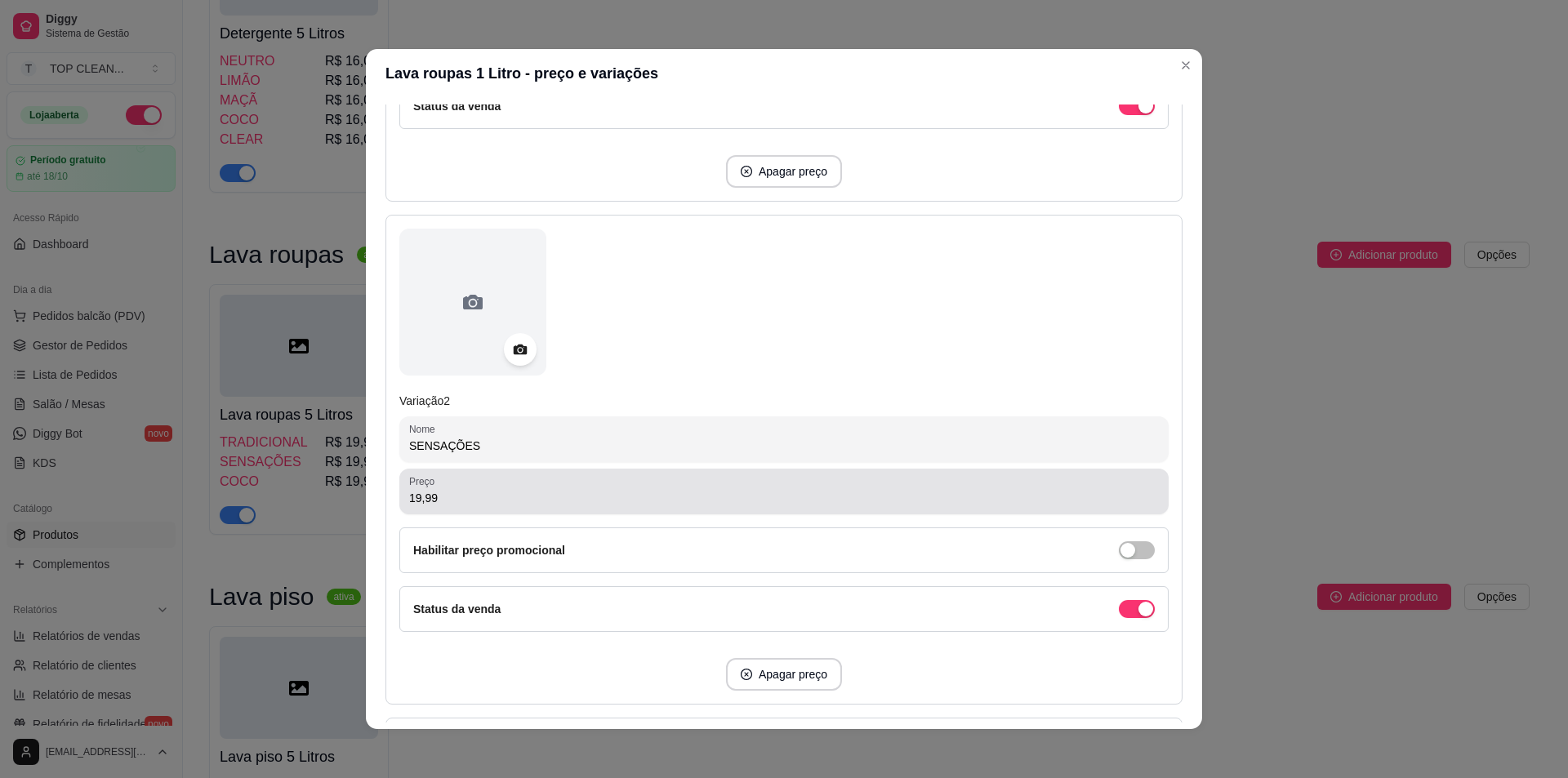
type input "65,86"
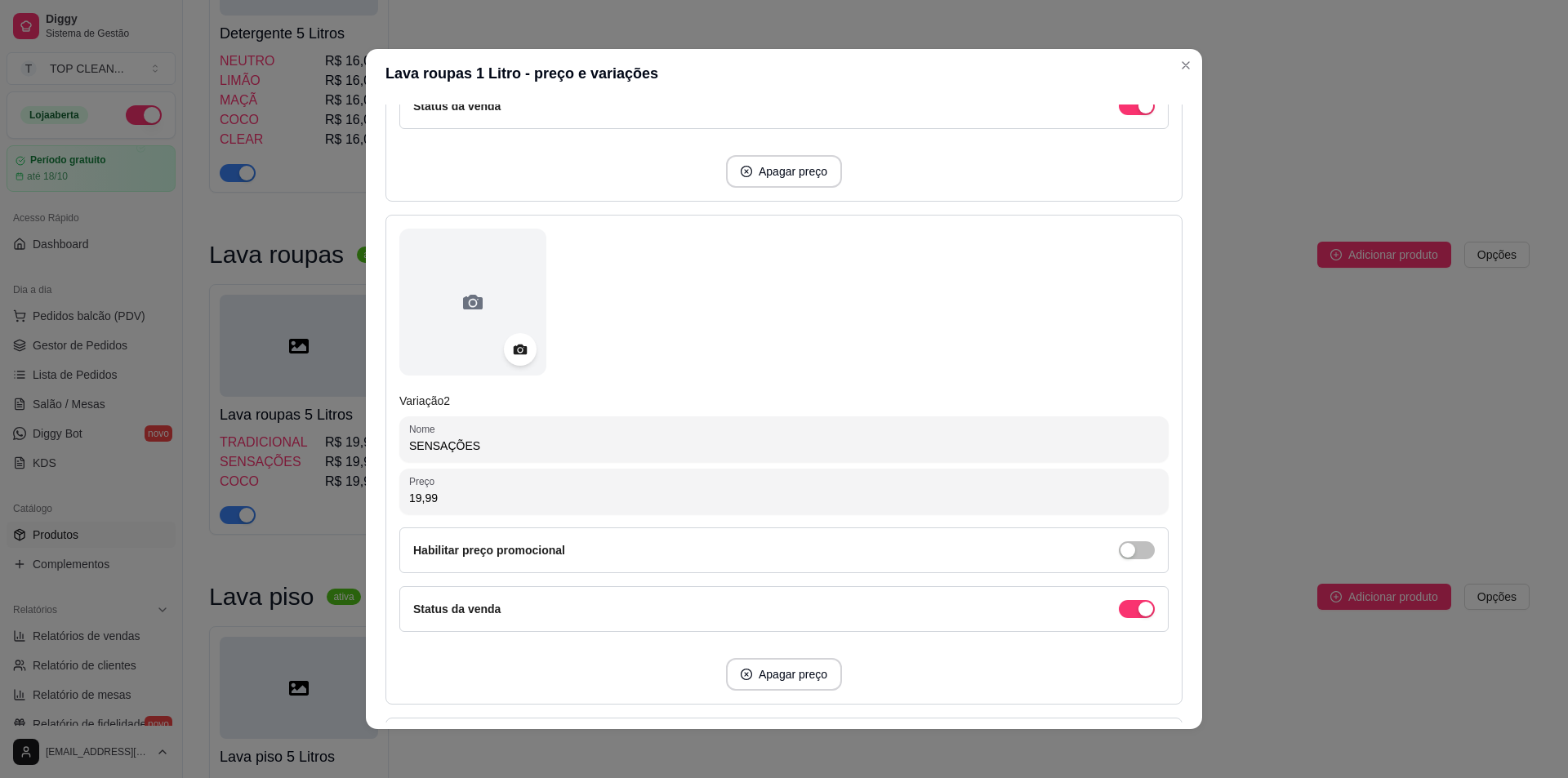
drag, startPoint x: 441, startPoint y: 498, endPoint x: 346, endPoint y: 484, distance: 96.0
click at [346, 484] on div "Lava roupas 1 Litro - preço e variações Detalhes Preço e variações Disponibilid…" at bounding box center [784, 389] width 1568 height 778
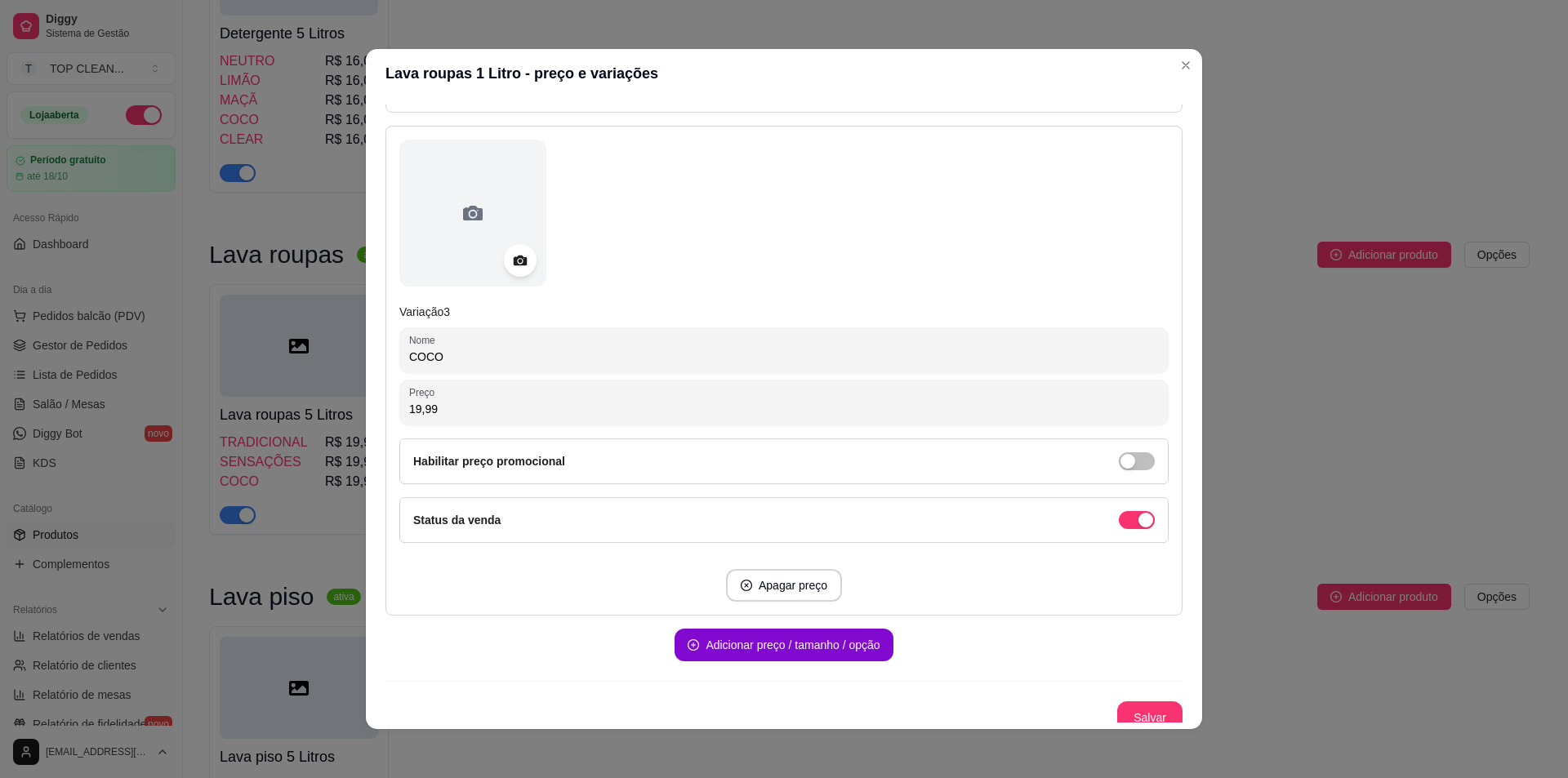
scroll to position [1176, 0]
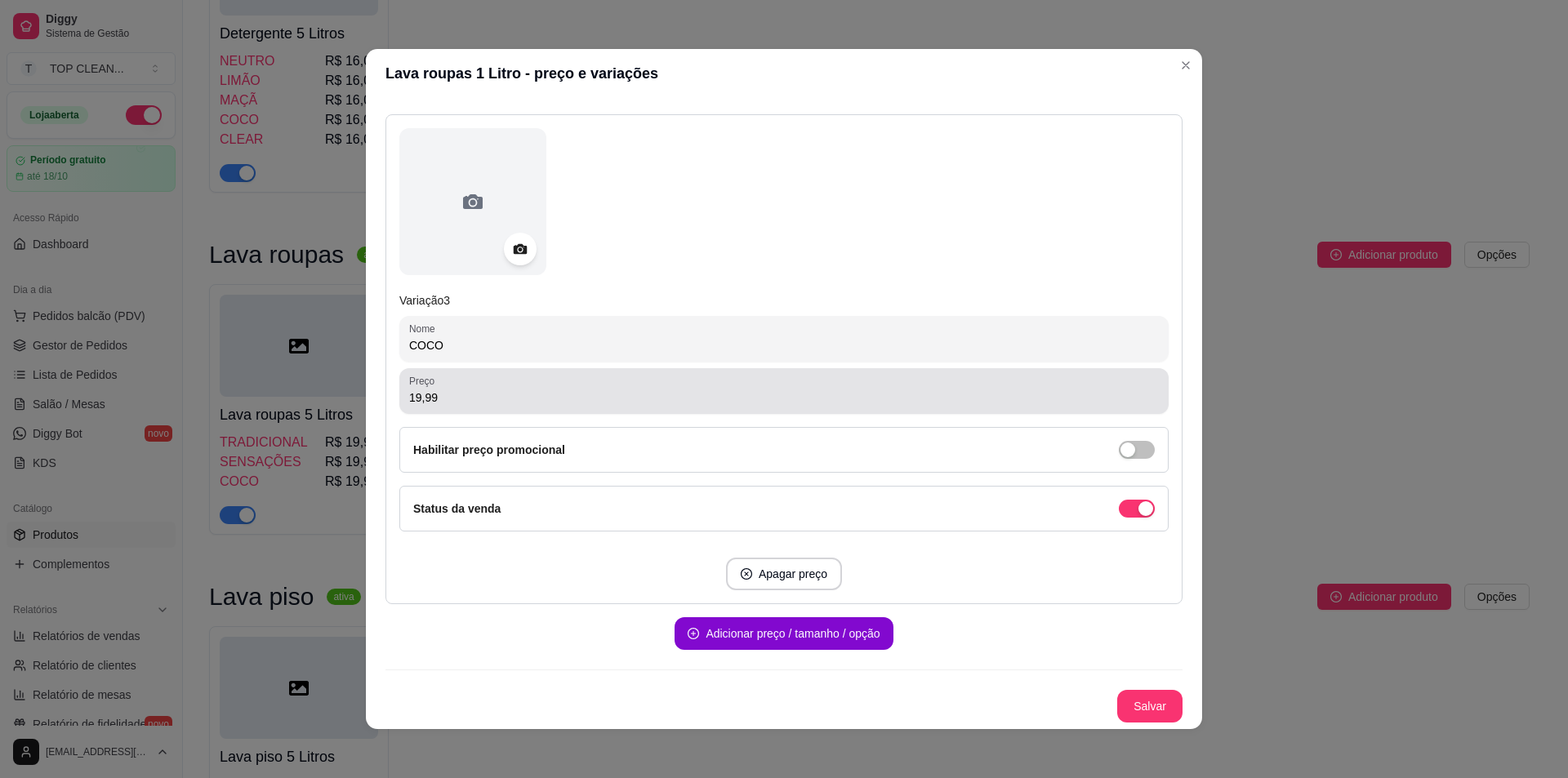
type input "65,86"
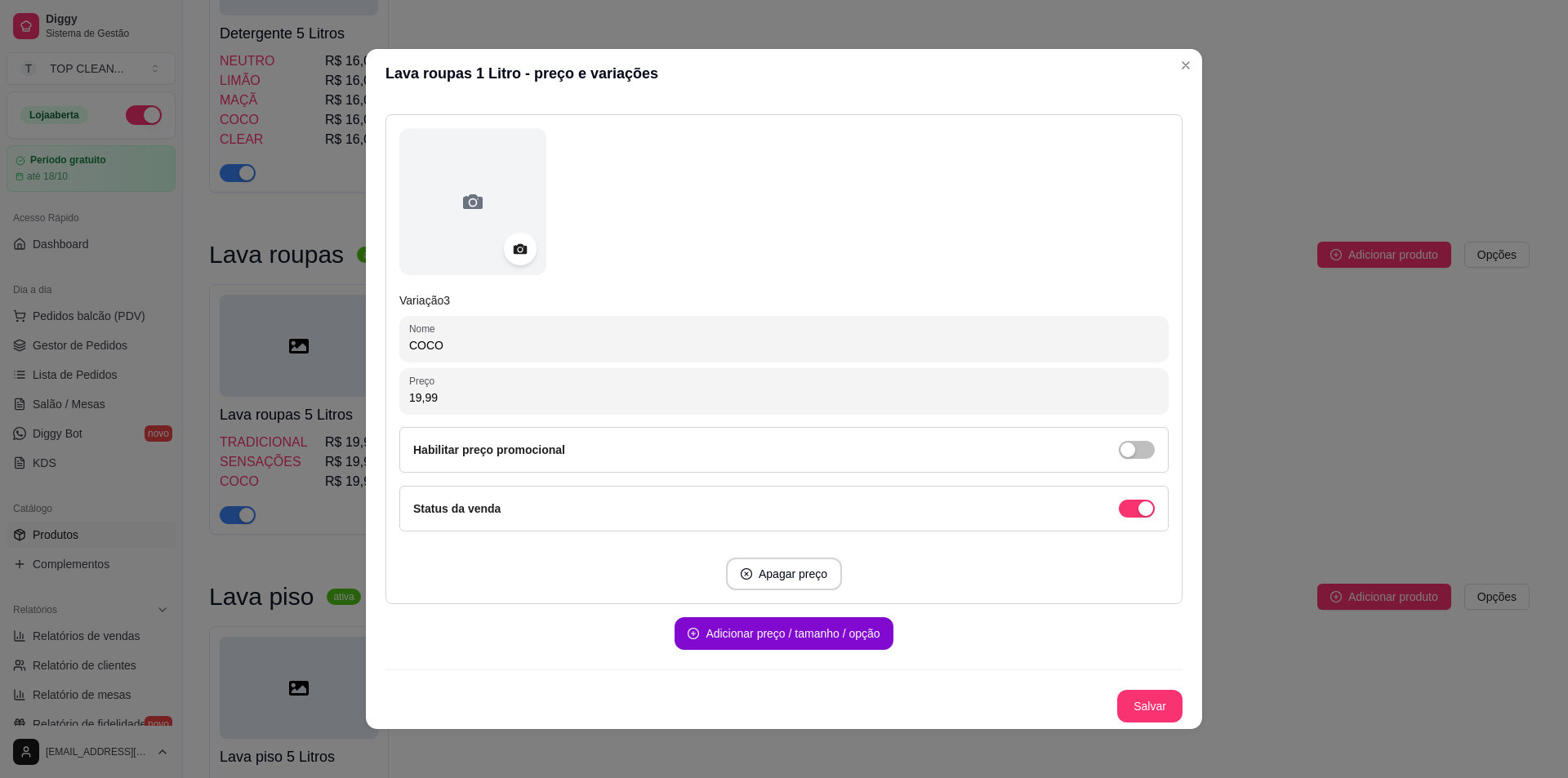
drag, startPoint x: 436, startPoint y: 396, endPoint x: 390, endPoint y: 389, distance: 46.5
click at [390, 389] on div "Variação 3 Nome COCO Preço 19,99 Habilitar preço promocional Status da venda Ap…" at bounding box center [784, 359] width 797 height 490
type input "65,86"
click at [1129, 695] on button "Salvar" at bounding box center [1150, 706] width 64 height 32
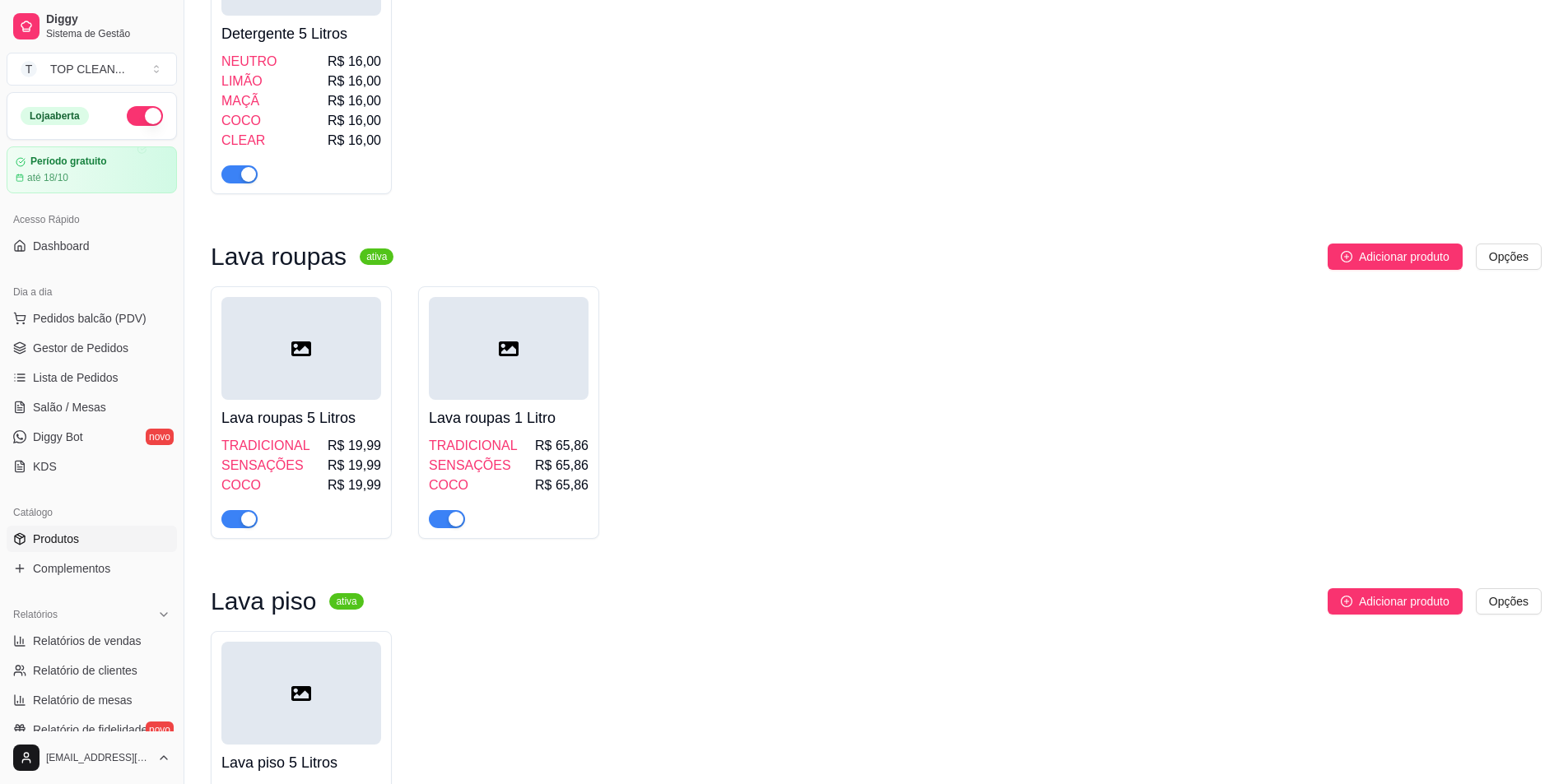
click at [489, 406] on h4 "Lava roupas 1 Litro" at bounding box center [509, 417] width 160 height 23
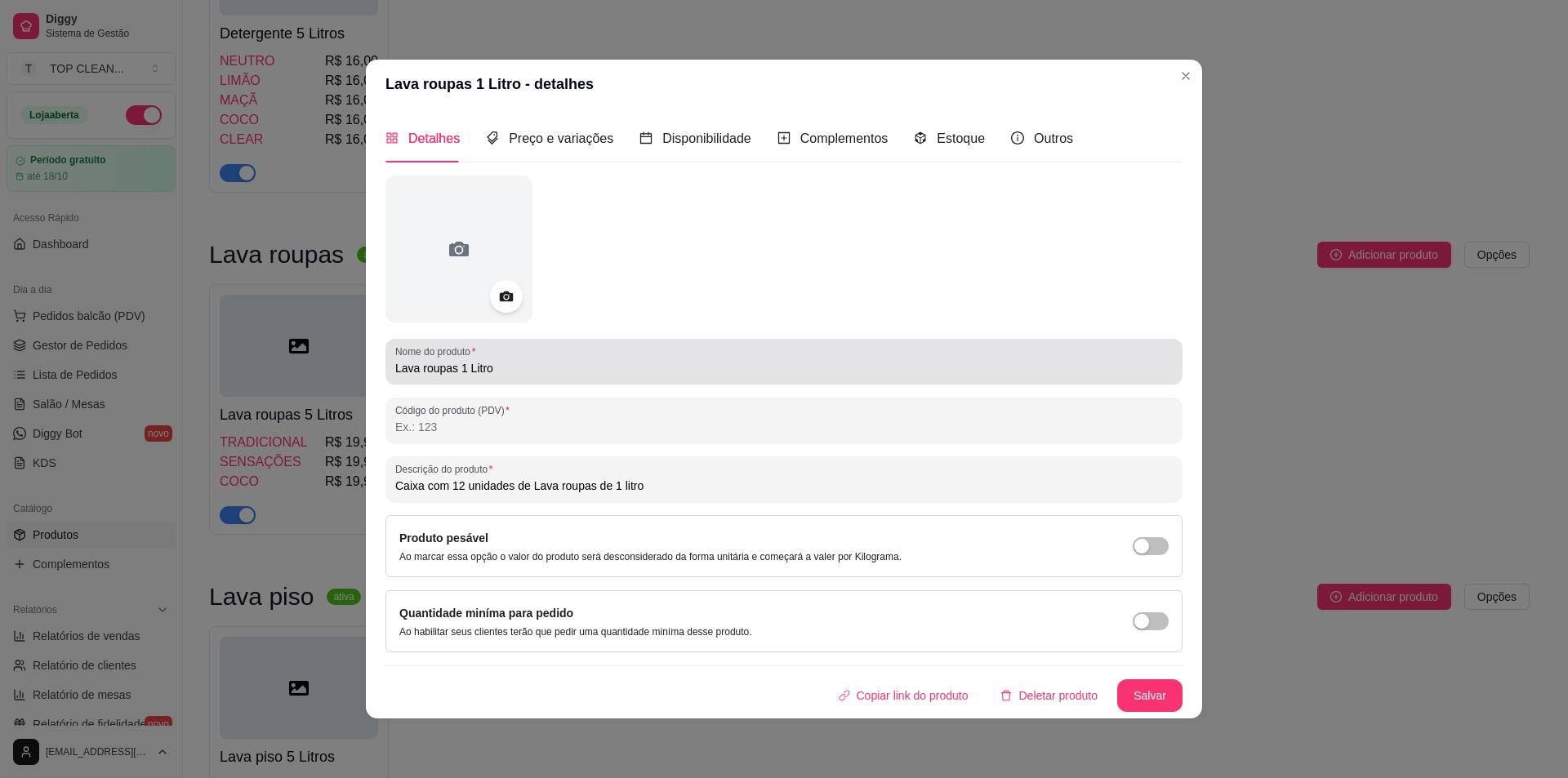
click at [393, 362] on div "Nome do produto Lava roupas 1 Litro" at bounding box center [784, 361] width 797 height 45
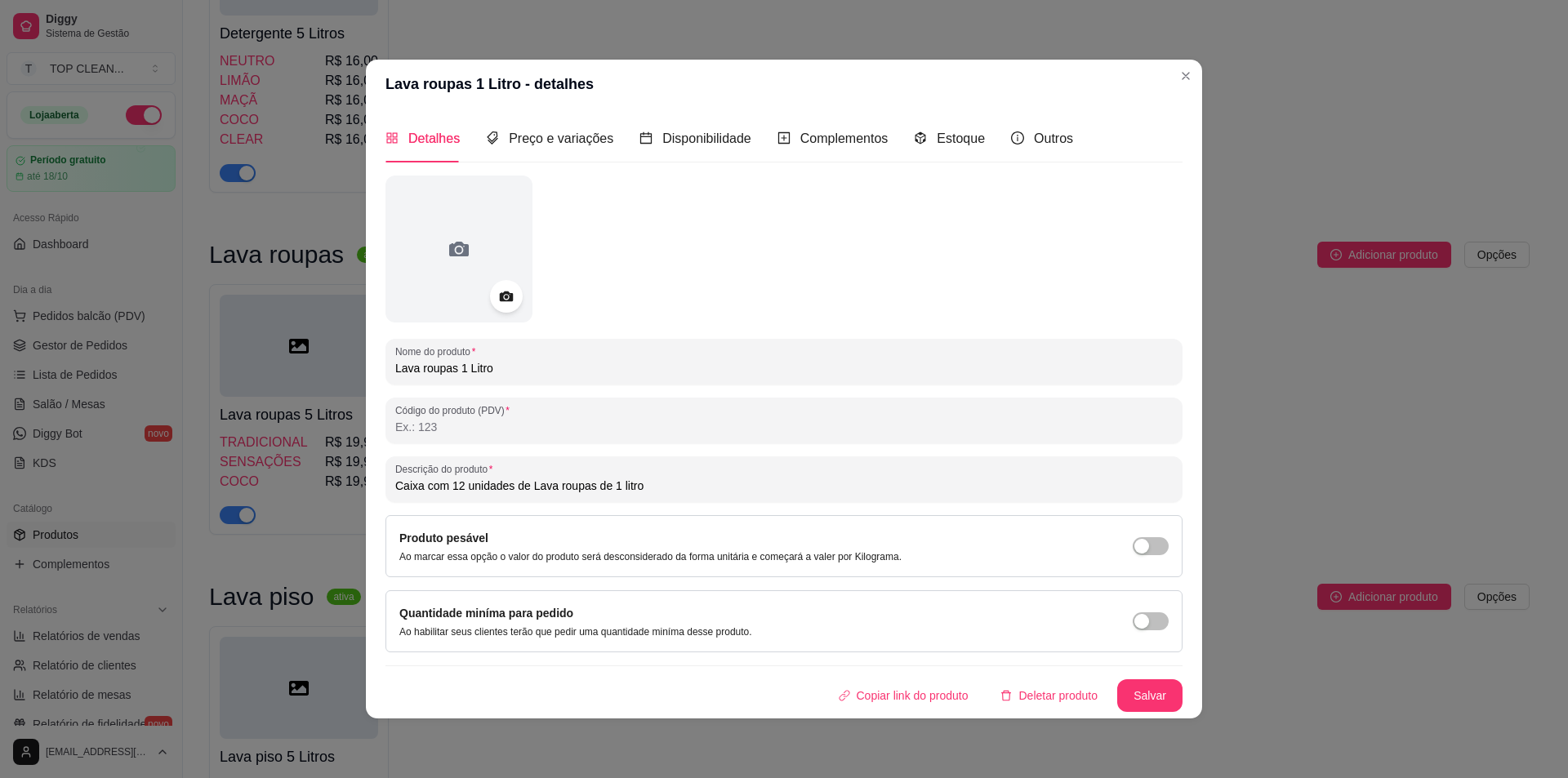
click at [394, 363] on div "Nome do produto Lava roupas 1 Litro" at bounding box center [784, 361] width 797 height 45
click at [392, 366] on div "Nome do produto Lava roupas 1 Litro" at bounding box center [784, 361] width 797 height 45
click at [399, 364] on input "Lava roupas 1 Litro" at bounding box center [784, 369] width 777 height 16
click at [395, 367] on input "Lava roupas 1 Litro" at bounding box center [784, 369] width 777 height 16
type input "Caixa Lava roupas 1 Litro"
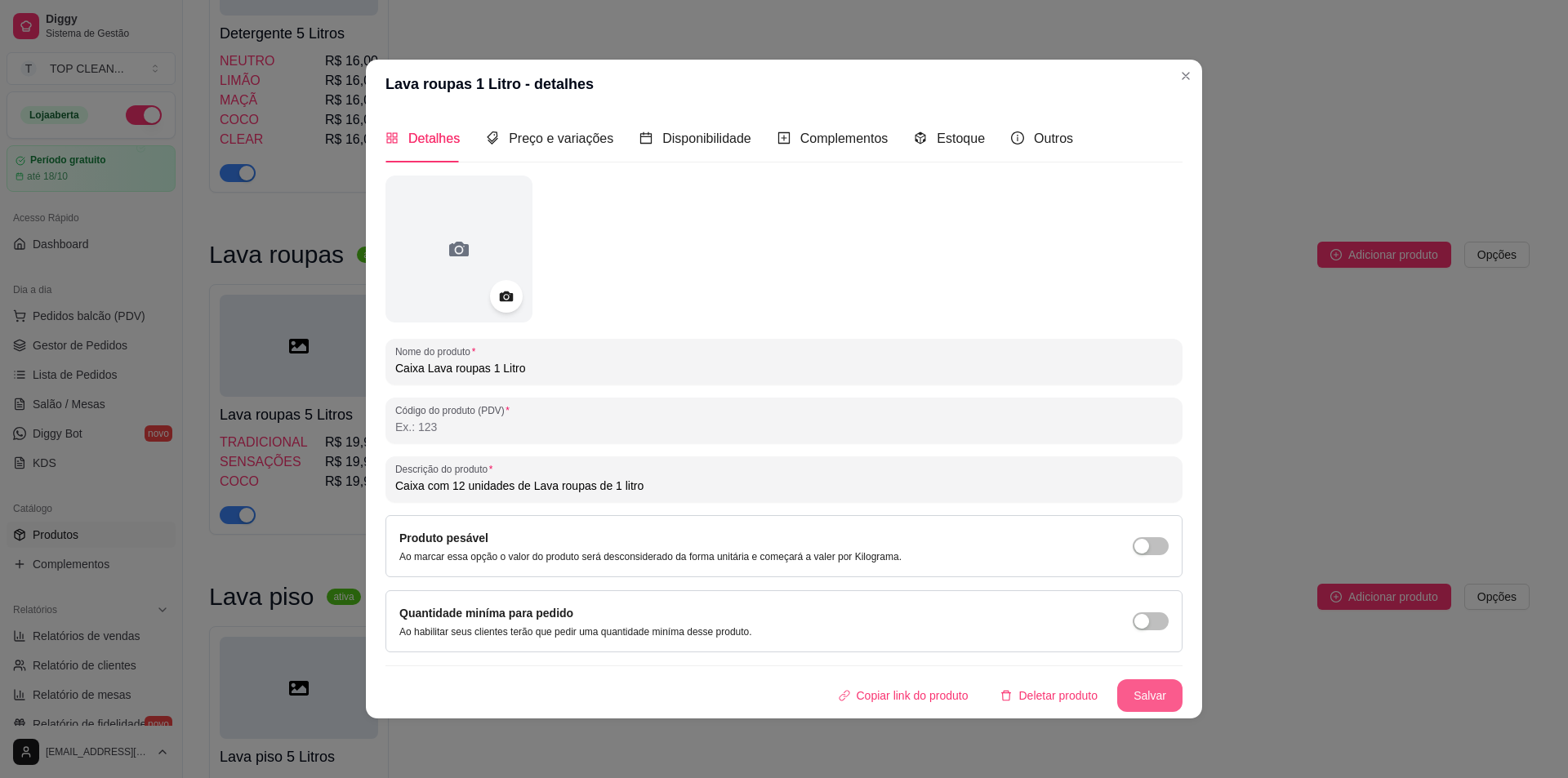
click at [1140, 693] on button "Salvar" at bounding box center [1150, 695] width 65 height 33
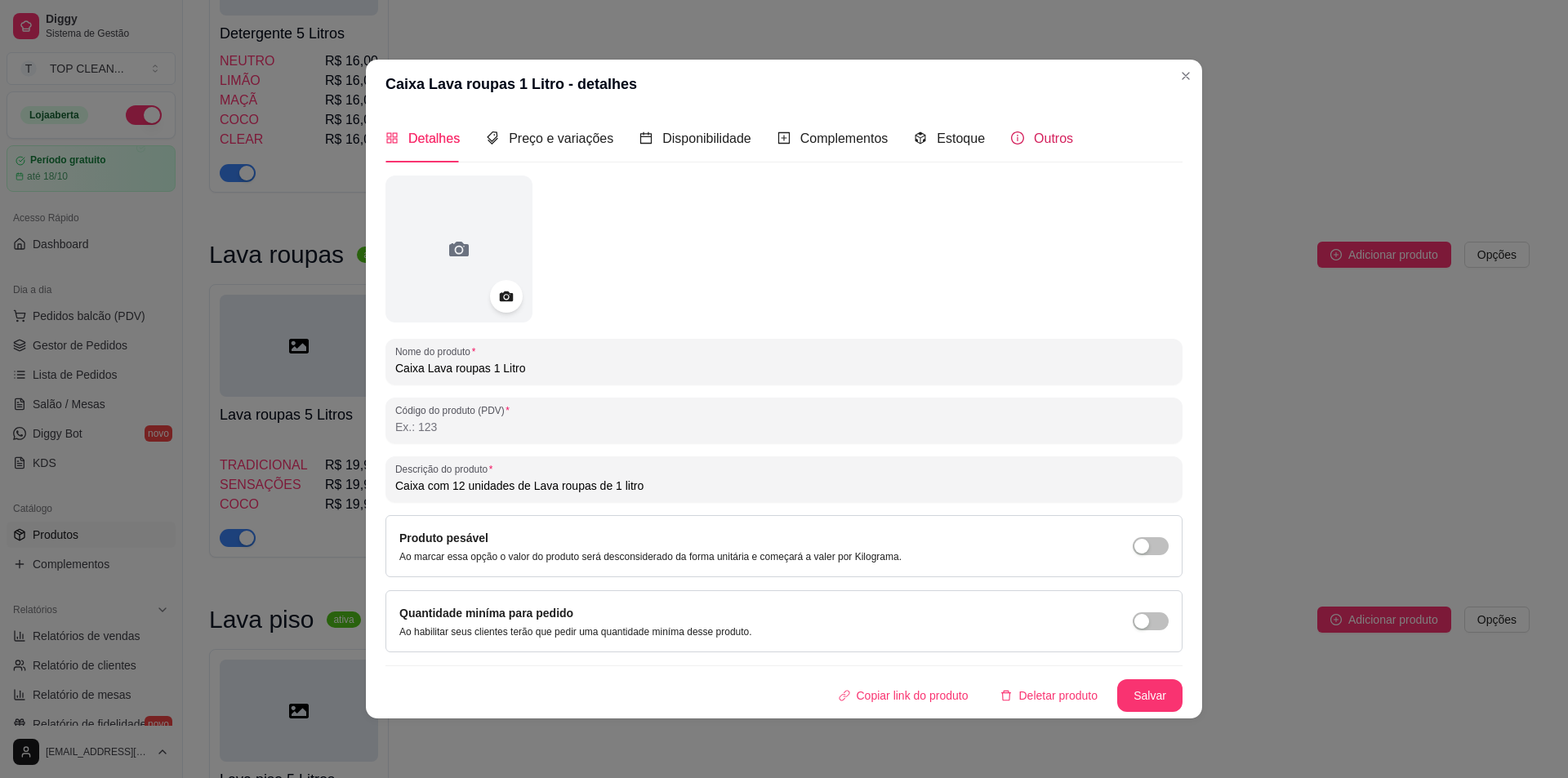
click at [1025, 143] on div "Outros" at bounding box center [1042, 138] width 62 height 20
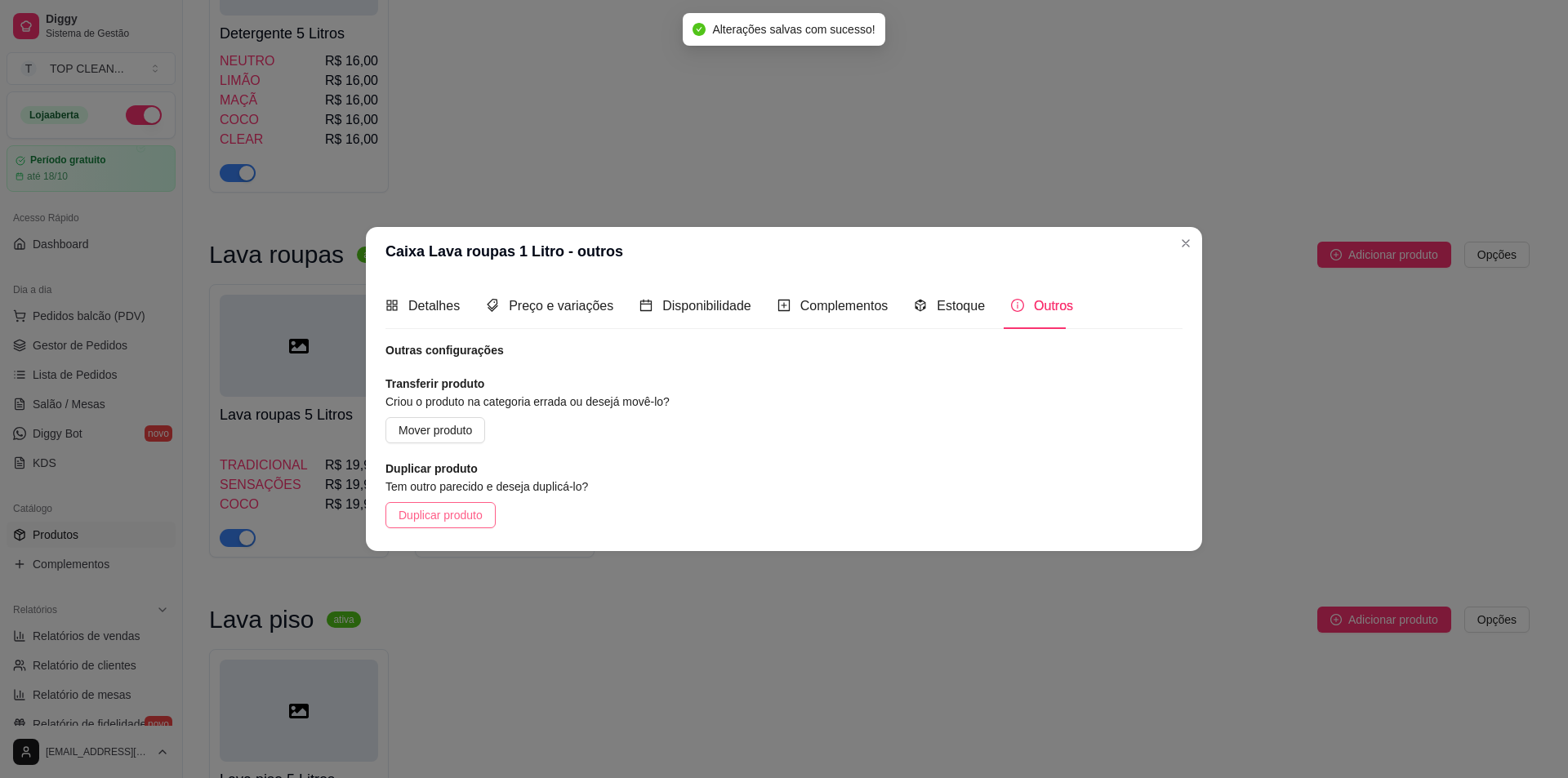
click at [435, 513] on span "Duplicar produto" at bounding box center [440, 516] width 84 height 18
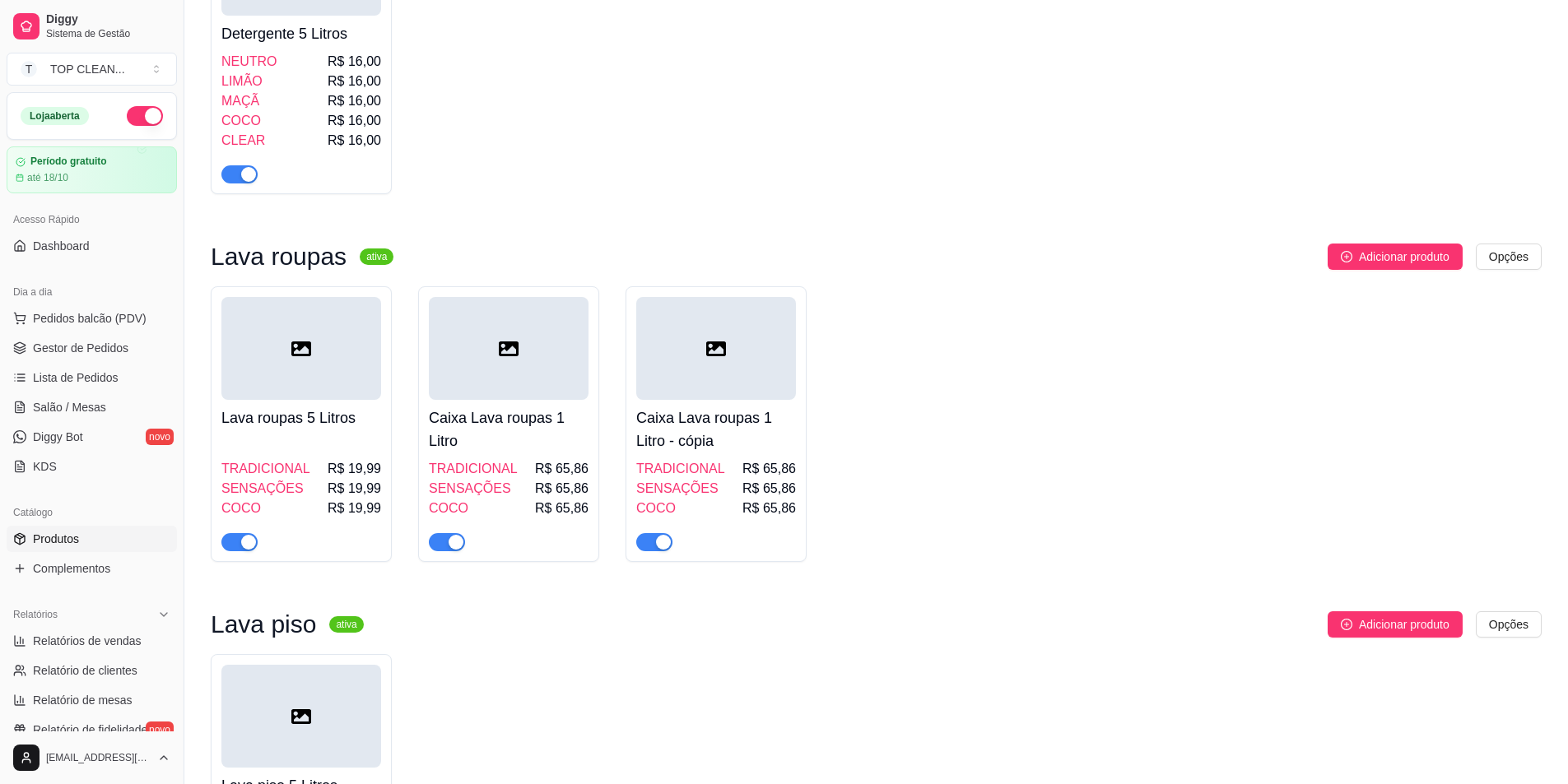
click at [683, 423] on h4 "Caixa Lava roupas 1 Litro - cópia" at bounding box center [715, 429] width 160 height 46
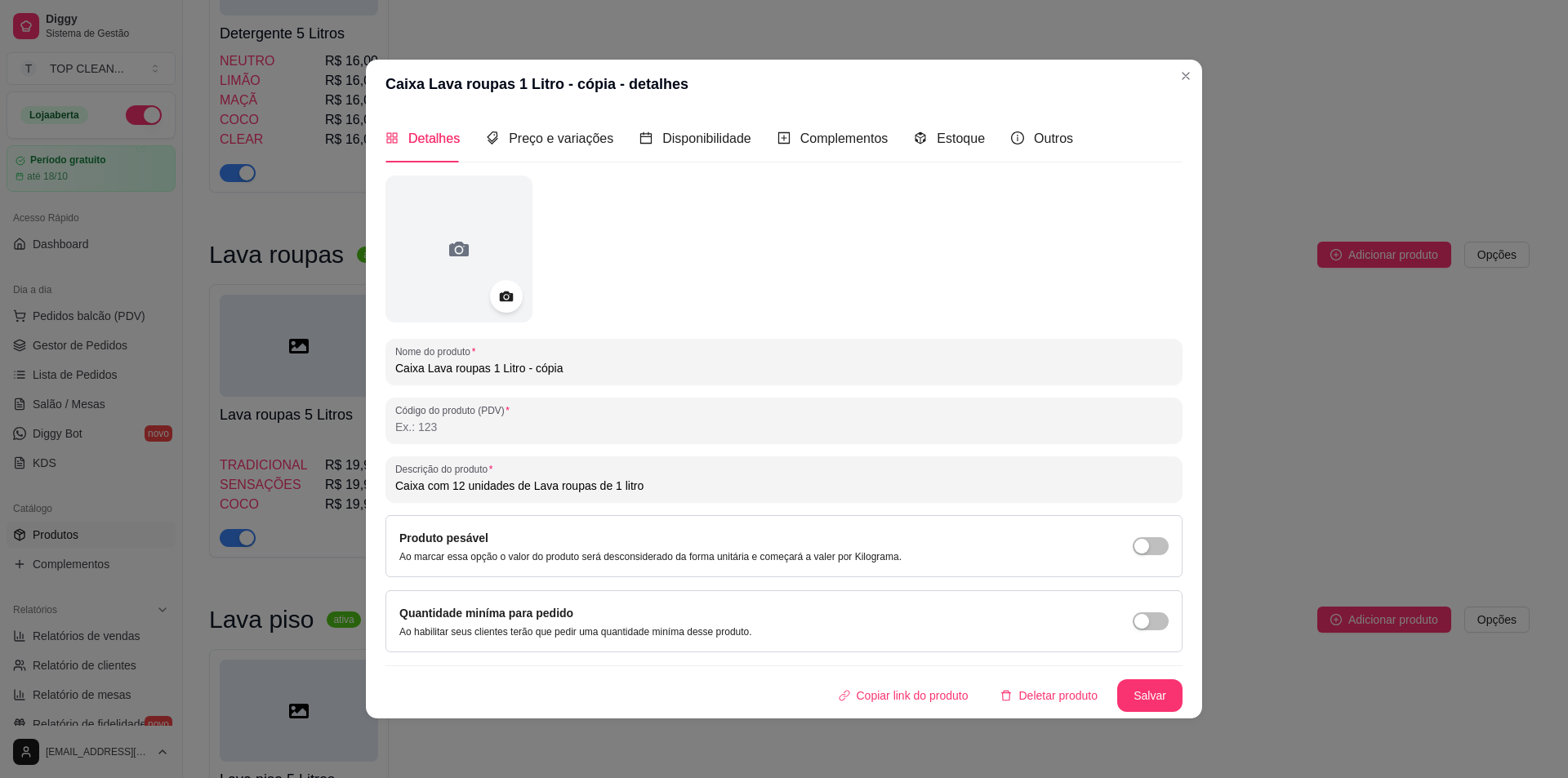
click at [492, 368] on input "Caixa Lava roupas 1 Litro - cópia" at bounding box center [784, 369] width 777 height 16
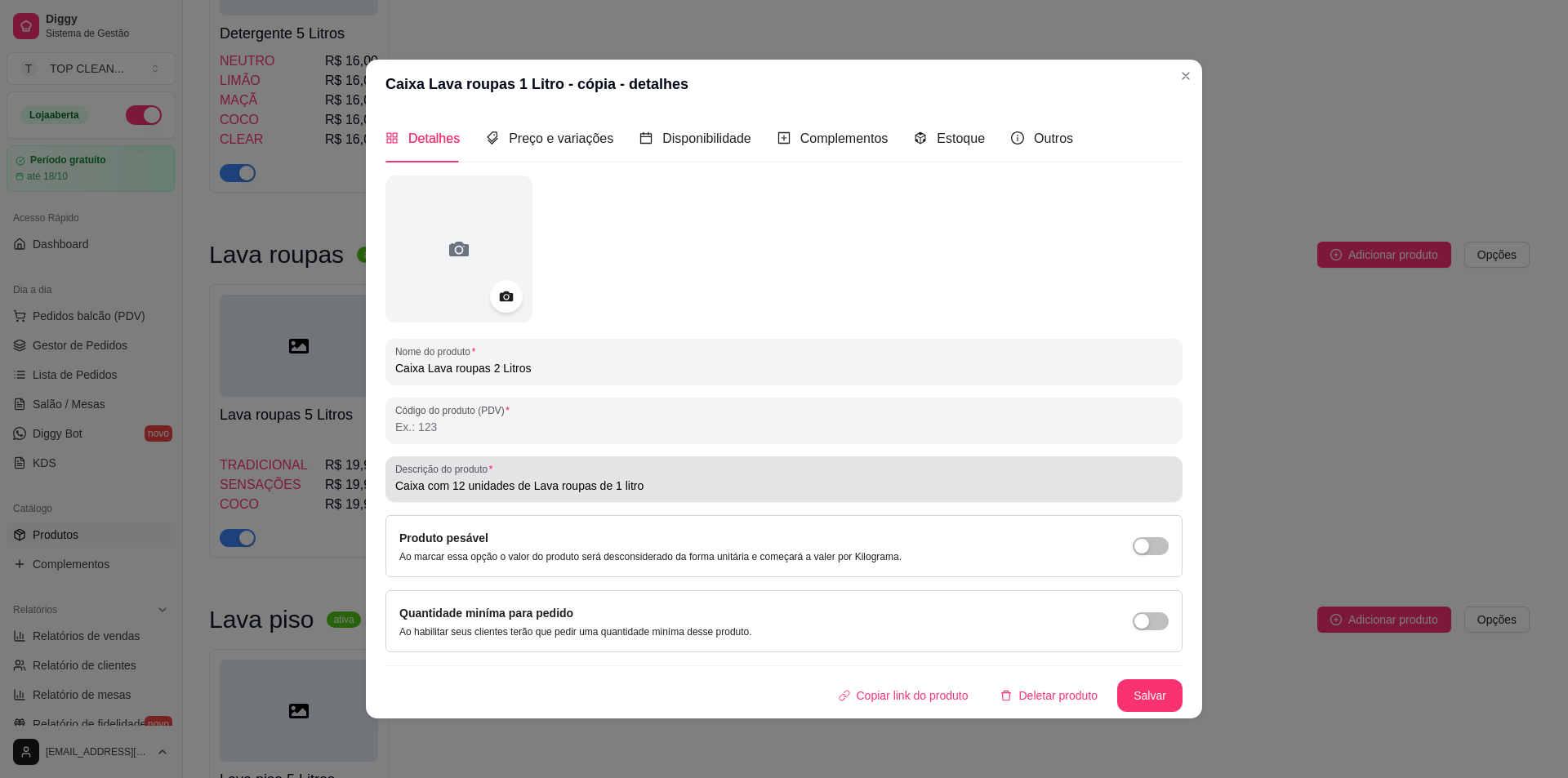
type input "Caixa Lava roupas 2 Litros"
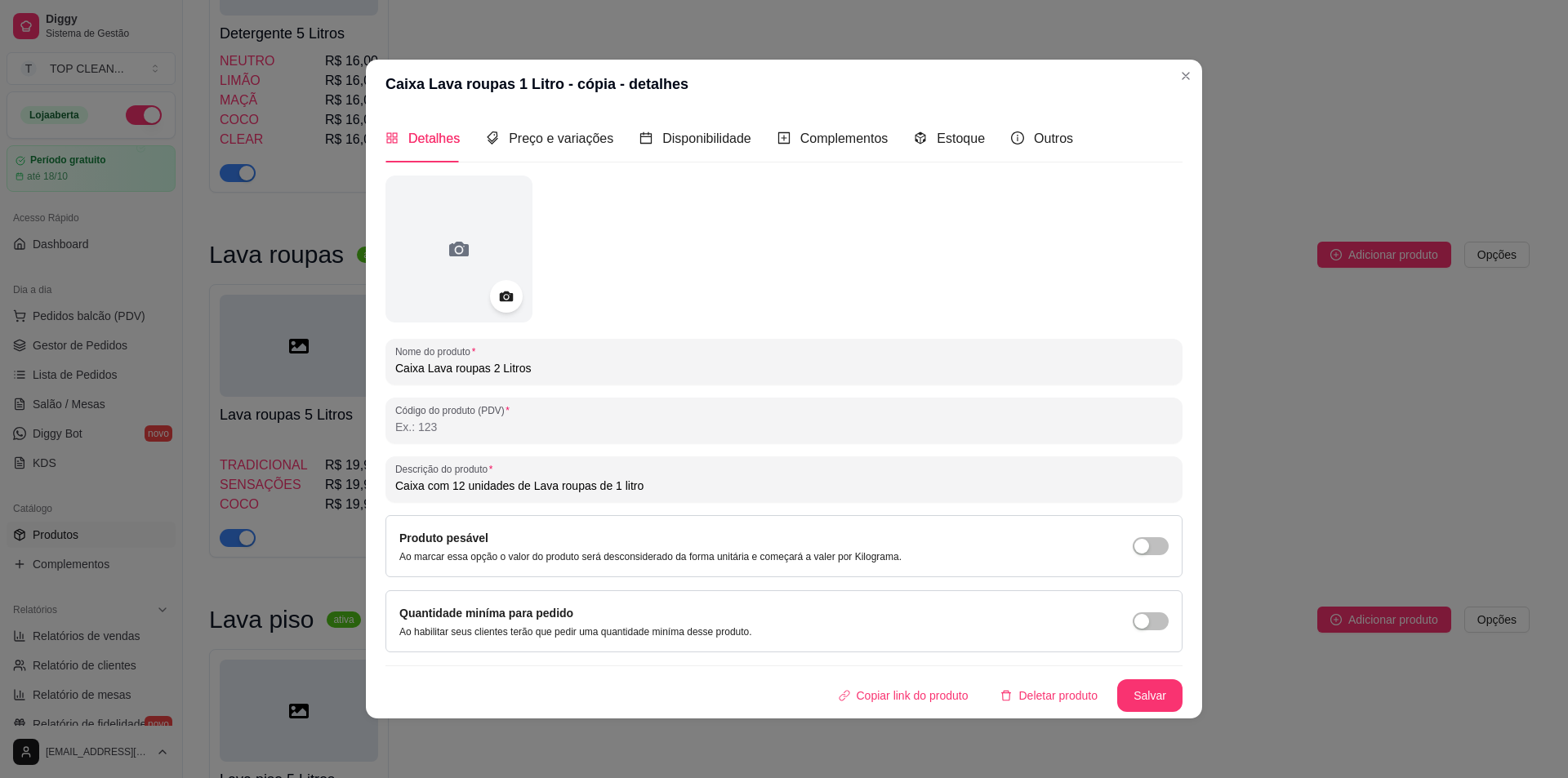
drag, startPoint x: 461, startPoint y: 488, endPoint x: 451, endPoint y: 487, distance: 10.0
click at [451, 487] on input "Caixa com 12 unidades de Lava roupas de 1 litro" at bounding box center [784, 486] width 777 height 16
click at [608, 492] on input "Caixa com 6 unidades de Lava roupas de 1 litro" at bounding box center [784, 486] width 777 height 16
type input "Caixa com 6 unidades de Lava roupas de 2 litros"
click at [525, 132] on span "Preço e variações" at bounding box center [560, 138] width 104 height 14
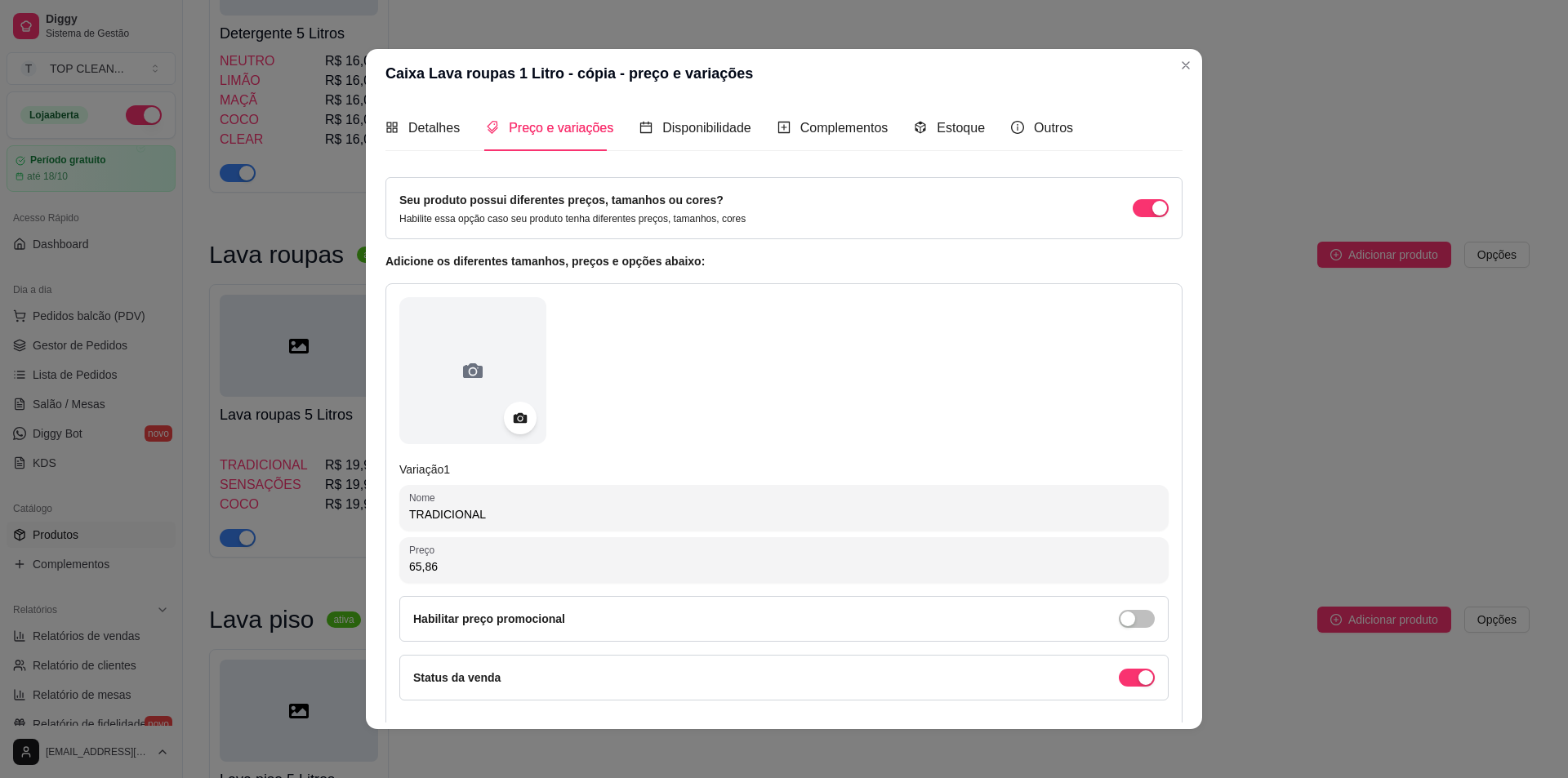
drag, startPoint x: 441, startPoint y: 571, endPoint x: 366, endPoint y: 562, distance: 75.5
click at [366, 562] on div "Detalhes Preço e variações Disponibilidade Complementos Estoque Outros Nome do …" at bounding box center [784, 413] width 836 height 631
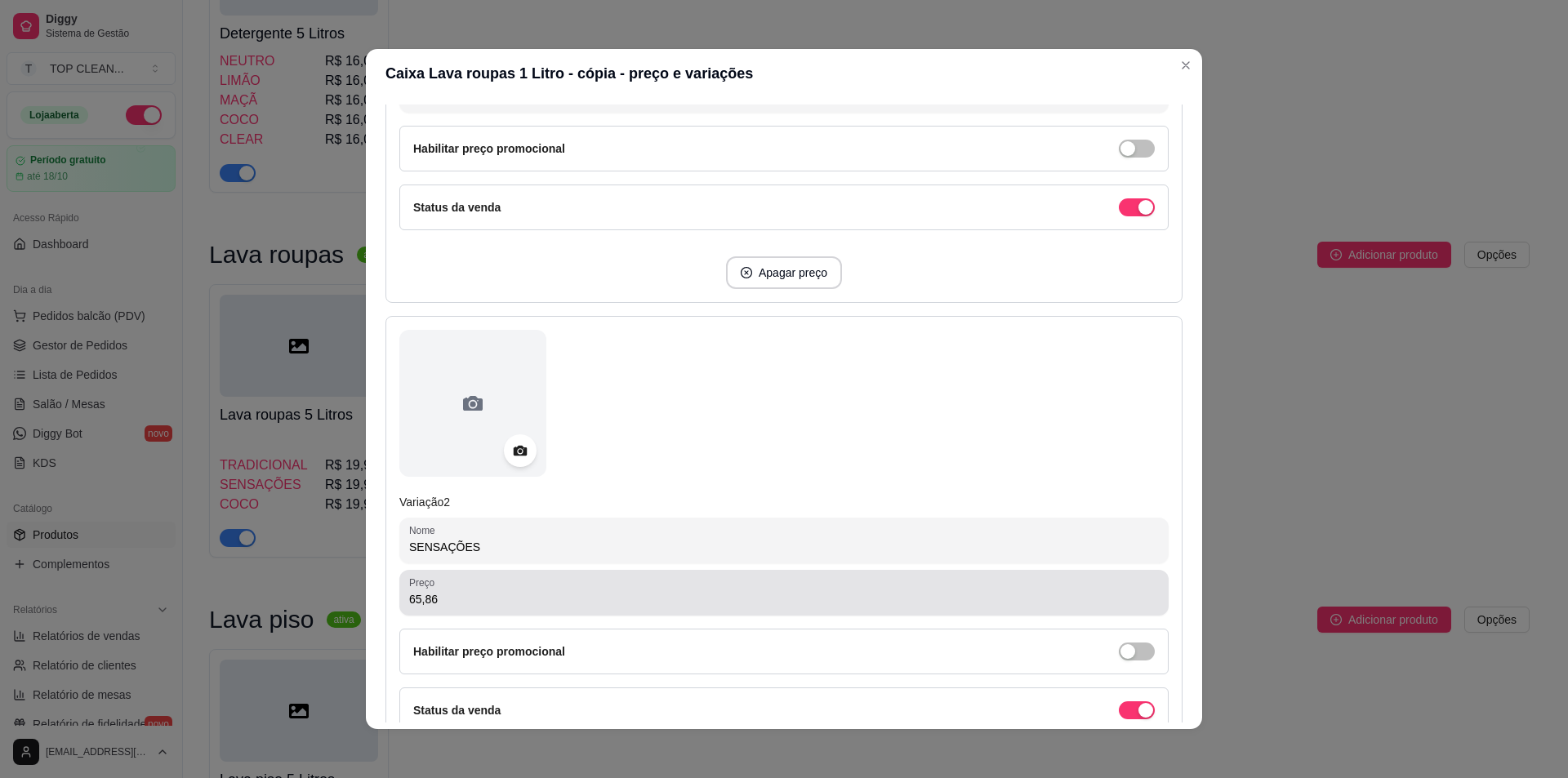
scroll to position [572, 0]
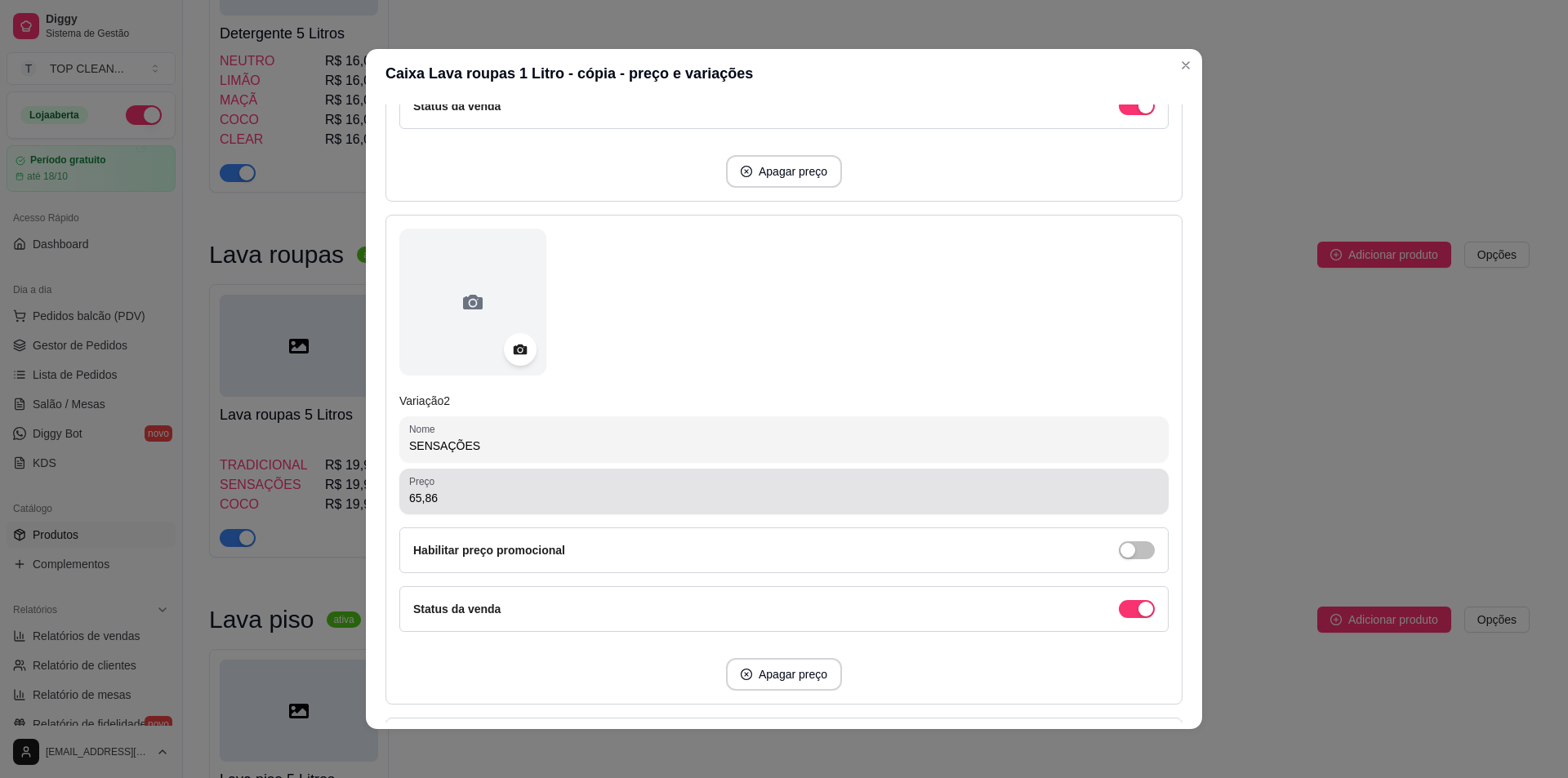
type input "56,88"
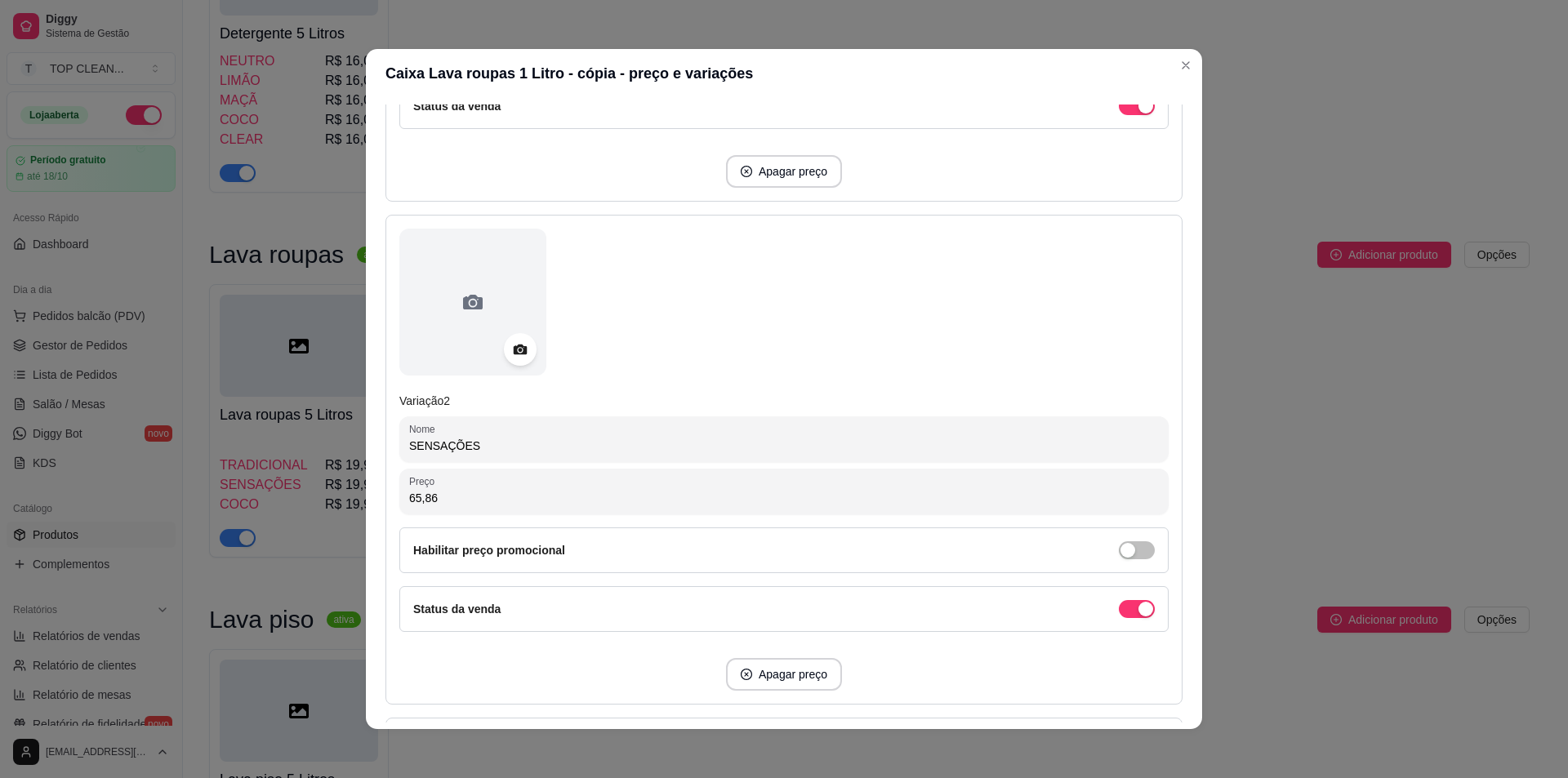
drag, startPoint x: 461, startPoint y: 500, endPoint x: 123, endPoint y: 442, distance: 342.9
click at [126, 444] on div "Caixa Lava roupas 1 Litro - cópia - preço e variações Detalhes Preço e variaçõe…" at bounding box center [784, 389] width 1568 height 778
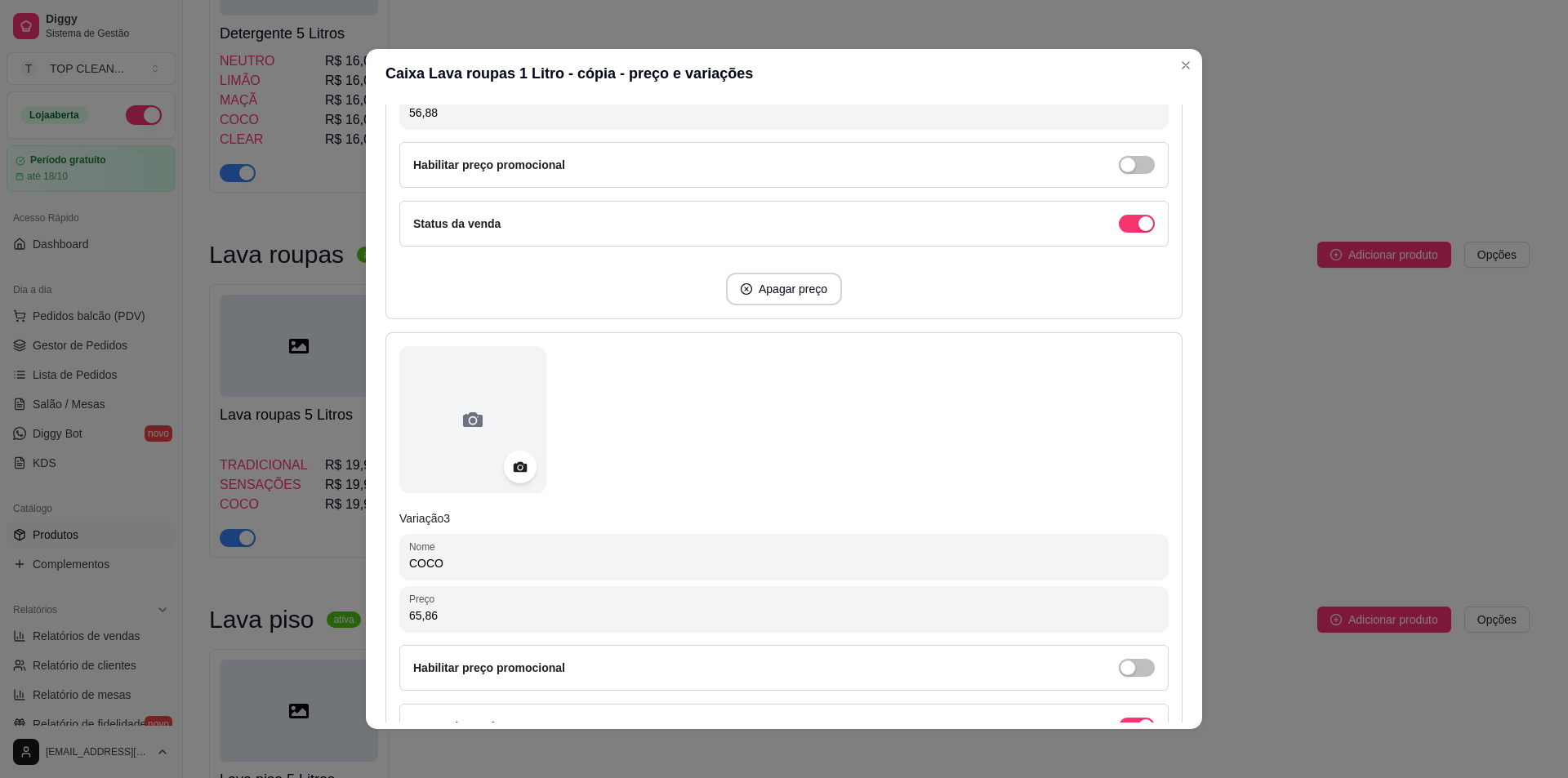
scroll to position [1143, 0]
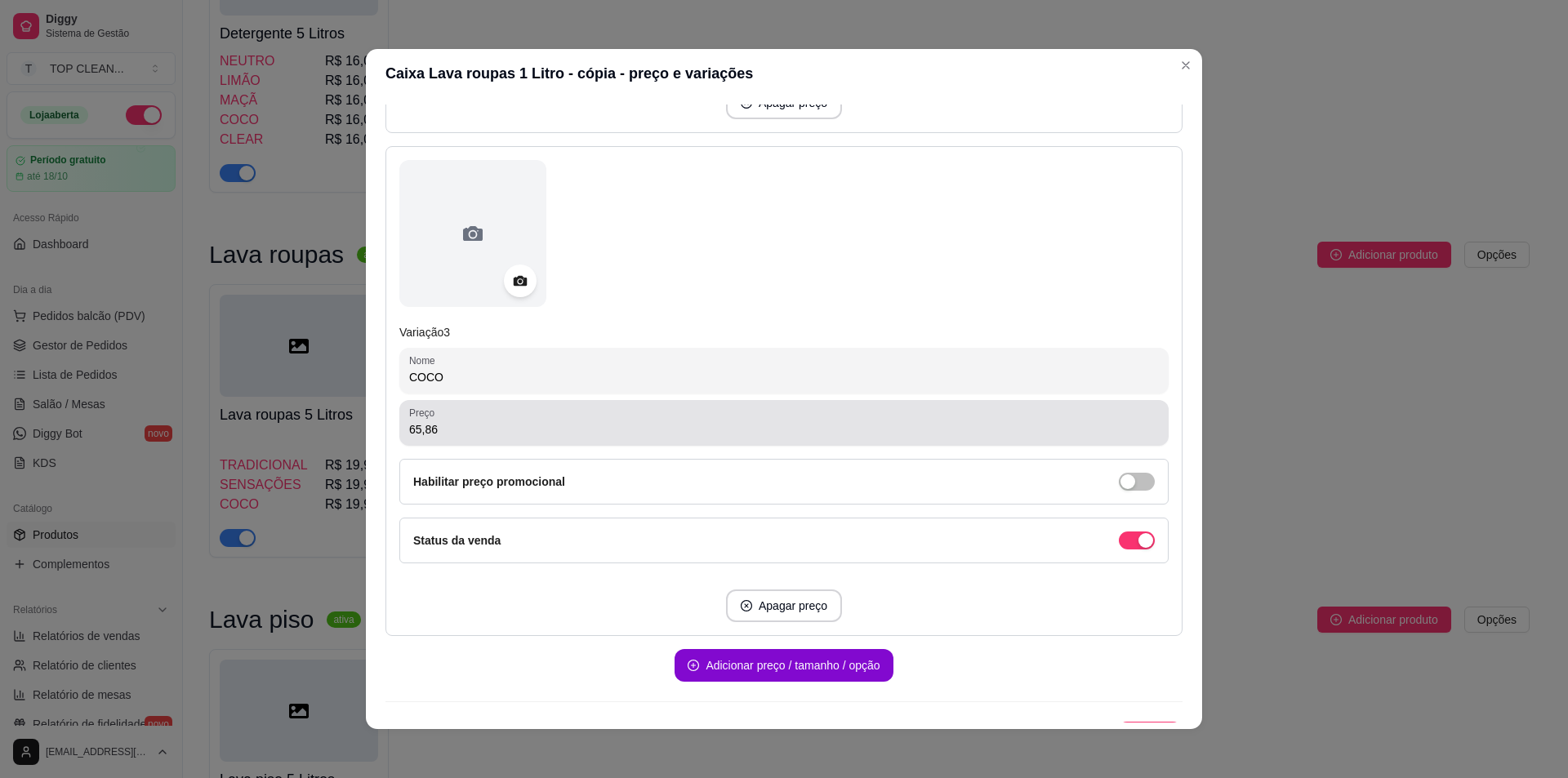
type input "56,88"
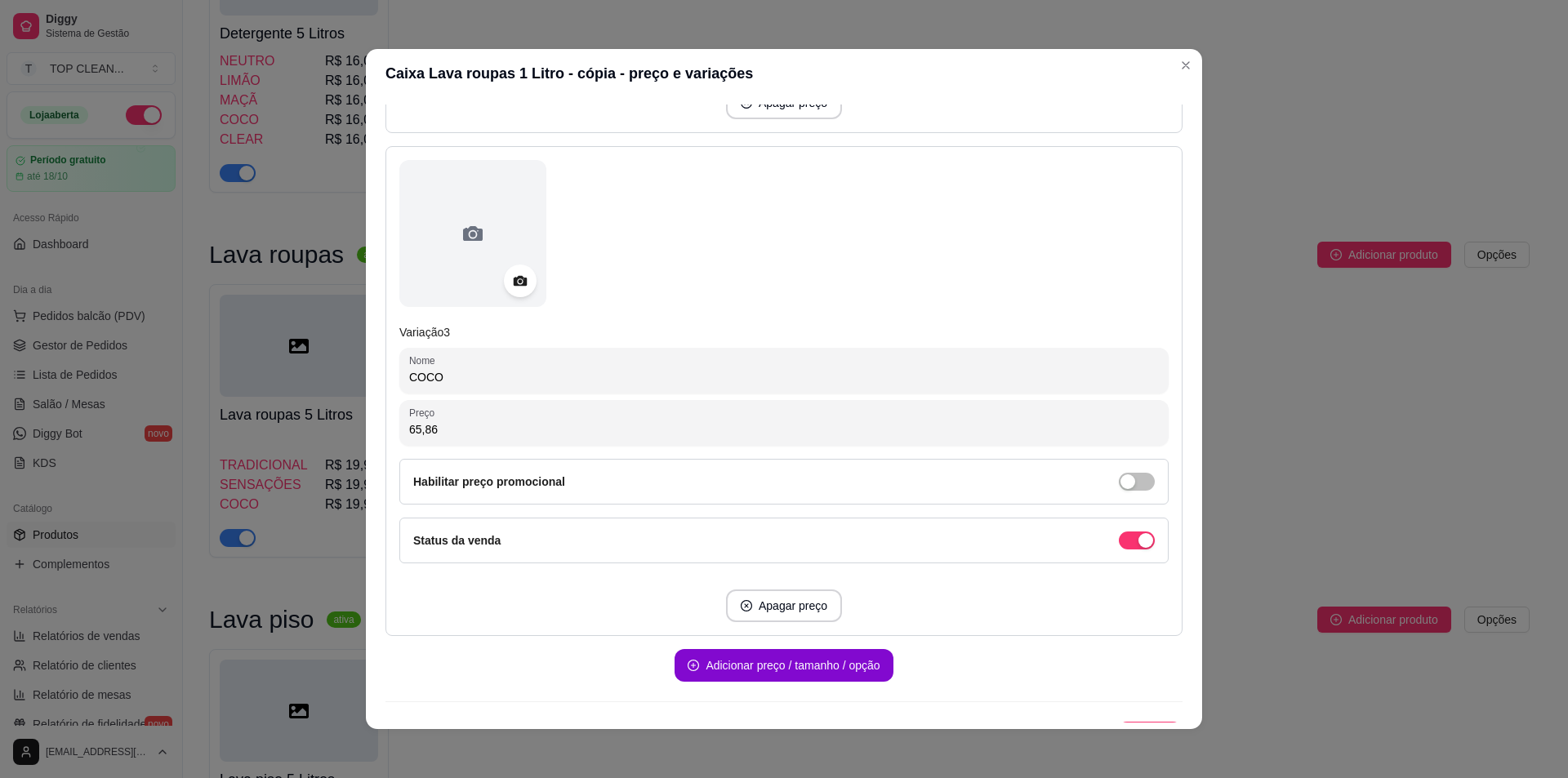
drag, startPoint x: 403, startPoint y: 430, endPoint x: 528, endPoint y: 445, distance: 125.9
click at [520, 445] on div "Preço 65,86" at bounding box center [784, 423] width 769 height 45
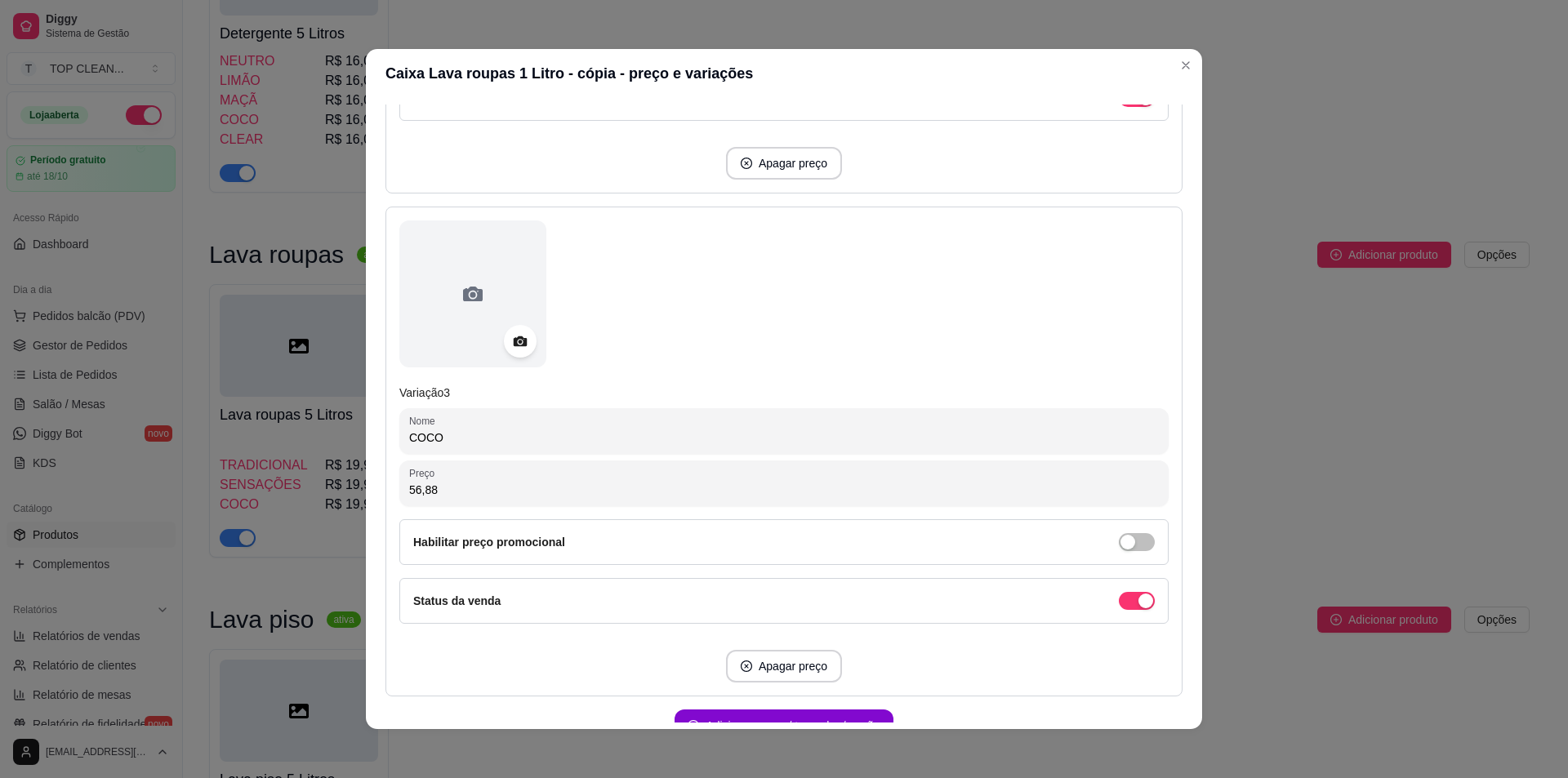
scroll to position [1176, 0]
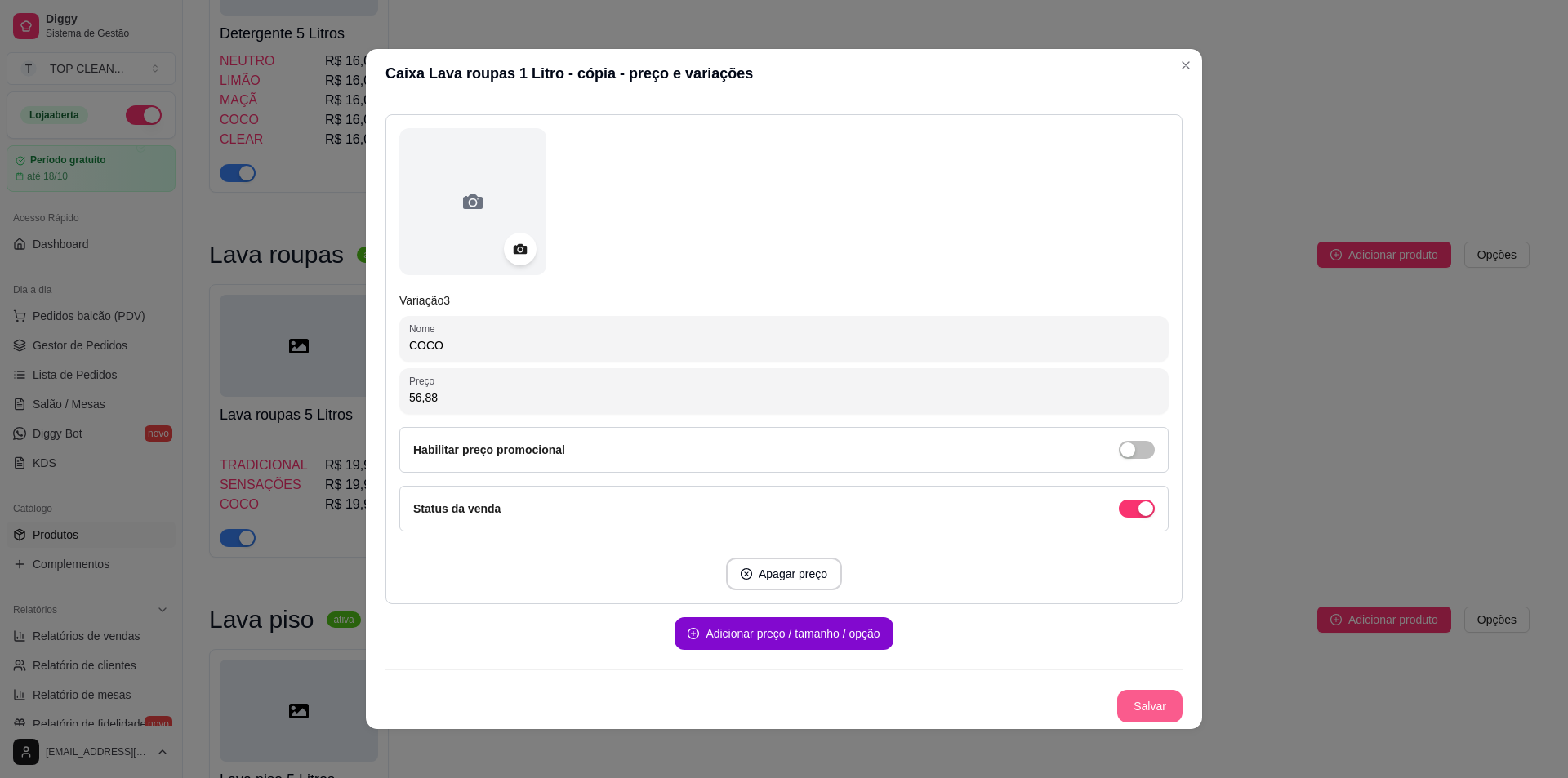
type input "56,88"
click at [1127, 704] on button "Salvar" at bounding box center [1150, 706] width 64 height 32
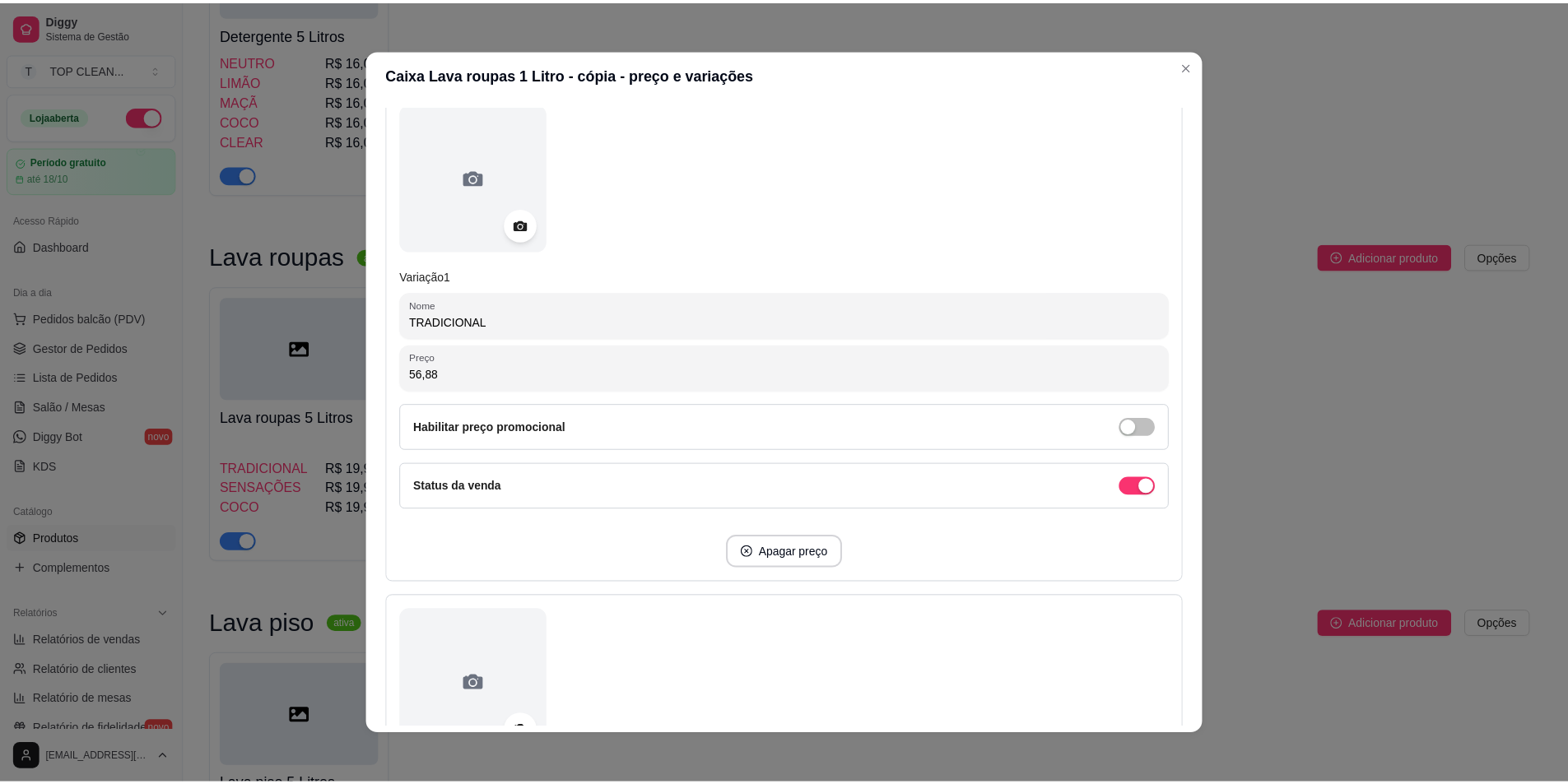
scroll to position [0, 0]
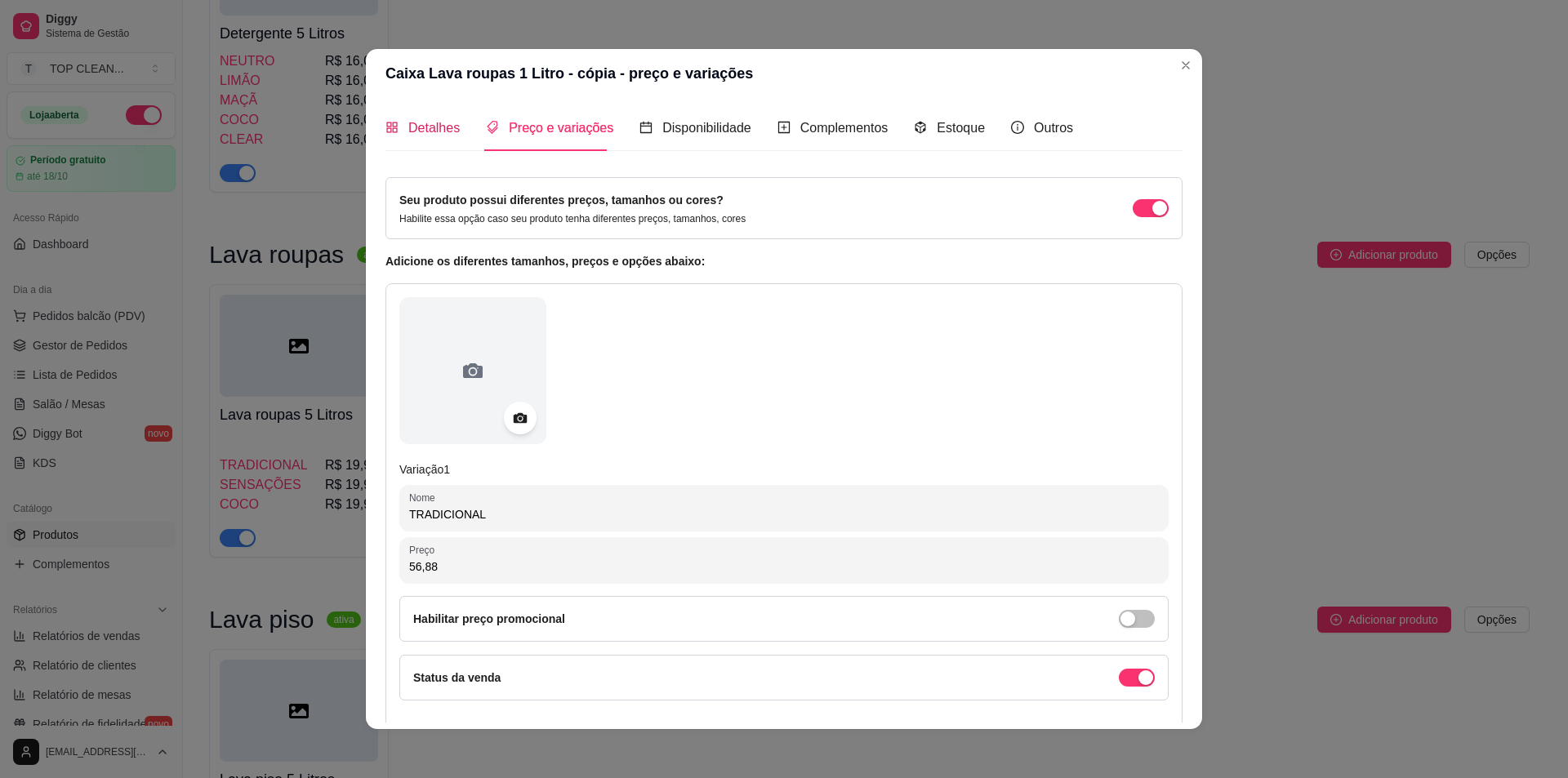
click at [413, 122] on span "Detalhes" at bounding box center [434, 127] width 52 height 14
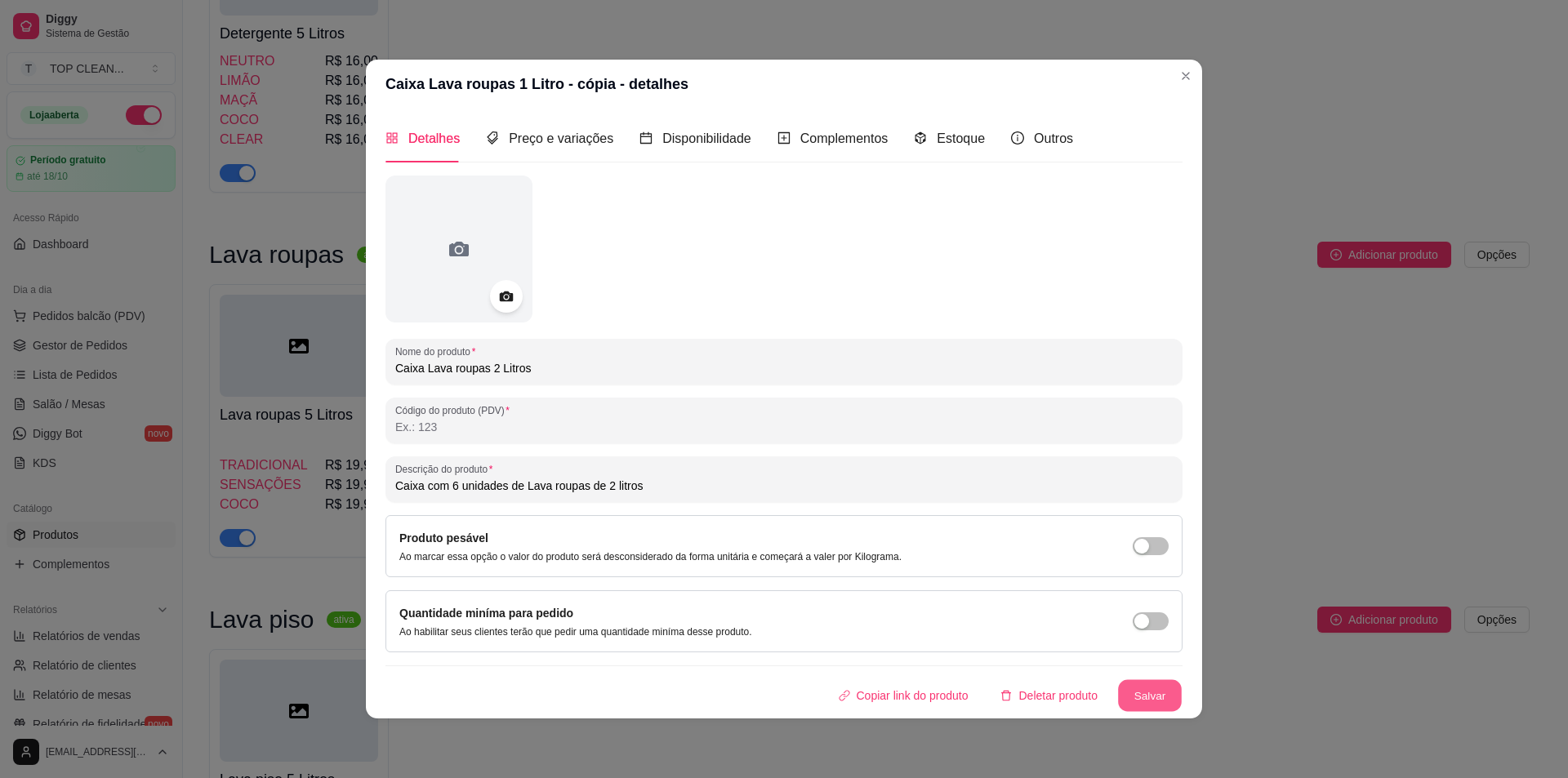
click at [1156, 692] on button "Salvar" at bounding box center [1150, 694] width 64 height 32
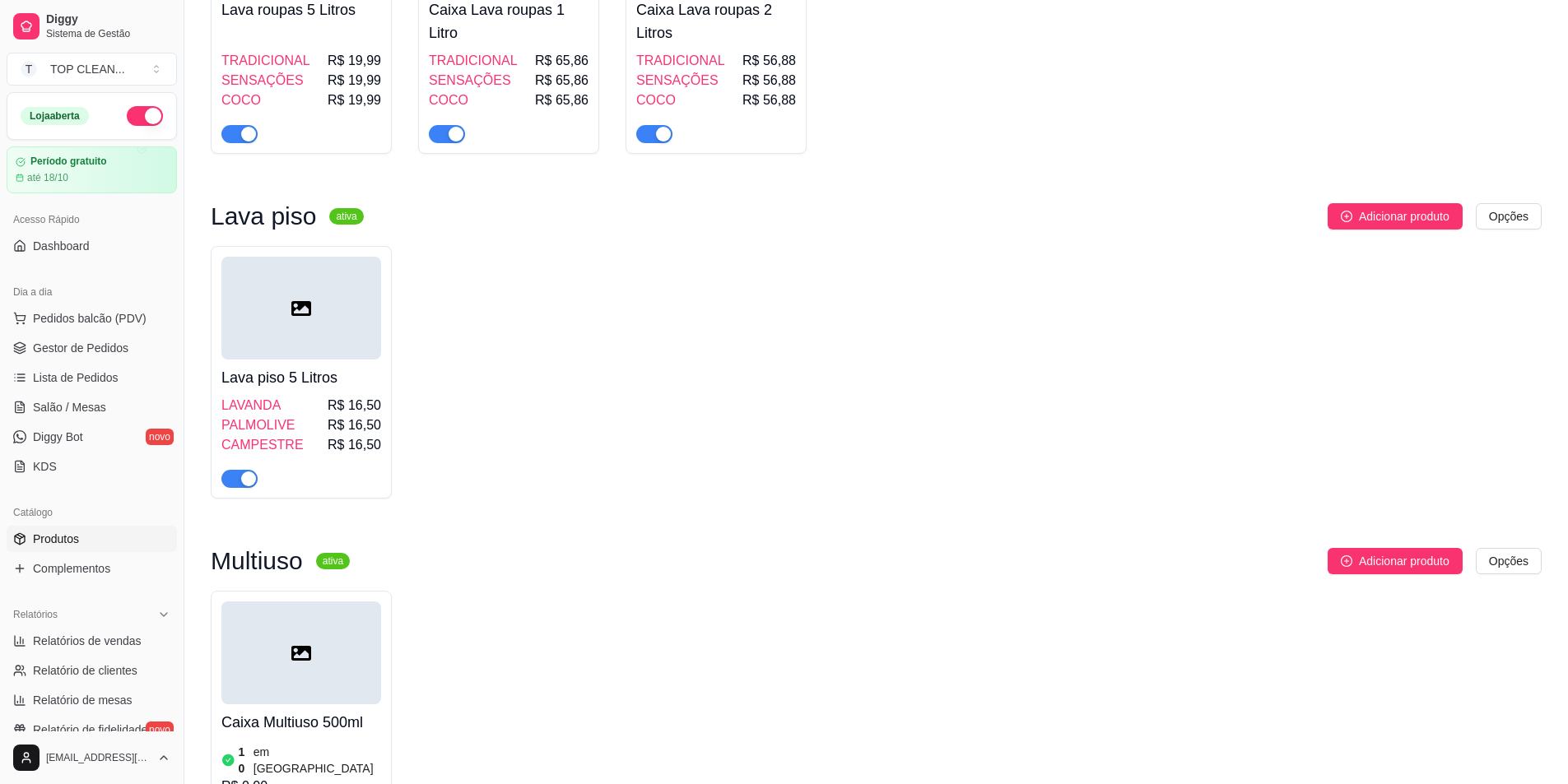
scroll to position [1975, 0]
